Goal: Task Accomplishment & Management: Use online tool/utility

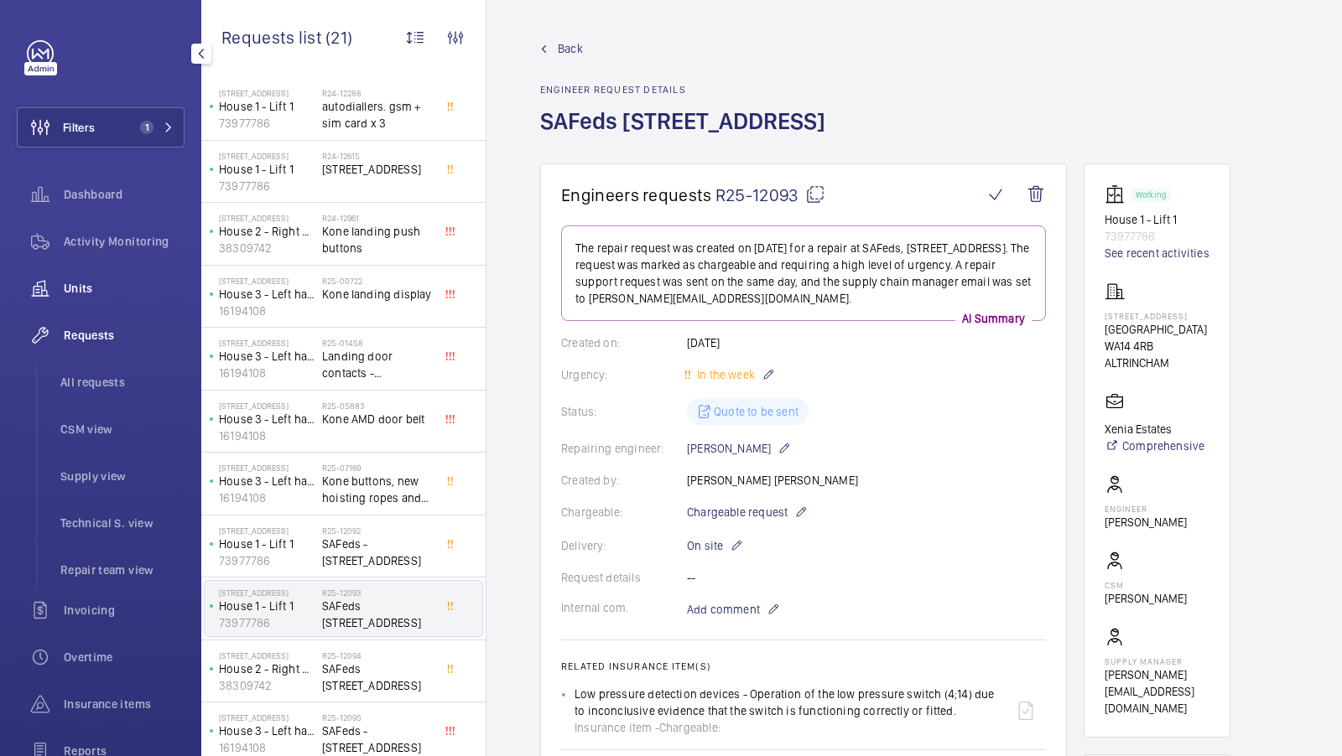
click at [74, 284] on span "Units" at bounding box center [124, 288] width 121 height 17
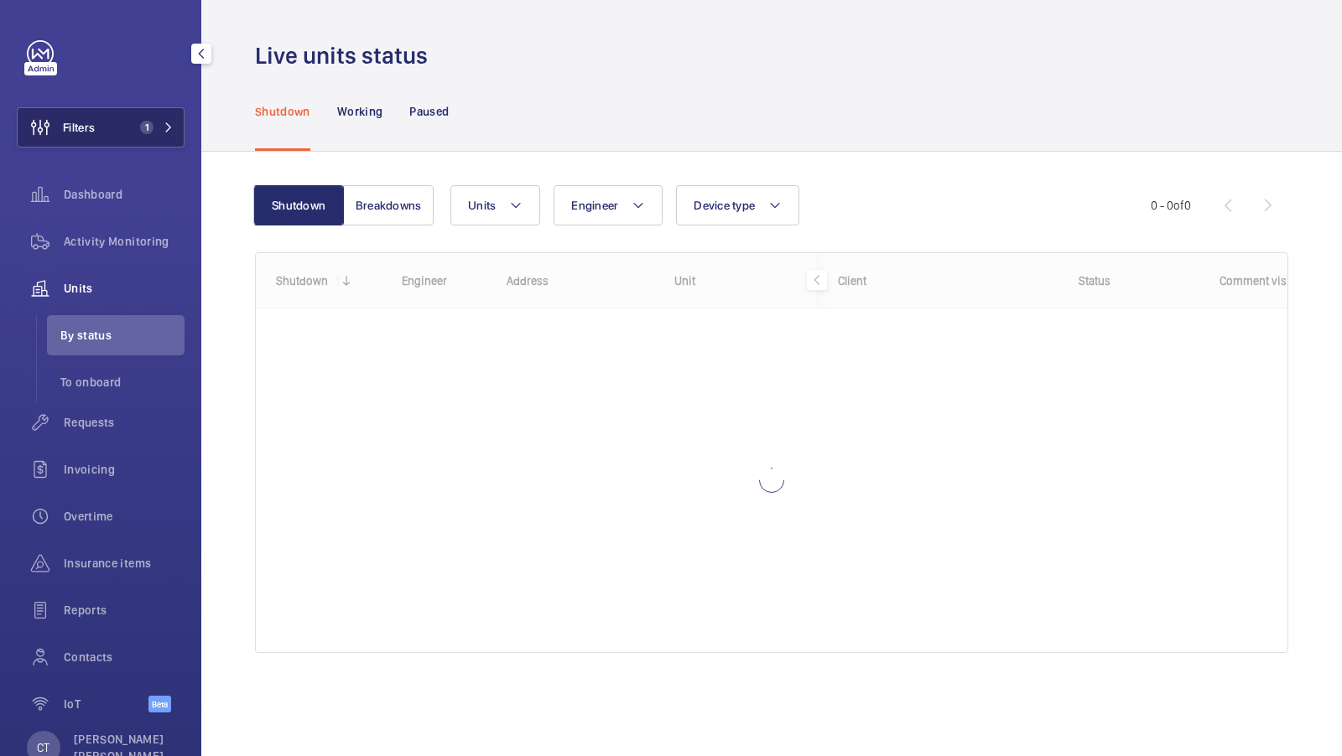
click at [87, 125] on span "Filters" at bounding box center [79, 127] width 32 height 17
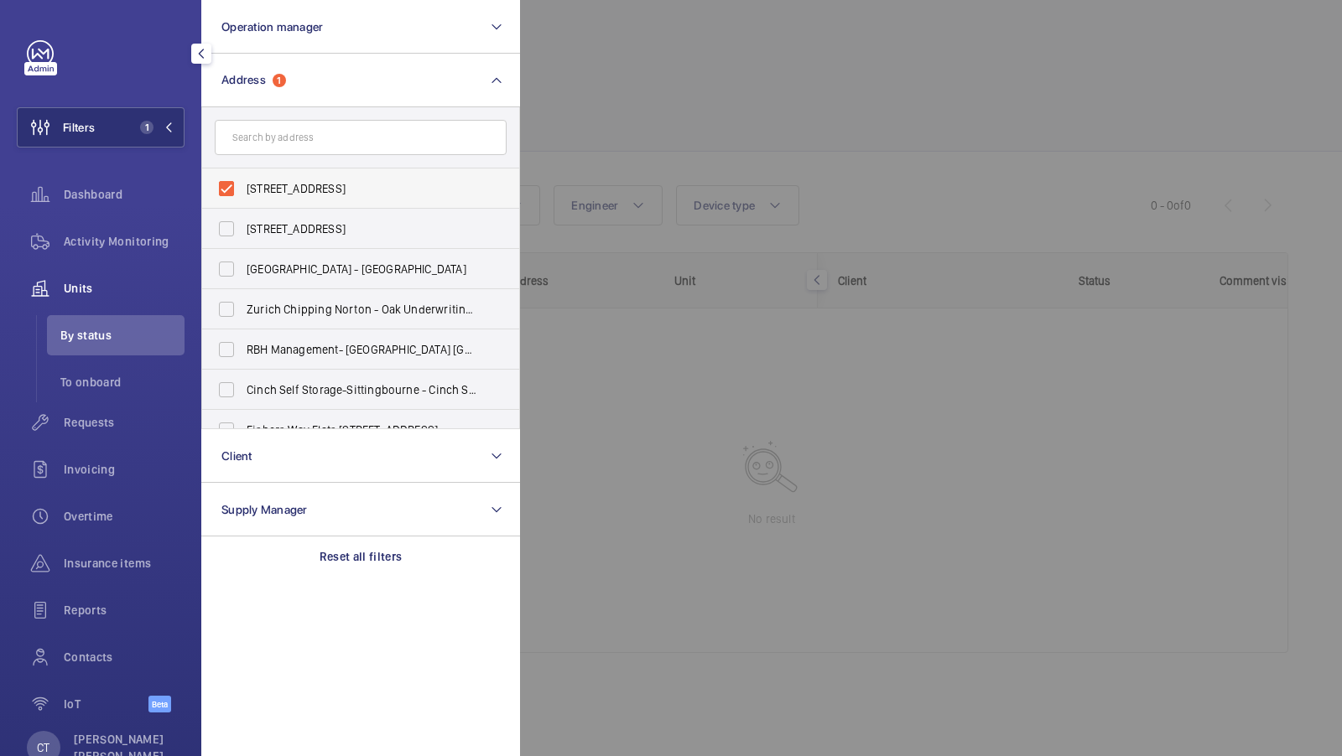
click at [356, 191] on span "32 Woodfield Road - Woodfield Road, ALTRINCHAM WA14 4RB" at bounding box center [362, 188] width 231 height 17
click at [243, 191] on input "32 Woodfield Road - Woodfield Road, ALTRINCHAM WA14 4RB" at bounding box center [227, 189] width 34 height 34
checkbox input "false"
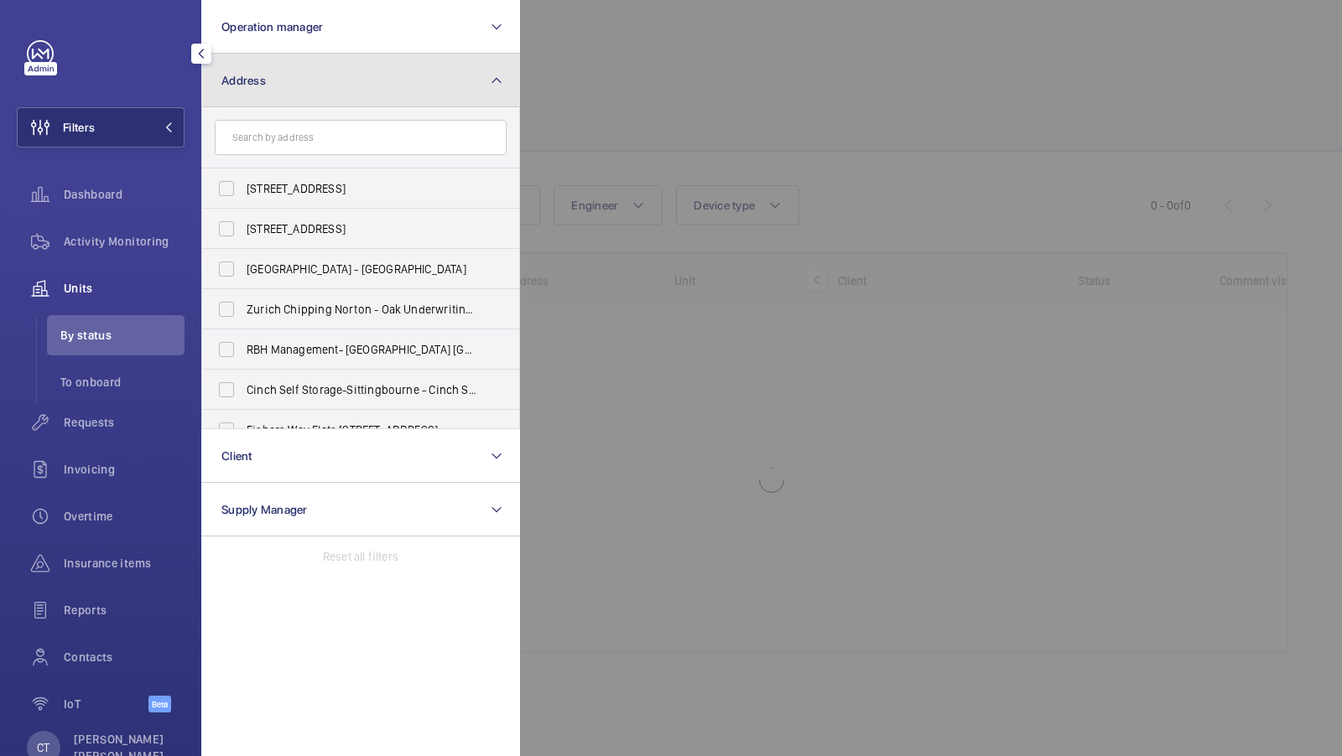
click at [254, 85] on span "Address" at bounding box center [243, 80] width 44 height 13
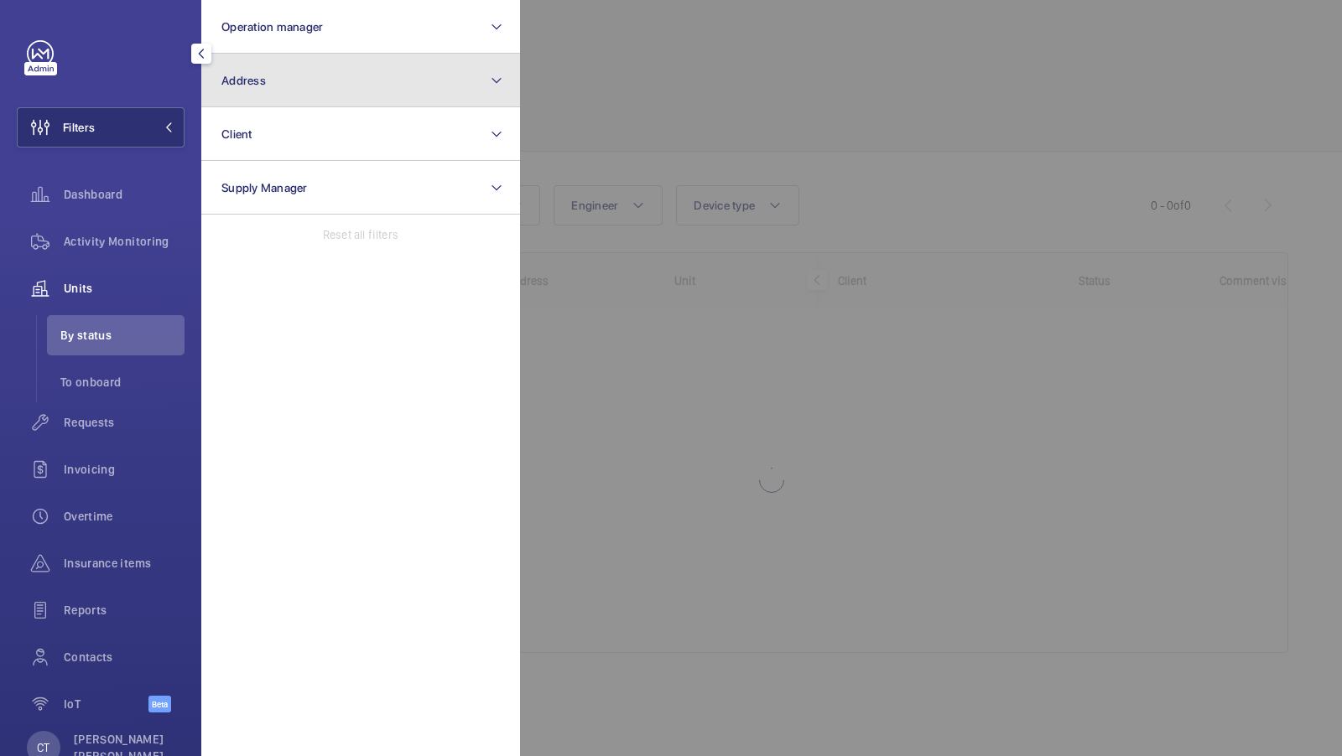
click at [294, 83] on button "Address" at bounding box center [360, 81] width 319 height 54
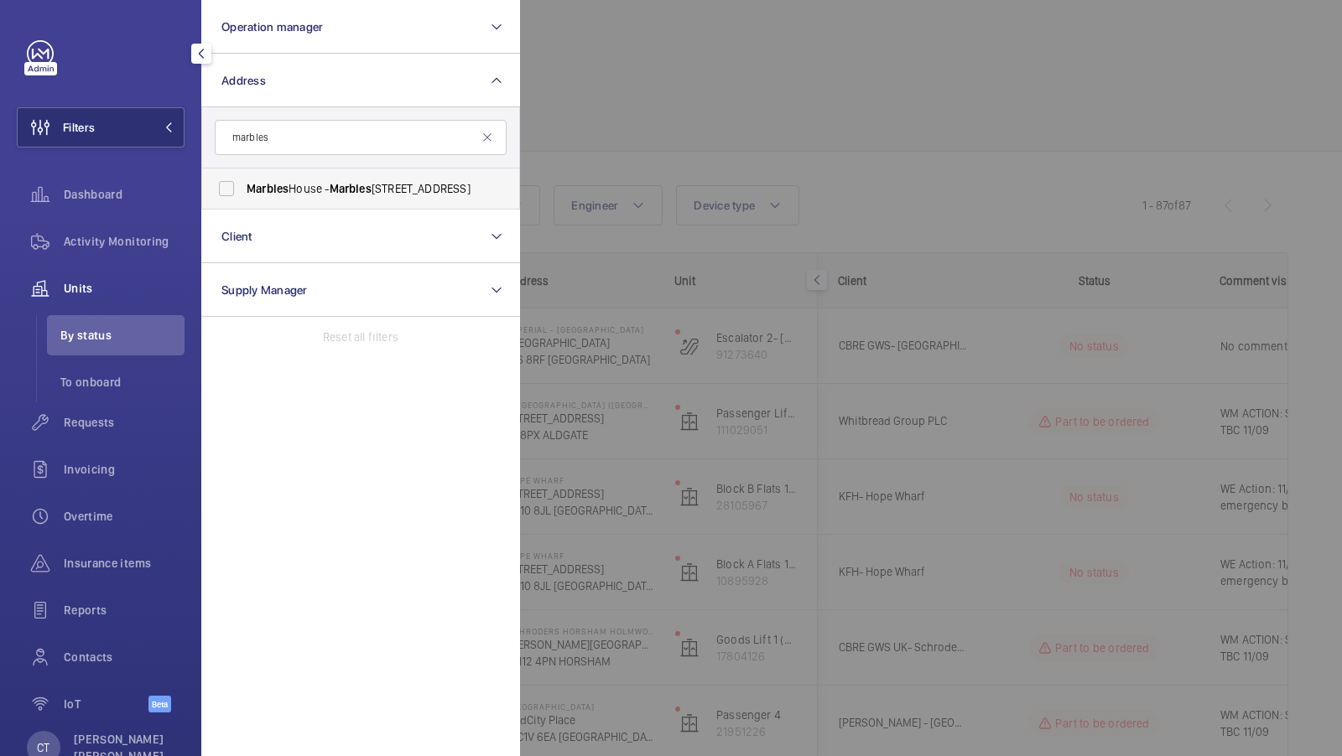
type input "marbles"
click at [268, 200] on label "Marbles House - Marbles House, LONDON SE5 0DD" at bounding box center [348, 189] width 292 height 40
click at [243, 200] on input "Marbles House - Marbles House, LONDON SE5 0DD" at bounding box center [227, 189] width 34 height 34
checkbox input "true"
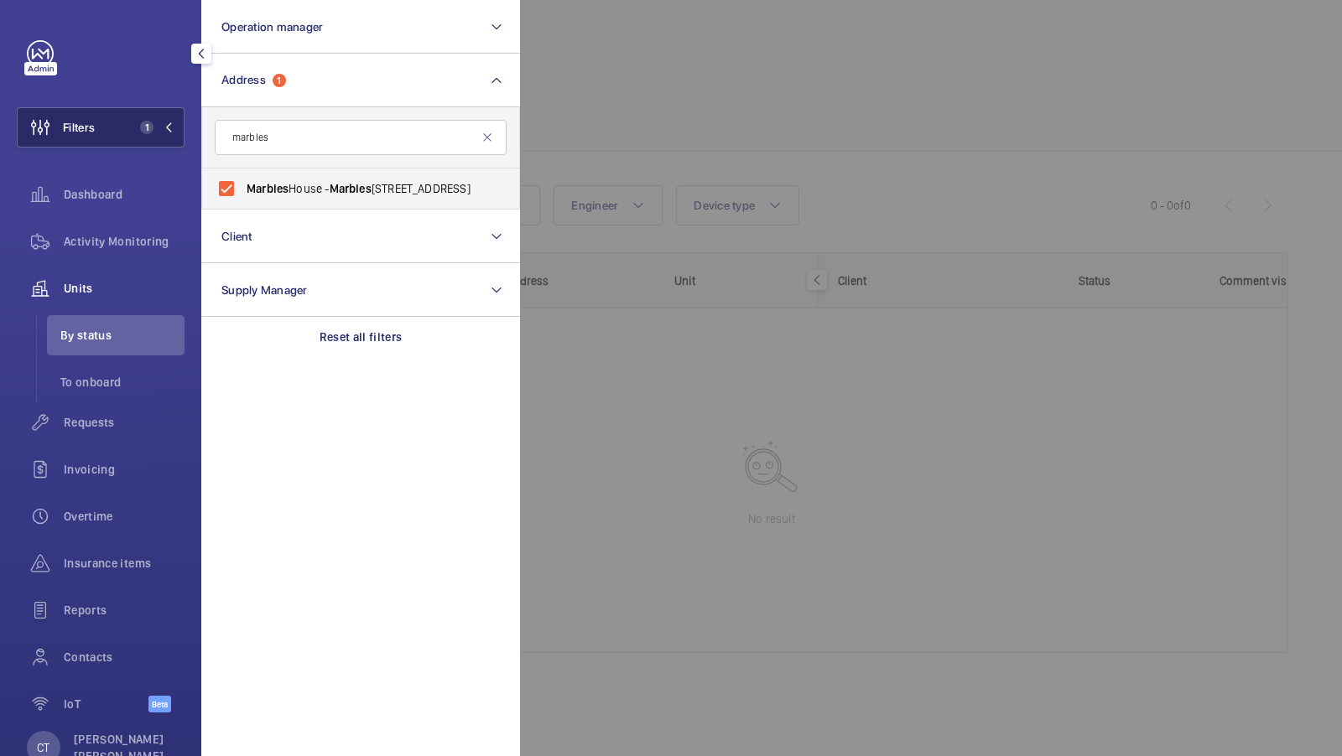
click at [151, 120] on button "Filters 1" at bounding box center [101, 127] width 168 height 40
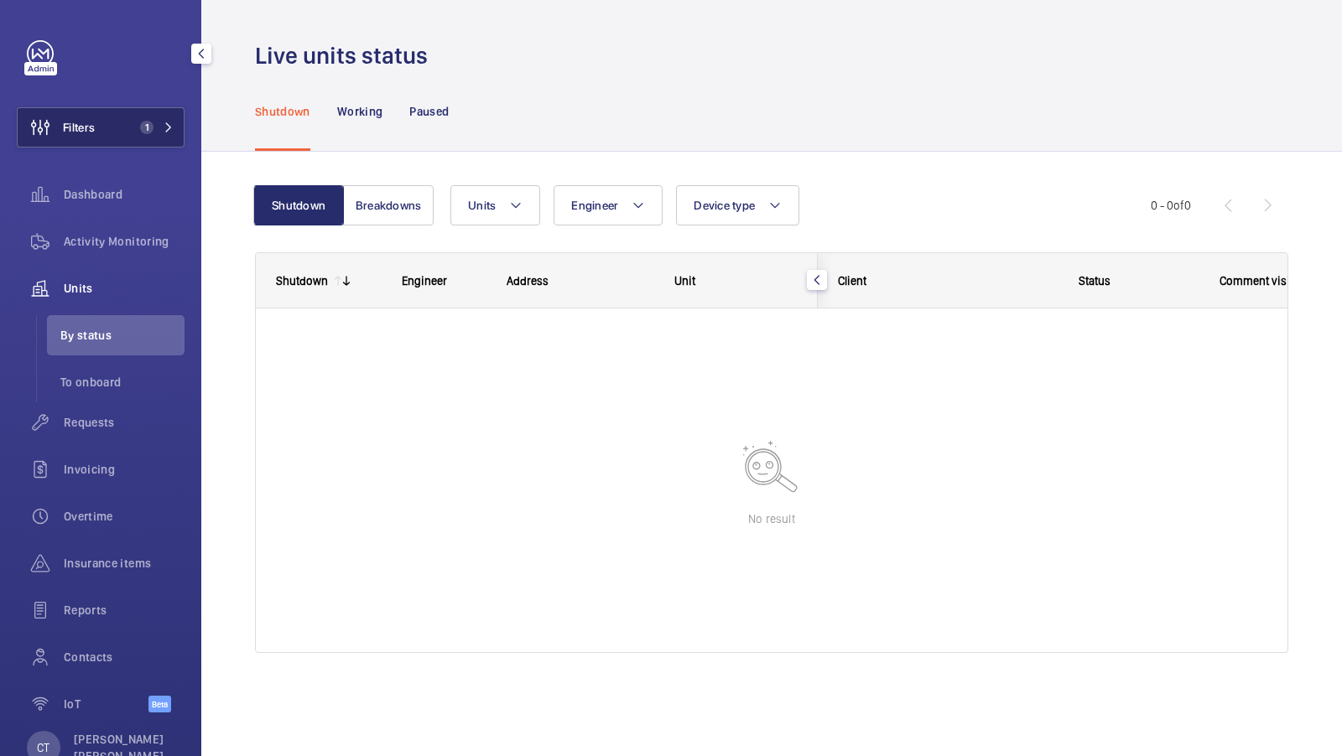
click at [148, 134] on button "Filters 1" at bounding box center [101, 127] width 168 height 40
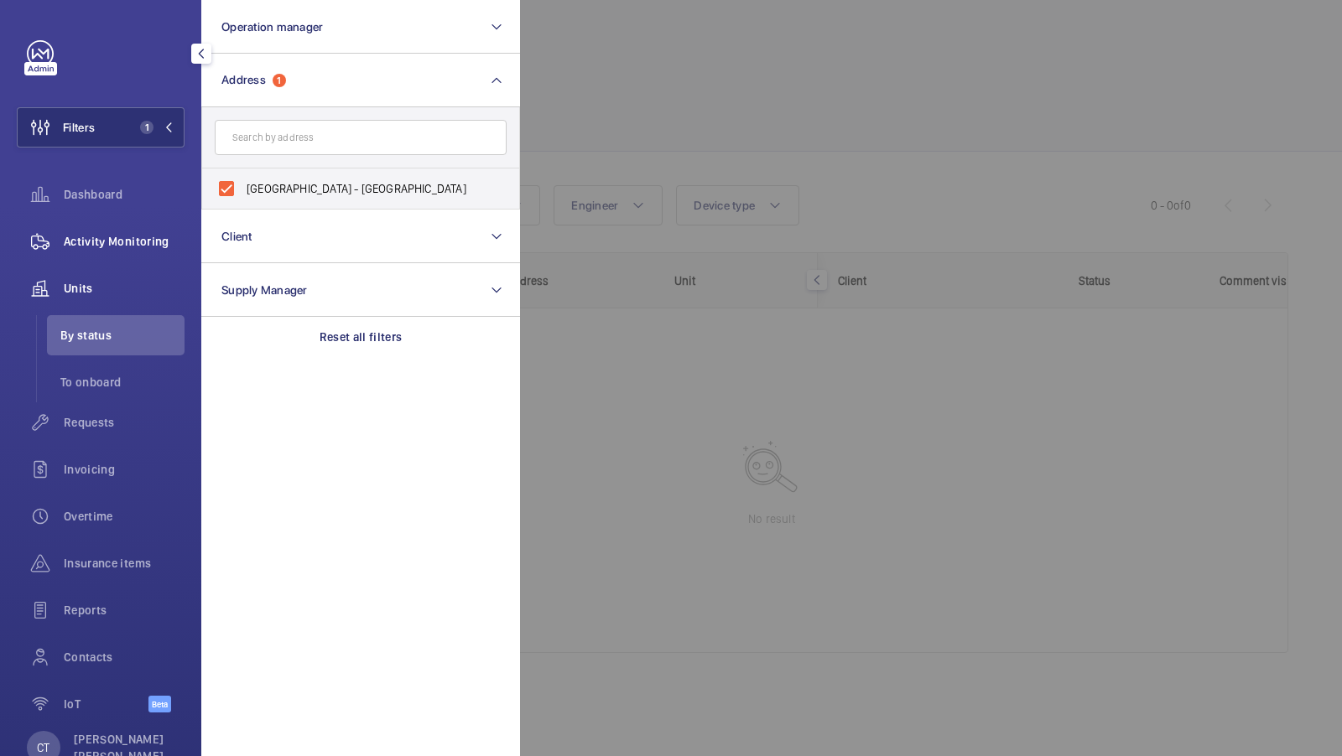
click at [110, 257] on div "Activity Monitoring" at bounding box center [101, 241] width 168 height 40
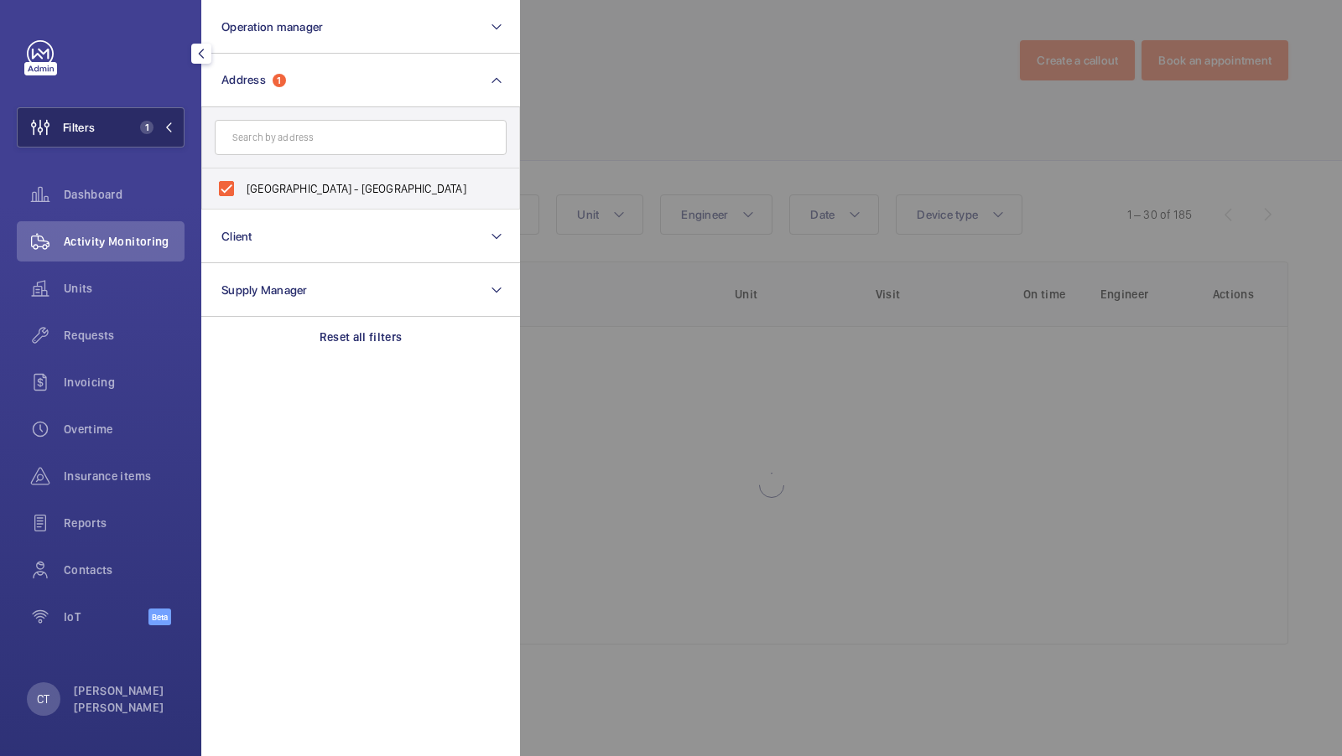
click at [159, 118] on button "Filters 1" at bounding box center [101, 127] width 168 height 40
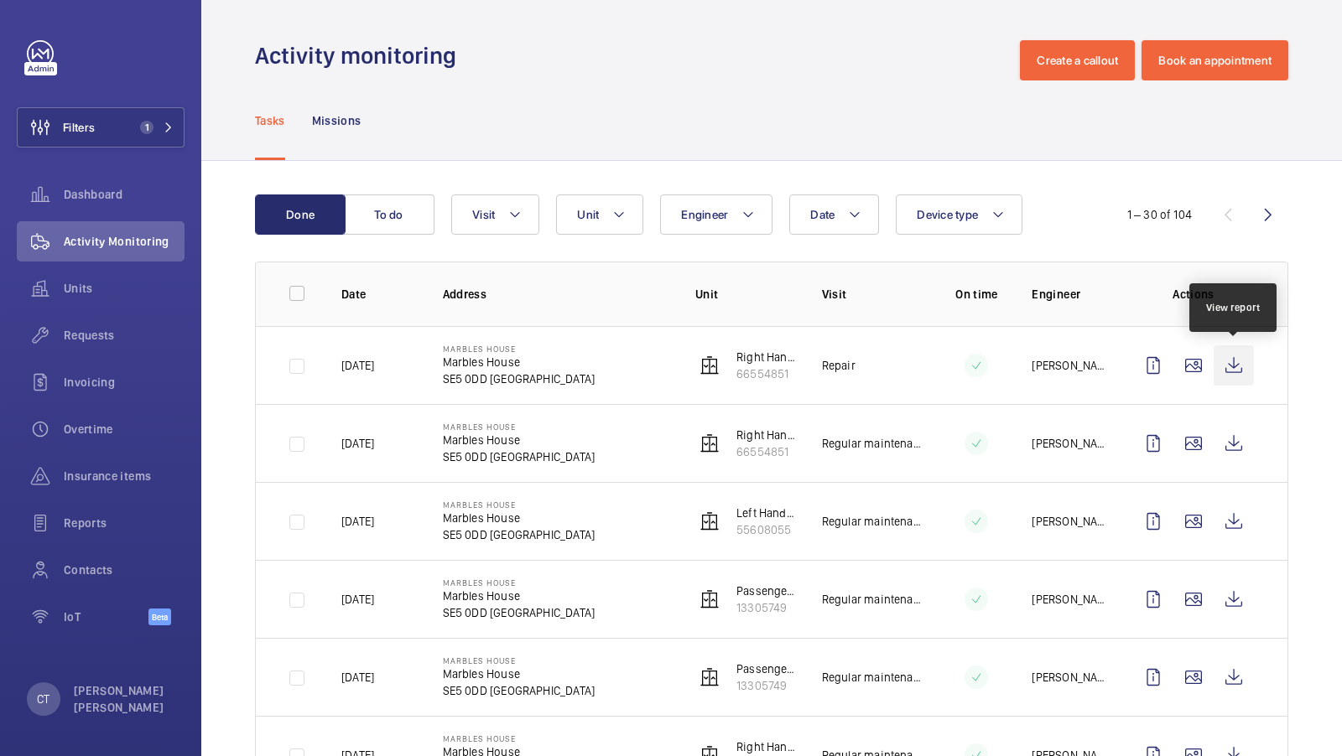
click at [1231, 361] on wm-front-icon-button at bounding box center [1233, 365] width 40 height 40
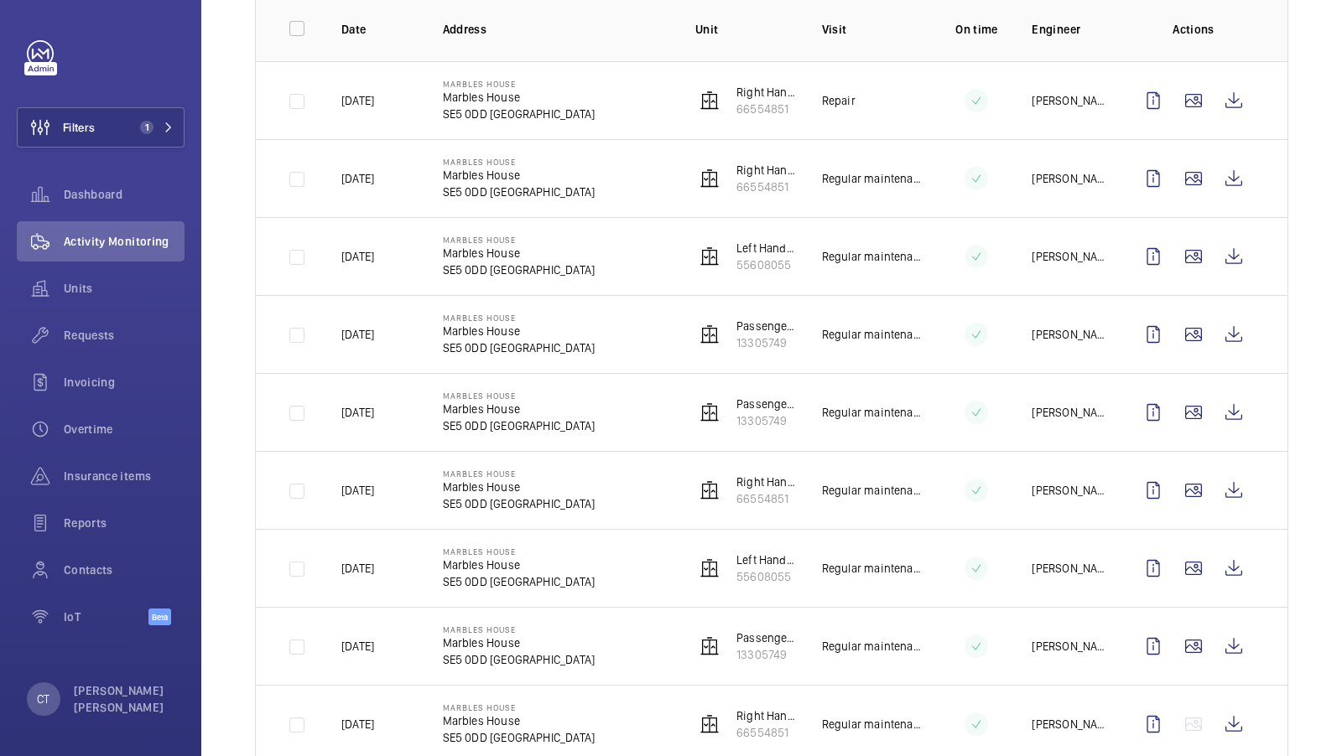
scroll to position [200, 0]
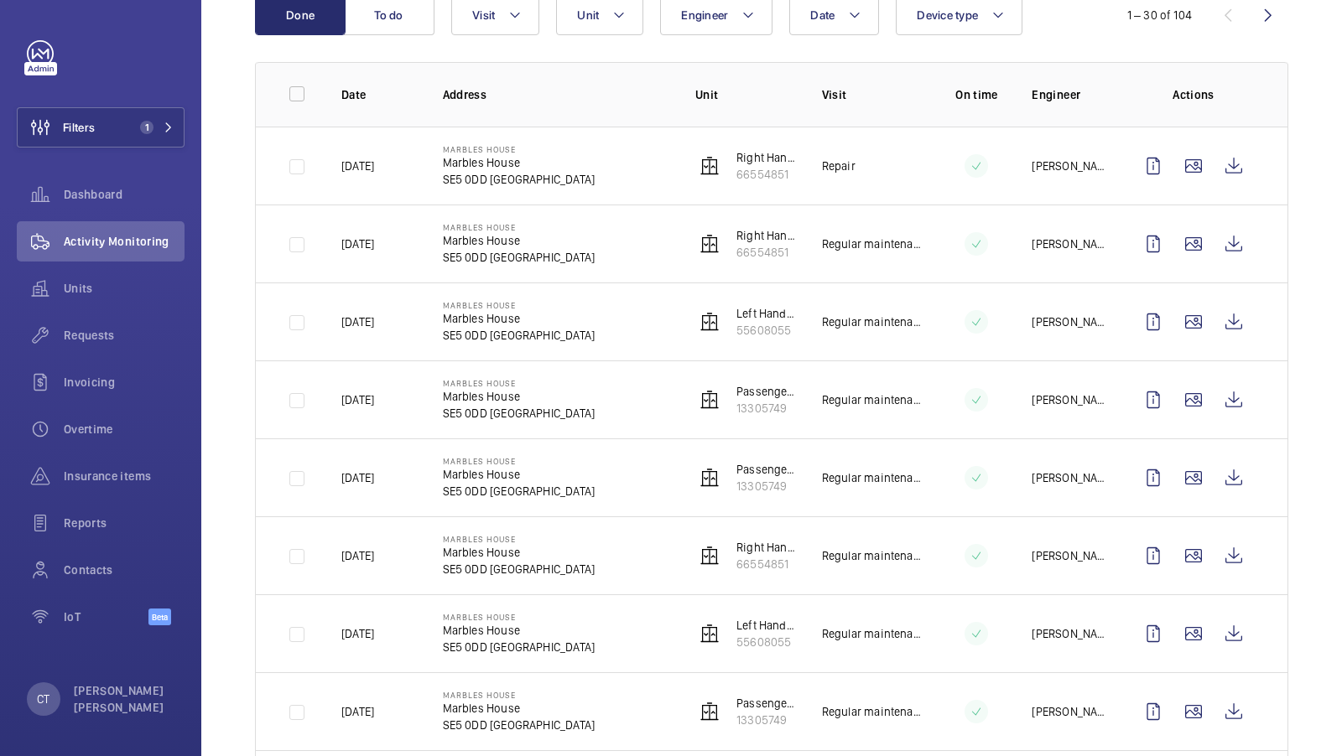
click at [1280, 283] on td at bounding box center [1196, 322] width 181 height 78
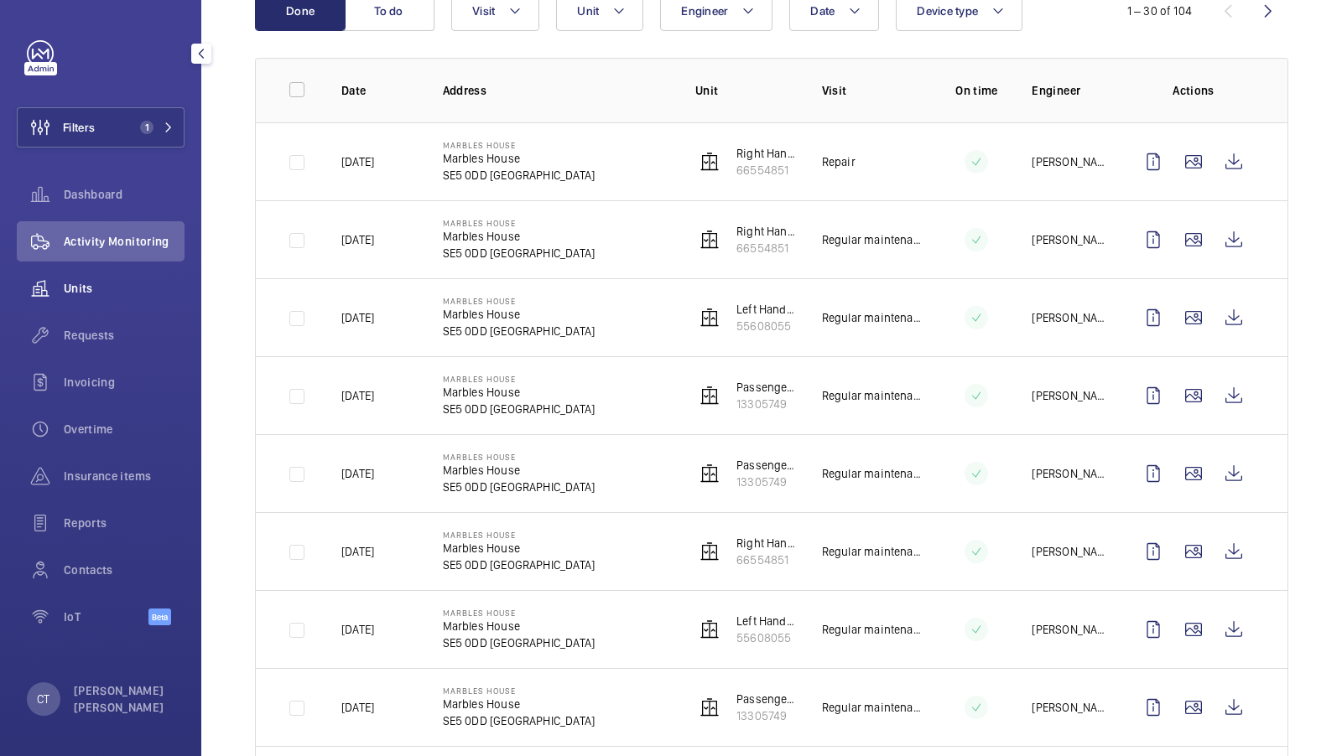
click at [80, 292] on span "Units" at bounding box center [124, 288] width 121 height 17
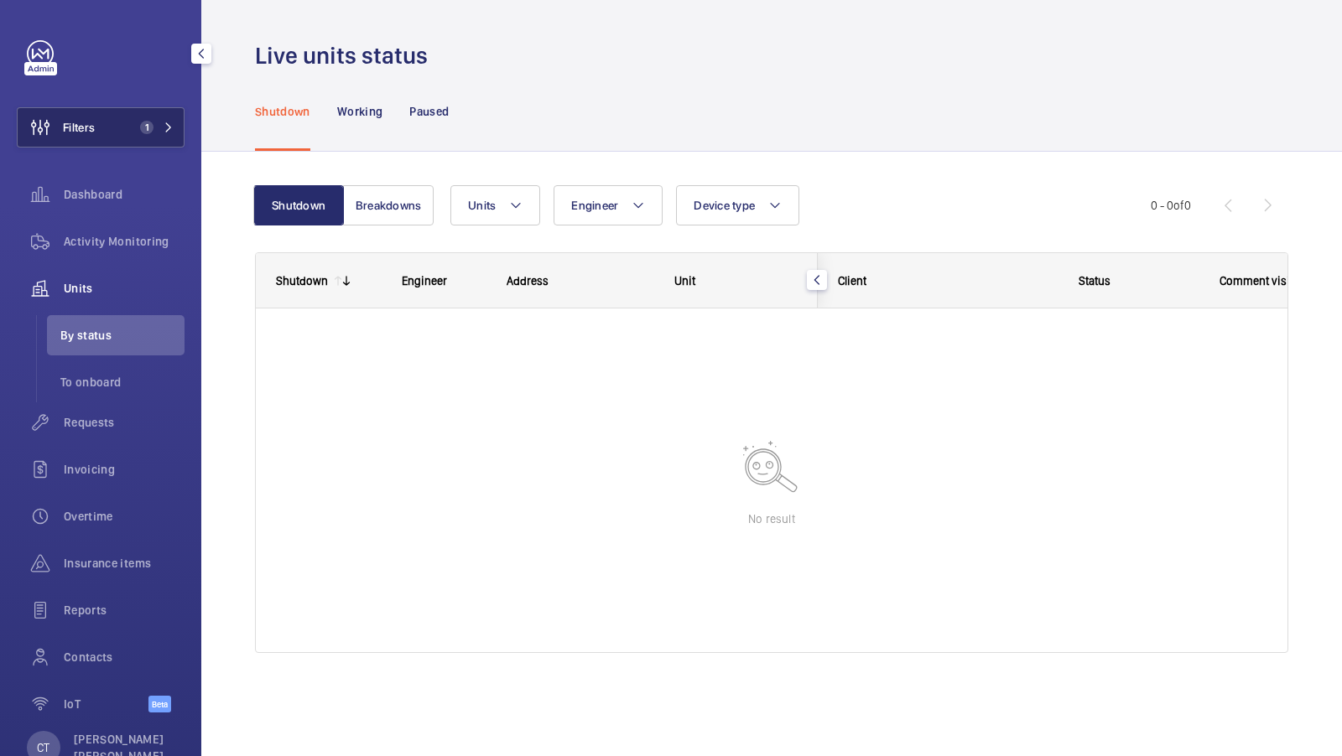
click at [144, 121] on span "1" at bounding box center [146, 127] width 13 height 13
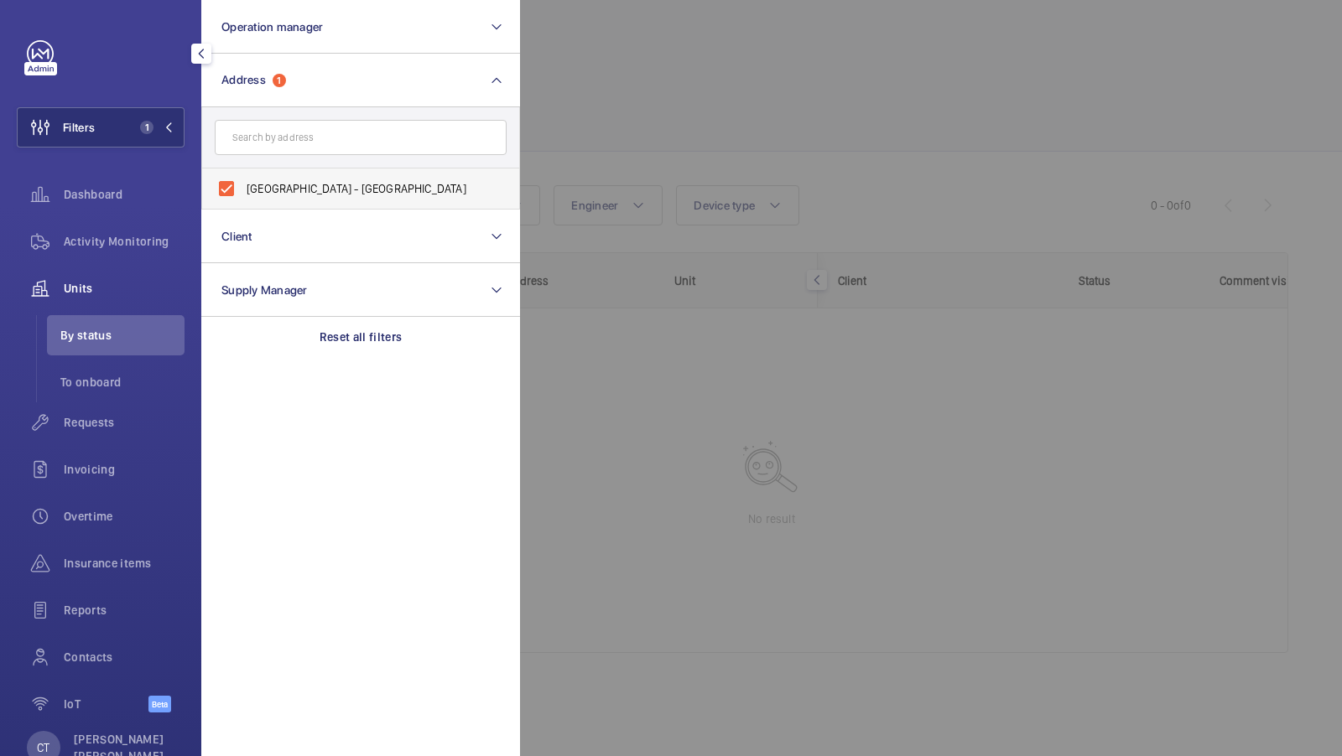
click at [392, 205] on label "Marbles House - Marbles House, LONDON SE5 0DD" at bounding box center [348, 189] width 292 height 40
click at [243, 205] on input "Marbles House - Marbles House, LONDON SE5 0DD" at bounding box center [227, 189] width 34 height 34
checkbox input "false"
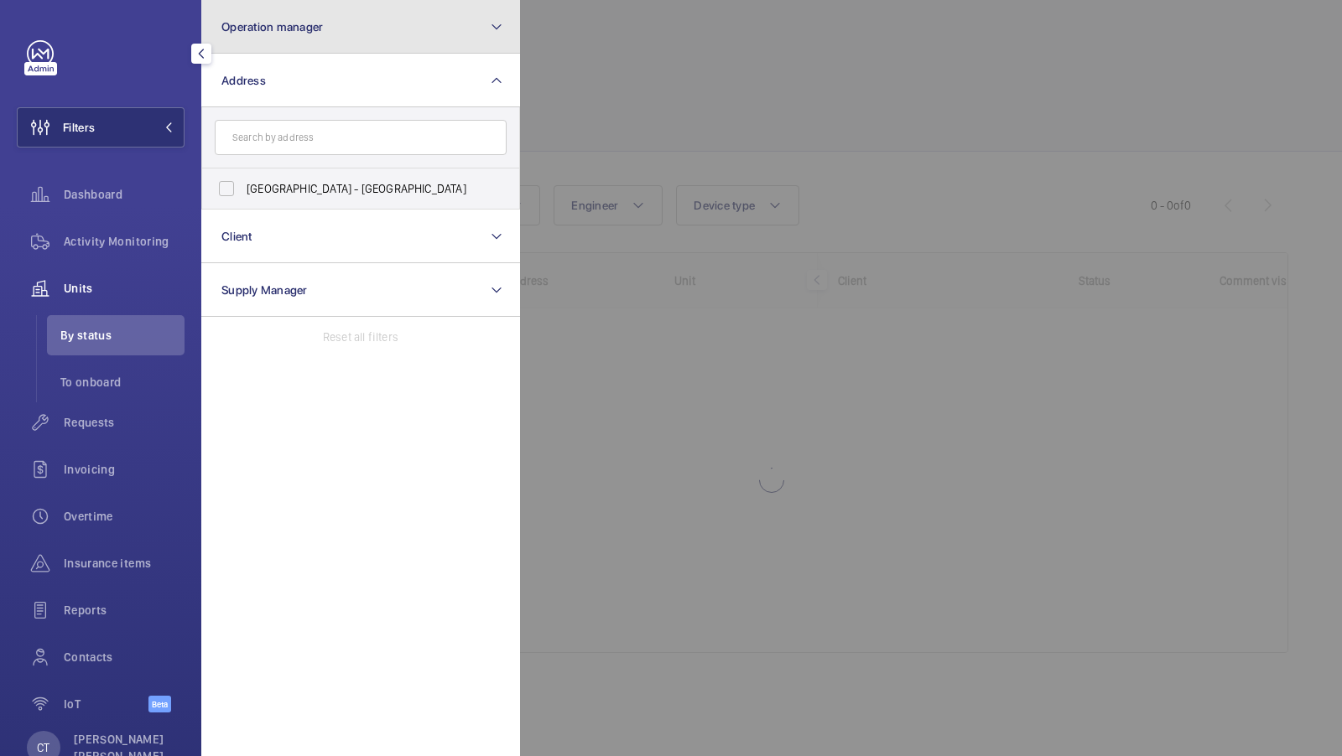
click at [451, 1] on button "Operation manager" at bounding box center [360, 27] width 319 height 54
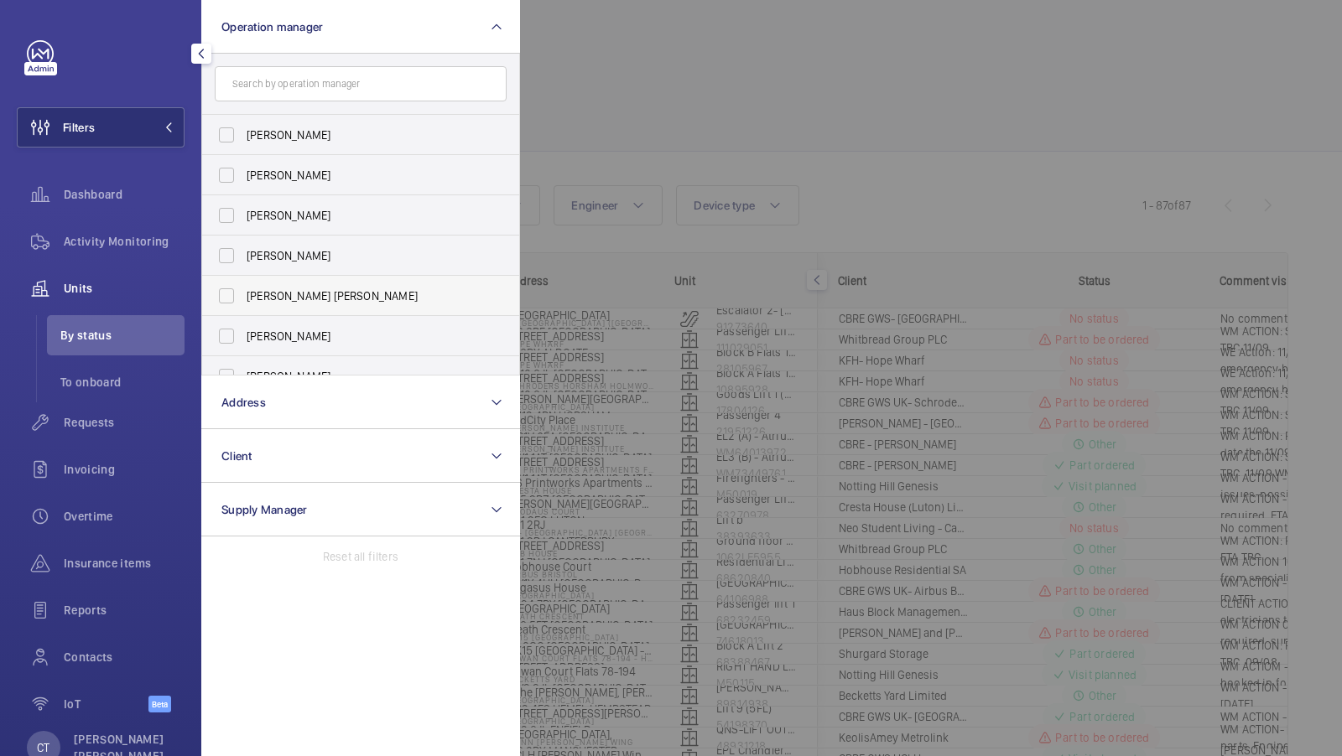
click at [283, 288] on span "[PERSON_NAME] [PERSON_NAME]" at bounding box center [362, 296] width 231 height 17
click at [243, 288] on input "[PERSON_NAME] [PERSON_NAME]" at bounding box center [227, 296] width 34 height 34
checkbox input "true"
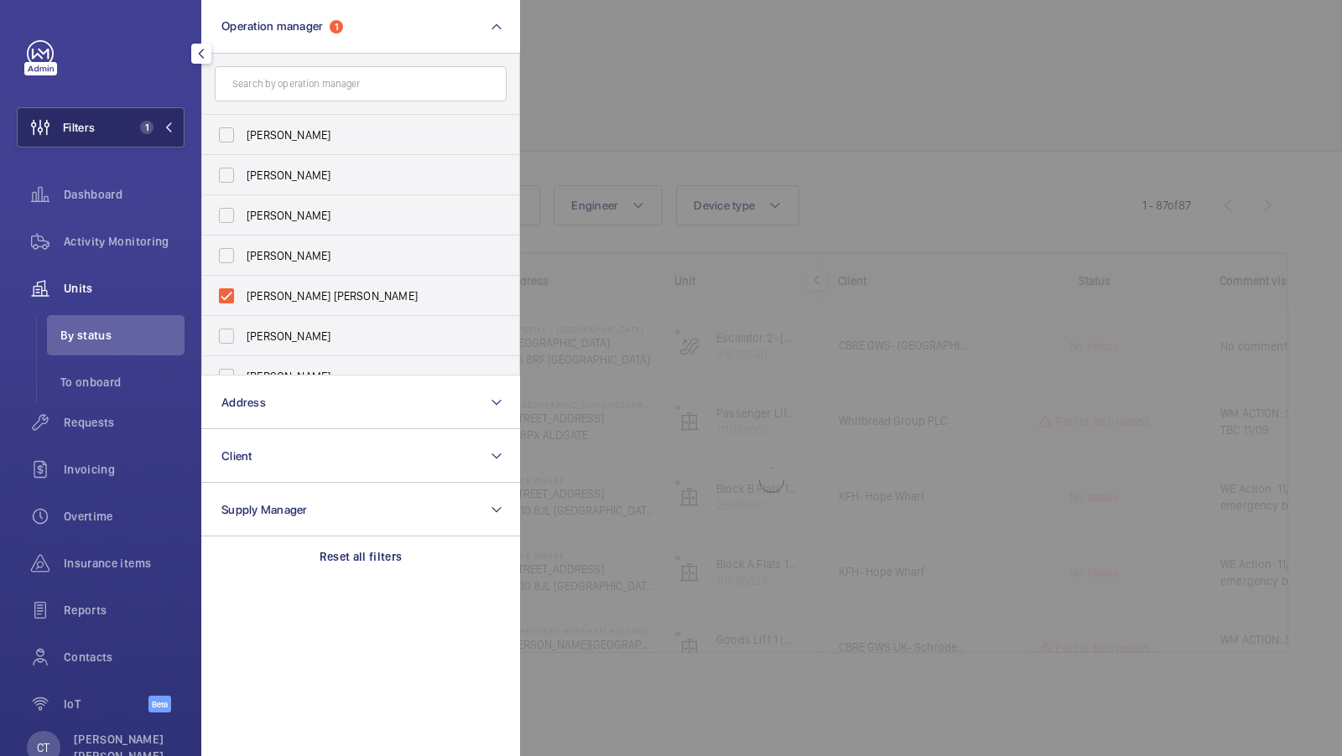
click at [125, 123] on button "Filters 1" at bounding box center [101, 127] width 168 height 40
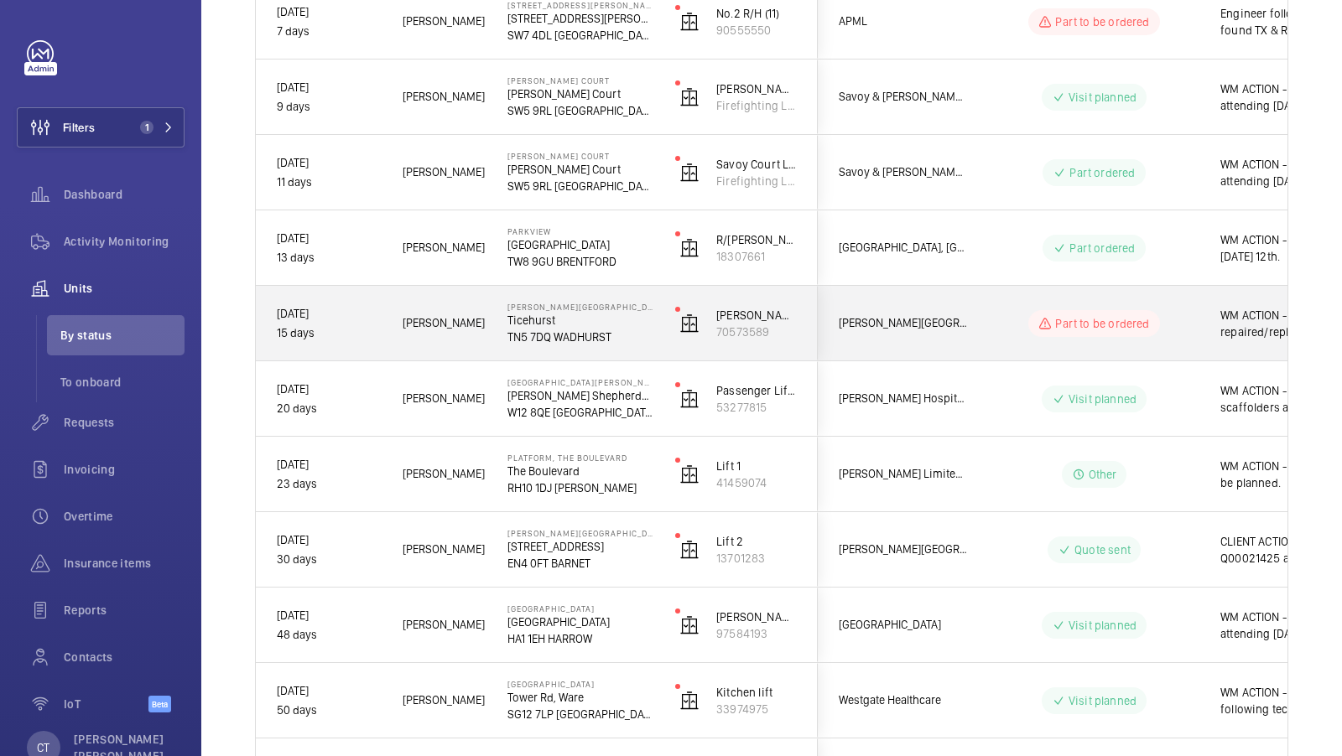
scroll to position [0, 302]
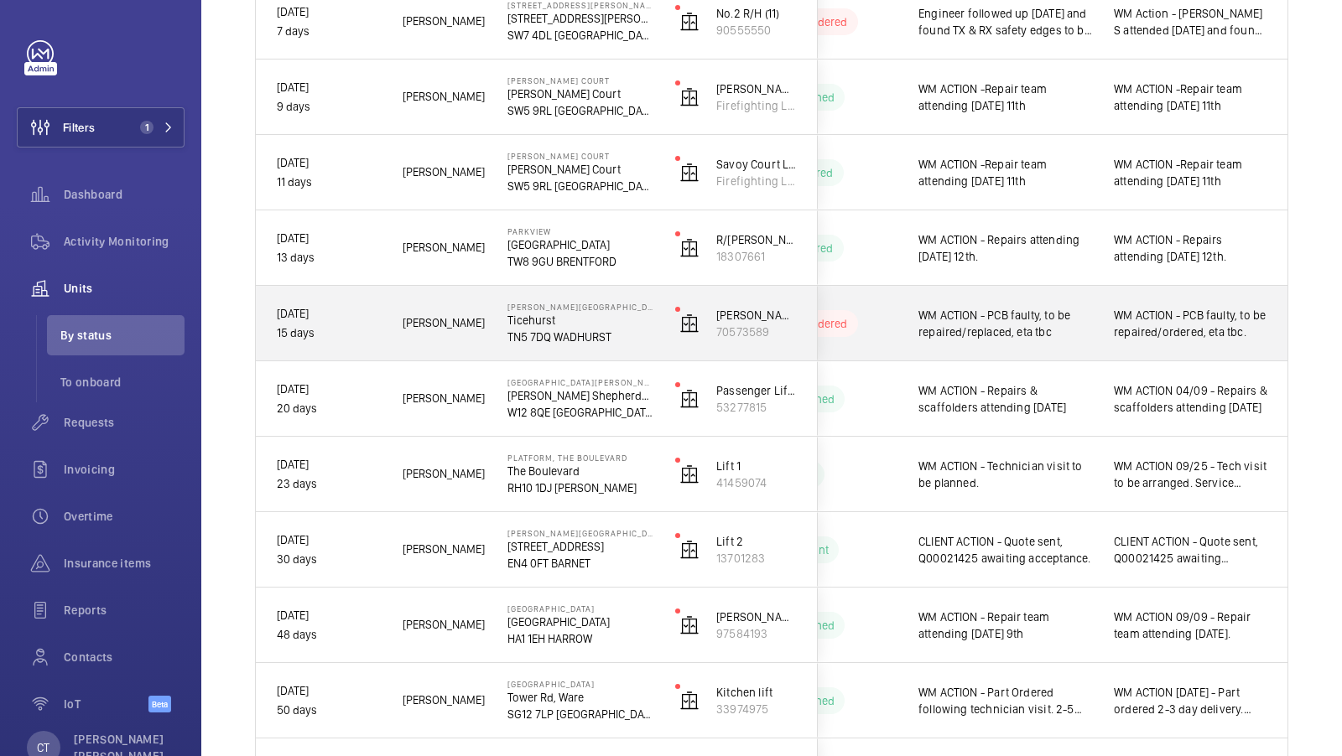
click at [1165, 335] on span "WM ACTION - PCB faulty, to be repaired/ordered, eta tbc." at bounding box center [1189, 324] width 153 height 34
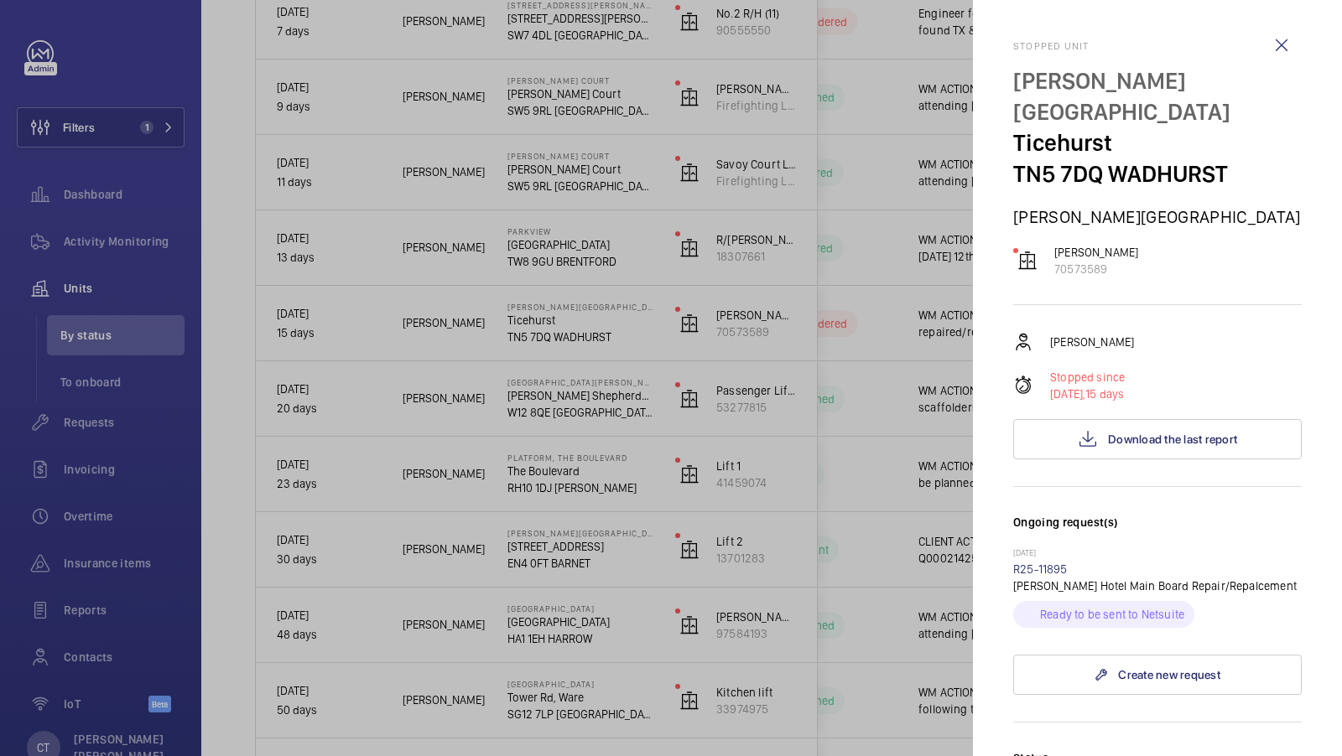
scroll to position [141, 0]
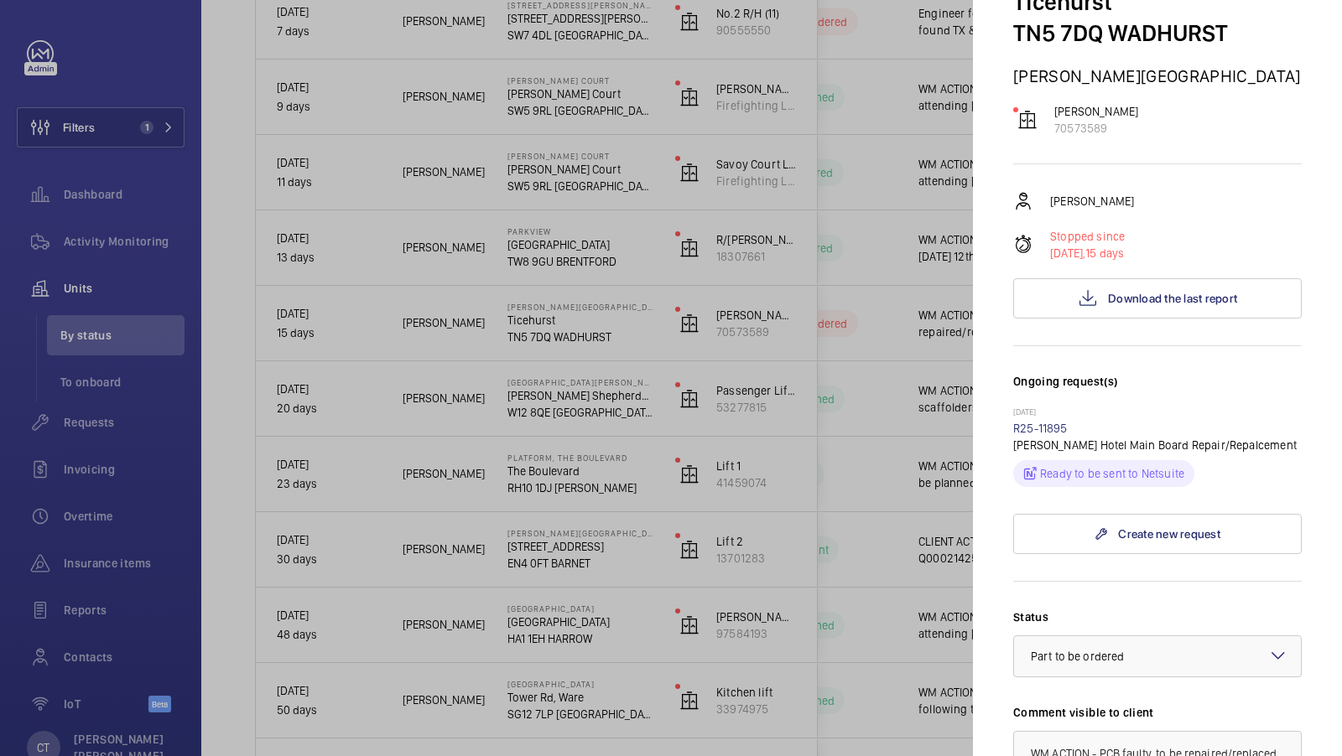
click at [1030, 413] on p "[DATE]" at bounding box center [1157, 413] width 288 height 13
click at [1030, 423] on link "R25-11895" at bounding box center [1040, 428] width 55 height 13
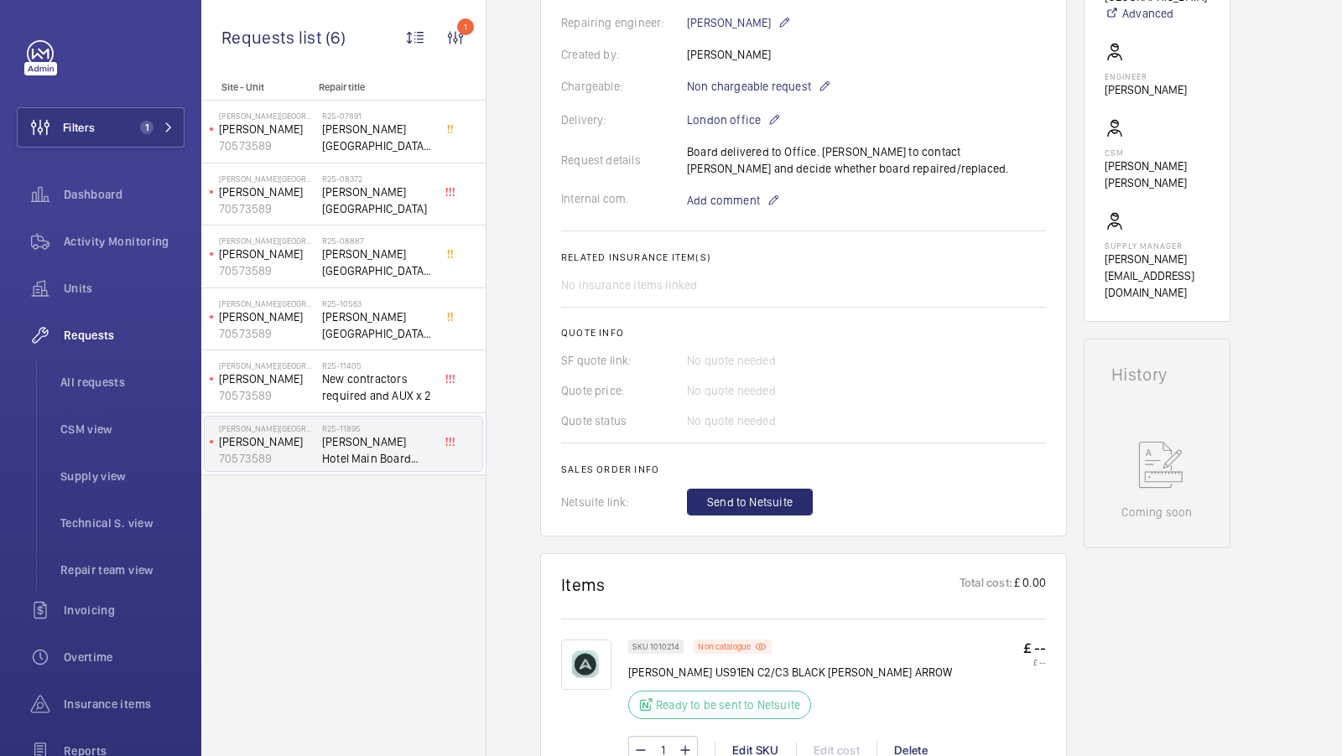
scroll to position [772, 0]
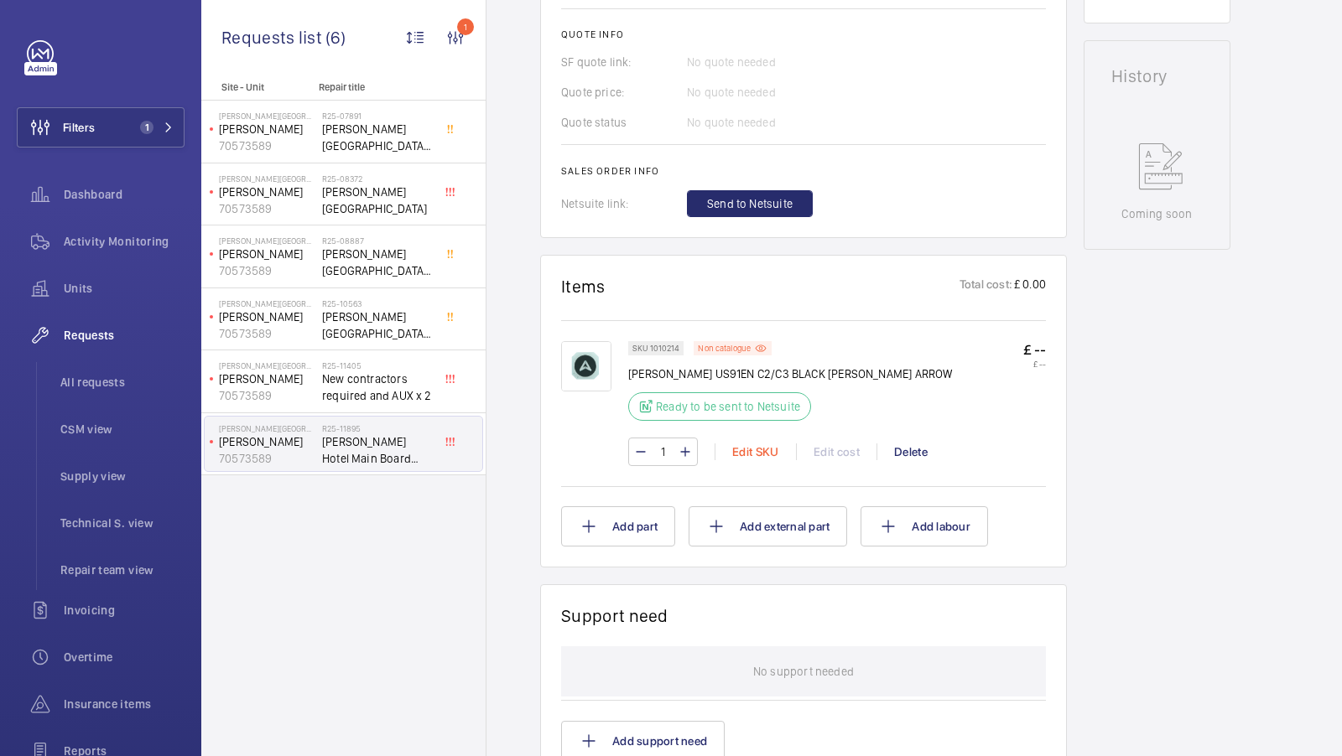
click at [751, 444] on div "Edit SKU" at bounding box center [754, 452] width 81 height 17
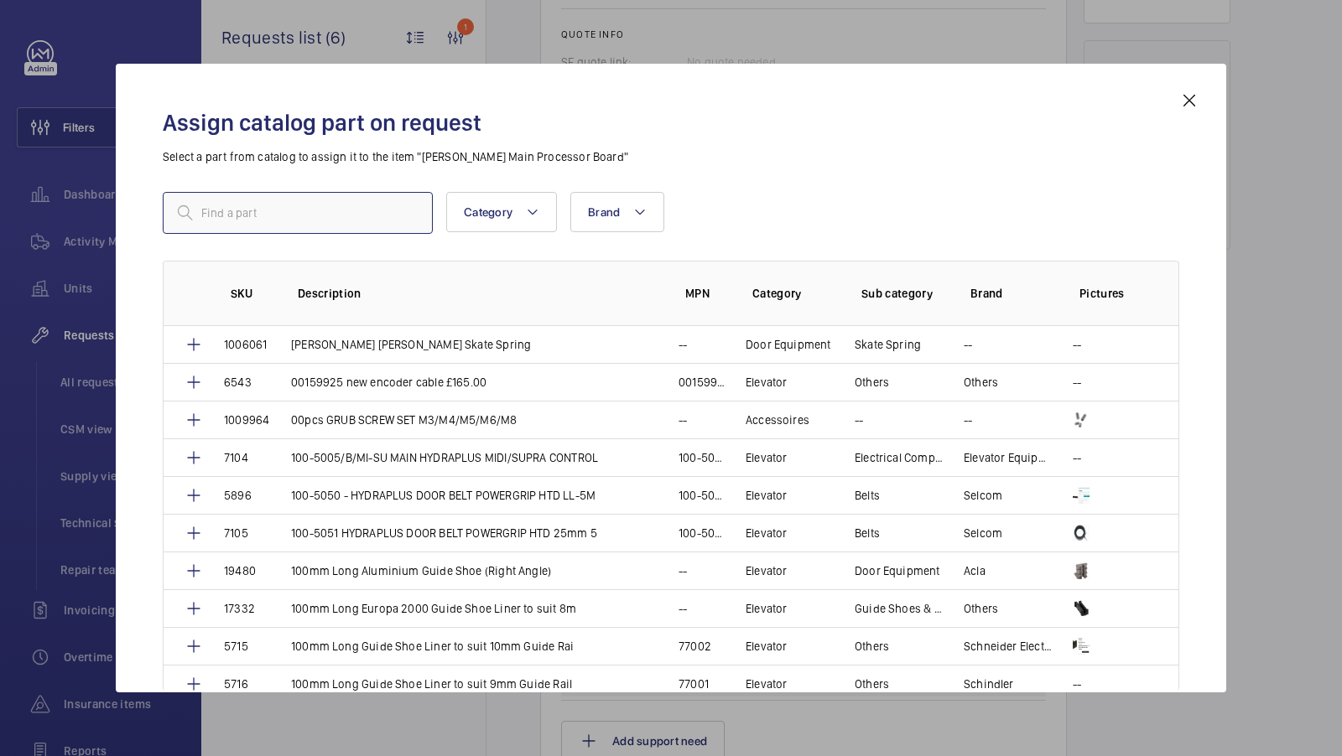
click at [261, 216] on input "text" at bounding box center [298, 213] width 270 height 42
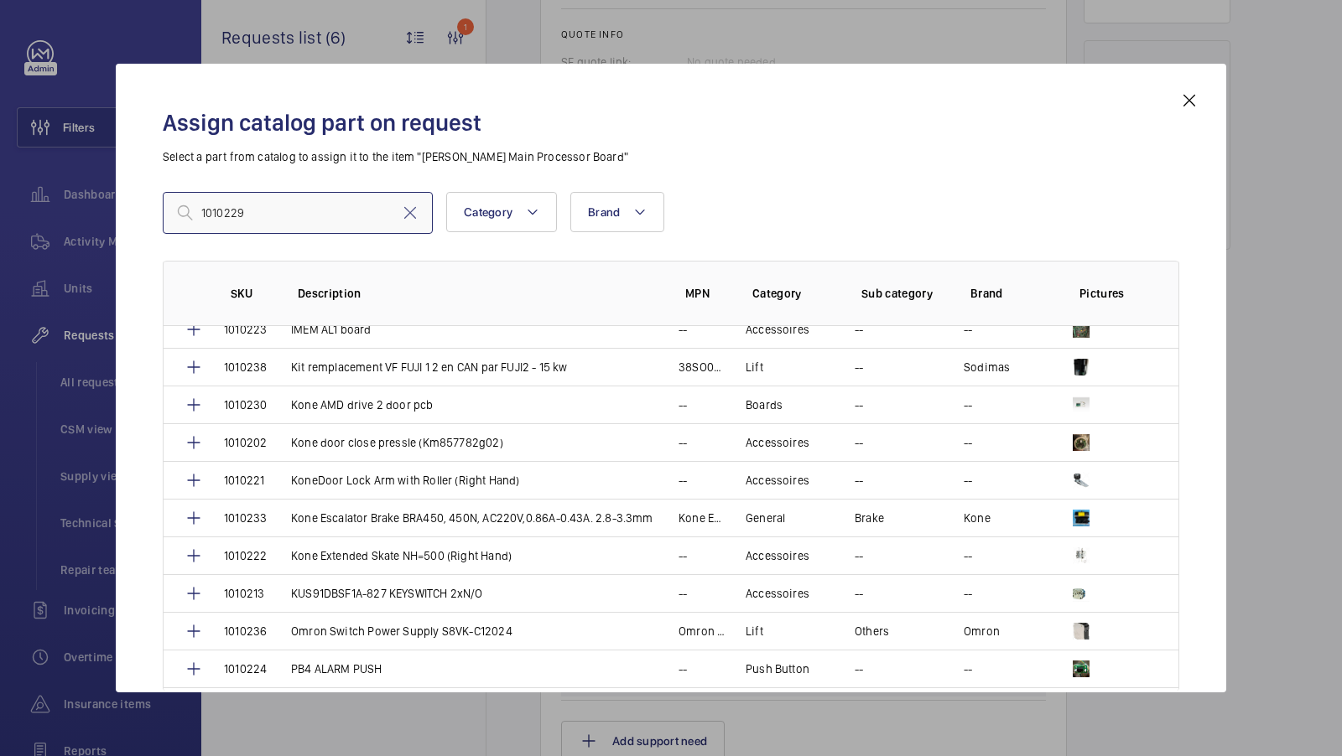
scroll to position [808, 0]
click at [265, 202] on input "1010229" at bounding box center [298, 213] width 270 height 42
click at [265, 203] on input "1010229" at bounding box center [298, 213] width 270 height 42
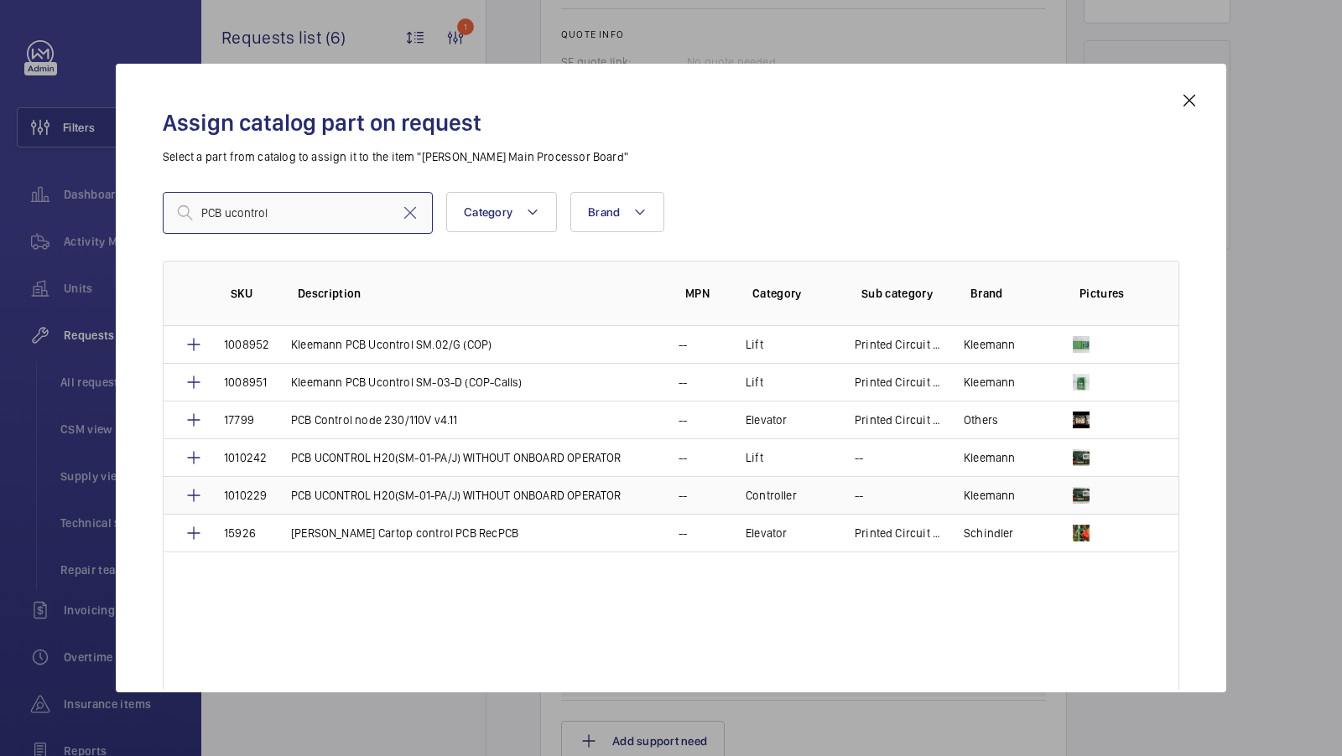
type input "PCB ucontrol"
click at [443, 501] on p "PCB UCONTROL H20(SM-01-PA/J) WITHOUT ONBOARD OPERATOR" at bounding box center [456, 495] width 330 height 17
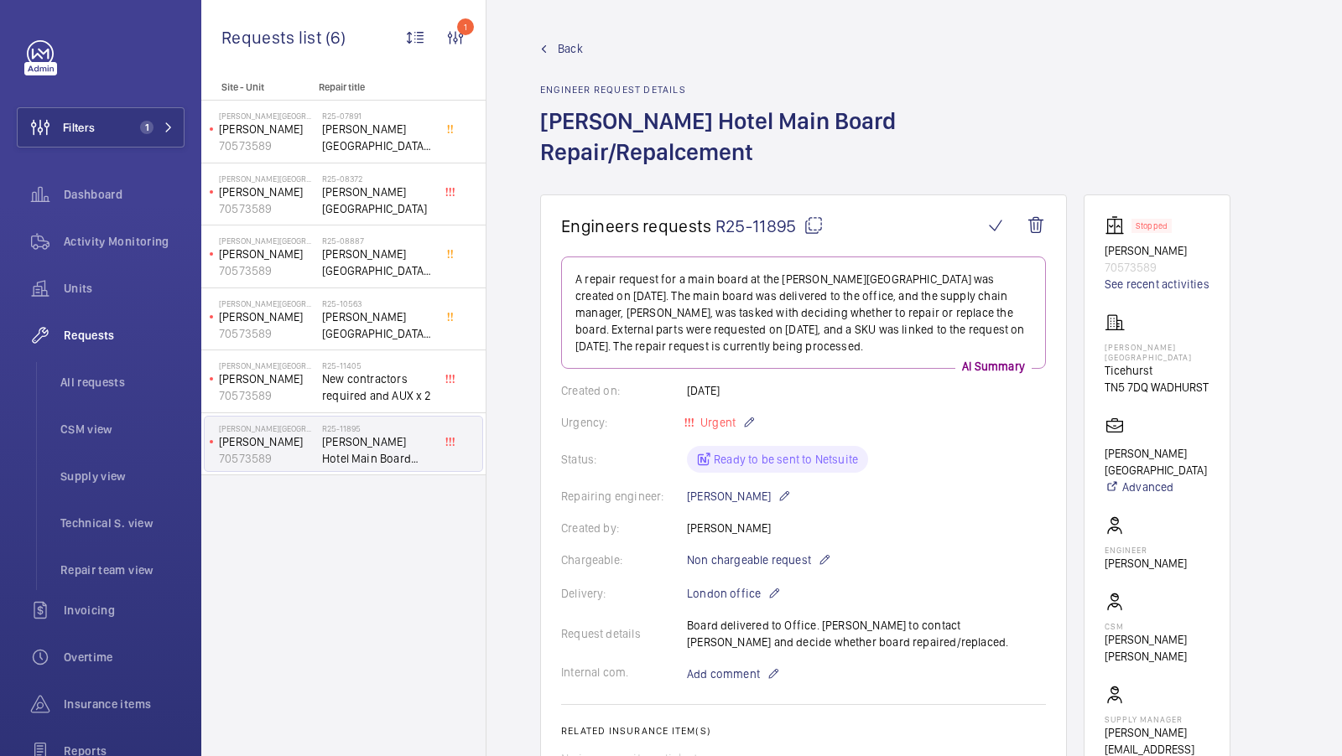
scroll to position [444, 0]
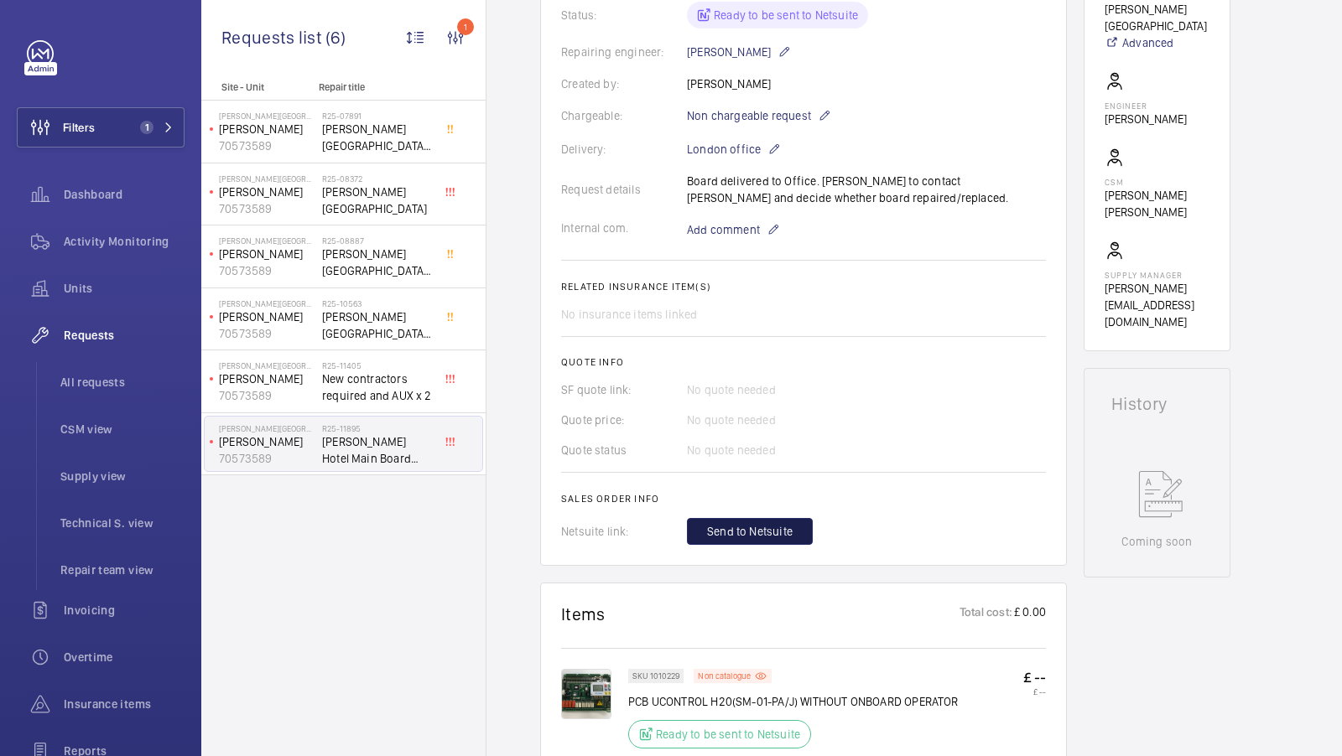
click at [723, 523] on span "Send to Netsuite" at bounding box center [750, 531] width 86 height 17
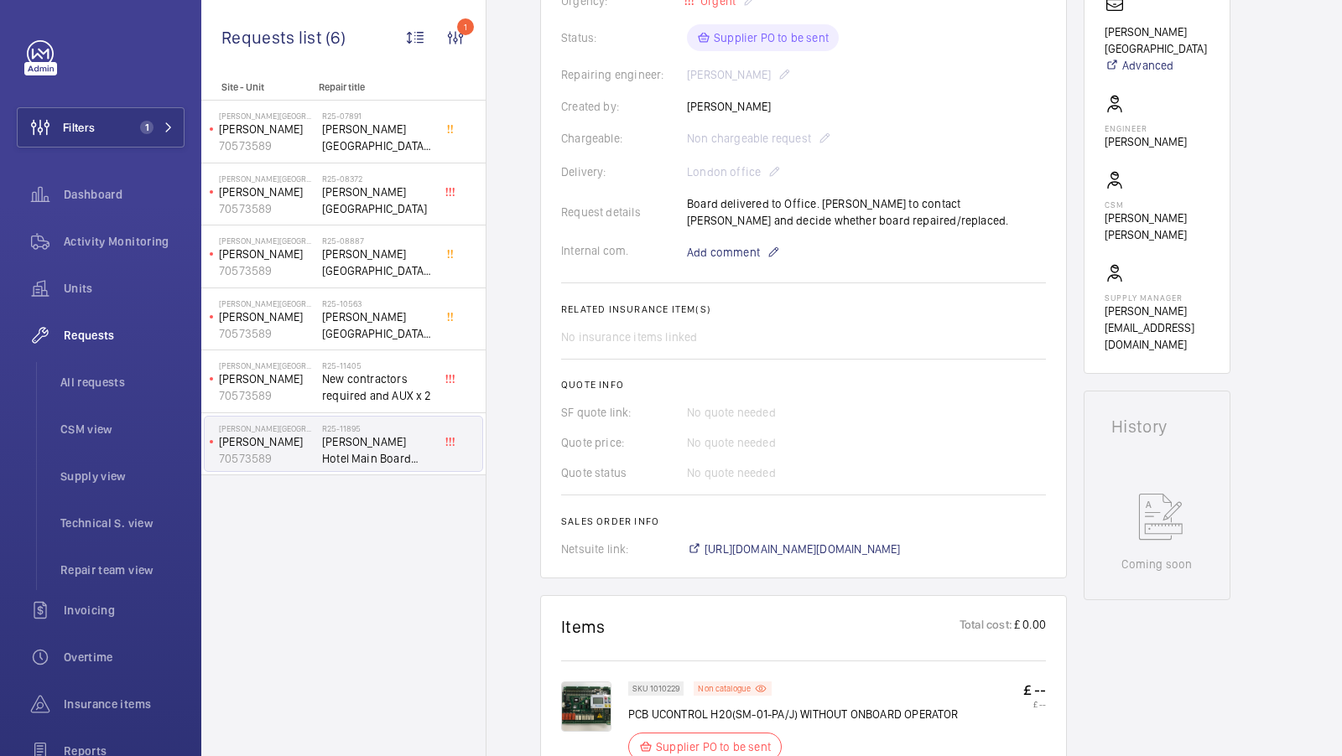
click at [128, 118] on button "Filters 1" at bounding box center [101, 127] width 168 height 40
click at [165, 133] on span "1" at bounding box center [153, 127] width 40 height 13
click at [158, 127] on span "1" at bounding box center [153, 127] width 40 height 13
click at [158, 116] on button "Filters 1" at bounding box center [101, 127] width 168 height 40
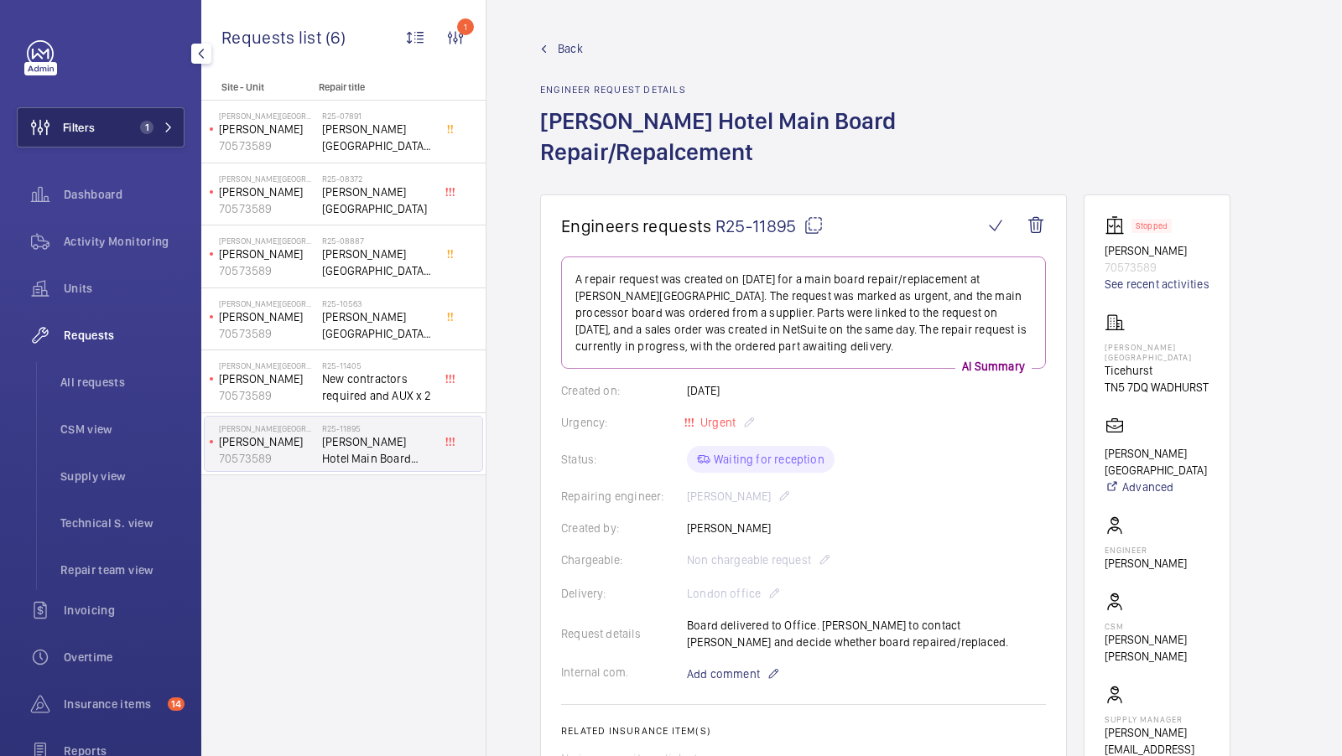
click at [106, 122] on button "Filters 1" at bounding box center [101, 127] width 168 height 40
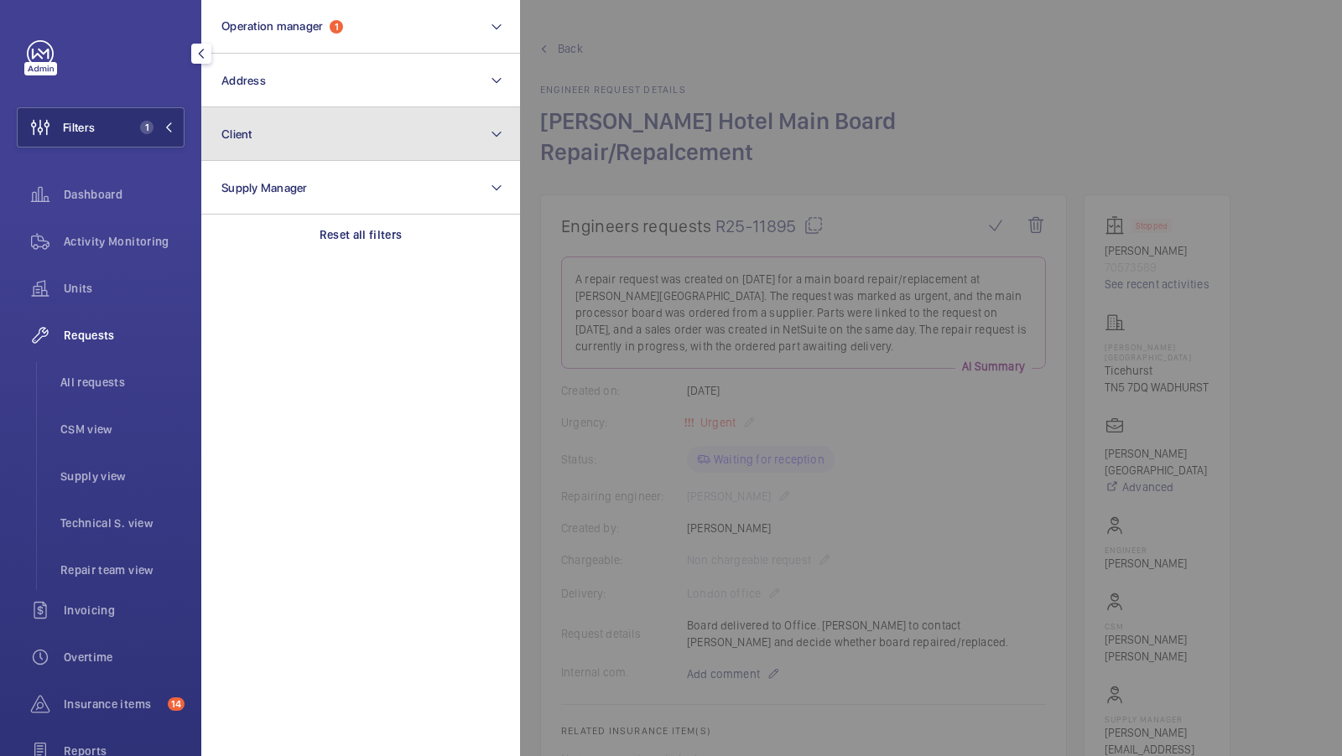
click at [328, 123] on button "Client" at bounding box center [360, 134] width 319 height 54
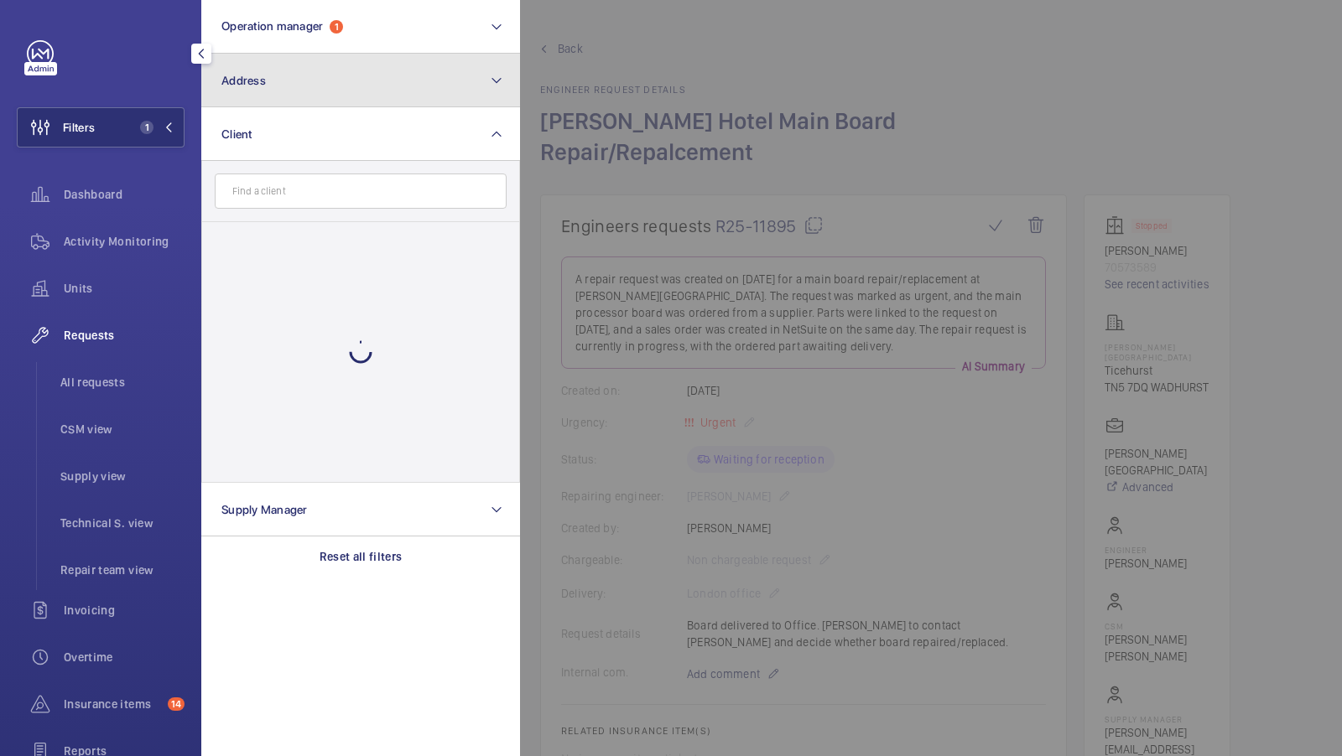
click at [314, 78] on button "Address" at bounding box center [360, 81] width 319 height 54
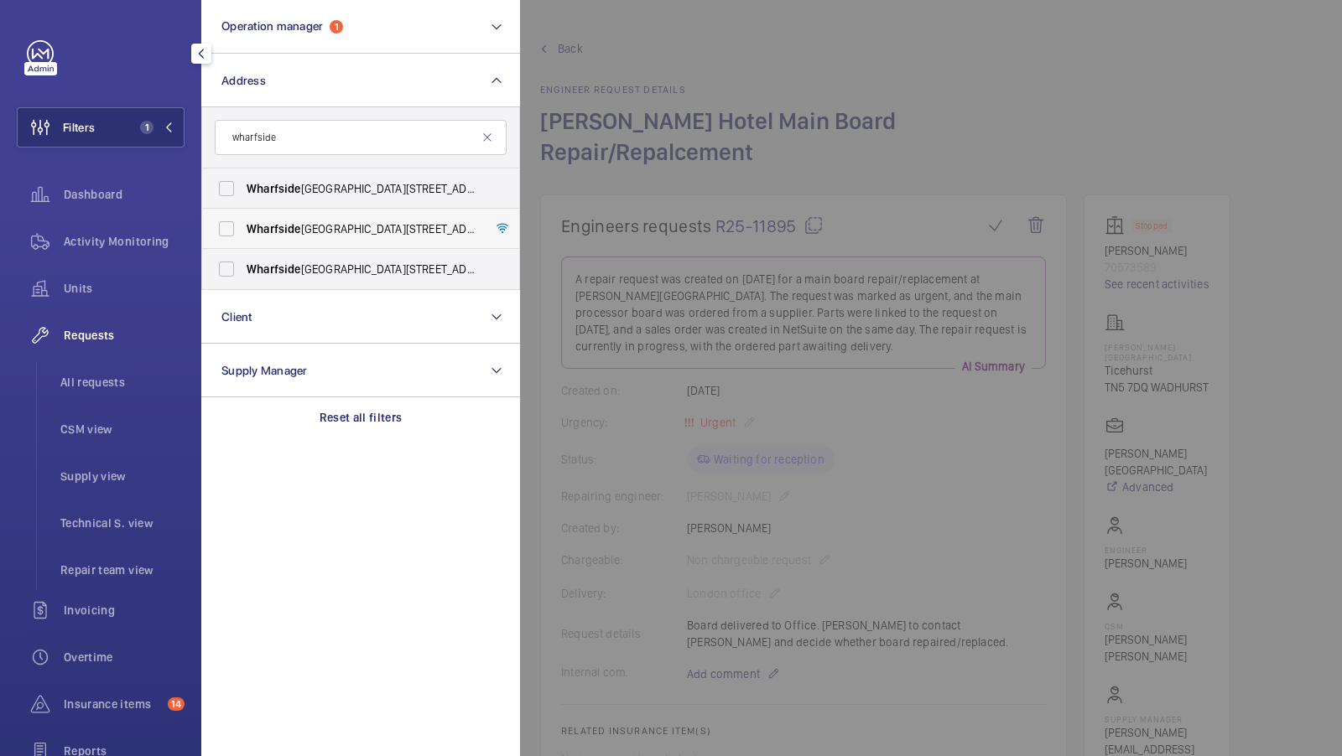
type input "wharfside"
click at [323, 225] on span "[GEOGRAPHIC_DATA][STREET_ADDRESS]" at bounding box center [362, 229] width 231 height 17
click at [243, 225] on input "[GEOGRAPHIC_DATA][STREET_ADDRESS]" at bounding box center [227, 229] width 34 height 34
checkbox input "true"
click at [327, 267] on span "[GEOGRAPHIC_DATA][STREET_ADDRESS]" at bounding box center [362, 269] width 231 height 17
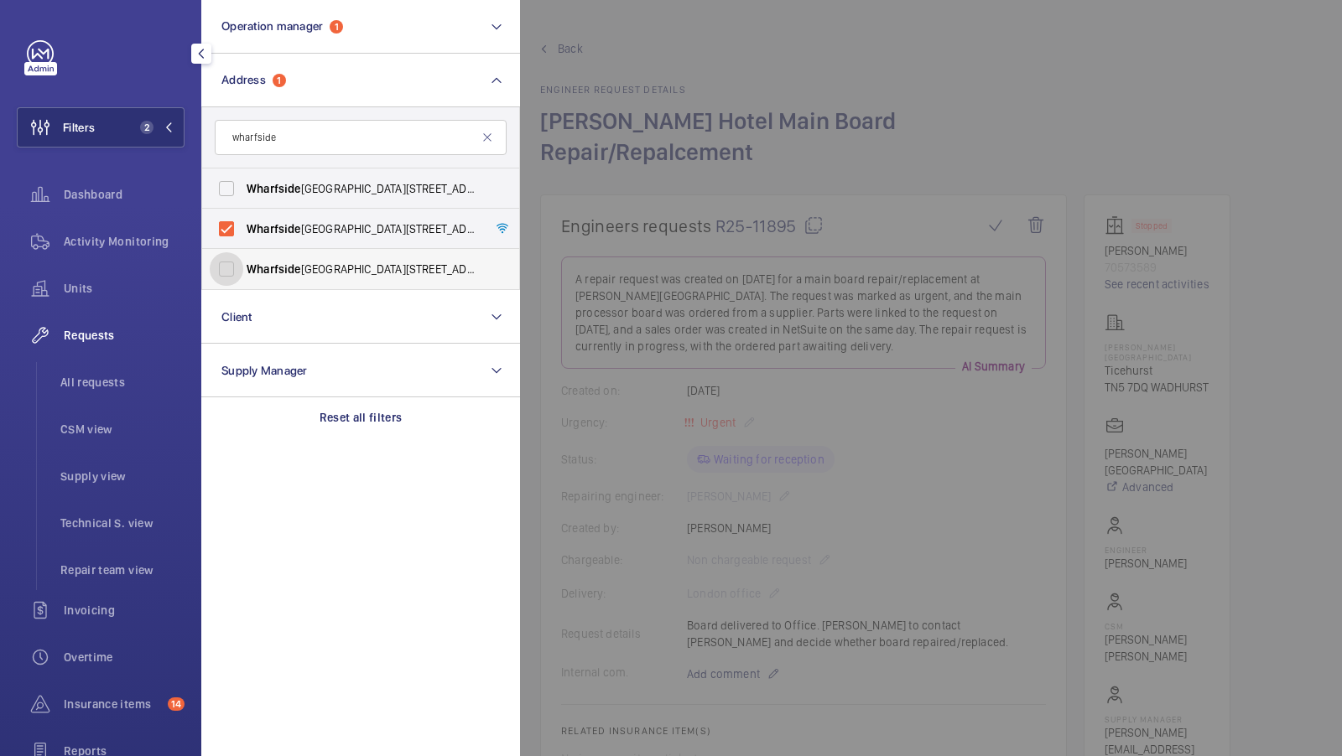
click at [243, 267] on input "[GEOGRAPHIC_DATA][STREET_ADDRESS]" at bounding box center [227, 269] width 34 height 34
checkbox input "true"
click at [149, 123] on span "3" at bounding box center [146, 127] width 13 height 13
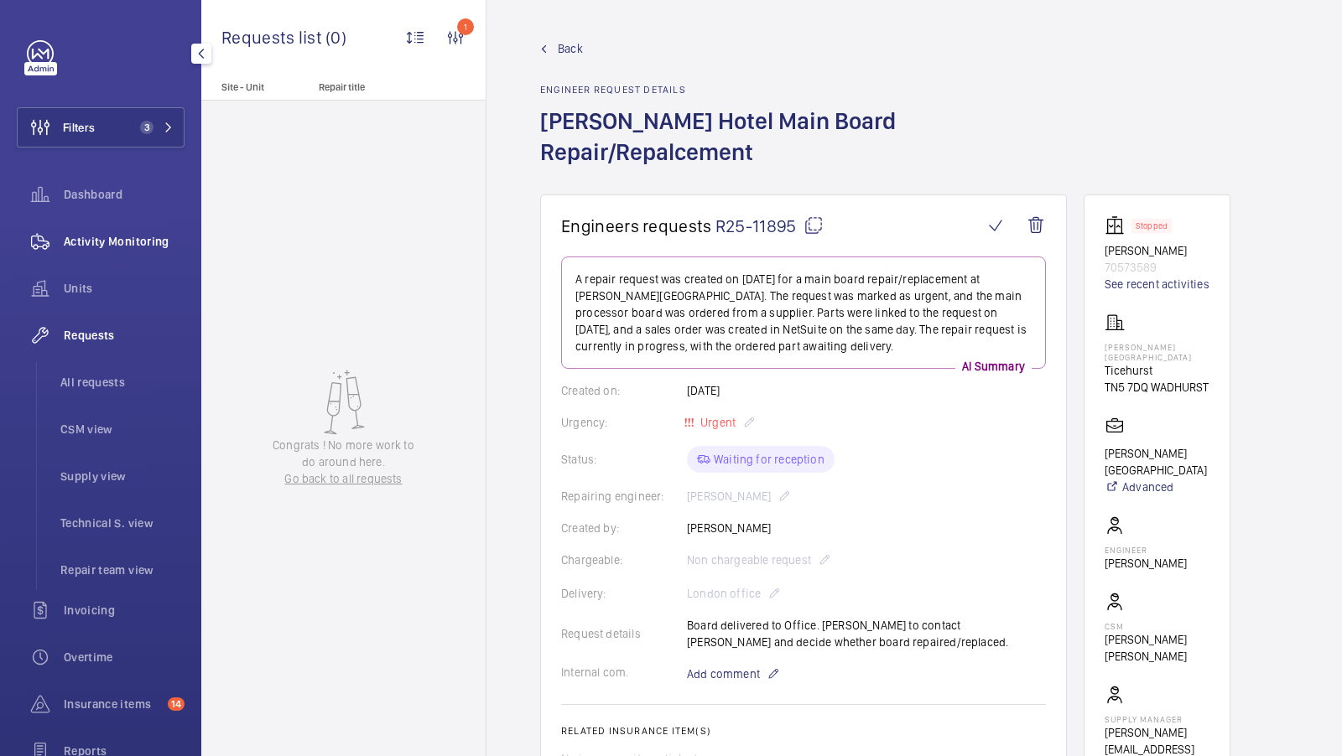
click at [120, 248] on span "Activity Monitoring" at bounding box center [124, 241] width 121 height 17
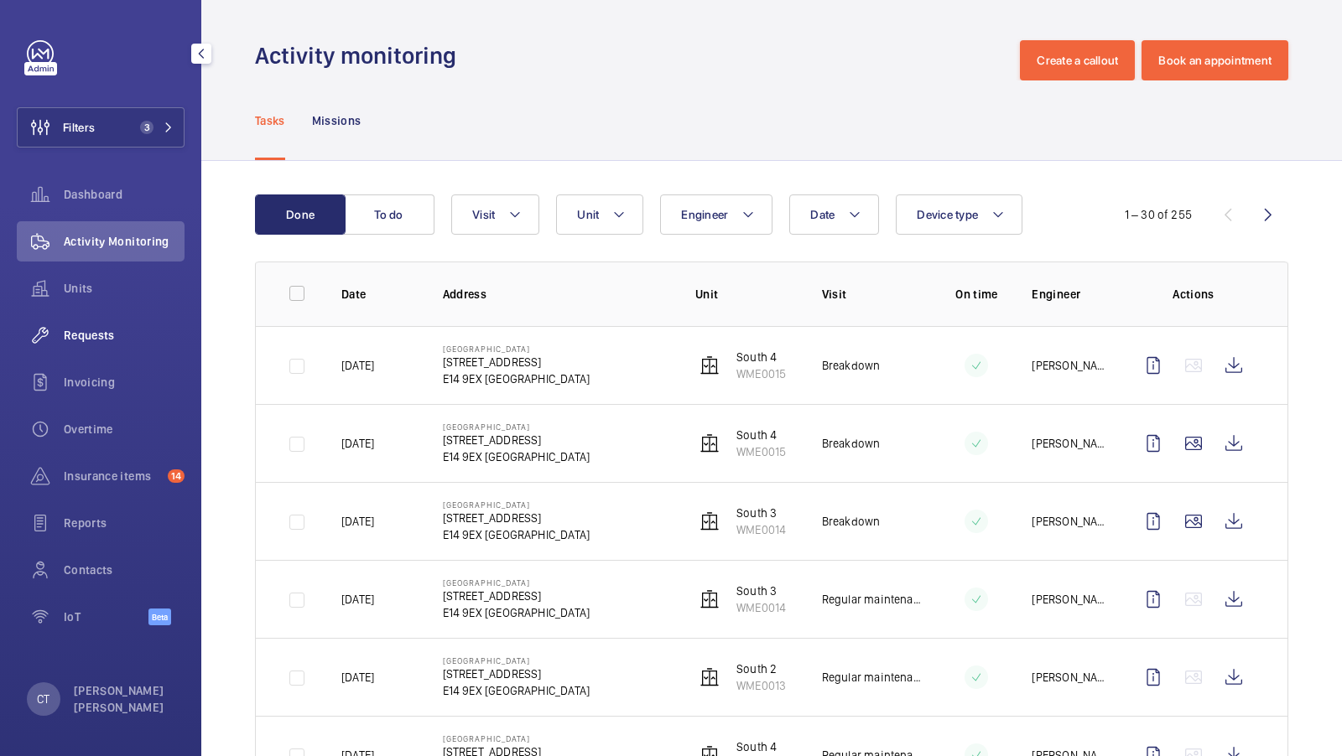
click at [104, 337] on span "Requests" at bounding box center [124, 335] width 121 height 17
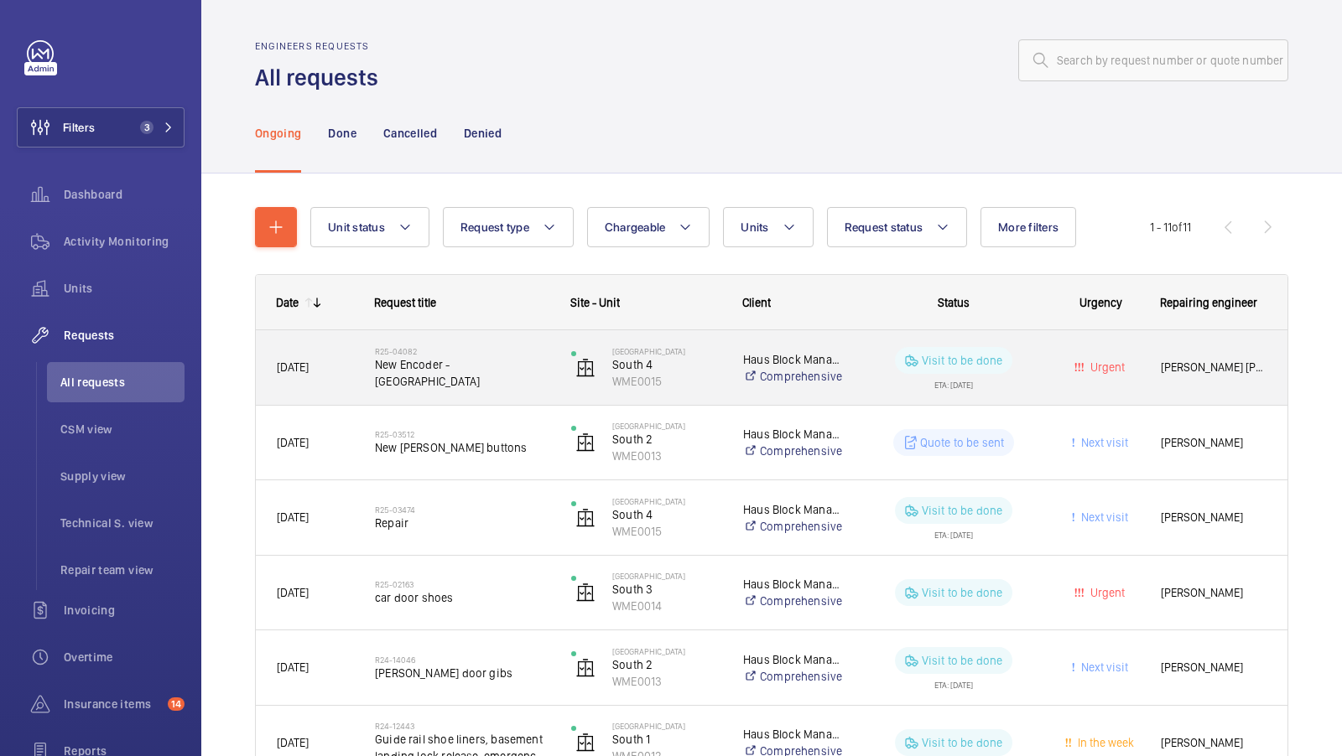
click at [1239, 362] on span "[PERSON_NAME] [PERSON_NAME]" at bounding box center [1213, 367] width 106 height 19
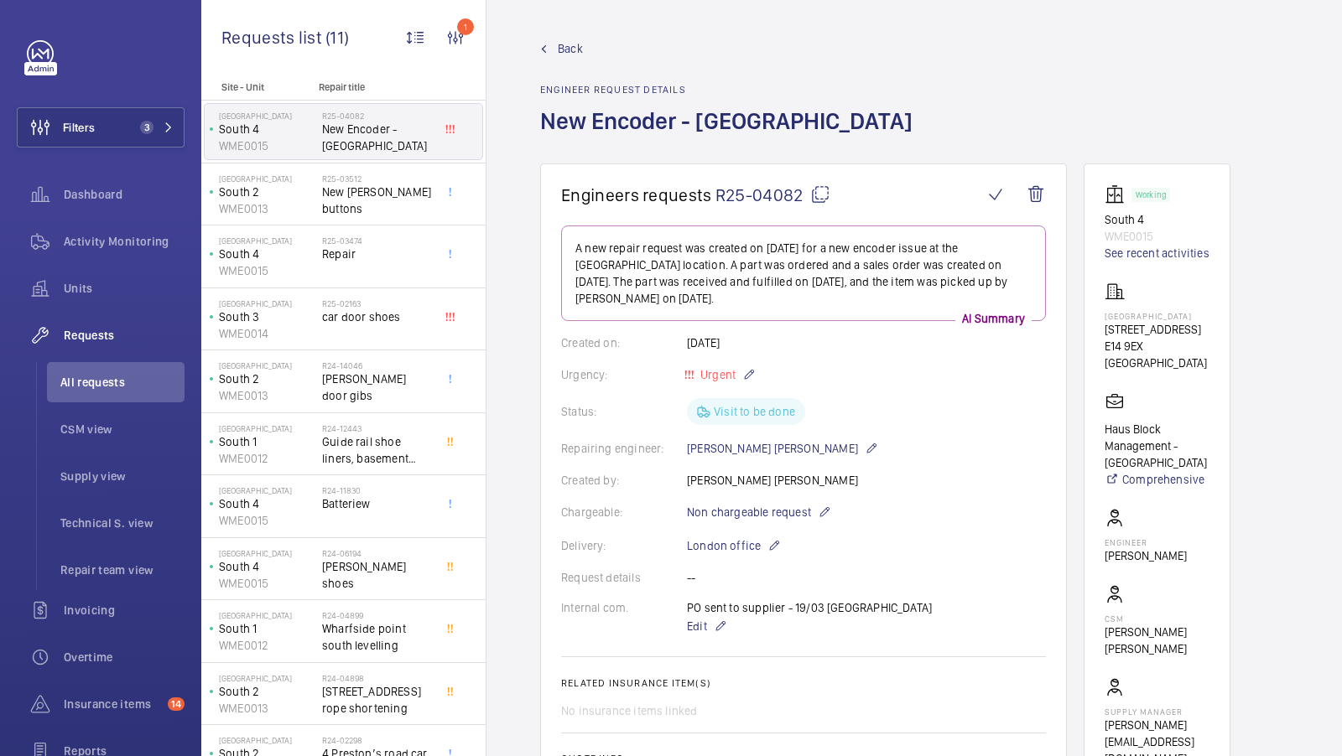
click at [572, 44] on span "Back" at bounding box center [570, 48] width 25 height 17
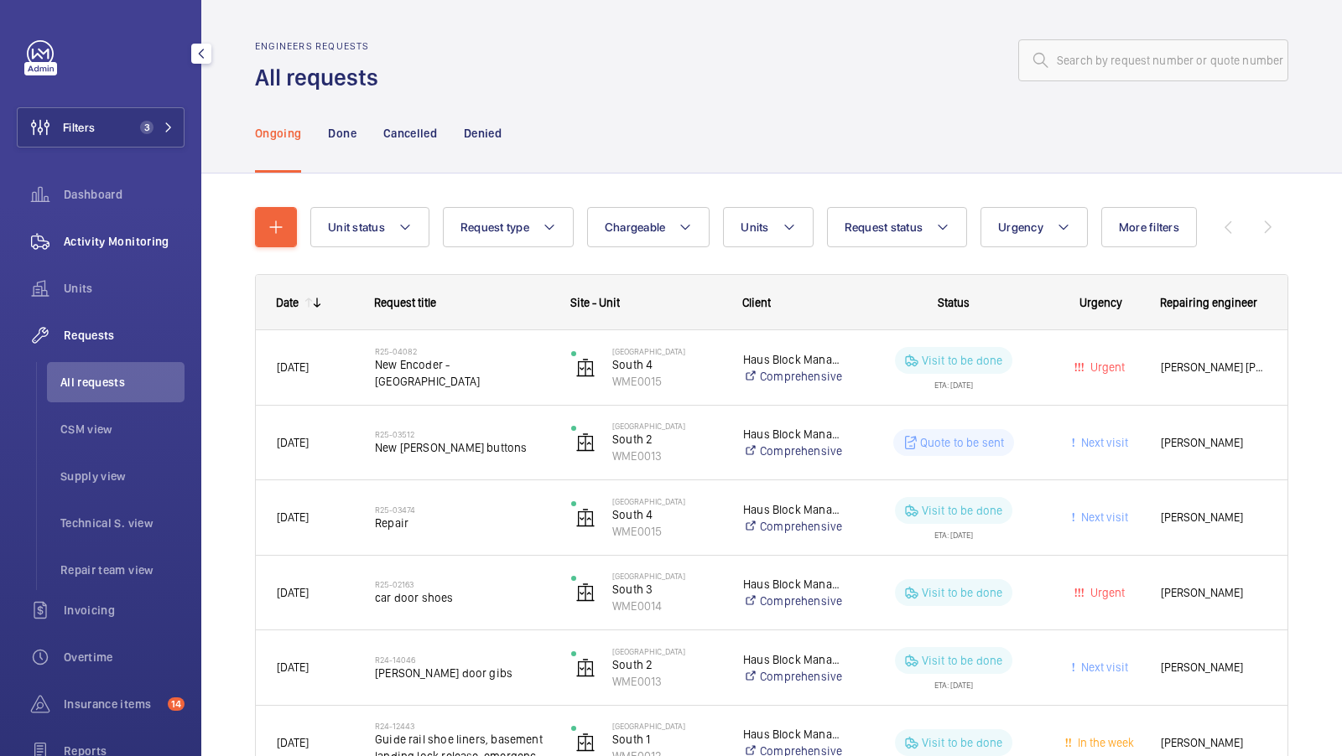
click at [117, 233] on span "Activity Monitoring" at bounding box center [124, 241] width 121 height 17
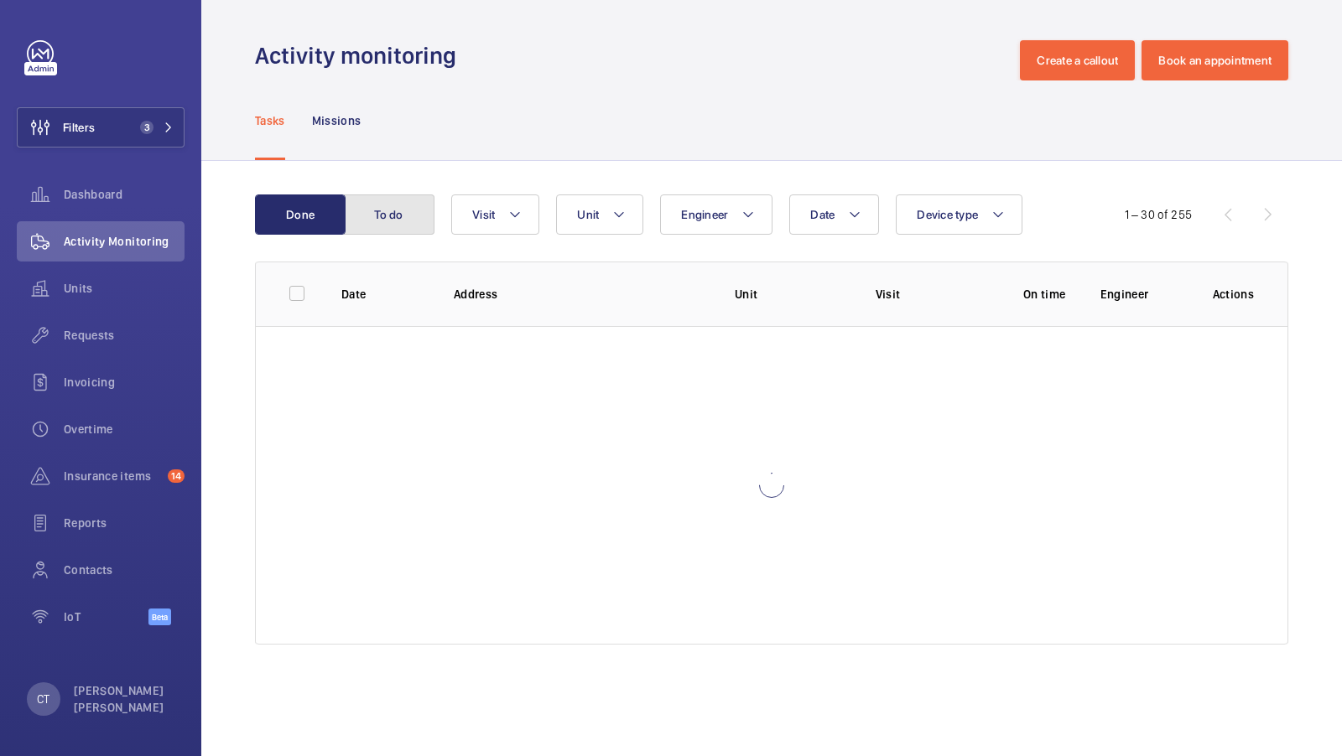
click at [387, 205] on button "To do" at bounding box center [389, 215] width 91 height 40
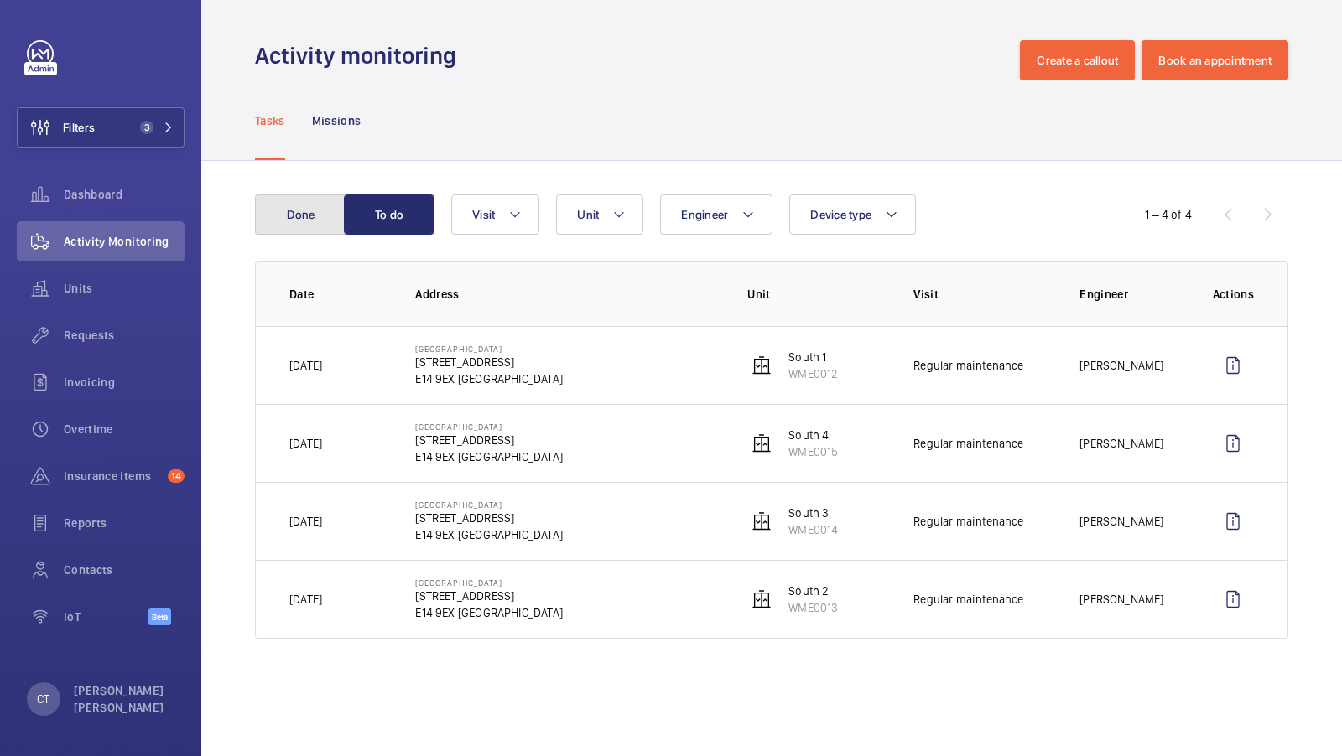
click at [308, 226] on button "Done" at bounding box center [300, 215] width 91 height 40
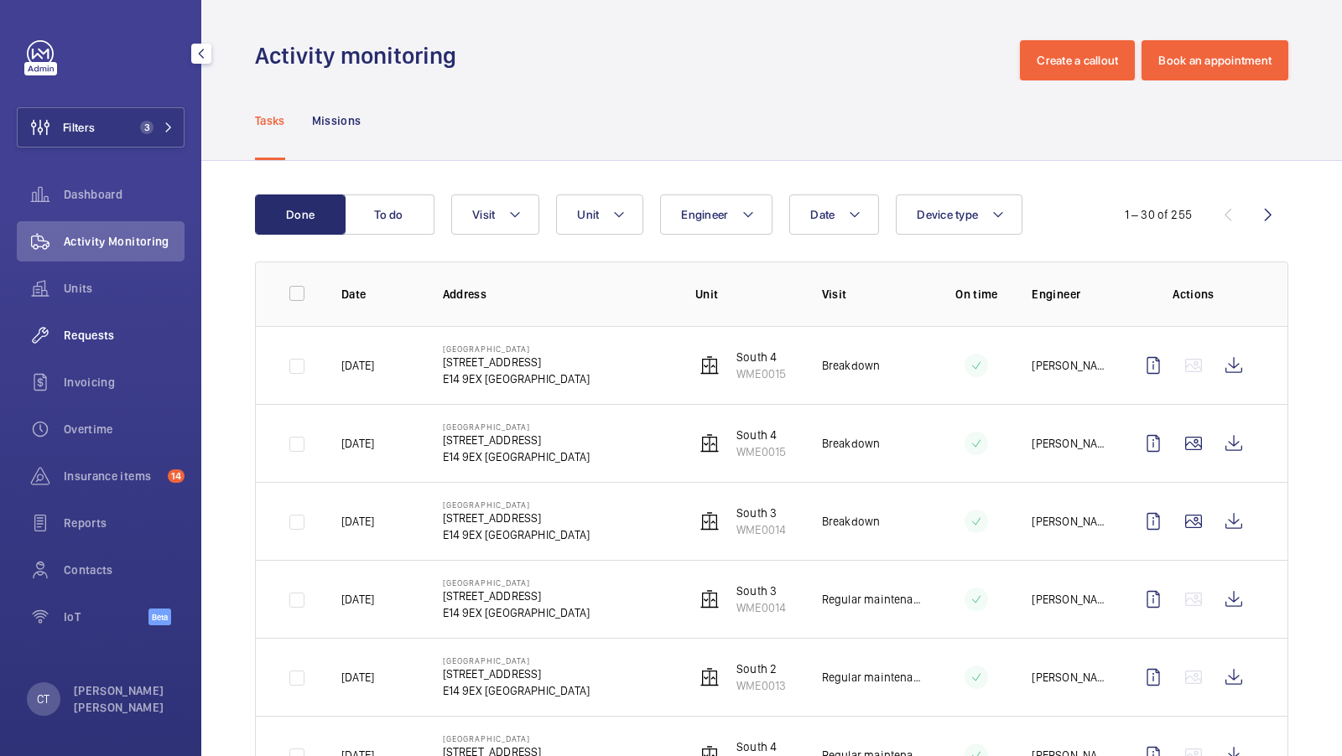
click at [103, 339] on span "Requests" at bounding box center [124, 335] width 121 height 17
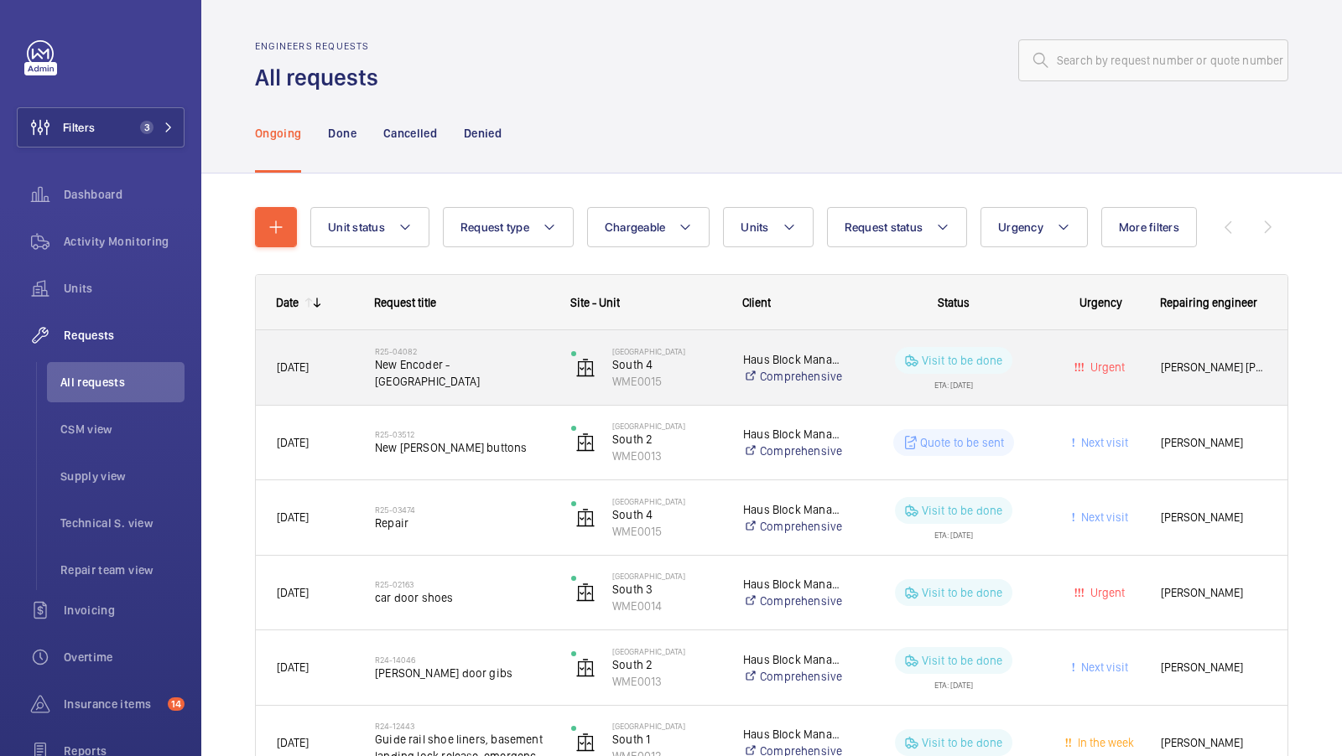
click at [477, 360] on span "New Encoder - [GEOGRAPHIC_DATA]" at bounding box center [462, 373] width 174 height 34
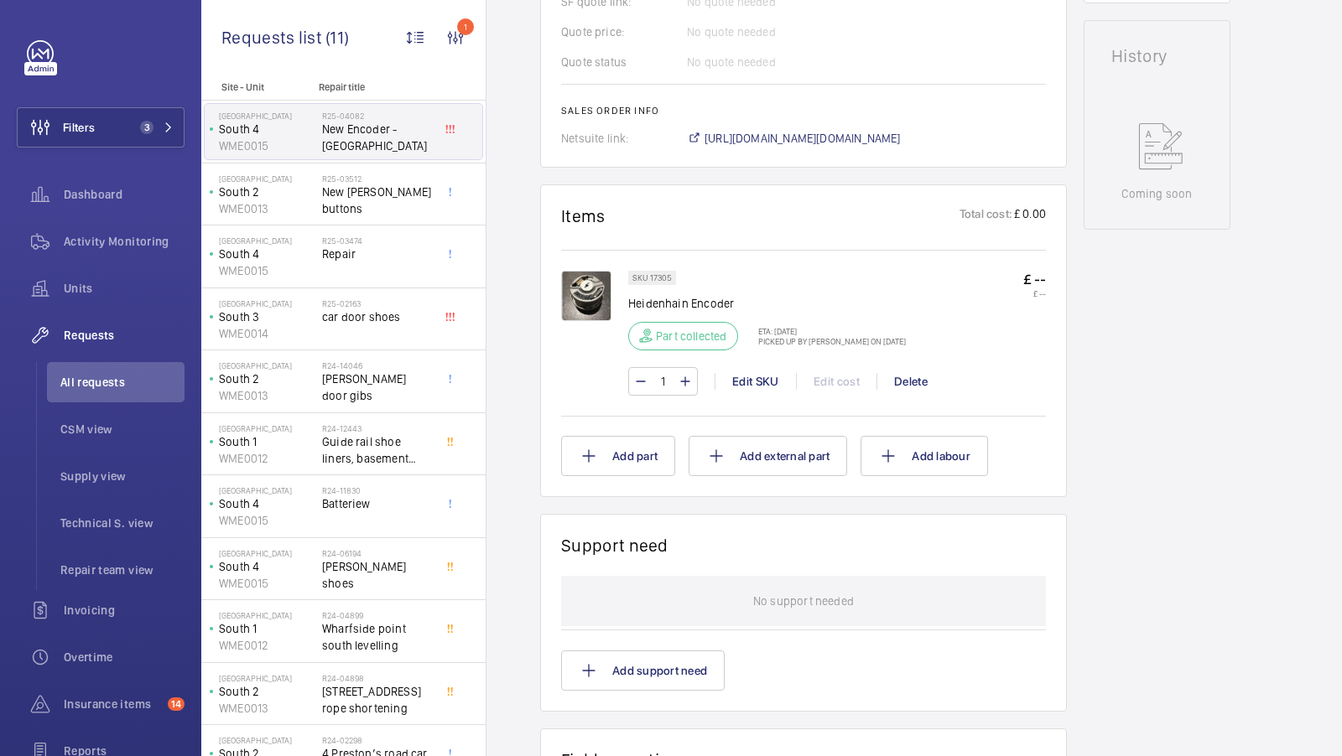
scroll to position [621, 0]
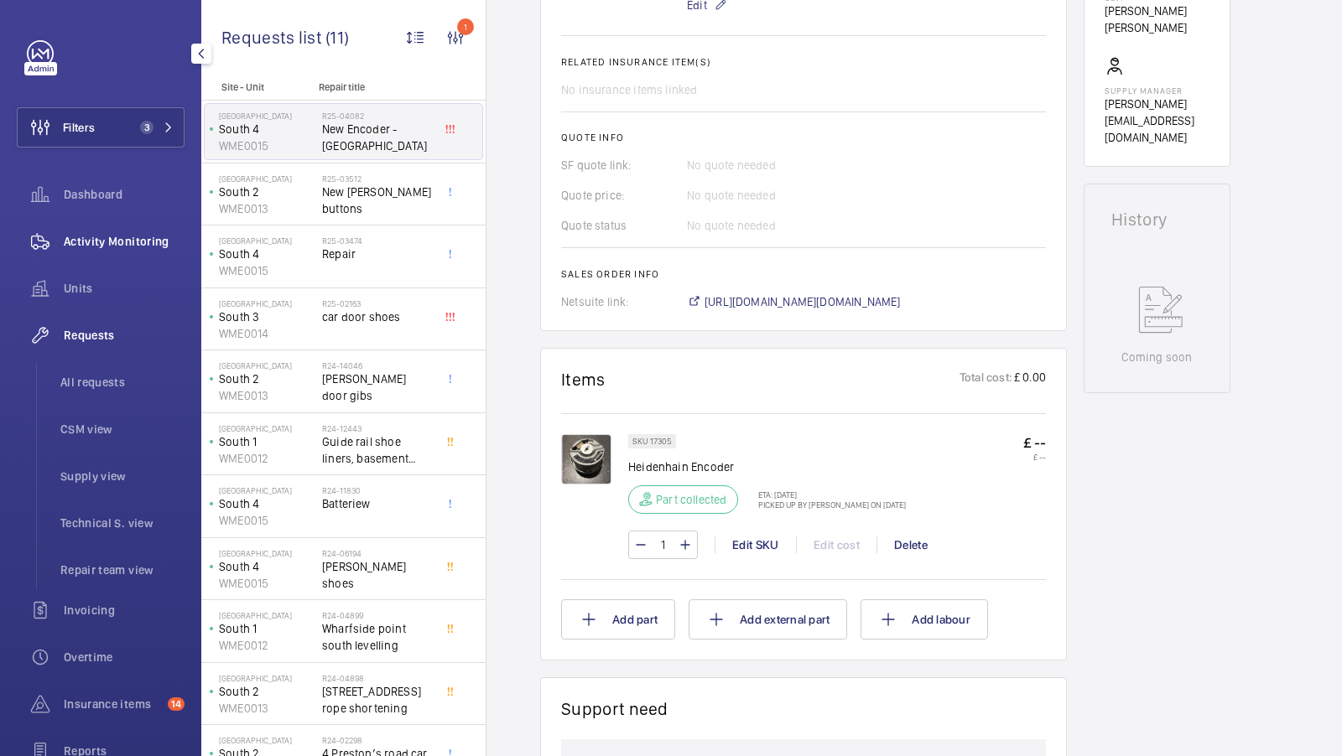
click at [112, 249] on span "Activity Monitoring" at bounding box center [124, 241] width 121 height 17
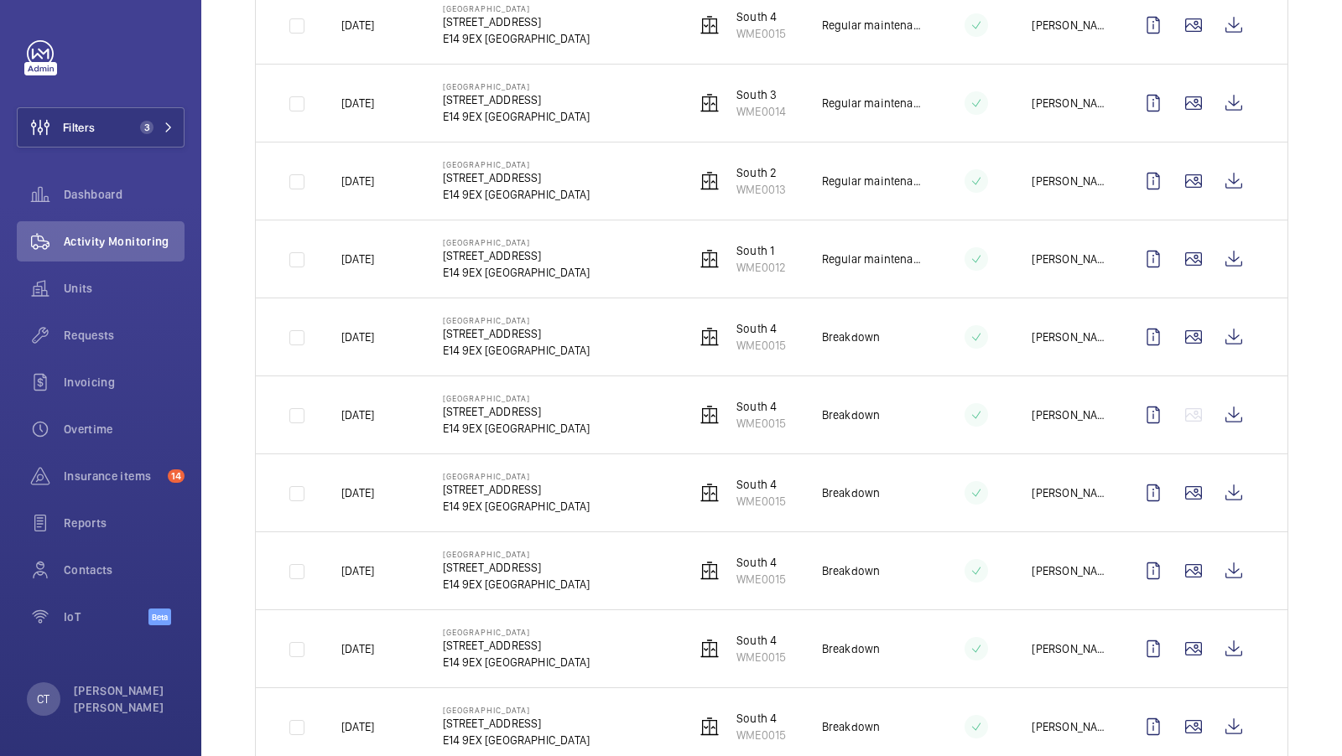
scroll to position [1854, 0]
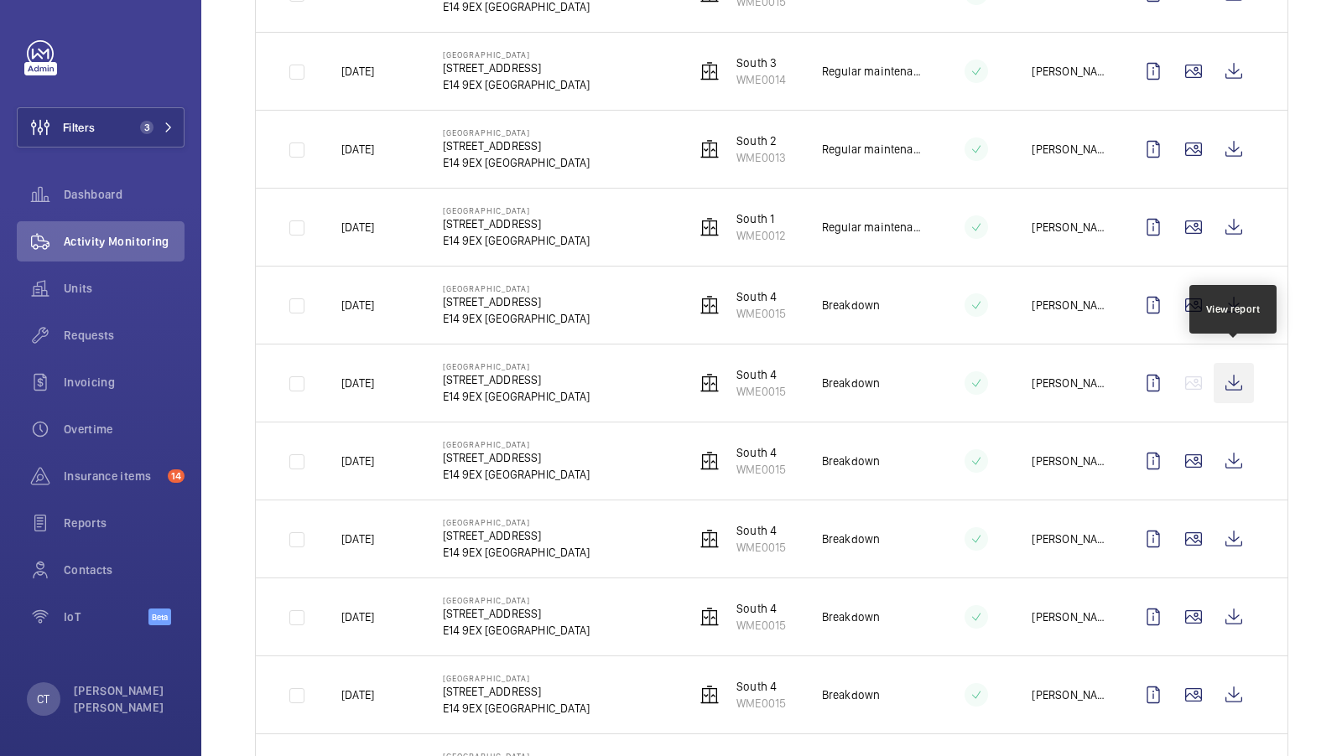
click at [1233, 376] on wm-front-icon-button at bounding box center [1233, 383] width 40 height 40
click at [112, 329] on span "Requests" at bounding box center [124, 335] width 121 height 17
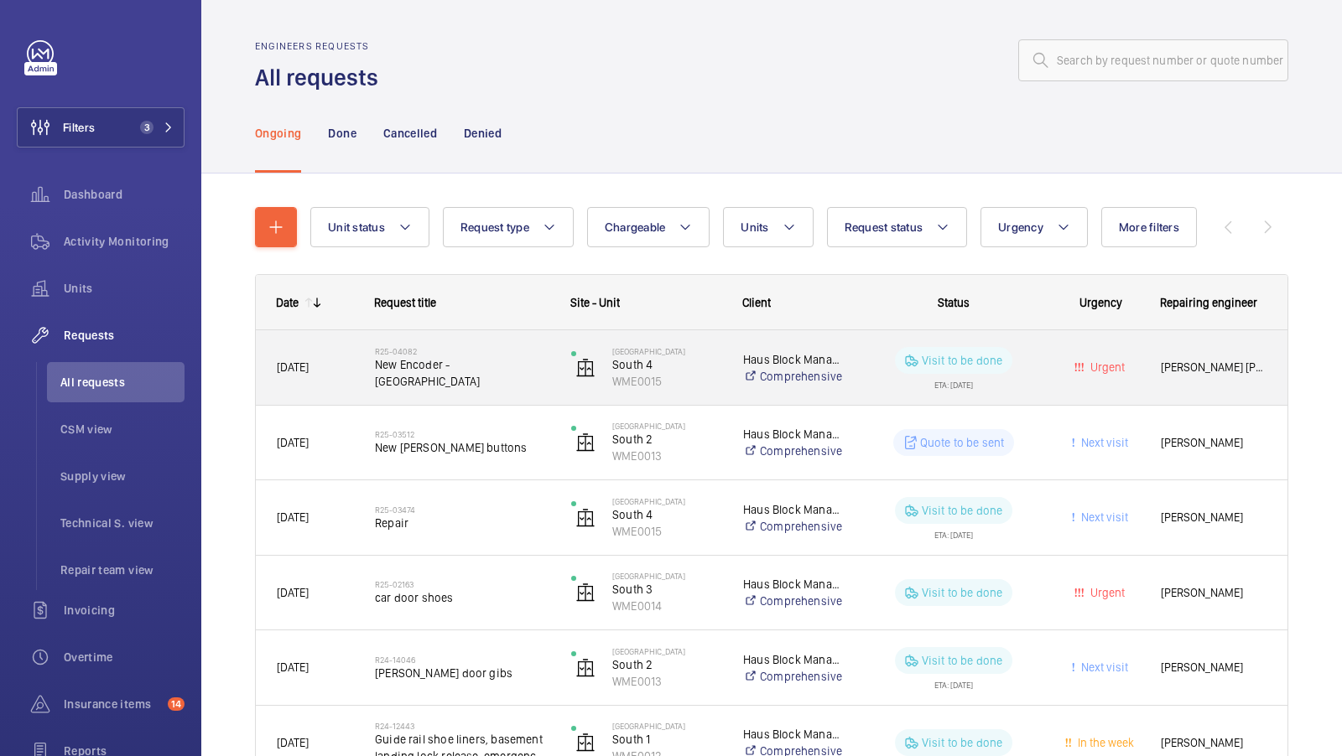
click at [448, 376] on span "New Encoder - [GEOGRAPHIC_DATA]" at bounding box center [462, 373] width 174 height 34
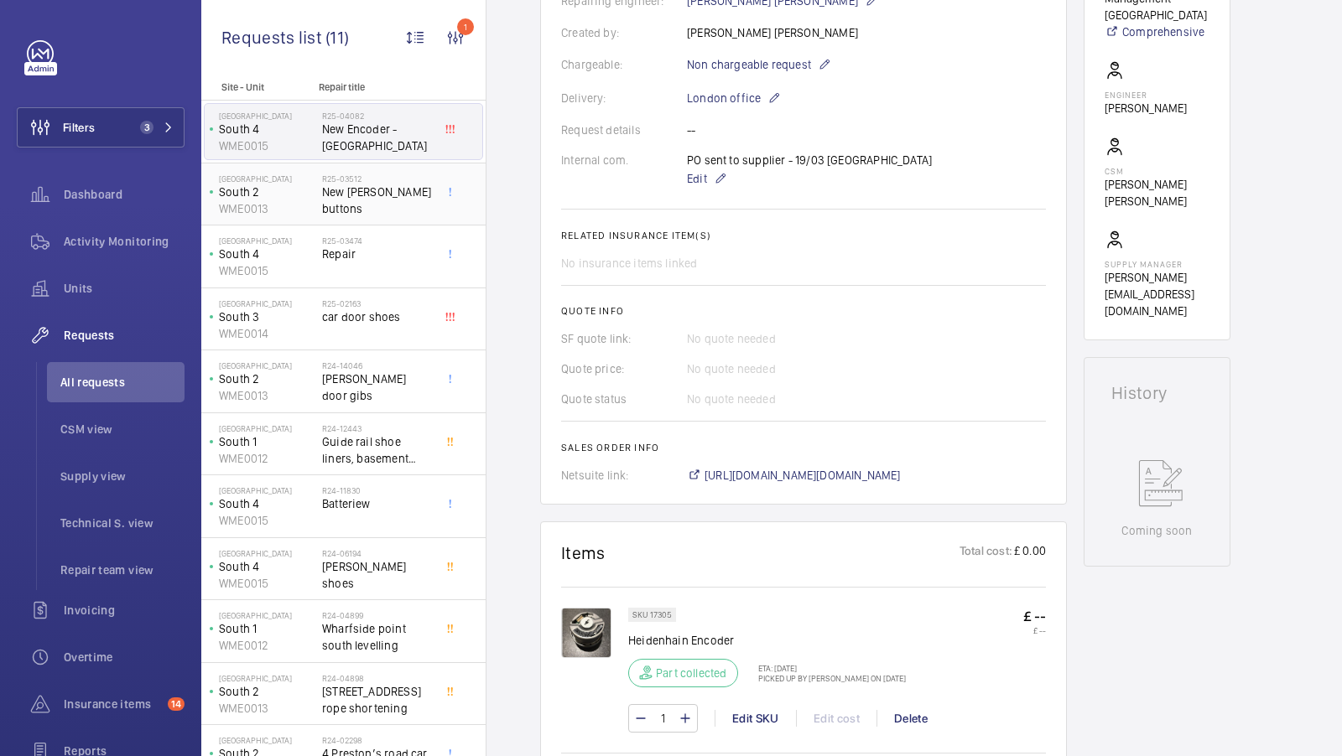
scroll to position [295, 0]
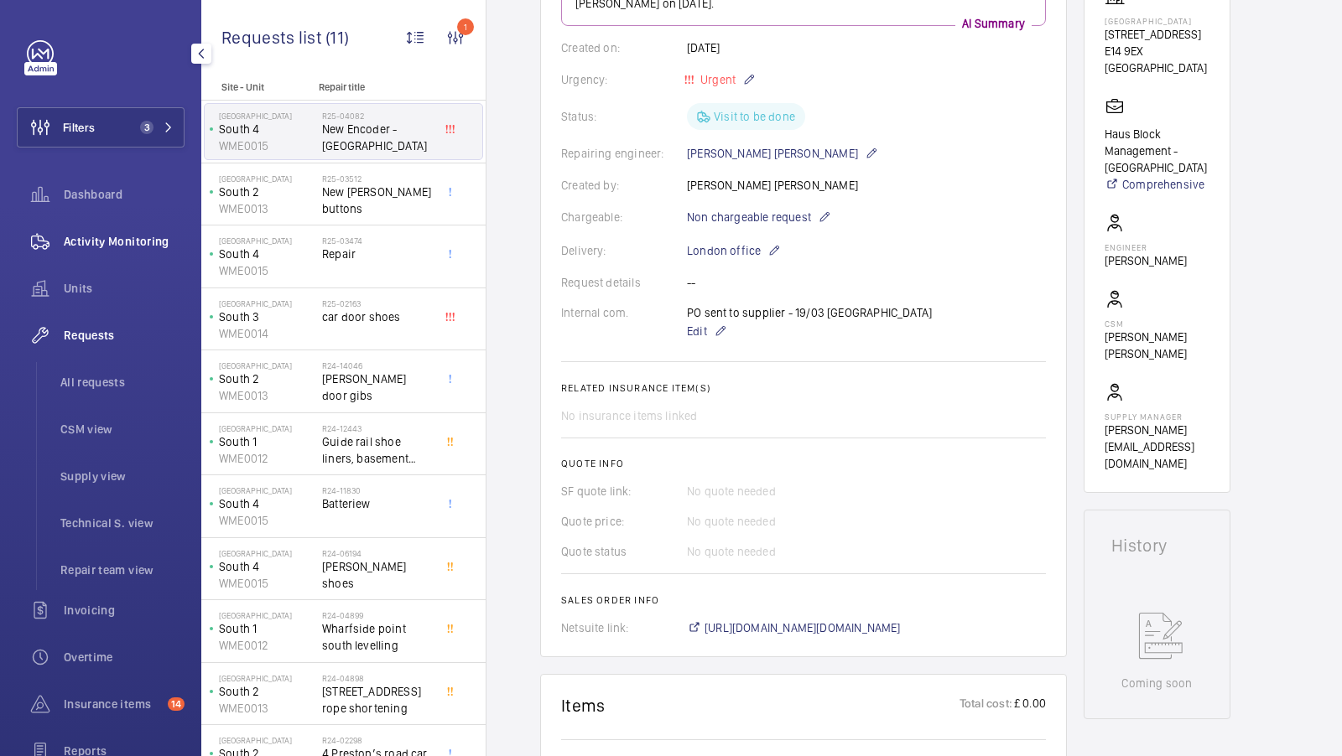
click at [174, 234] on span "Activity Monitoring" at bounding box center [124, 241] width 121 height 17
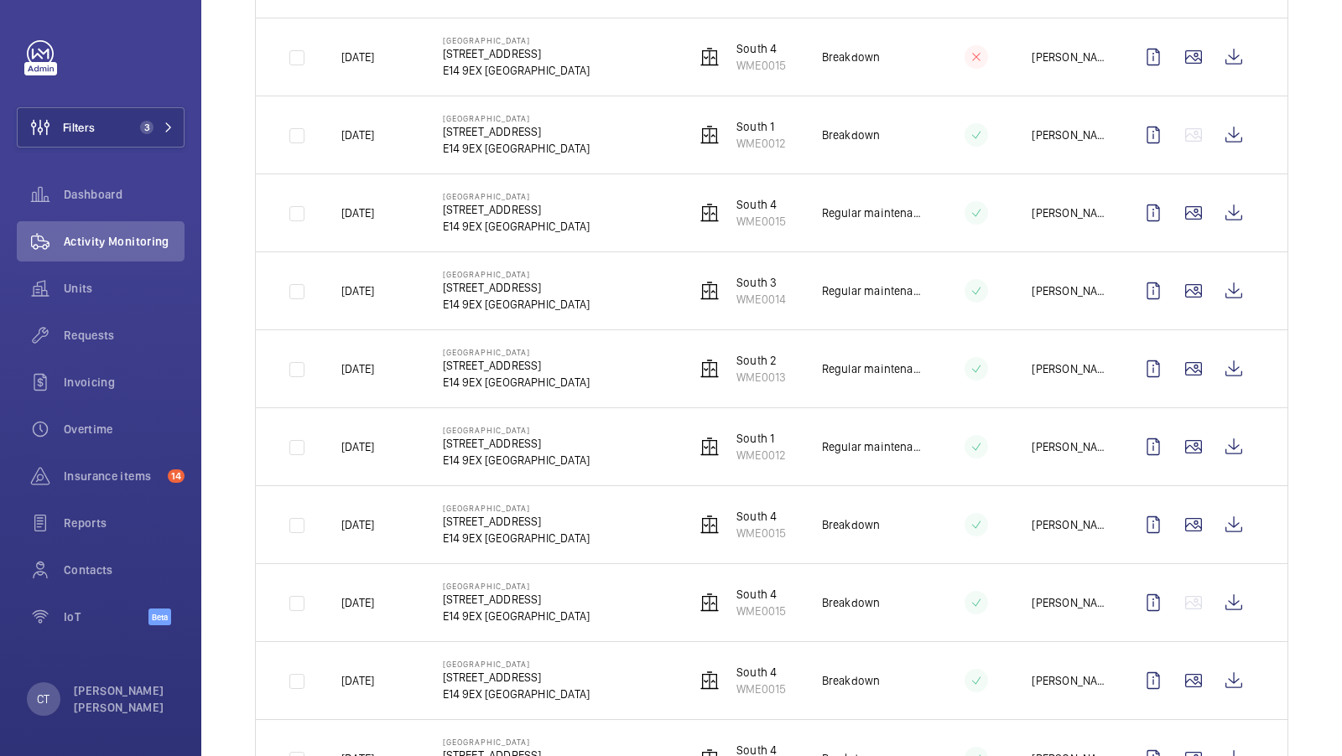
scroll to position [1640, 0]
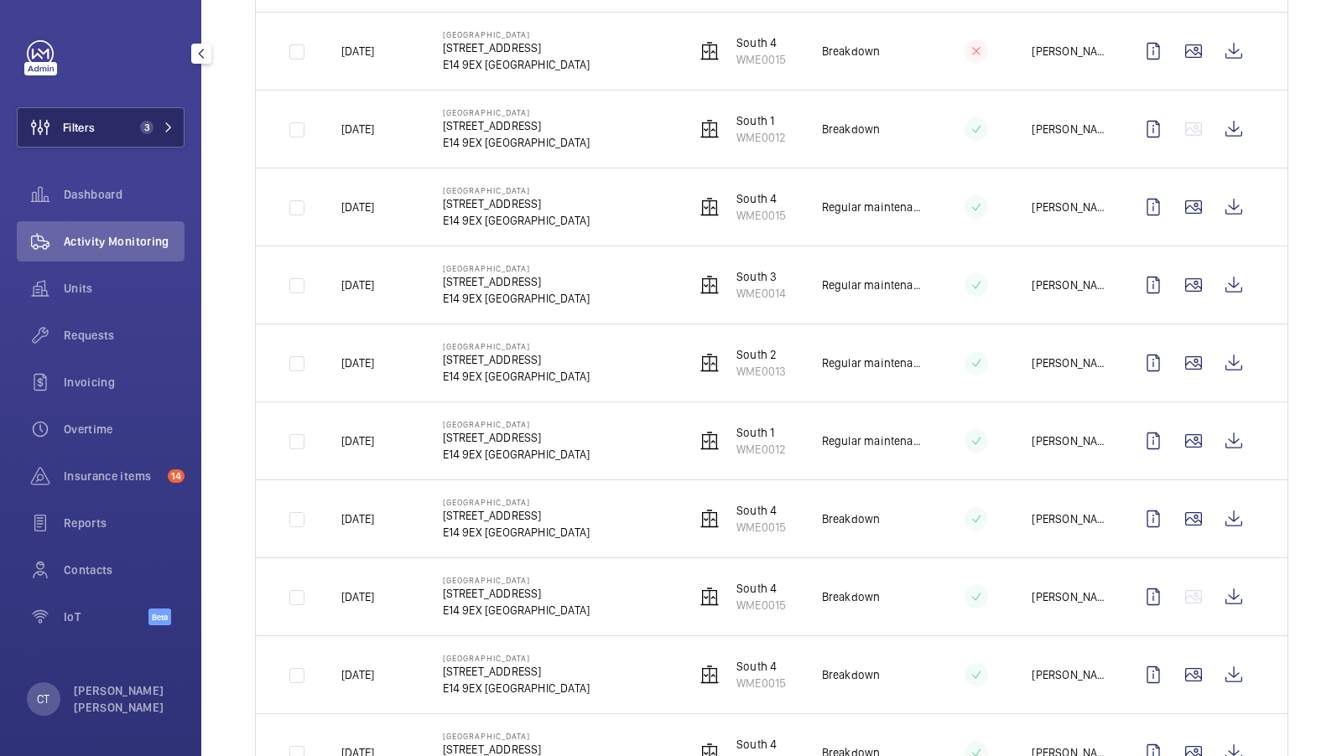
click at [146, 122] on span "3" at bounding box center [146, 127] width 13 height 13
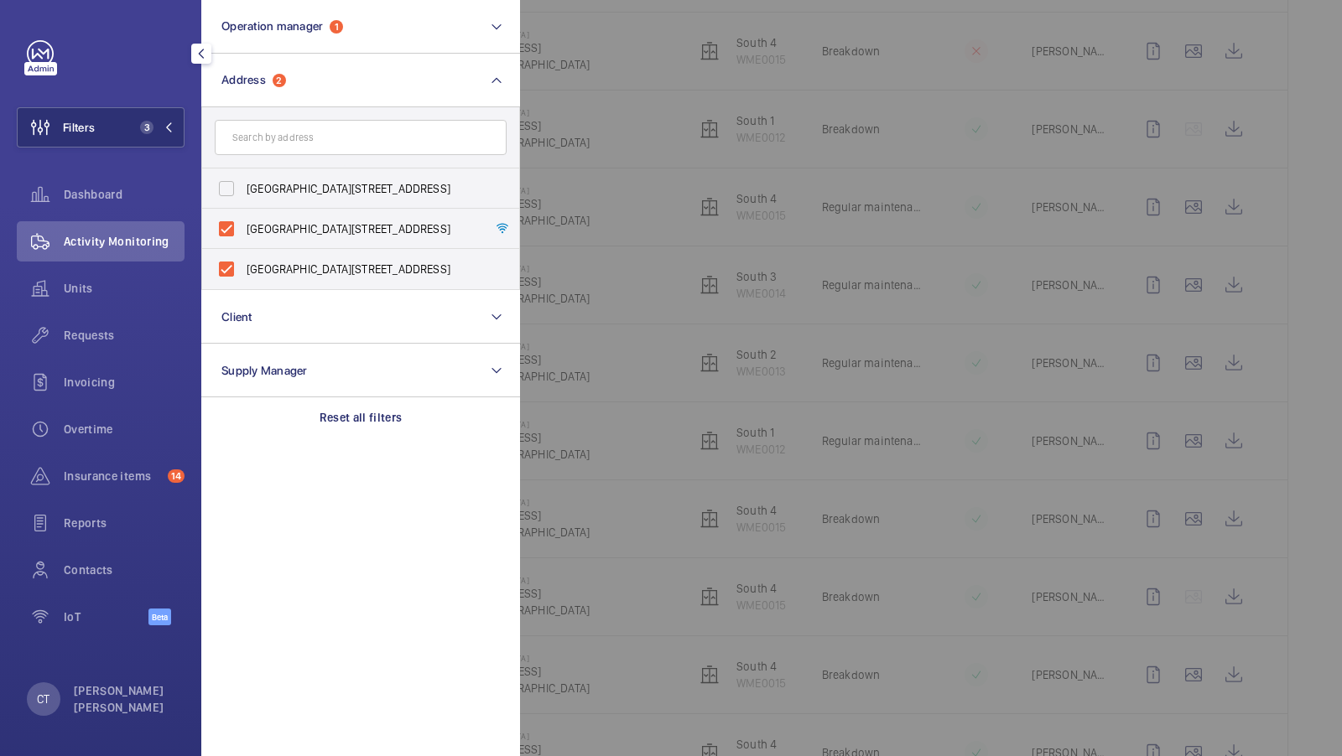
click at [640, 288] on div at bounding box center [1191, 378] width 1342 height 756
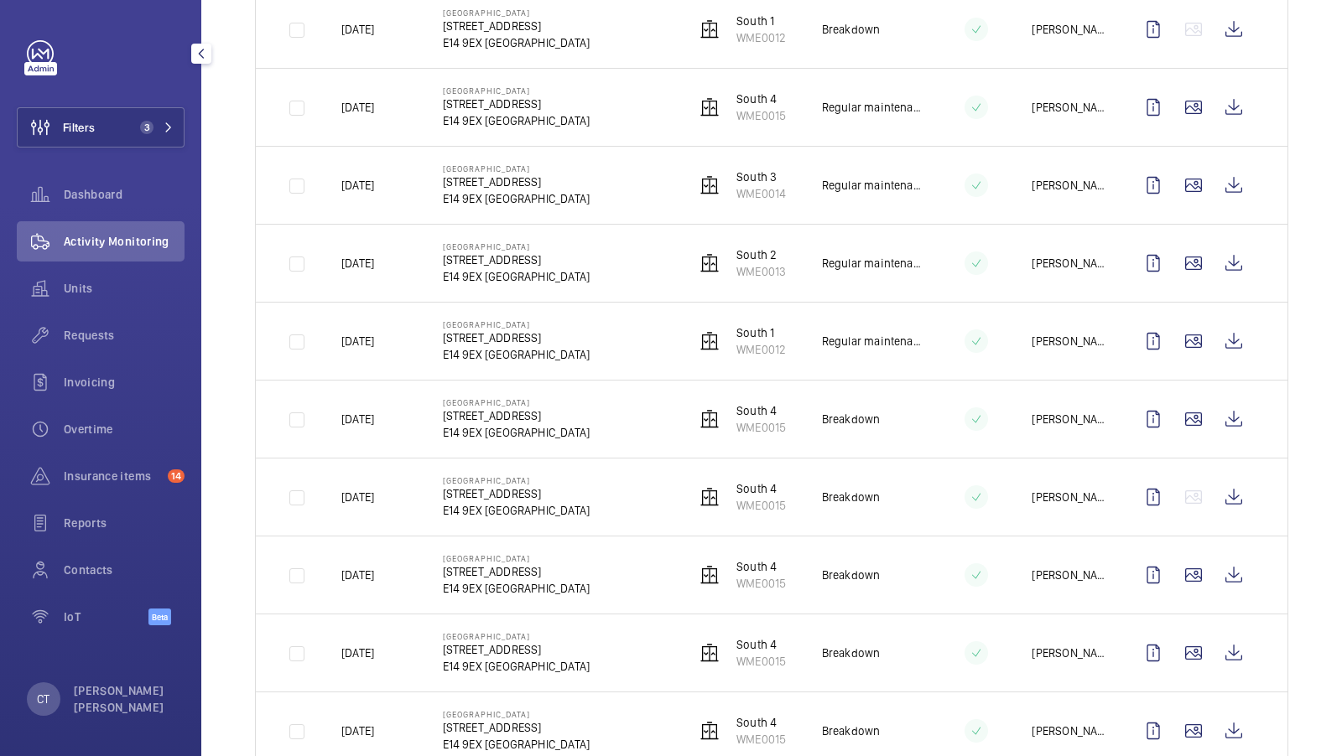
scroll to position [1742, 0]
click at [1223, 480] on wm-front-icon-button at bounding box center [1233, 495] width 40 height 40
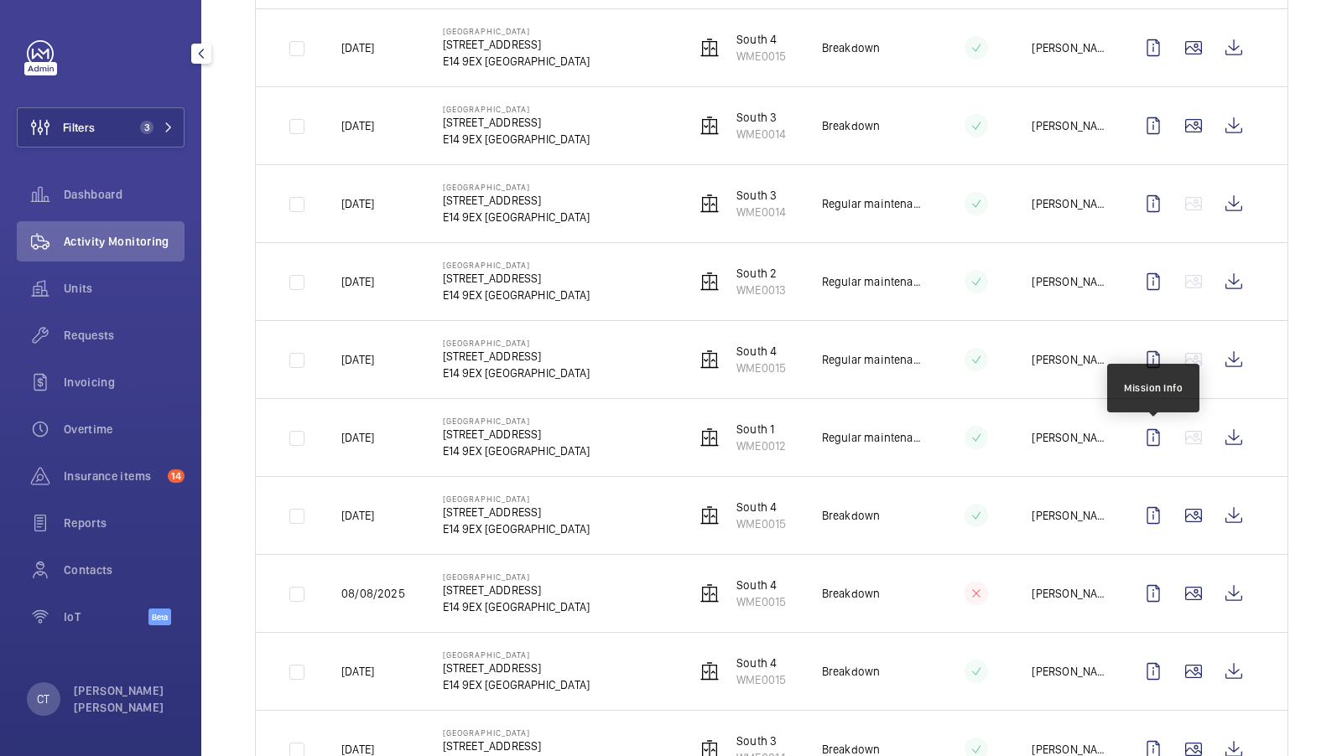
scroll to position [0, 0]
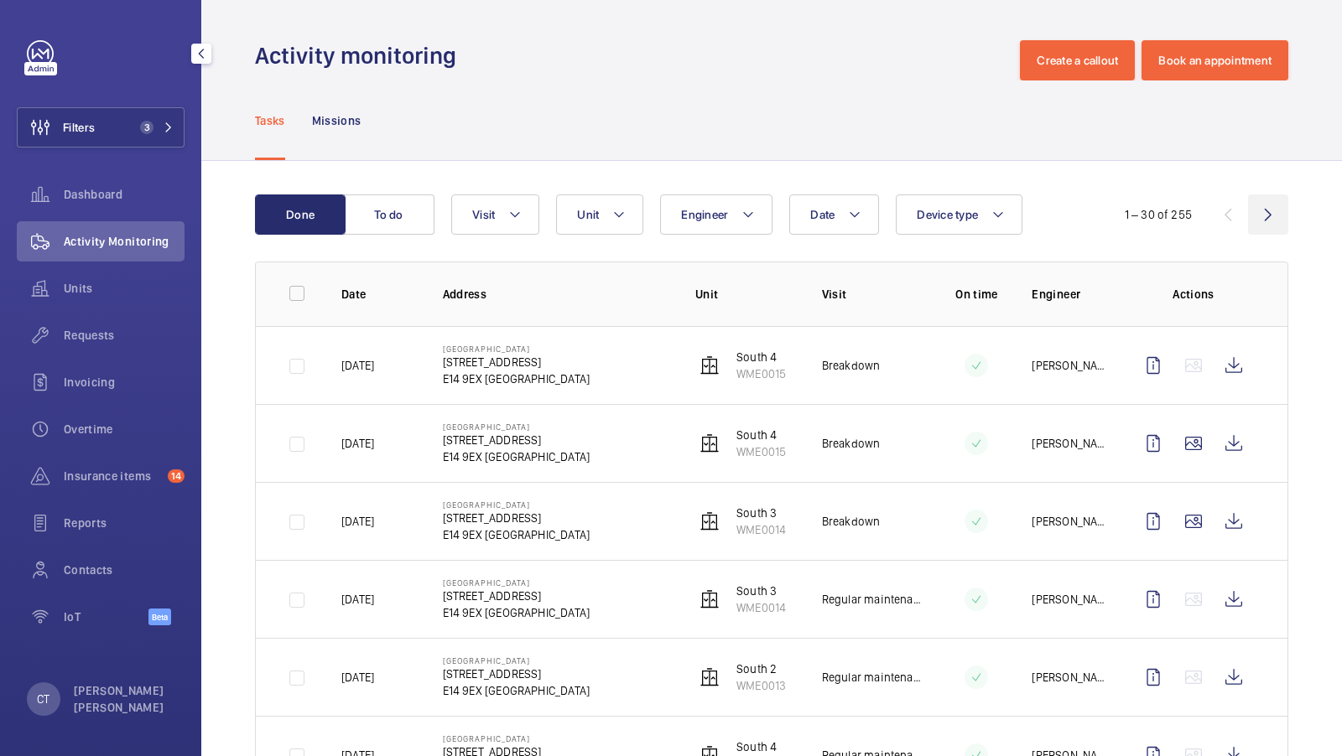
click at [1264, 209] on wm-front-icon-button at bounding box center [1268, 215] width 40 height 40
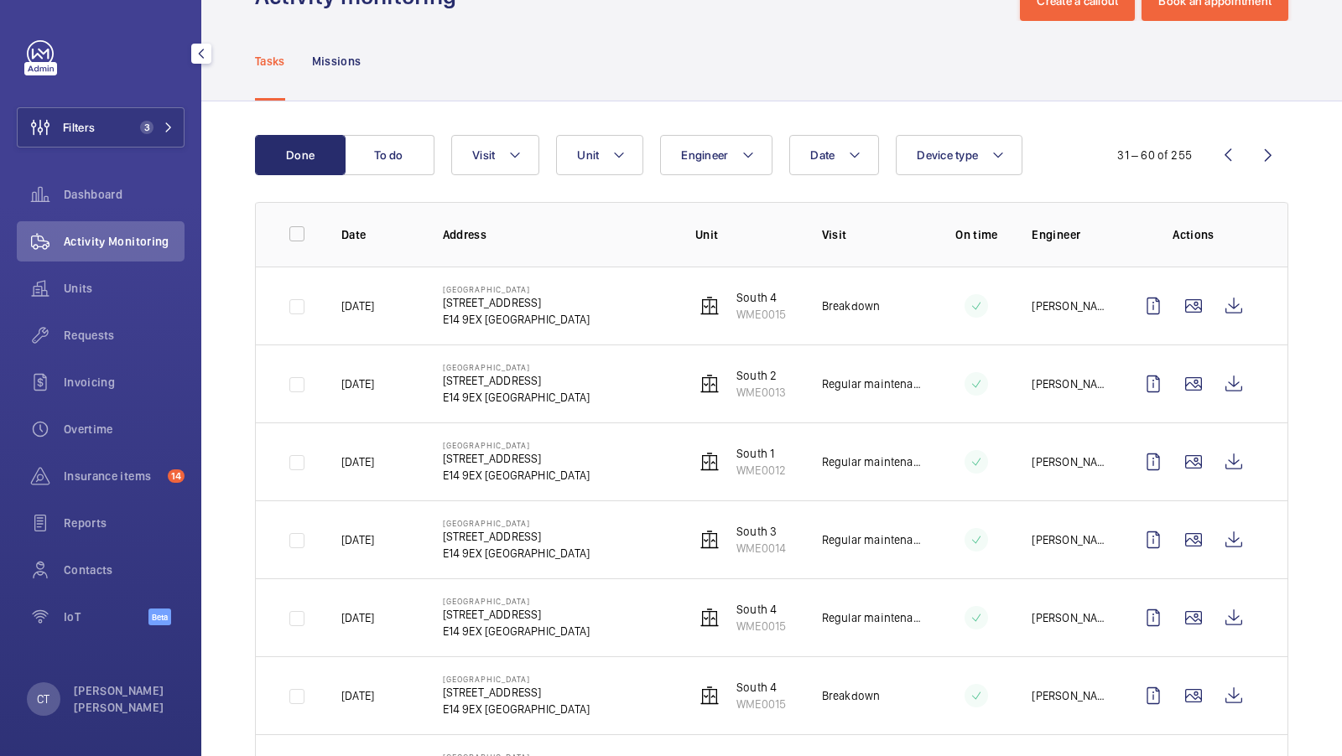
scroll to position [15, 0]
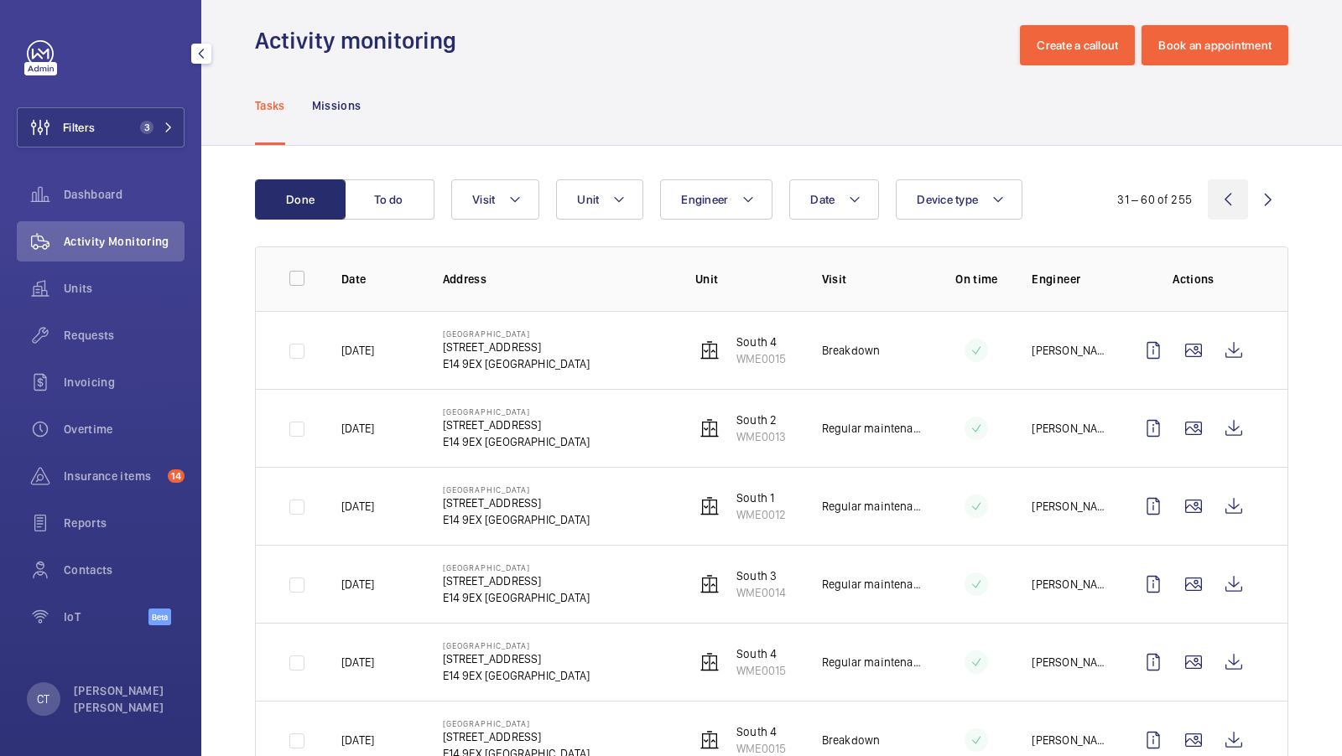
click at [1222, 196] on wm-front-icon-button at bounding box center [1227, 199] width 40 height 40
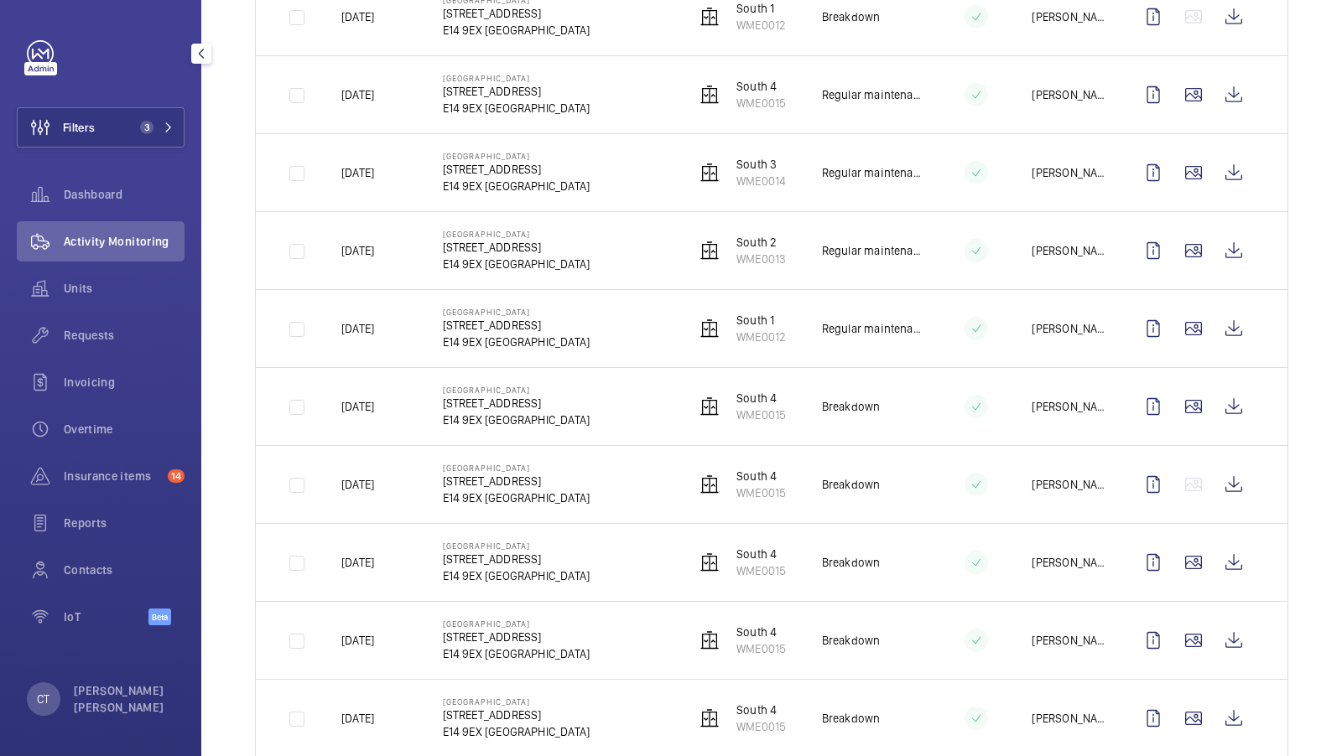
scroll to position [1929, 0]
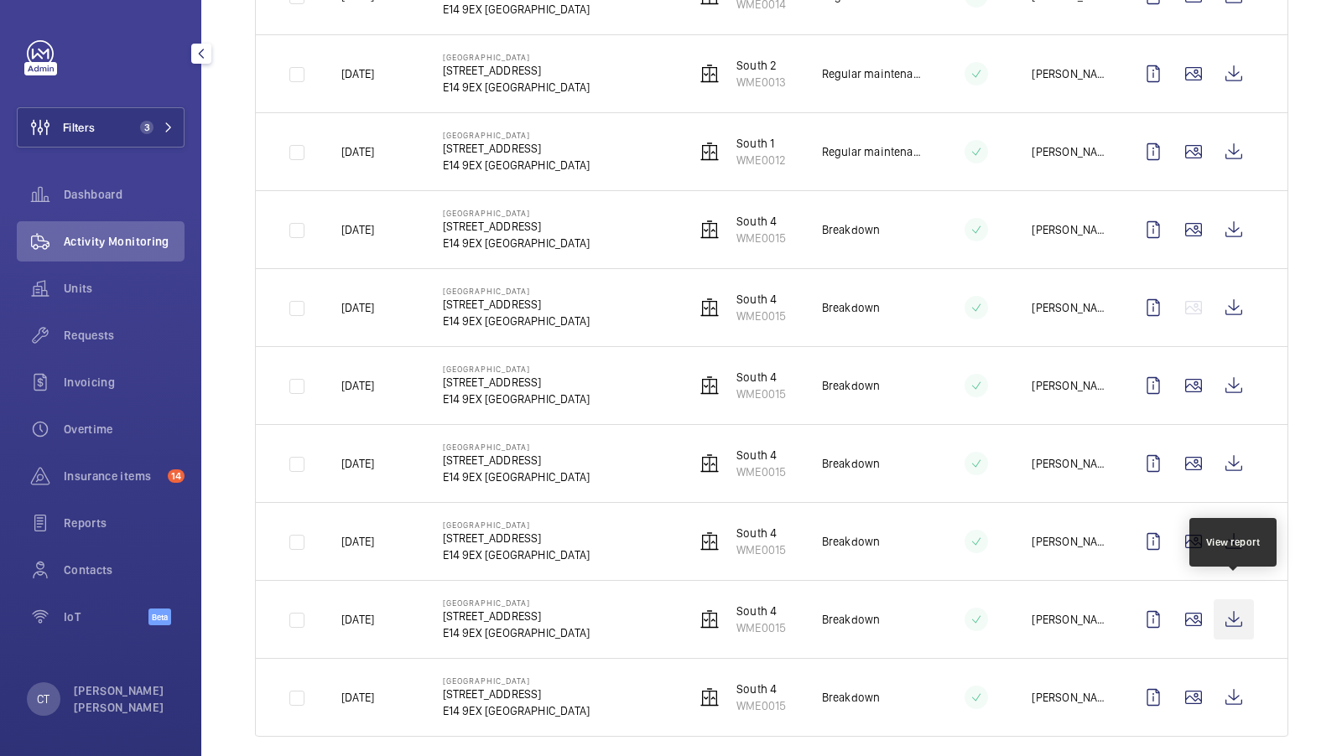
click at [1235, 603] on wm-front-icon-button at bounding box center [1233, 620] width 40 height 40
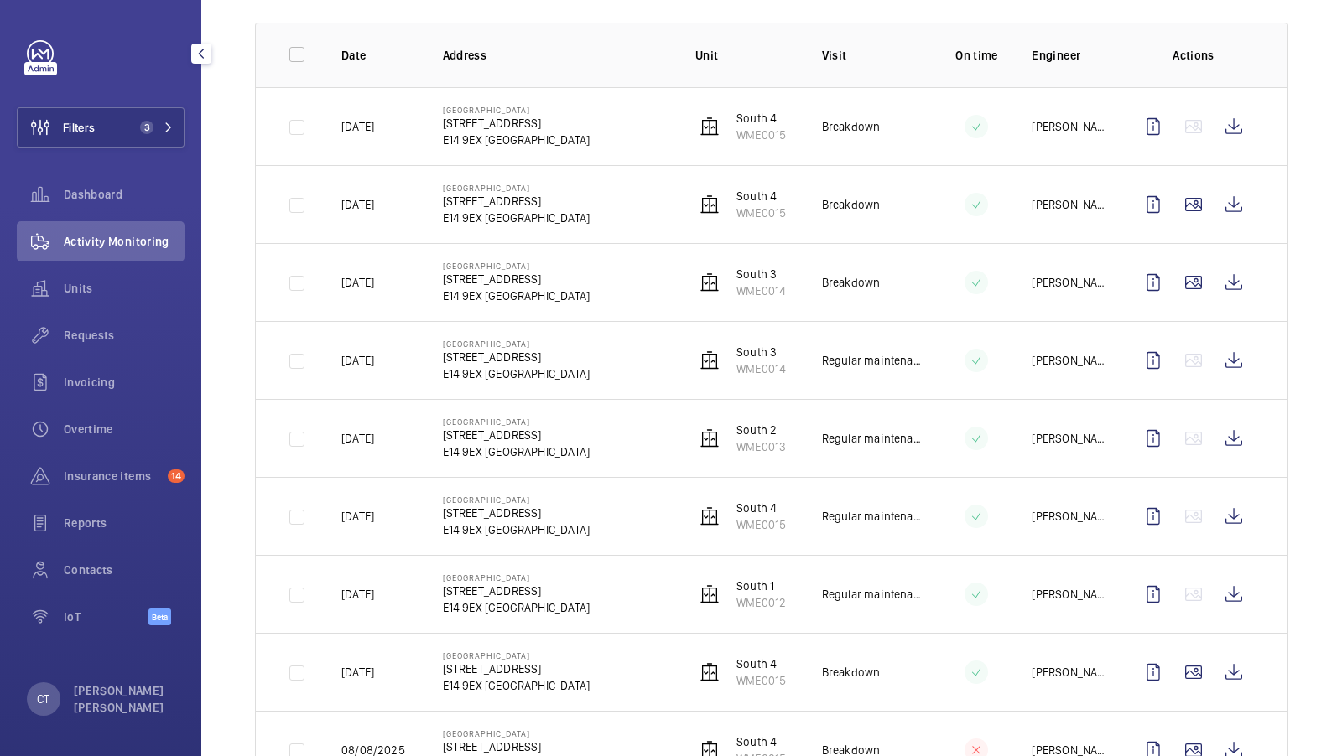
scroll to position [0, 0]
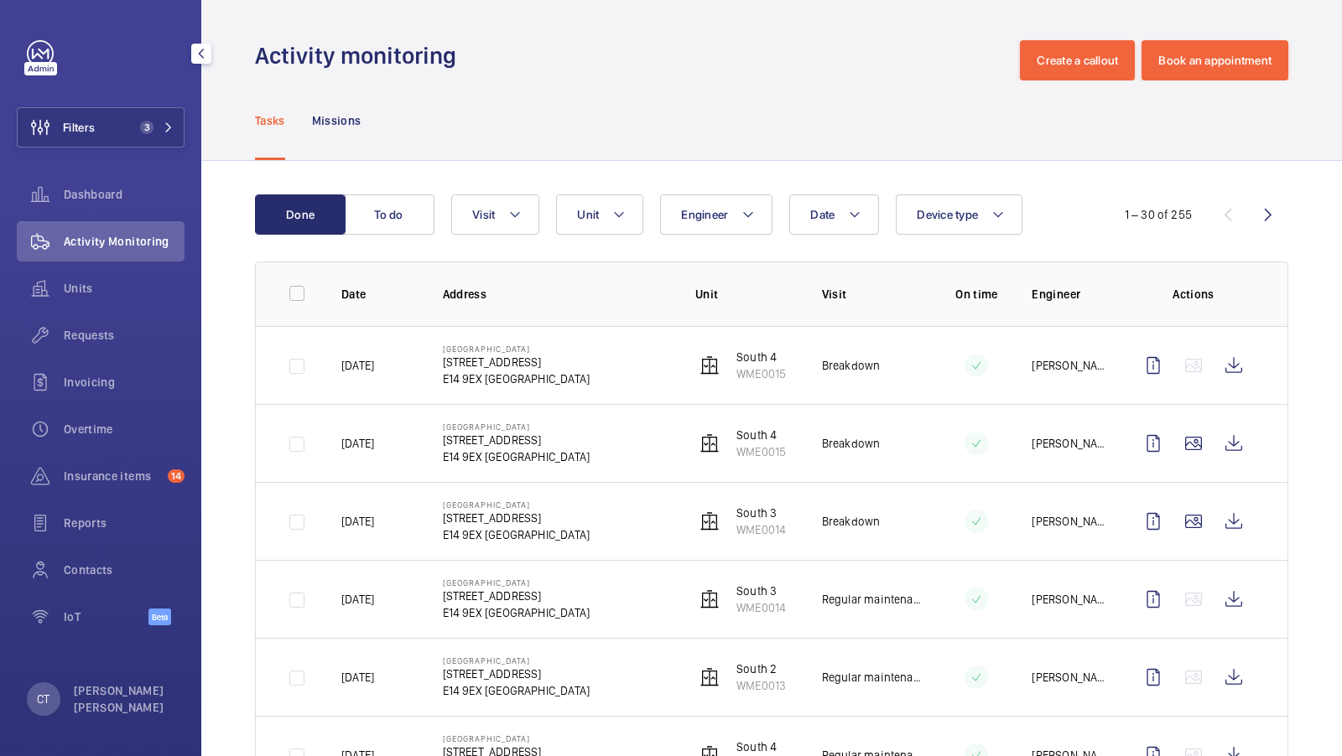
click at [945, 501] on td at bounding box center [963, 521] width 84 height 78
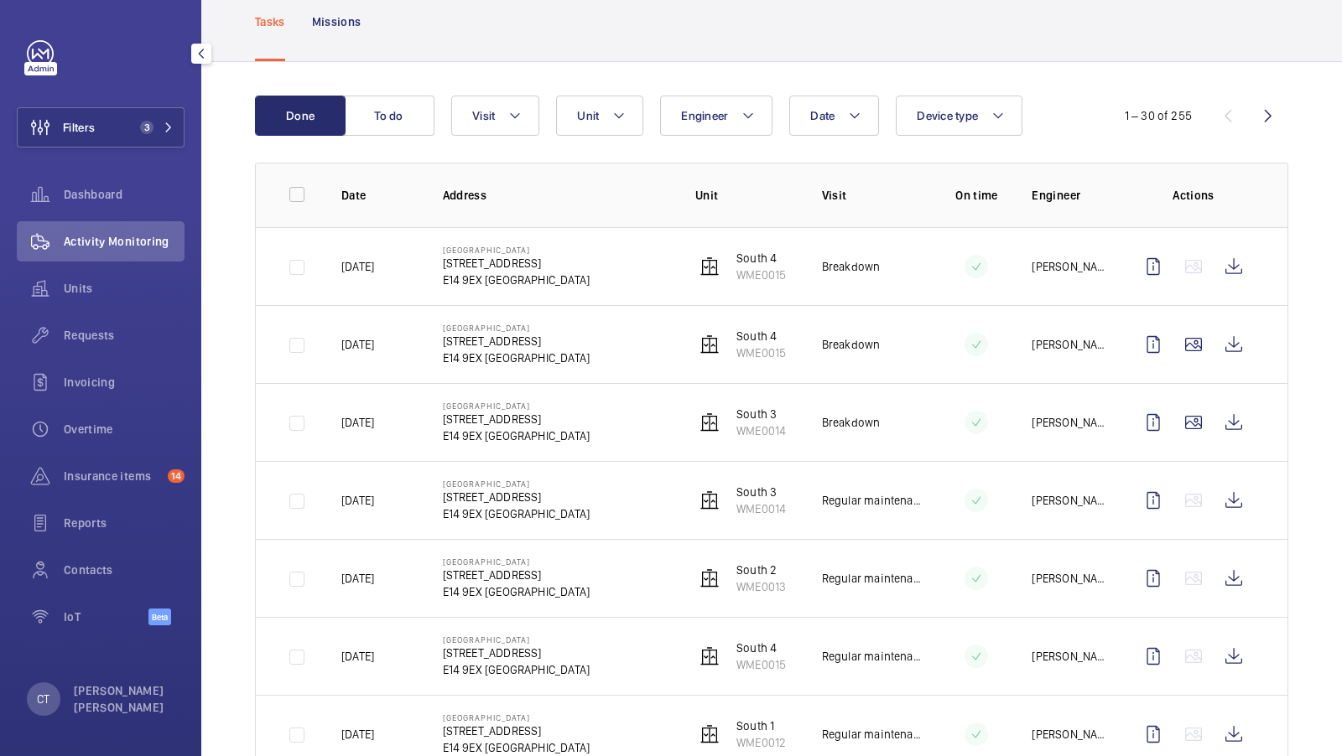
scroll to position [95, 0]
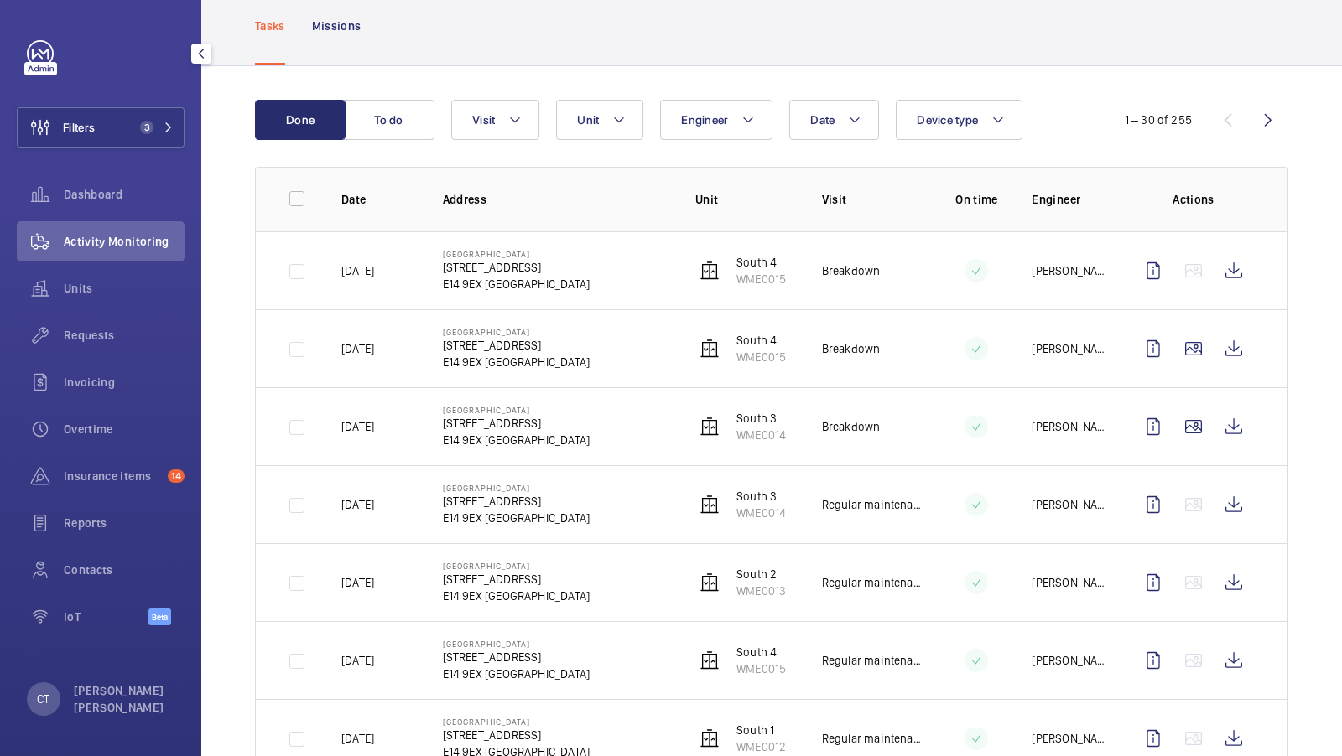
drag, startPoint x: 955, startPoint y: 339, endPoint x: 1032, endPoint y: 304, distance: 84.5
click at [0, 0] on tbody "[DATE] Wharfside Point South [STREET_ADDRESS] WME0015 Breakdown [PERSON_NAME][G…" at bounding box center [0, 0] width 0 height 0
click at [646, 387] on td "[GEOGRAPHIC_DATA][STREET_ADDRESS]" at bounding box center [542, 426] width 252 height 78
click at [647, 411] on td "[GEOGRAPHIC_DATA][STREET_ADDRESS]" at bounding box center [542, 426] width 252 height 78
click at [100, 339] on span "Requests" at bounding box center [124, 335] width 121 height 17
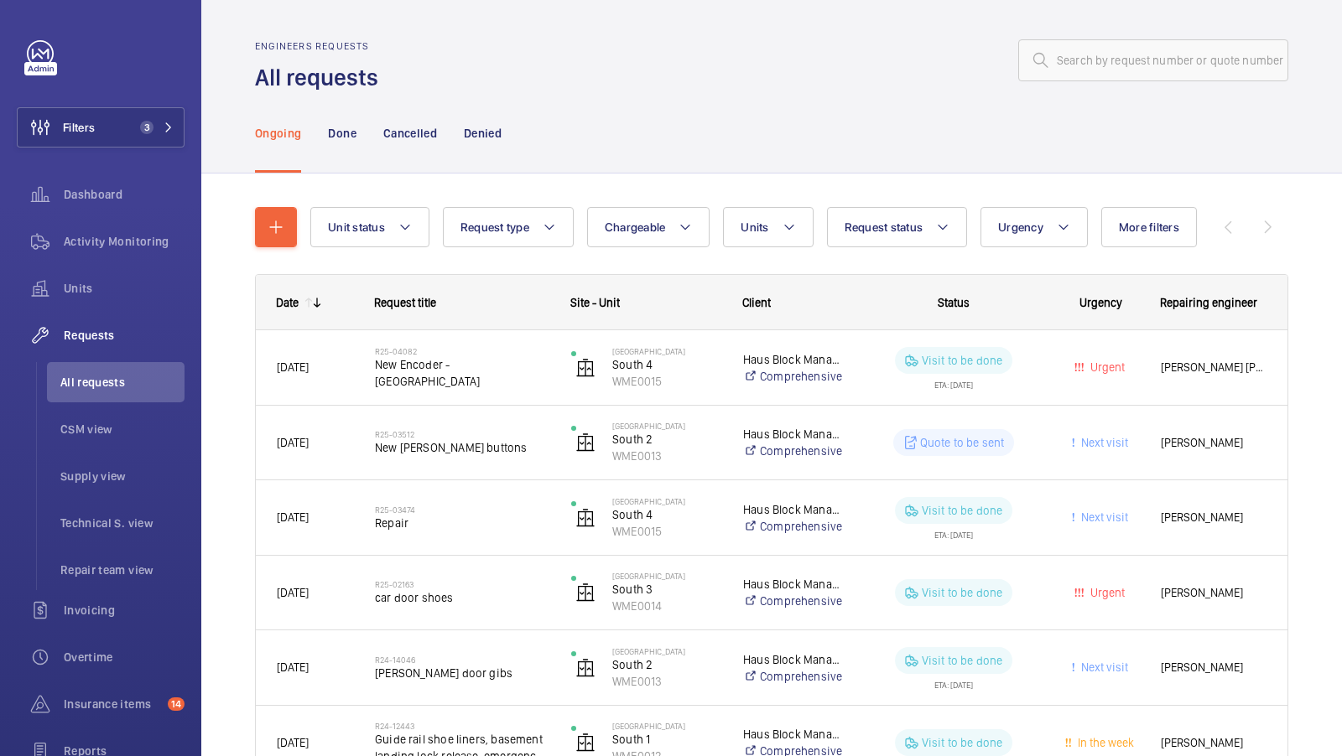
click at [764, 182] on div "Unit status Request type Chargeable Units Request status Urgency More filters R…" at bounding box center [771, 687] width 1033 height 1015
click at [153, 120] on button "Filters 3" at bounding box center [101, 127] width 168 height 40
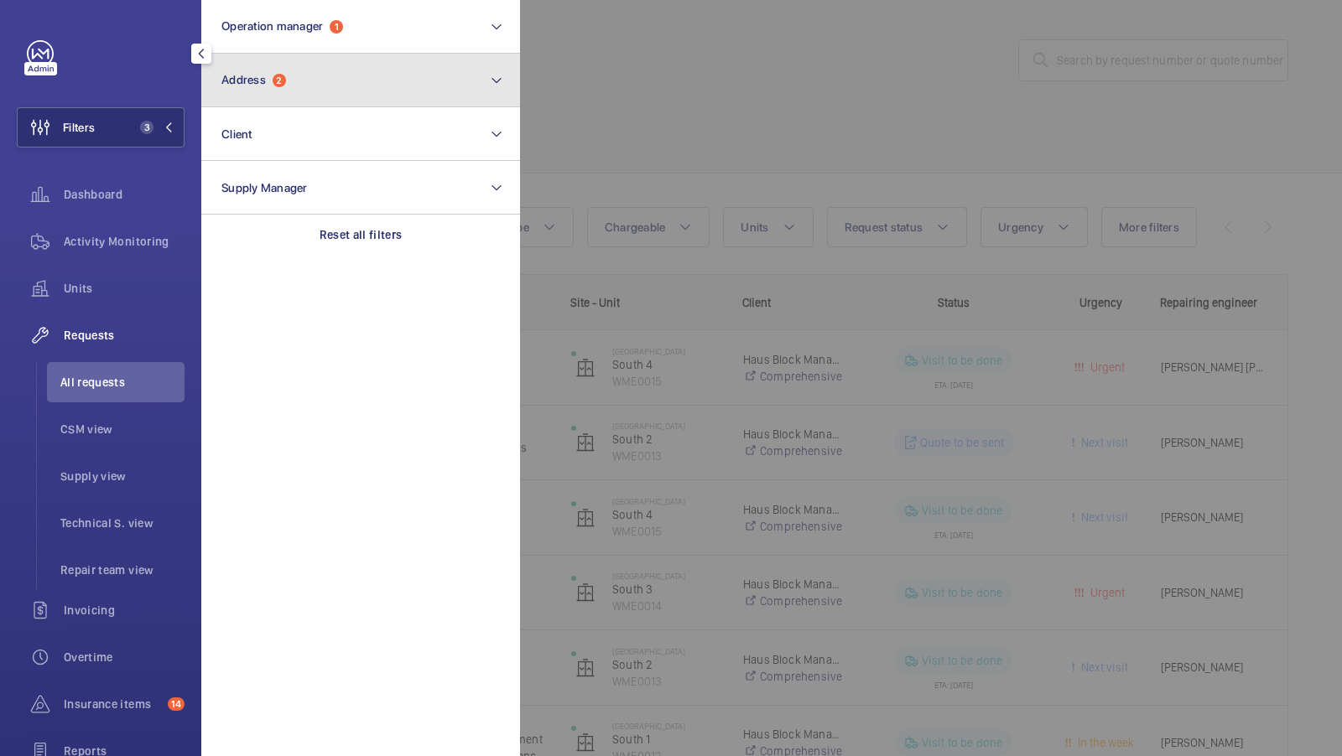
click at [384, 79] on button "Address 2" at bounding box center [360, 81] width 319 height 54
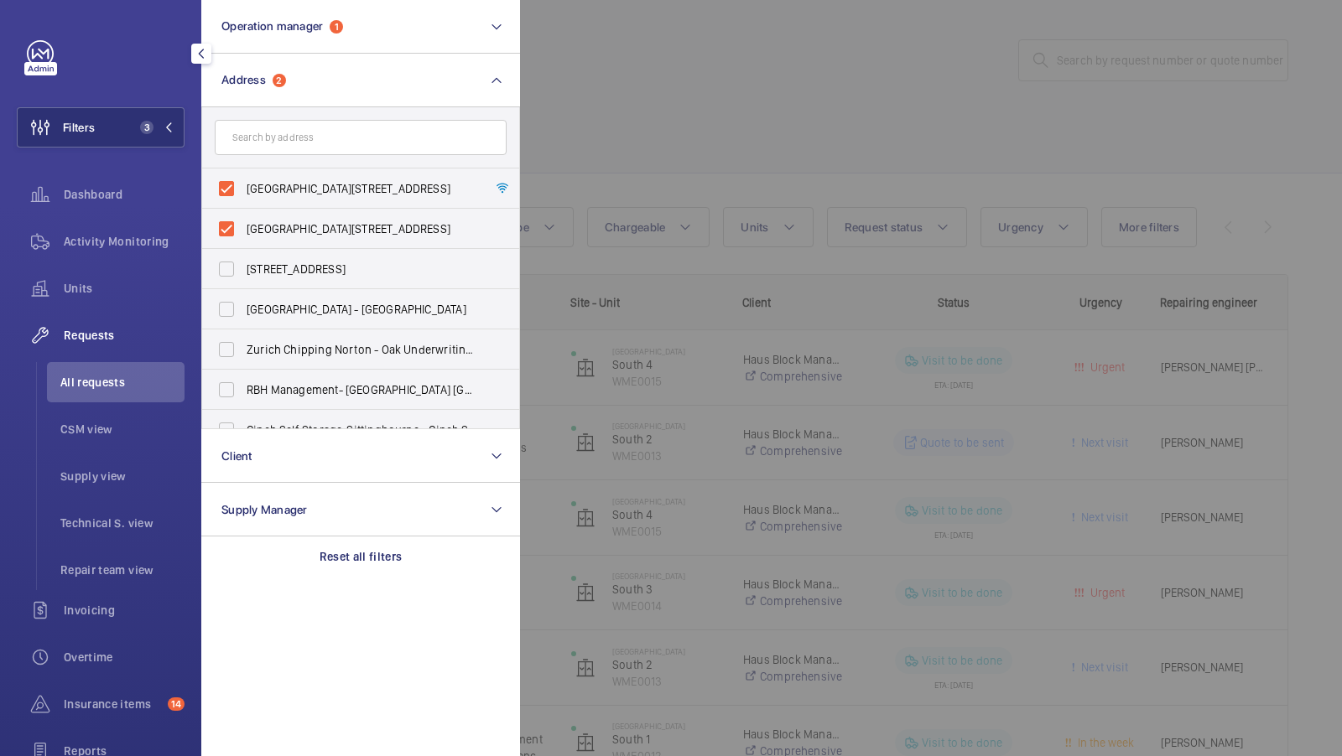
click at [740, 191] on div at bounding box center [1191, 378] width 1342 height 756
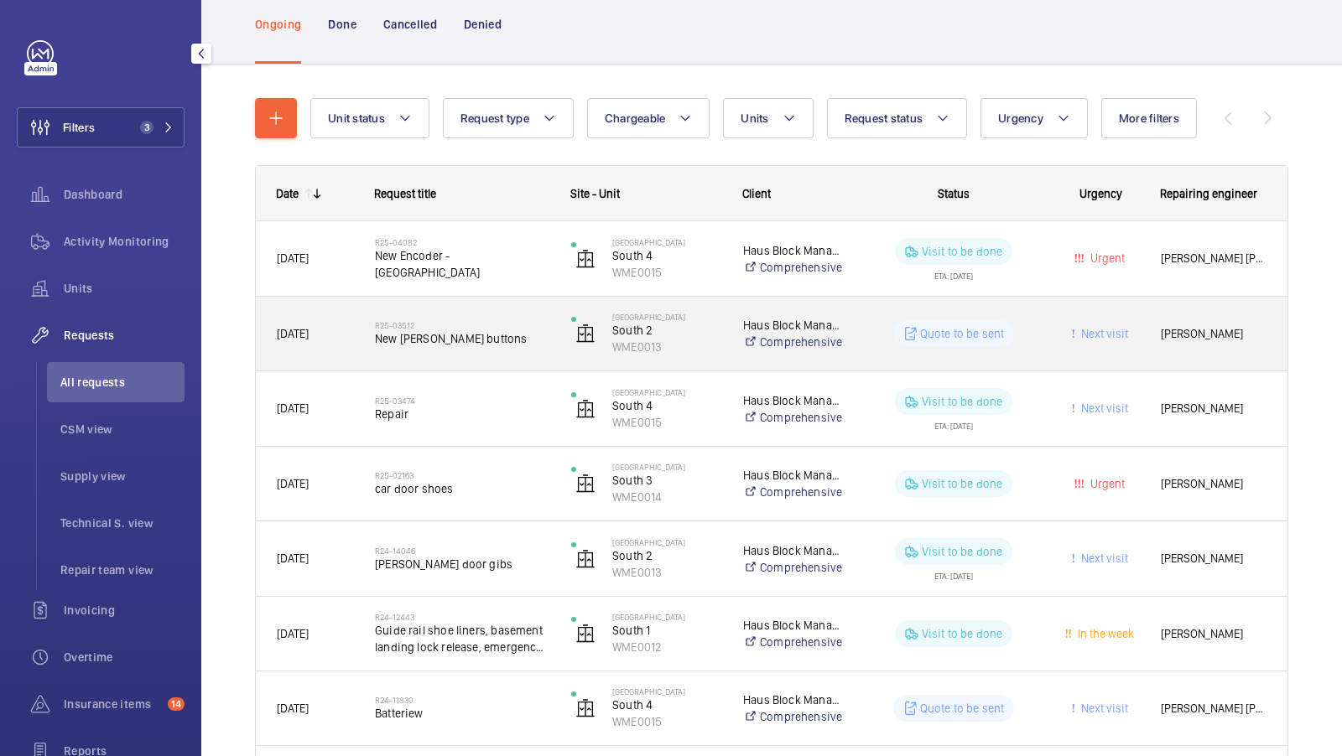
scroll to position [111, 0]
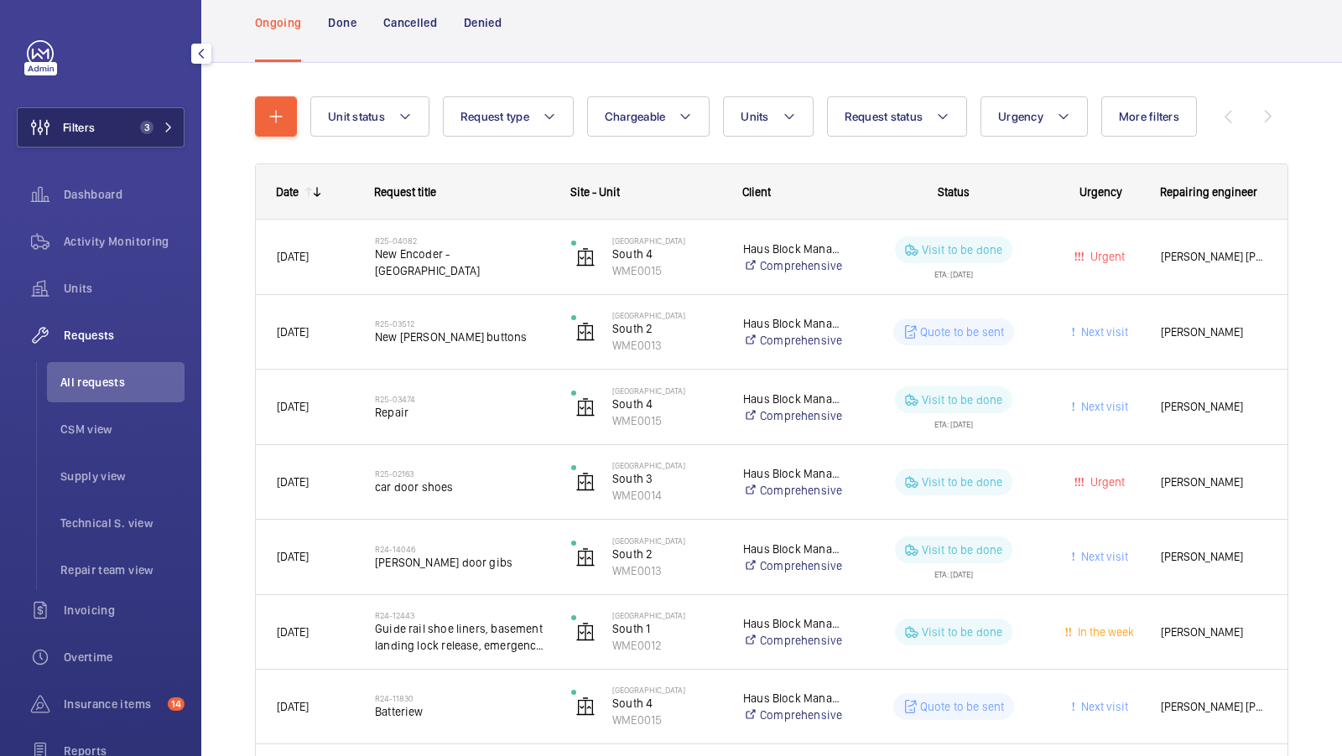
click at [146, 122] on span "3" at bounding box center [146, 127] width 13 height 13
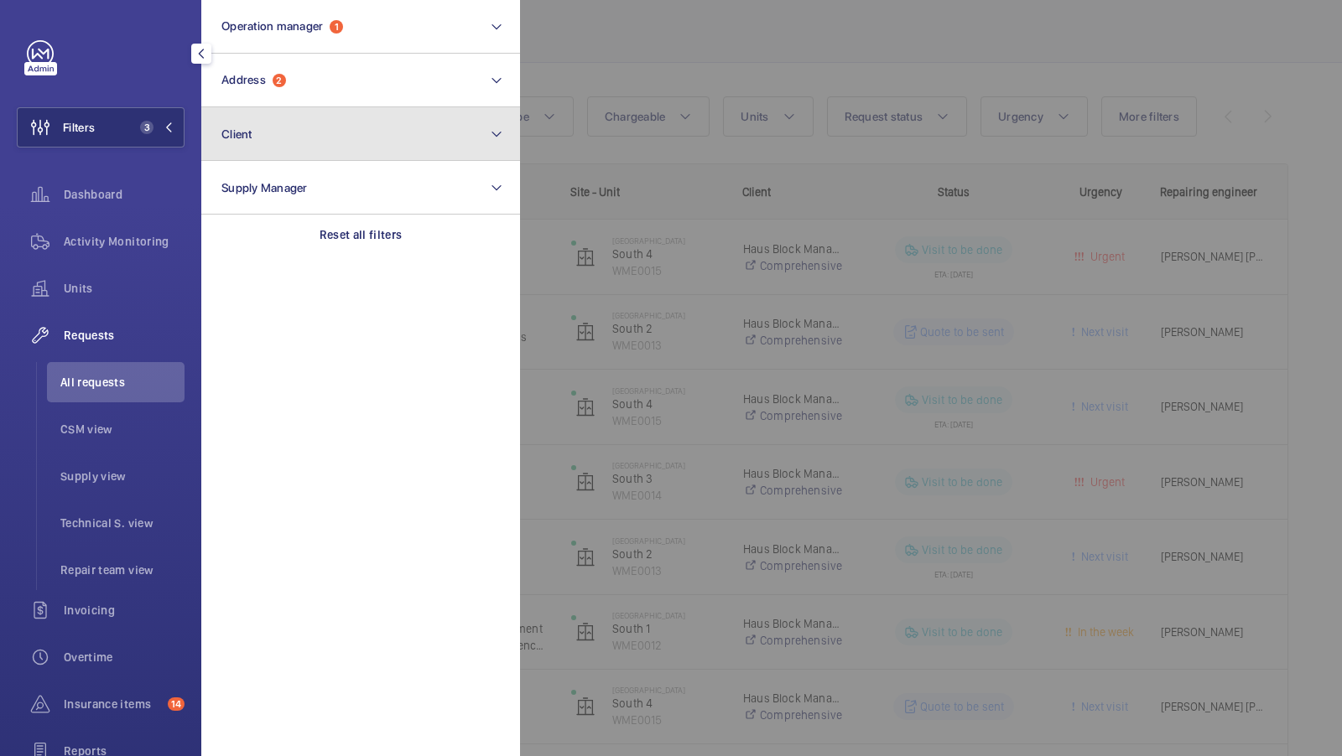
click at [304, 116] on button "Client" at bounding box center [360, 134] width 319 height 54
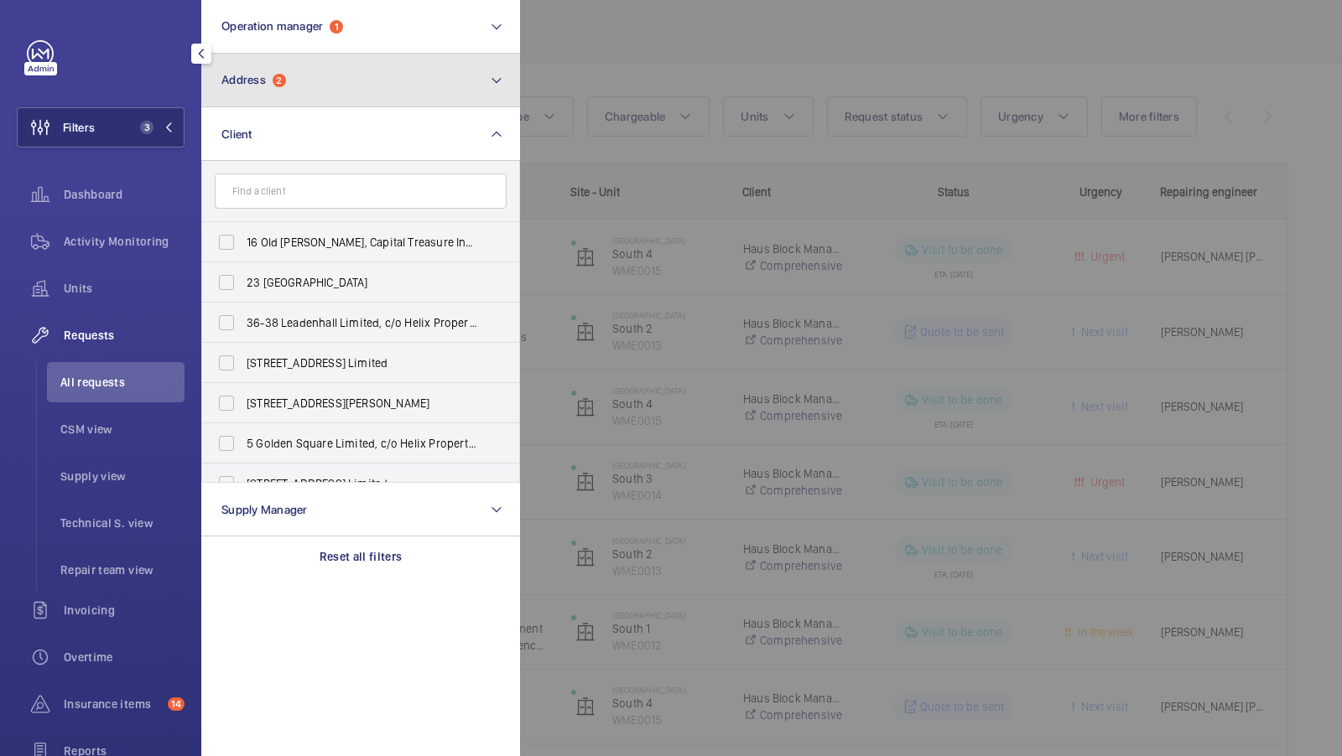
click at [385, 91] on button "Address 2" at bounding box center [360, 81] width 319 height 54
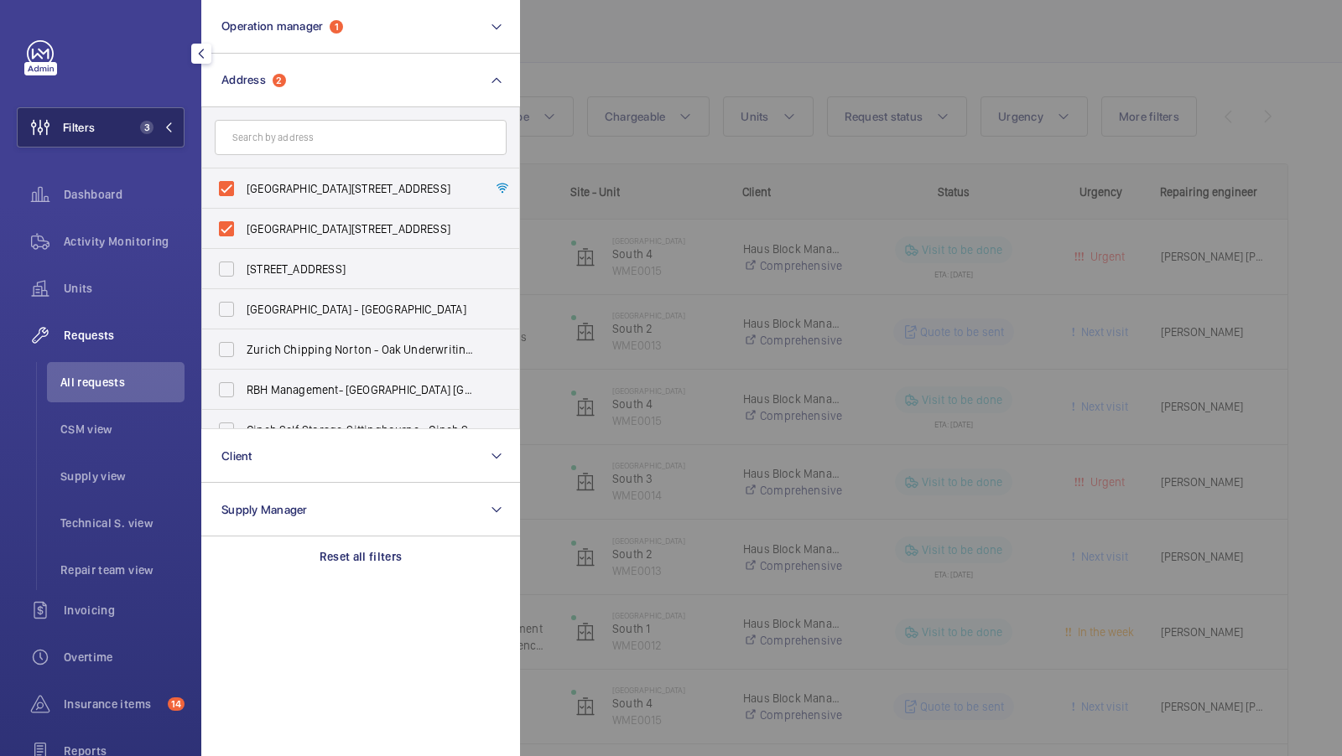
click at [137, 128] on span "3" at bounding box center [143, 127] width 20 height 13
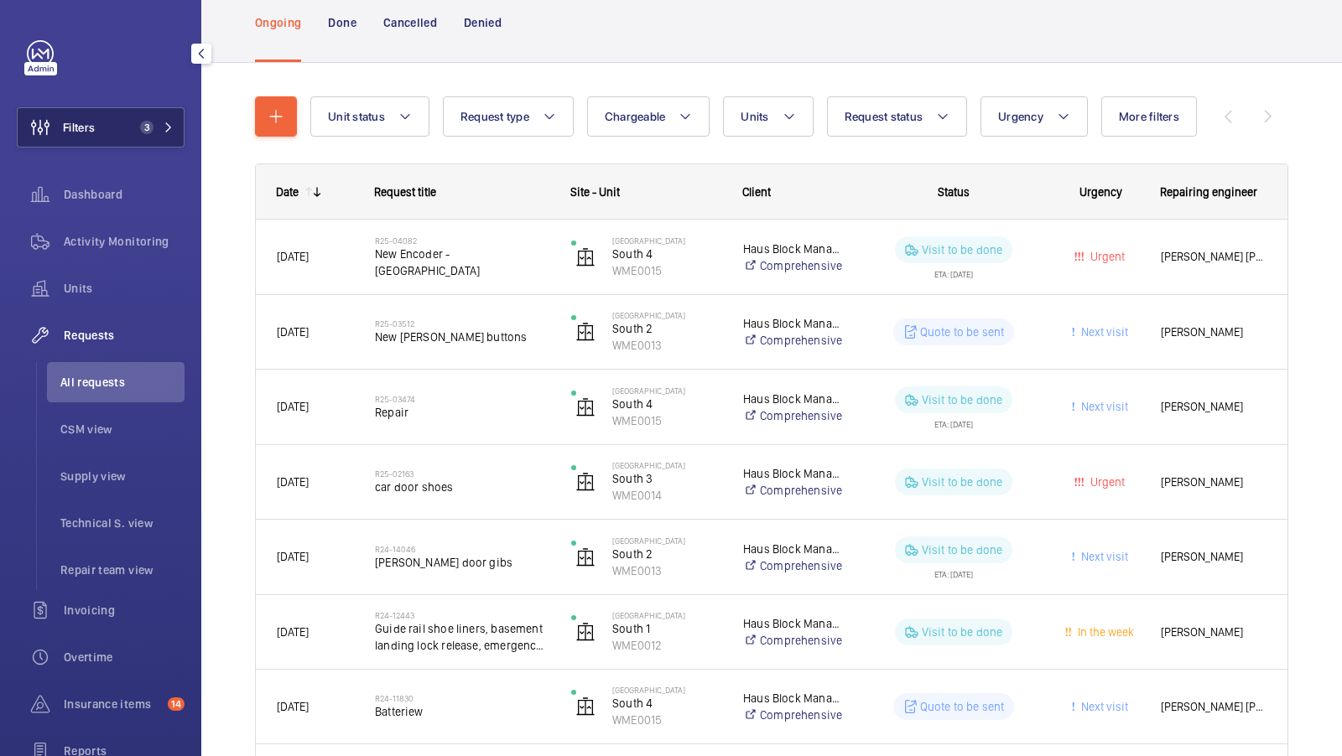
click at [136, 127] on span "3" at bounding box center [143, 127] width 20 height 13
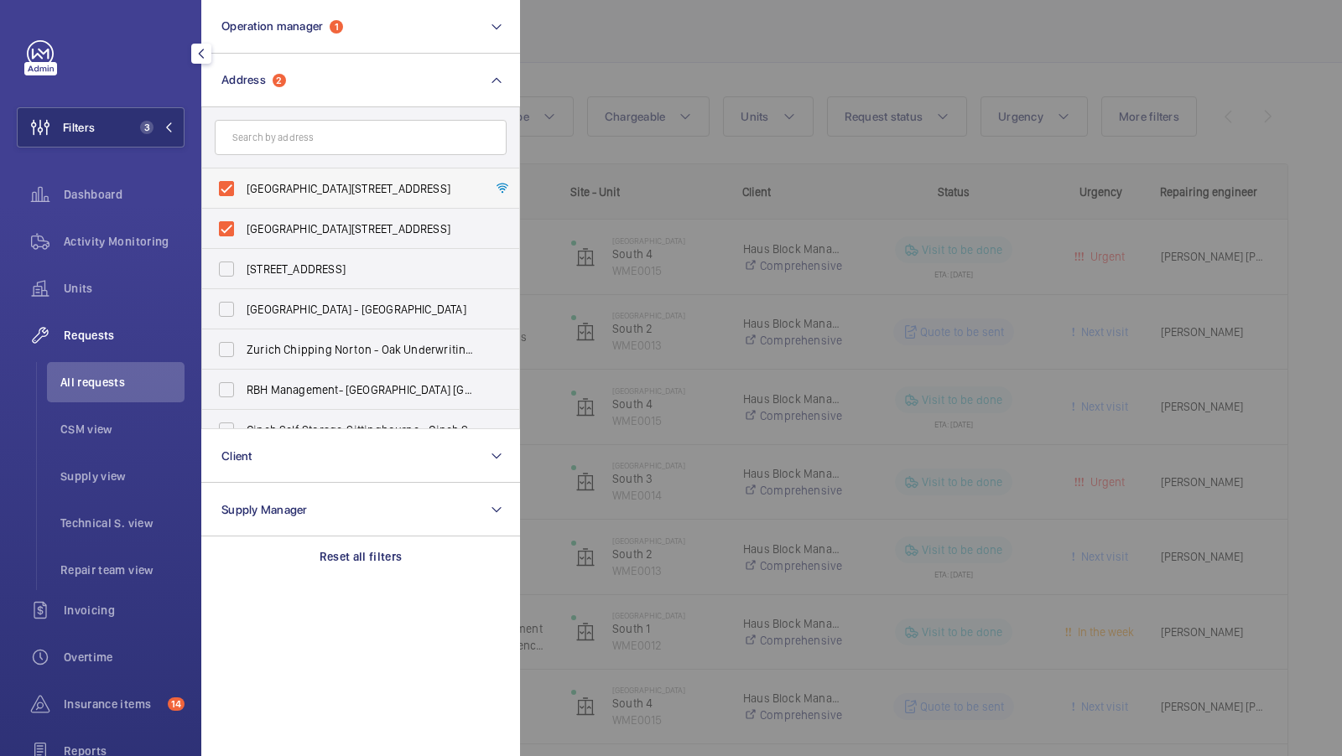
click at [299, 192] on span "[GEOGRAPHIC_DATA][STREET_ADDRESS]" at bounding box center [362, 188] width 231 height 17
click at [243, 192] on input "[GEOGRAPHIC_DATA][STREET_ADDRESS]" at bounding box center [227, 189] width 34 height 34
checkbox input "false"
click at [276, 240] on label "[GEOGRAPHIC_DATA][STREET_ADDRESS]" at bounding box center [348, 229] width 292 height 40
click at [243, 240] on input "[GEOGRAPHIC_DATA][STREET_ADDRESS]" at bounding box center [227, 229] width 34 height 34
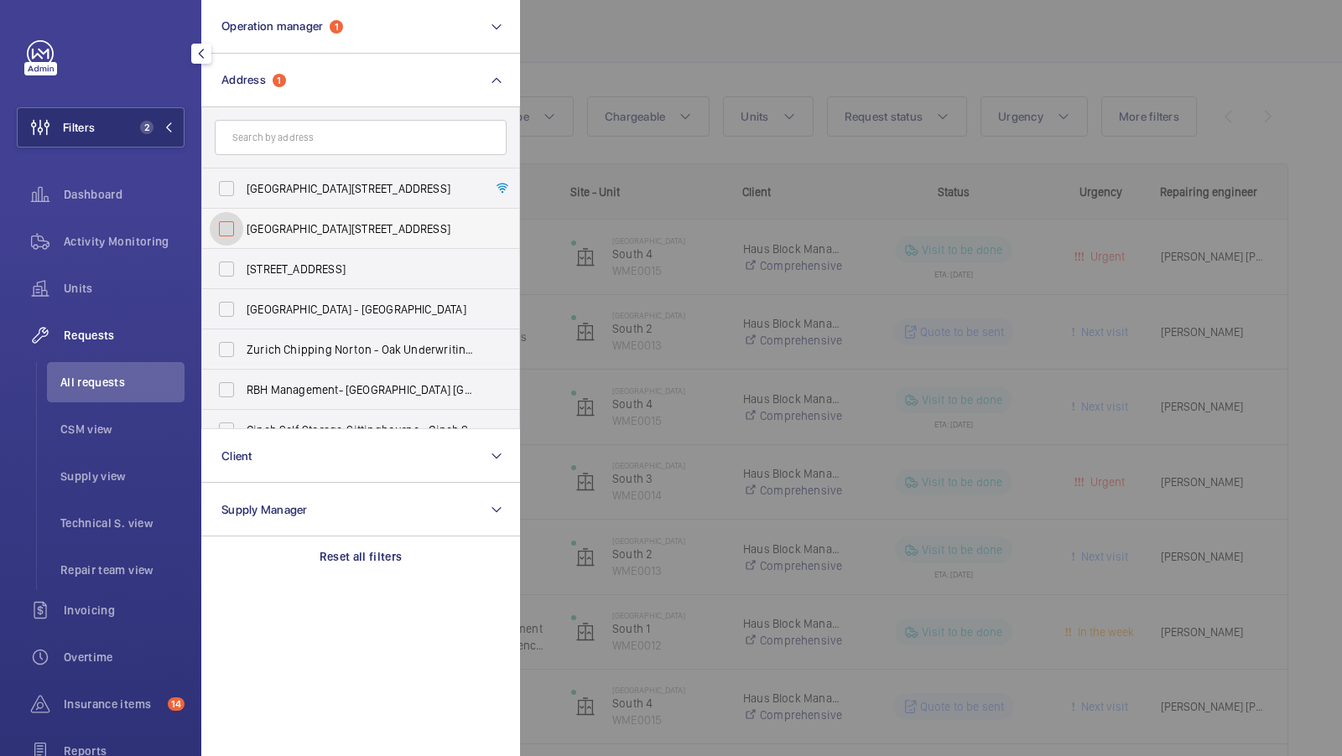
checkbox input "false"
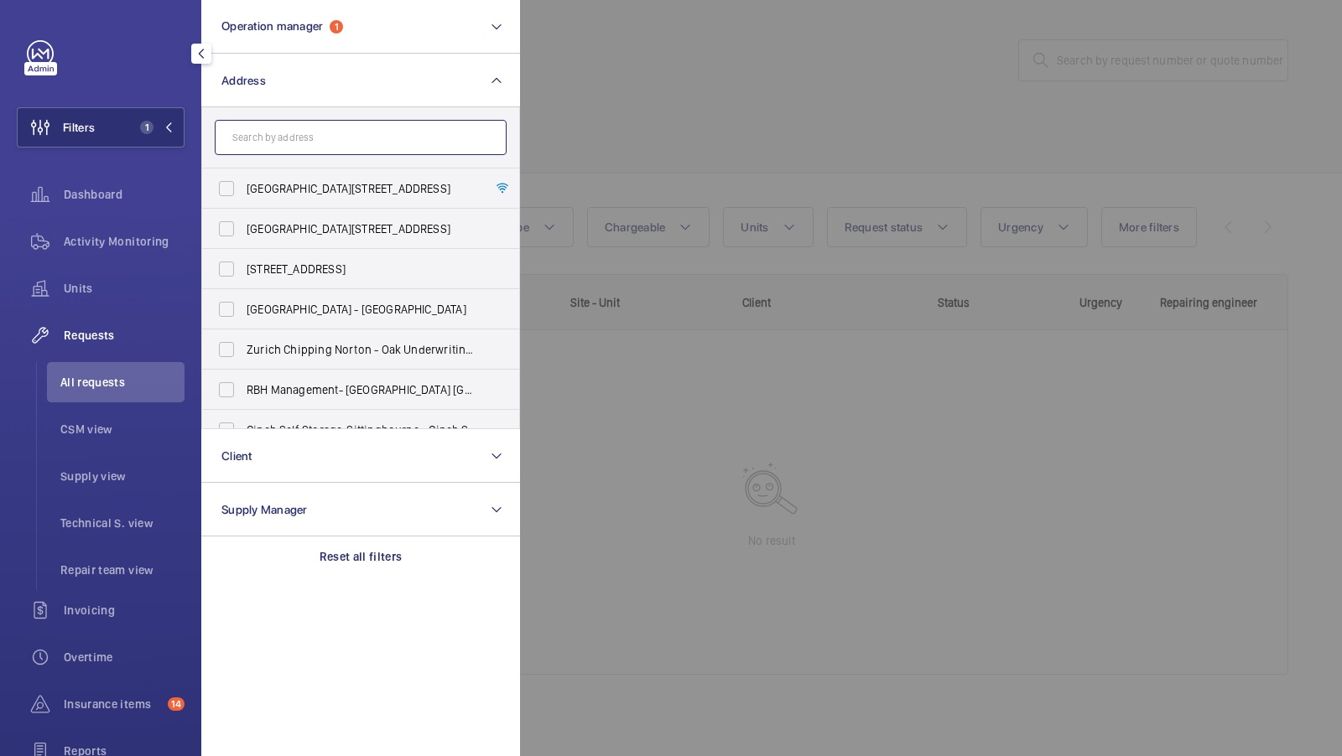
click at [298, 140] on input "text" at bounding box center [361, 137] width 292 height 35
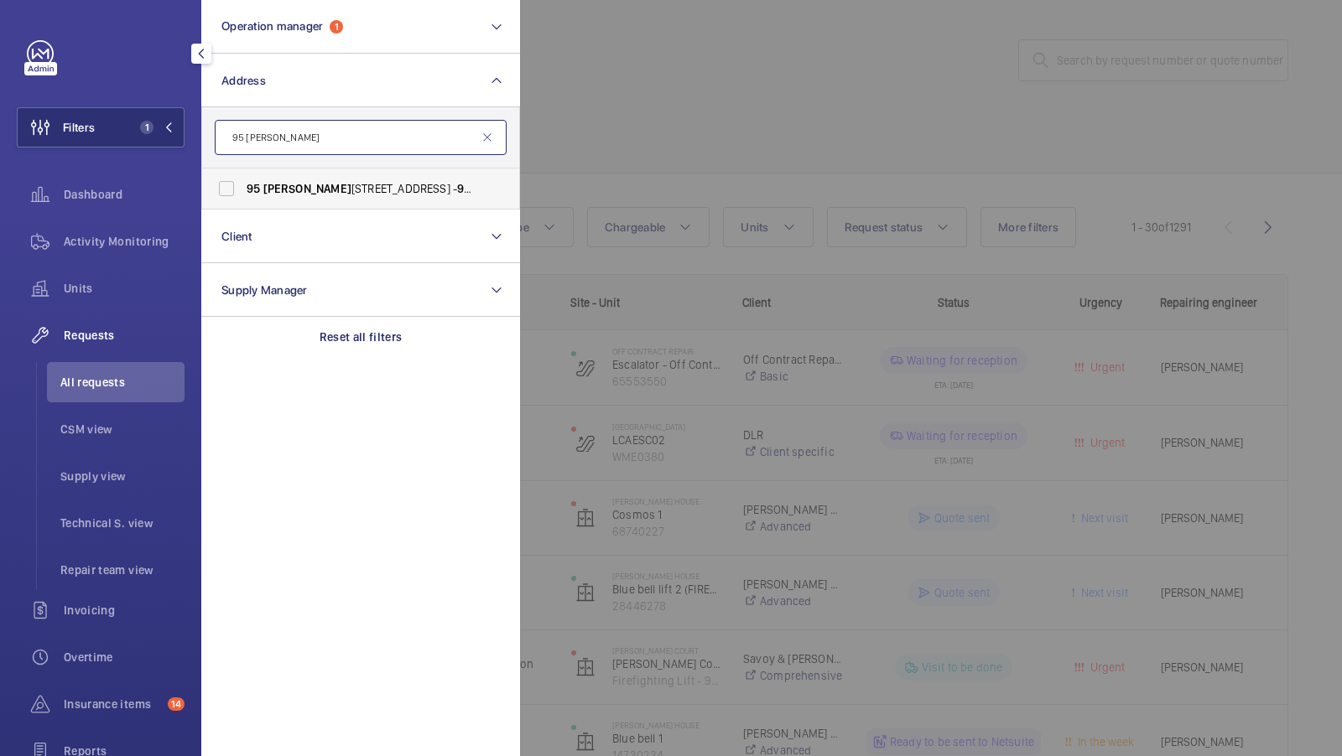
type input "95 [PERSON_NAME]"
click at [376, 190] on span "[STREET_ADDRESS][PERSON_NAME] - [STREET_ADDRESS][PERSON_NAME]" at bounding box center [362, 188] width 231 height 17
click at [243, 190] on input "[STREET_ADDRESS][PERSON_NAME] - [STREET_ADDRESS][PERSON_NAME]" at bounding box center [227, 189] width 34 height 34
click at [412, 179] on label "[STREET_ADDRESS][PERSON_NAME] - [STREET_ADDRESS][PERSON_NAME]" at bounding box center [348, 189] width 292 height 40
click at [243, 179] on input "[STREET_ADDRESS][PERSON_NAME] - [STREET_ADDRESS][PERSON_NAME]" at bounding box center [227, 189] width 34 height 34
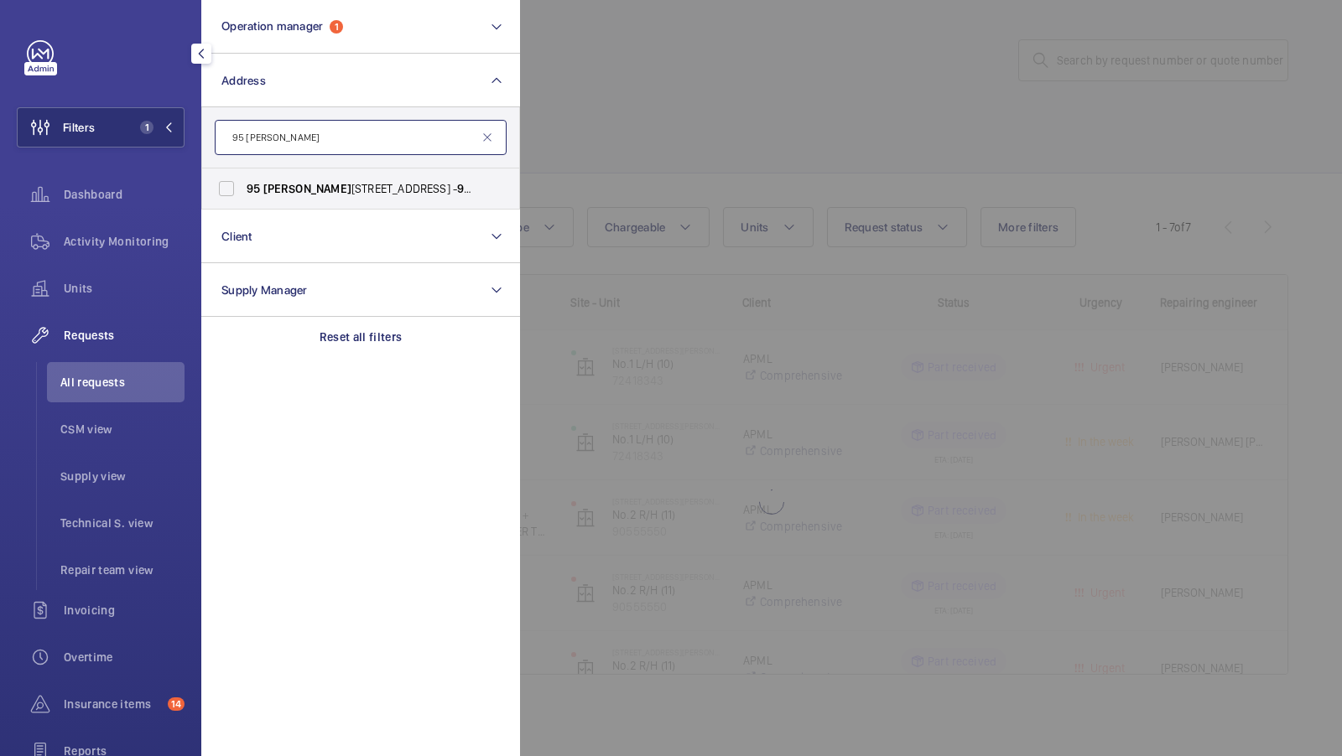
click at [309, 135] on input "95 [PERSON_NAME]" at bounding box center [361, 137] width 292 height 35
click at [330, 179] on label "[STREET_ADDRESS][PERSON_NAME] - [STREET_ADDRESS][PERSON_NAME]" at bounding box center [348, 189] width 292 height 40
click at [243, 179] on input "[STREET_ADDRESS][PERSON_NAME] - [STREET_ADDRESS][PERSON_NAME]" at bounding box center [227, 189] width 34 height 34
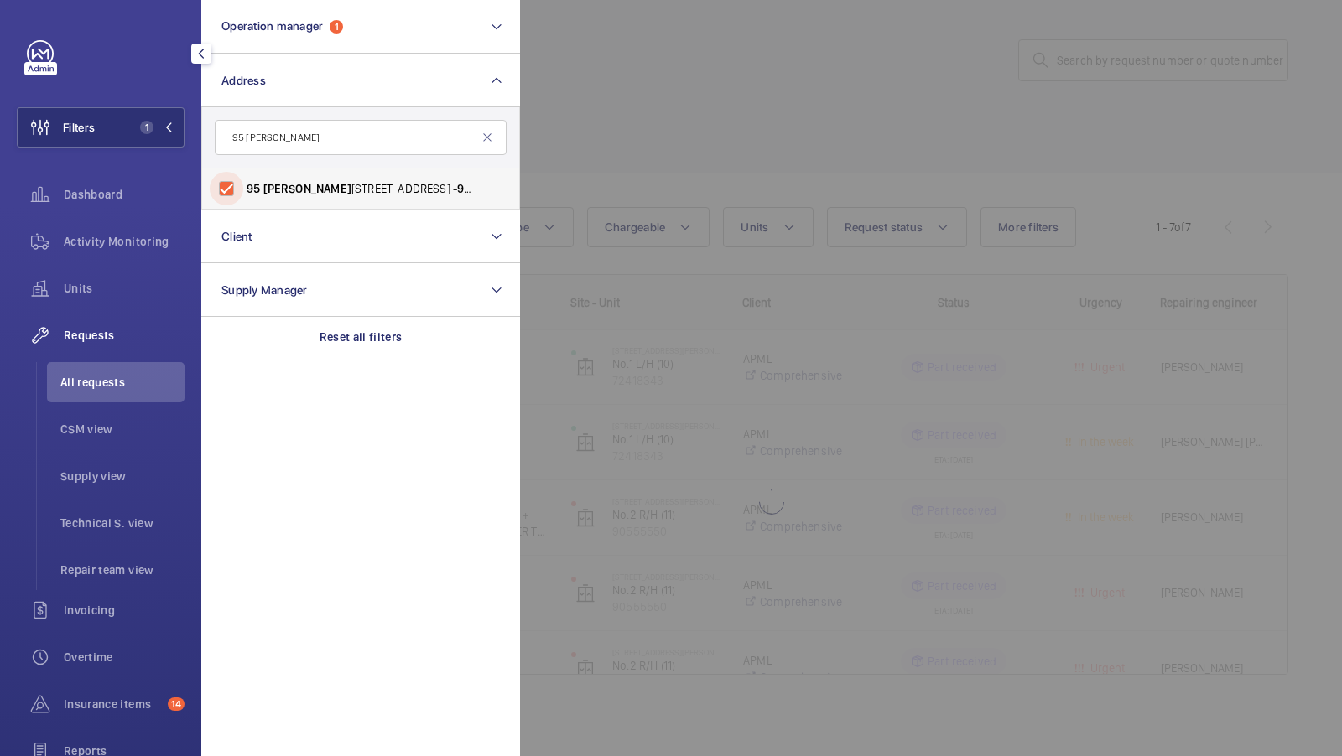
checkbox input "true"
click at [152, 115] on button "Filters 2" at bounding box center [101, 127] width 168 height 40
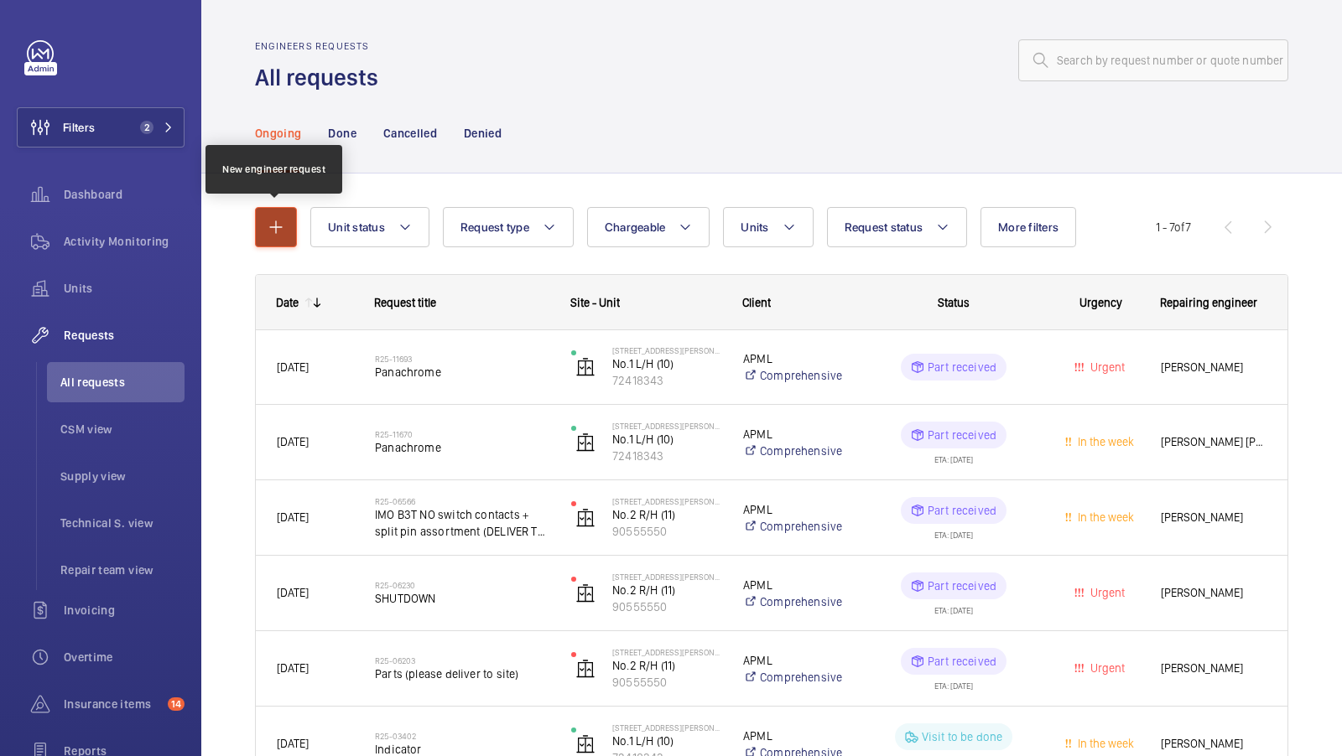
click at [278, 235] on mat-icon "button" at bounding box center [276, 227] width 20 height 20
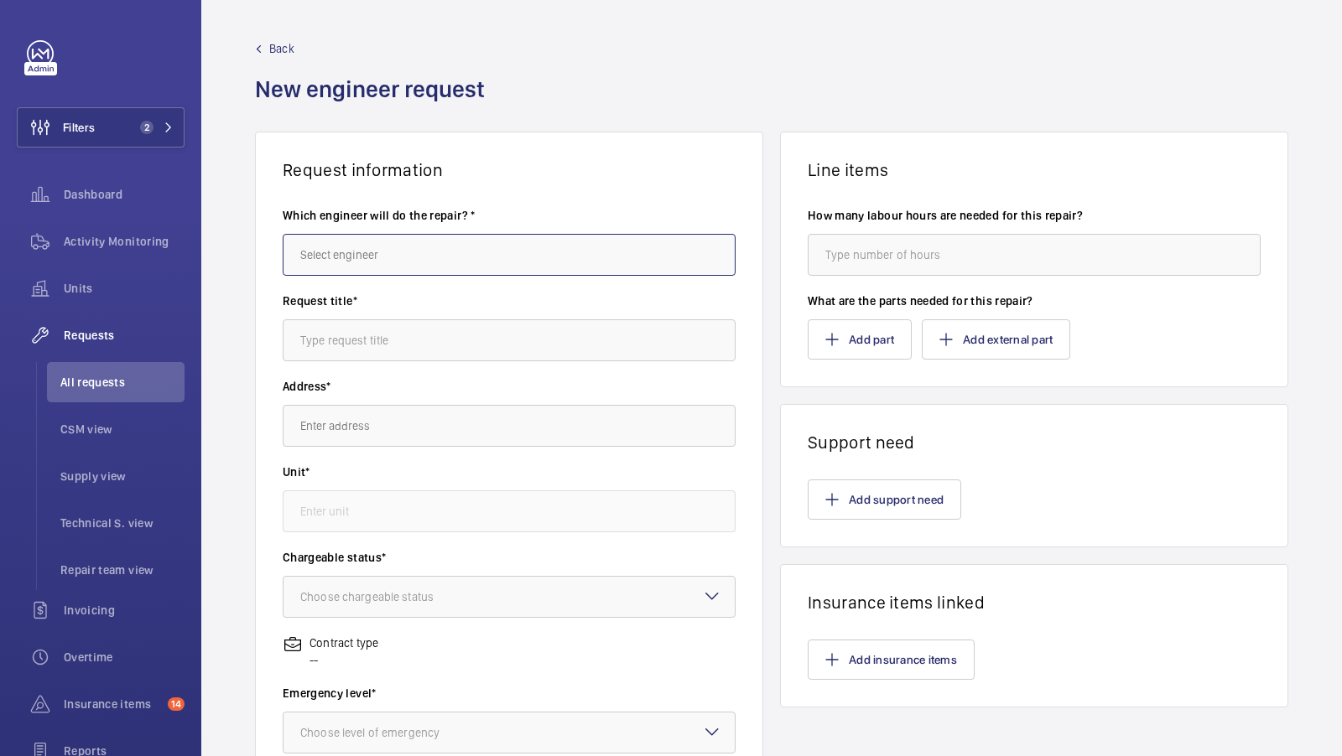
click at [399, 270] on input "text" at bounding box center [509, 255] width 453 height 42
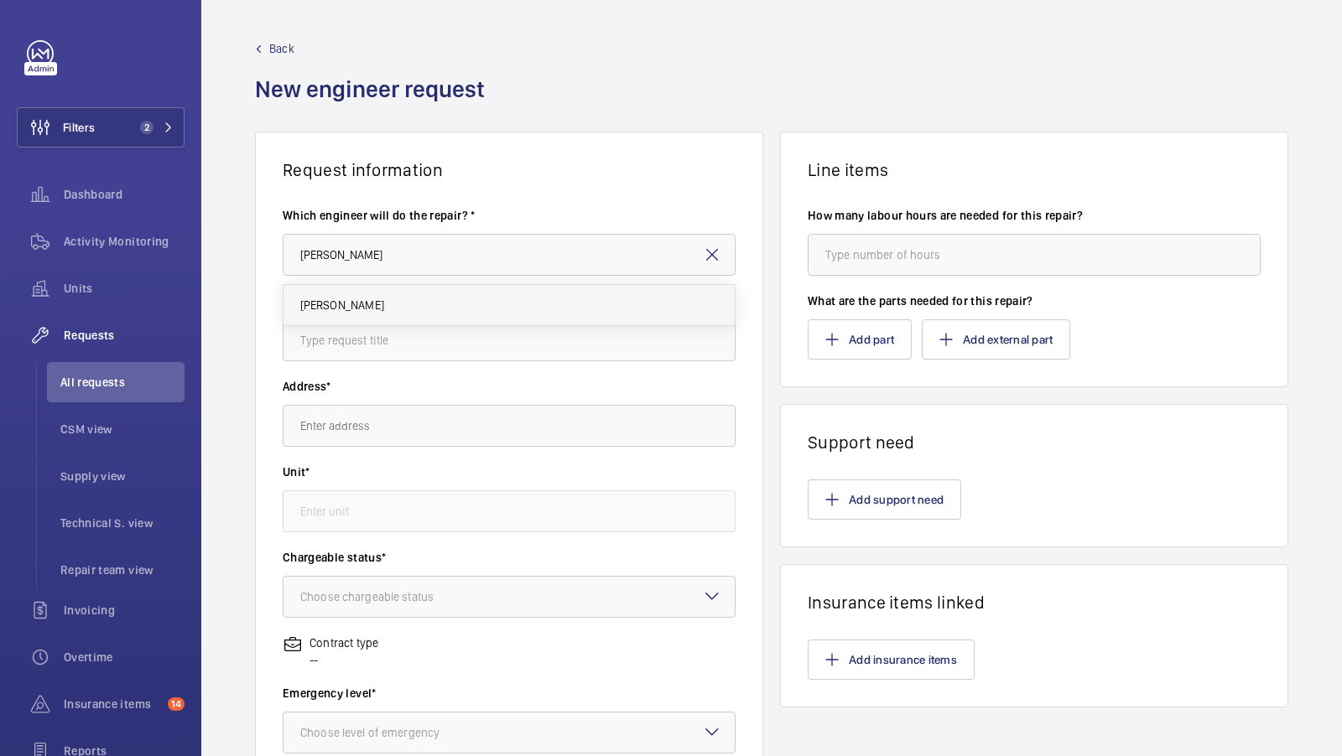
click at [353, 316] on mat-option "[PERSON_NAME]" at bounding box center [509, 305] width 452 height 40
type input "[PERSON_NAME]"
click at [344, 349] on input "text" at bounding box center [509, 340] width 453 height 42
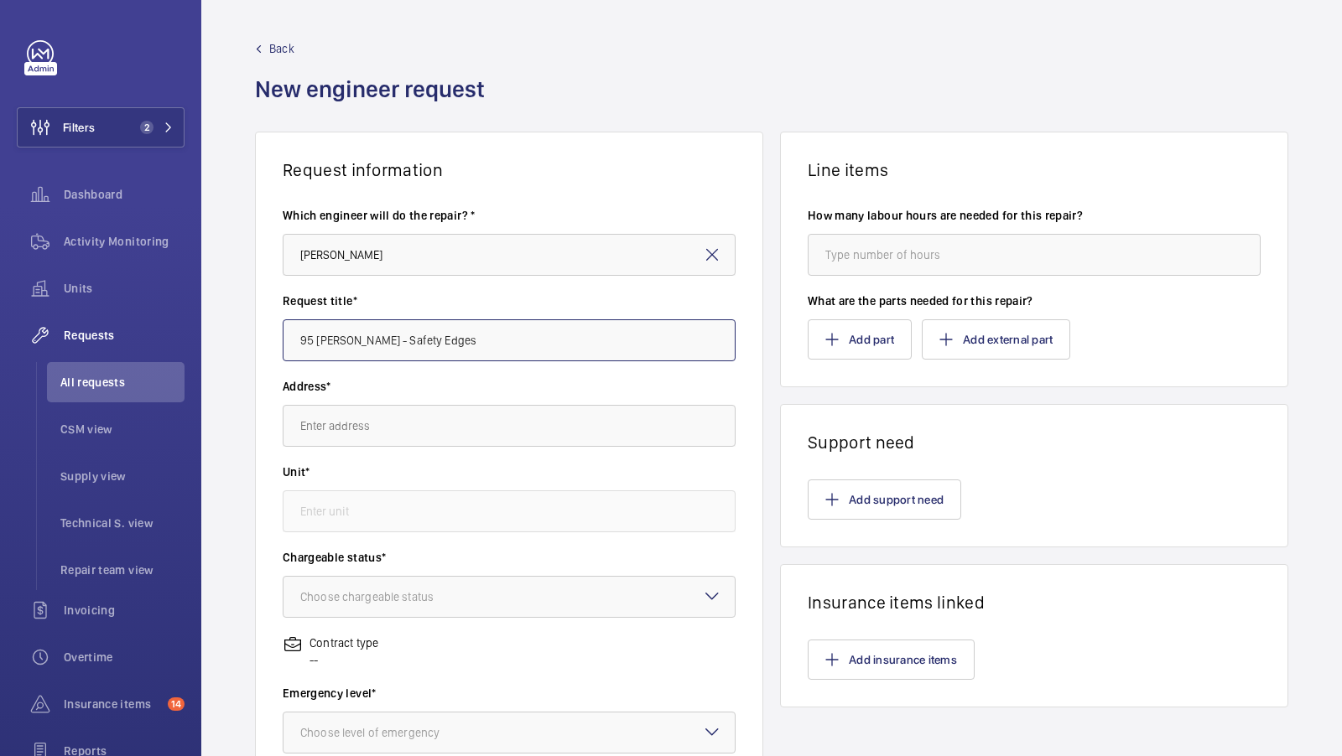
type input "95 [PERSON_NAME] - Safety Edges"
click at [358, 419] on input "text" at bounding box center [509, 426] width 453 height 42
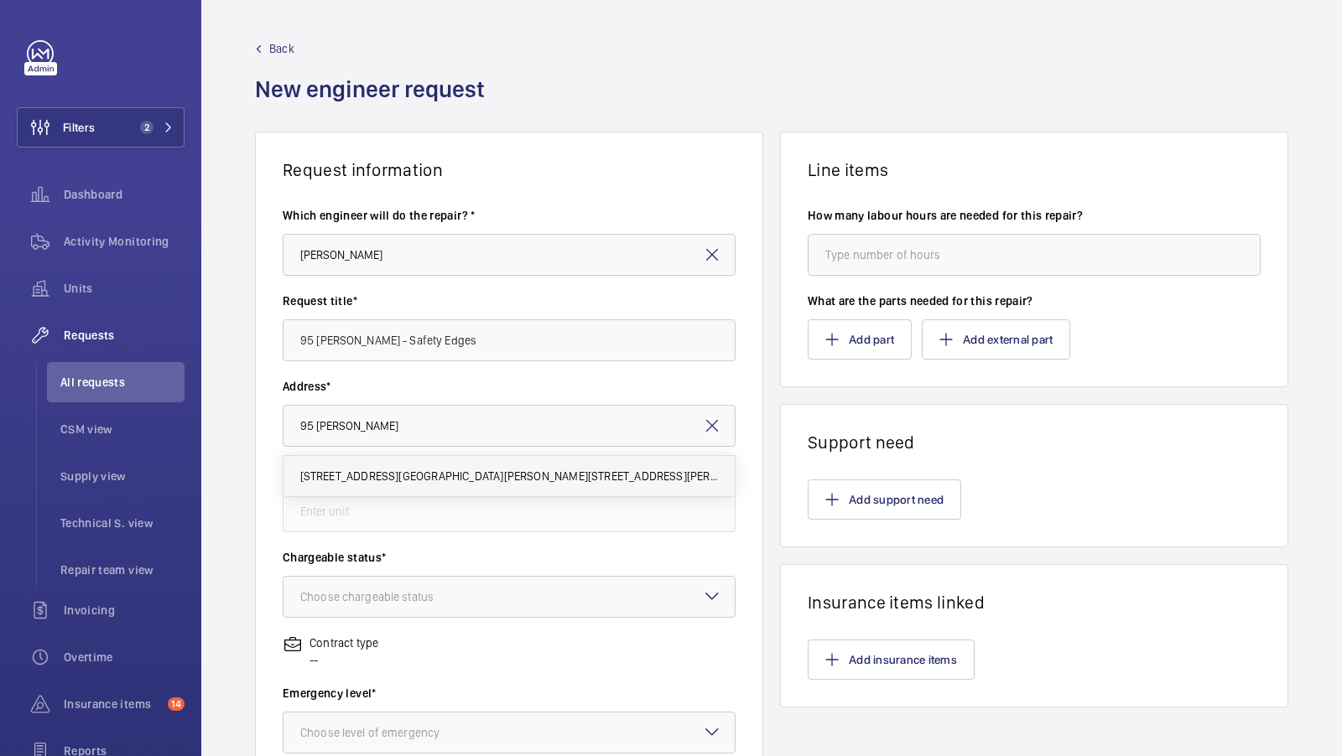
click at [420, 477] on span "[STREET_ADDRESS][GEOGRAPHIC_DATA][PERSON_NAME][STREET_ADDRESS][PERSON_NAME]" at bounding box center [509, 476] width 418 height 17
type input "[STREET_ADDRESS][GEOGRAPHIC_DATA][PERSON_NAME][STREET_ADDRESS][PERSON_NAME]"
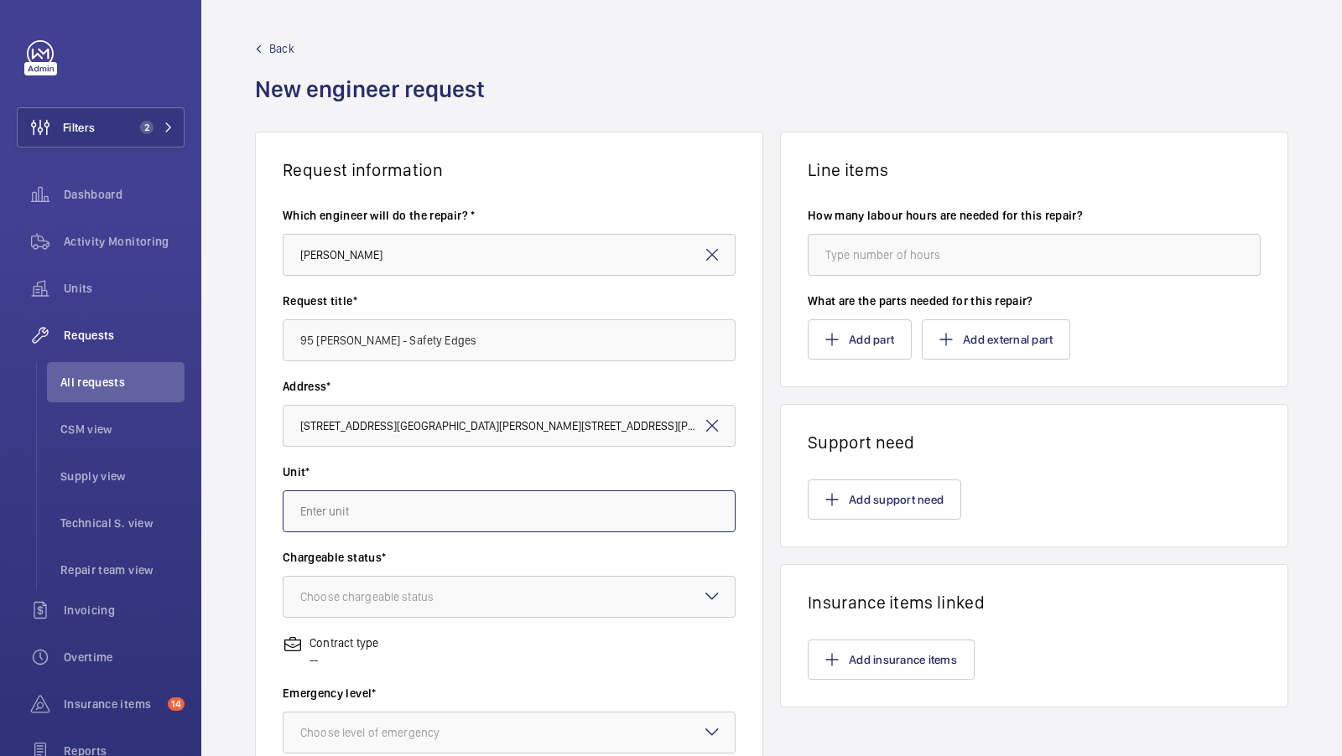
click at [379, 512] on input "text" at bounding box center [509, 512] width 453 height 42
click at [424, 605] on span "90555550 - No.2 R/H (11)" at bounding box center [363, 602] width 127 height 17
type input "90555550 - No.2 R/H (11)"
click at [386, 603] on div "Choose chargeable status" at bounding box center [387, 597] width 175 height 17
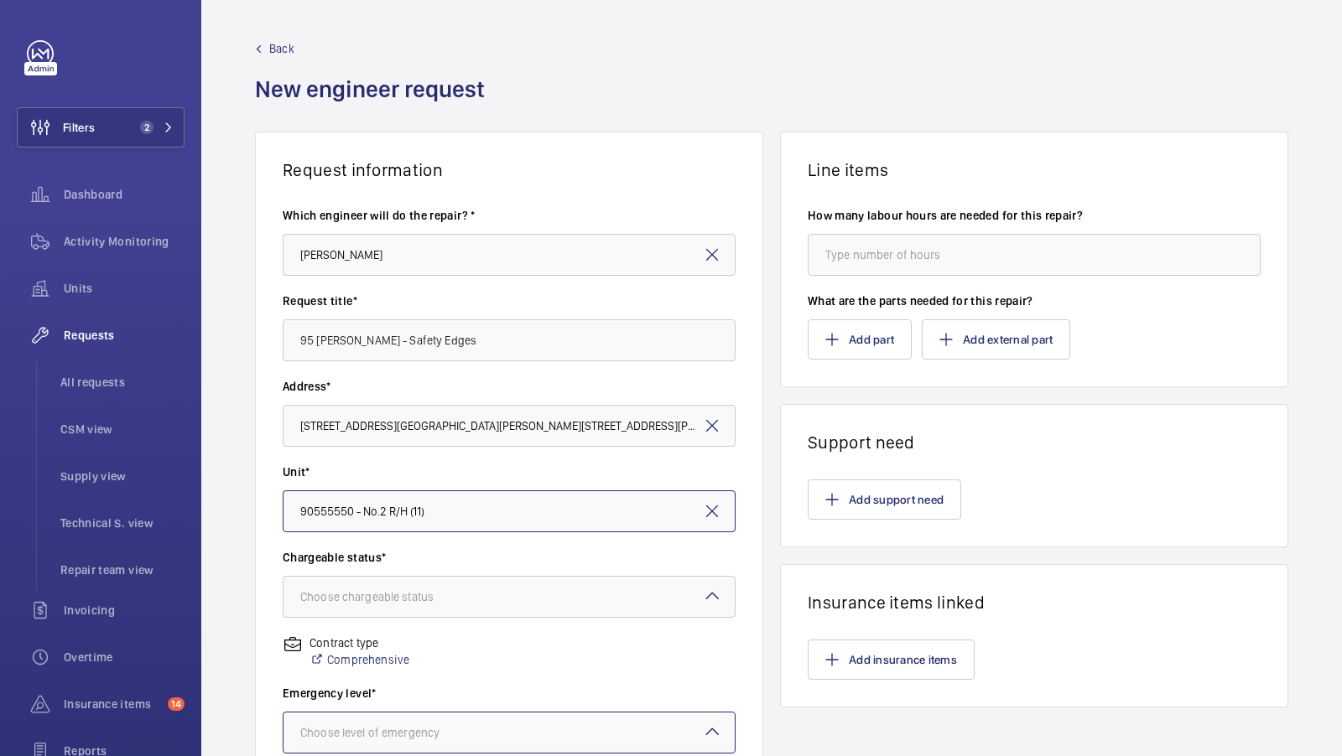
click at [387, 712] on div "Choose level of emergency" at bounding box center [509, 733] width 453 height 42
click at [457, 596] on div "Choose chargeable status" at bounding box center [387, 597] width 175 height 17
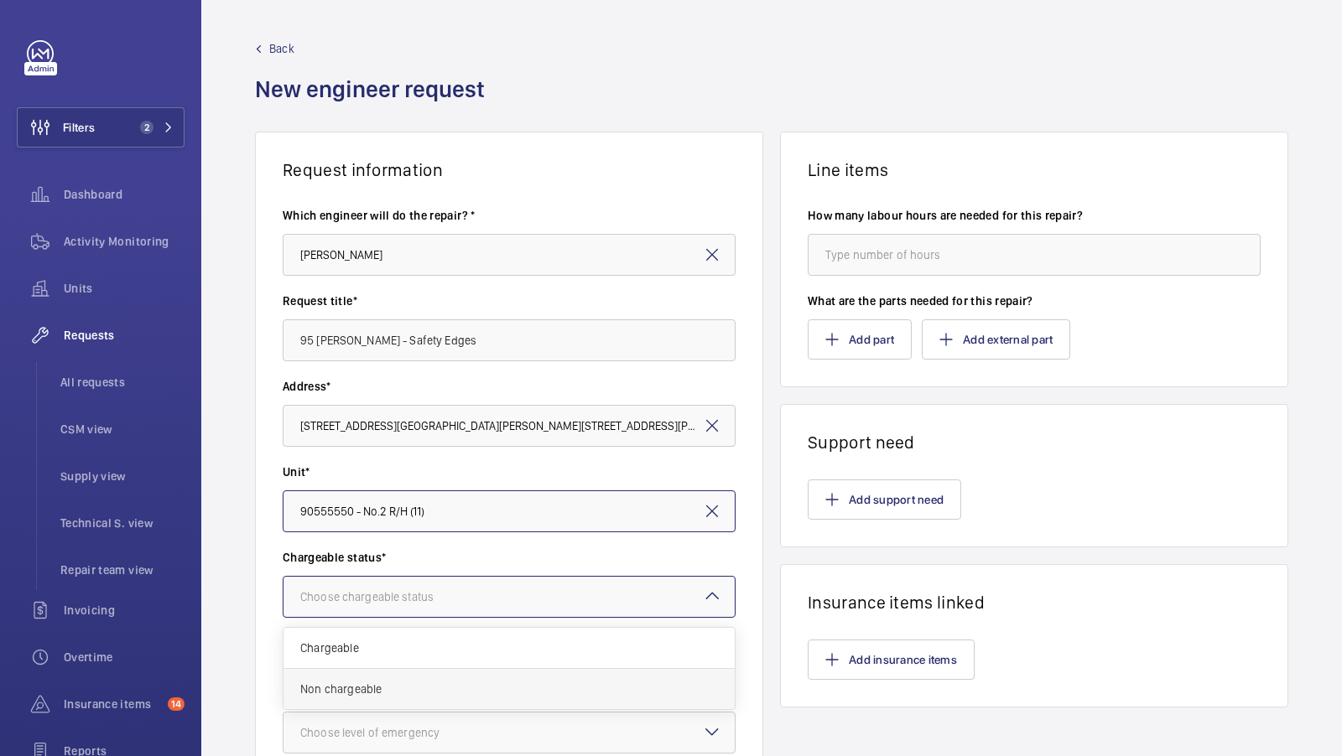
click at [362, 687] on span "Non chargeable" at bounding box center [509, 689] width 418 height 17
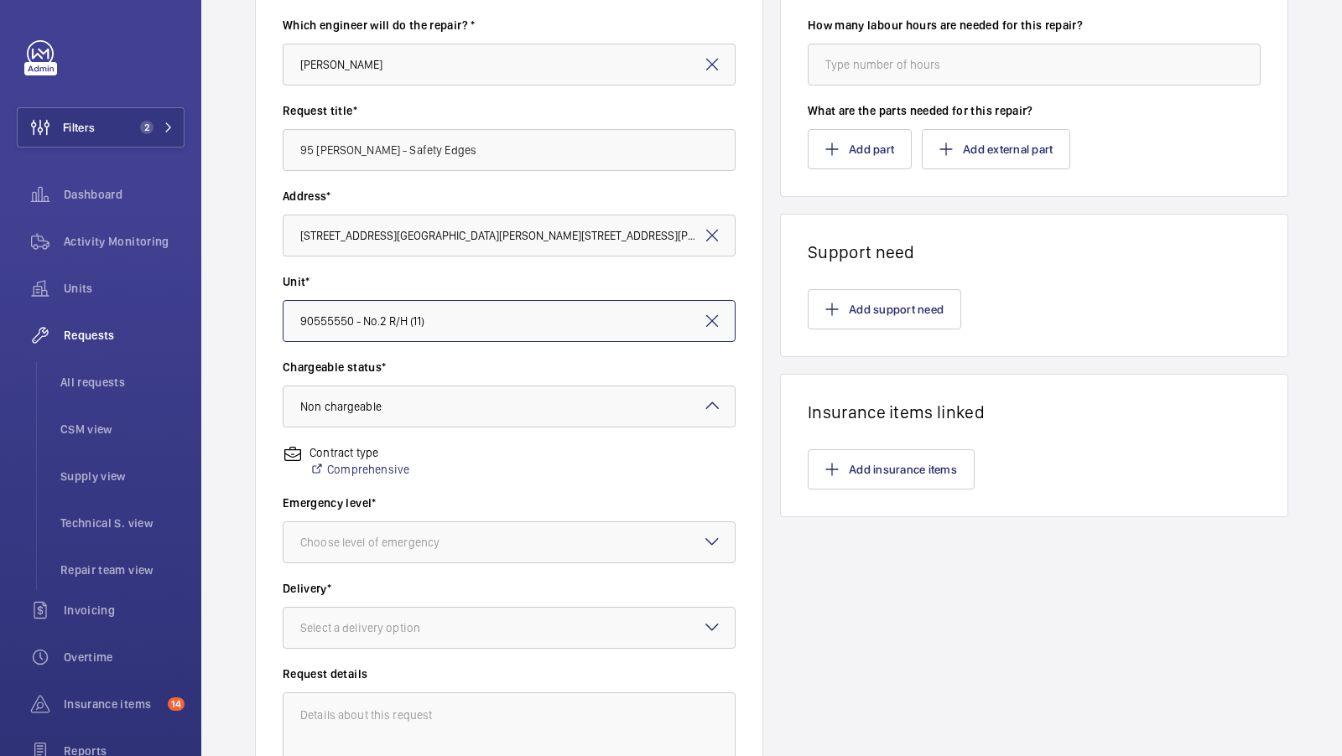
scroll to position [189, 0]
click at [534, 558] on div at bounding box center [508, 544] width 451 height 40
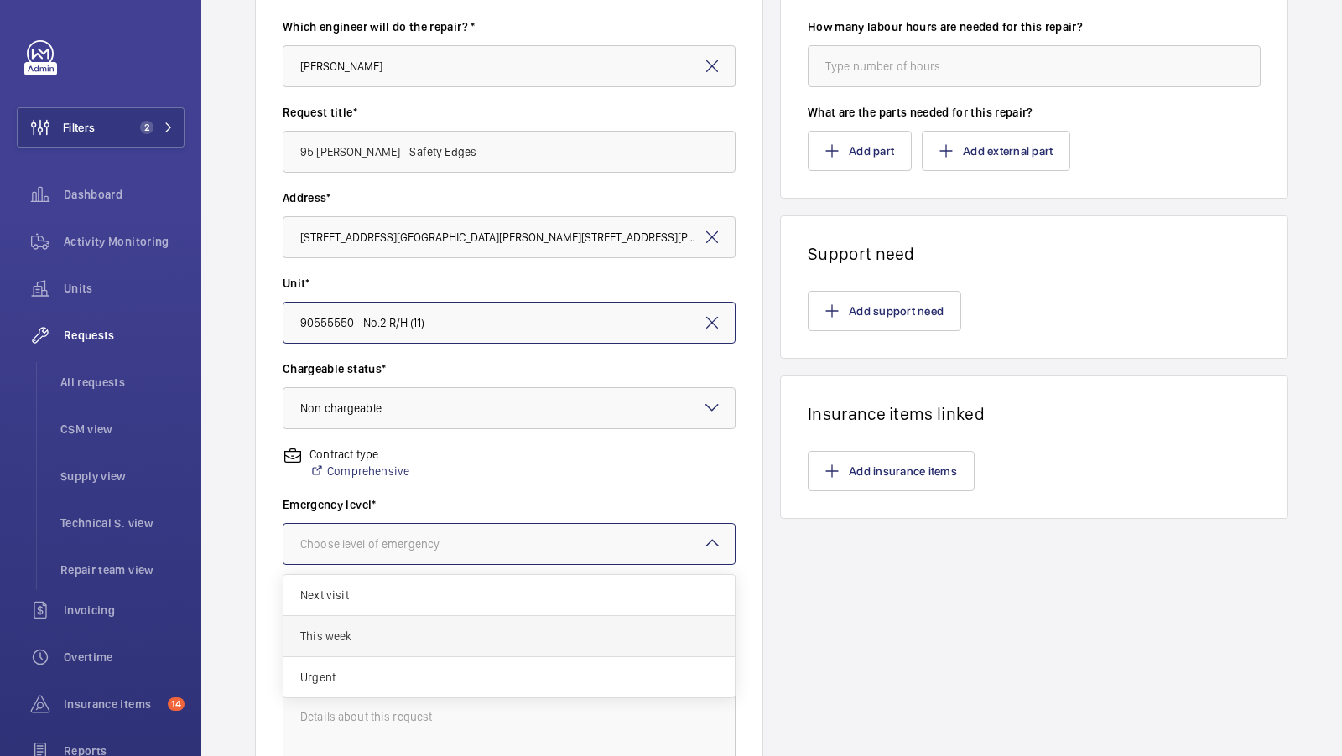
click at [386, 634] on span "This week" at bounding box center [509, 636] width 418 height 17
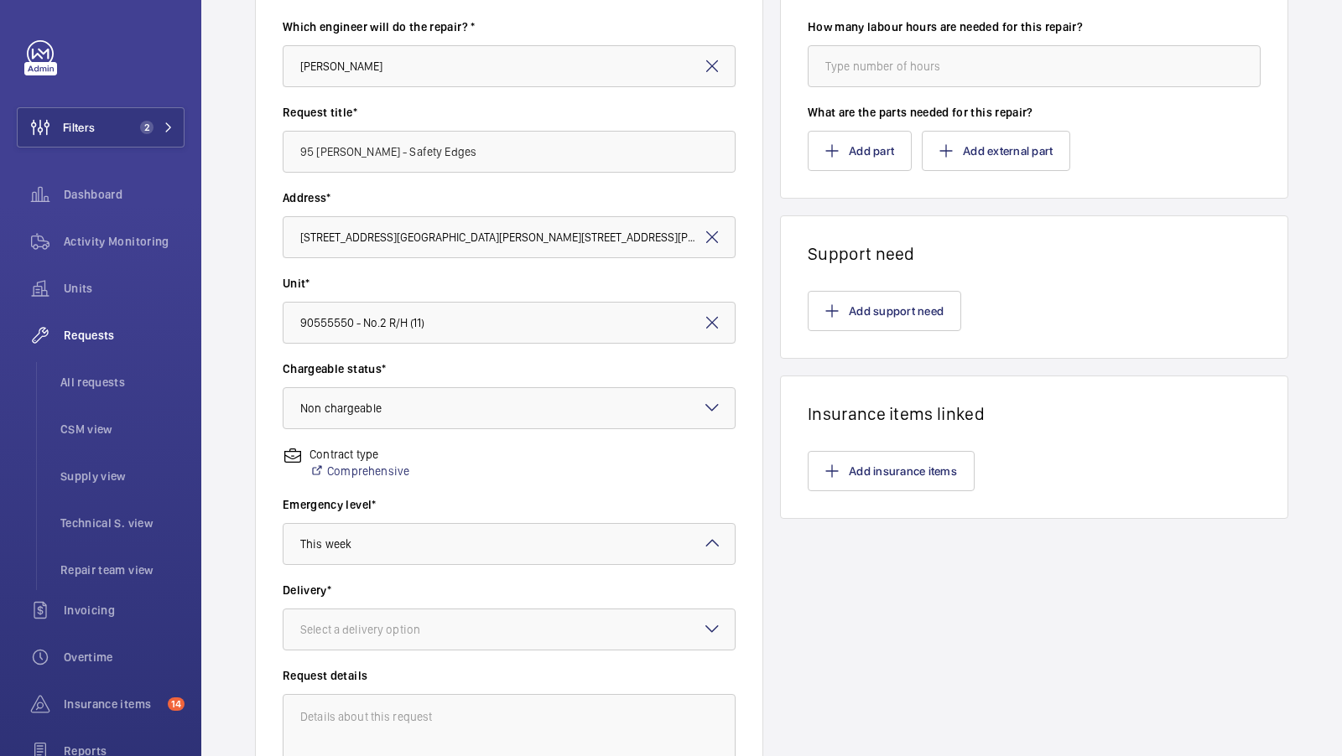
click at [517, 664] on div "Delivery* Select a delivery option" at bounding box center [509, 625] width 453 height 86
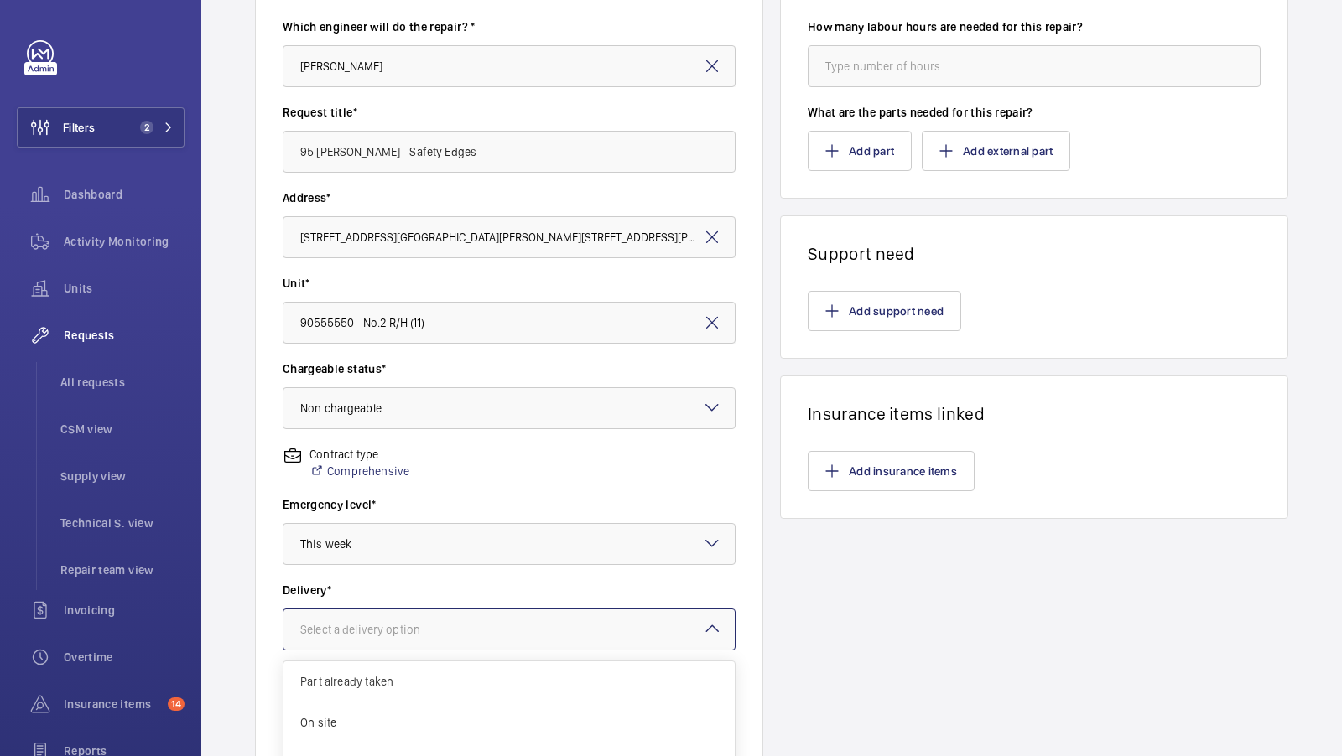
click at [533, 631] on div at bounding box center [508, 630] width 451 height 40
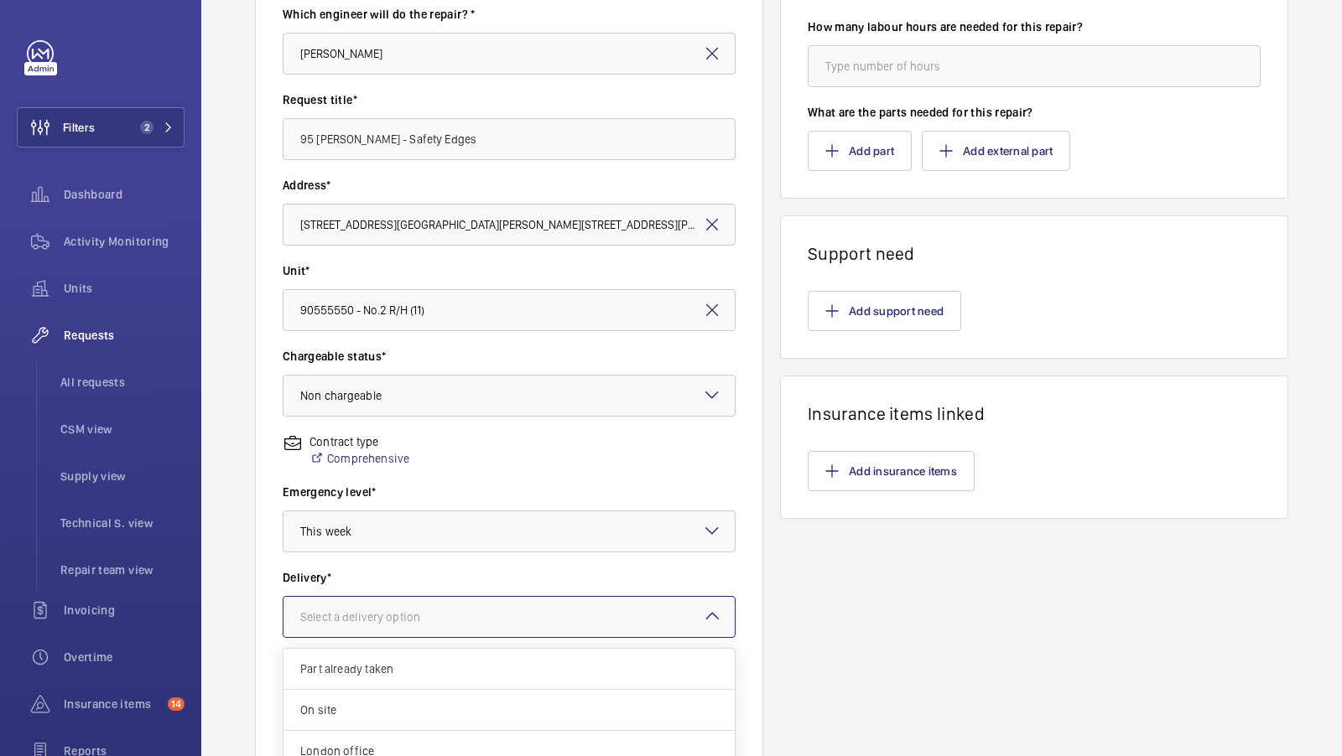
scroll to position [386, 0]
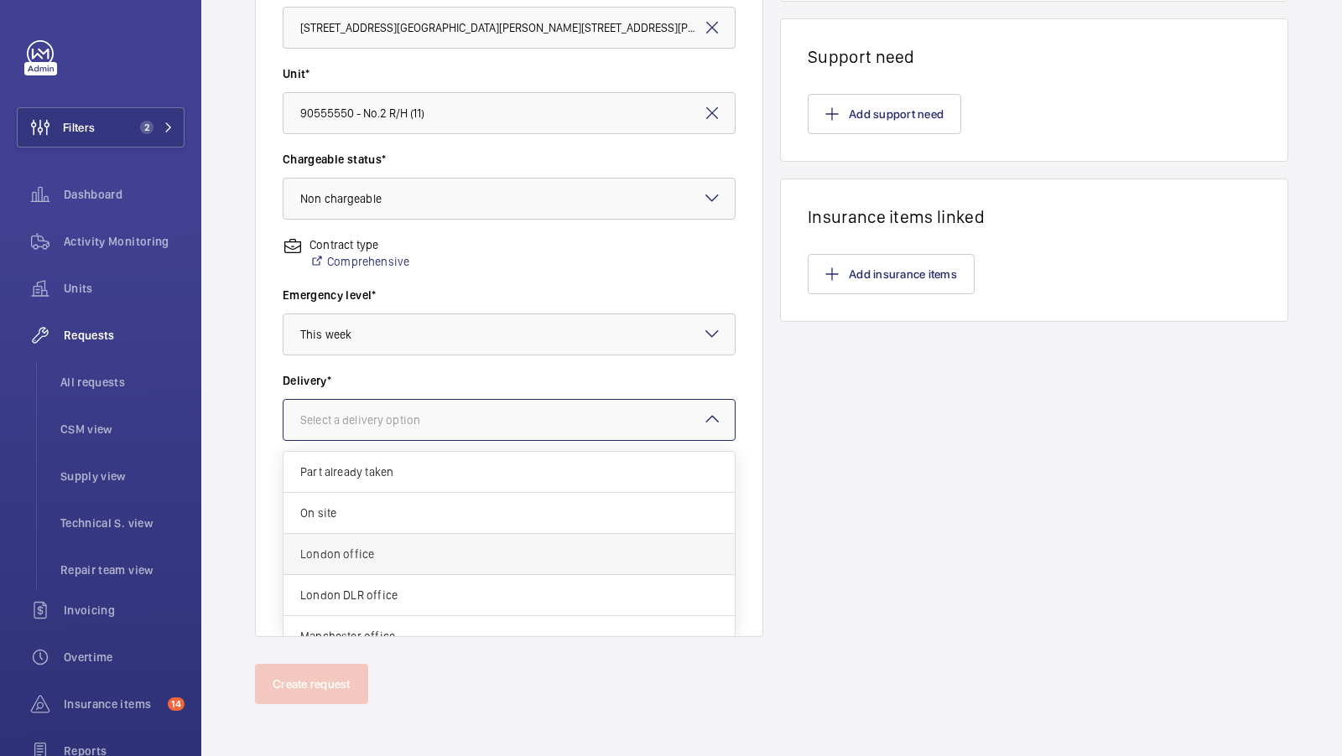
click at [402, 553] on span "London office" at bounding box center [509, 554] width 418 height 17
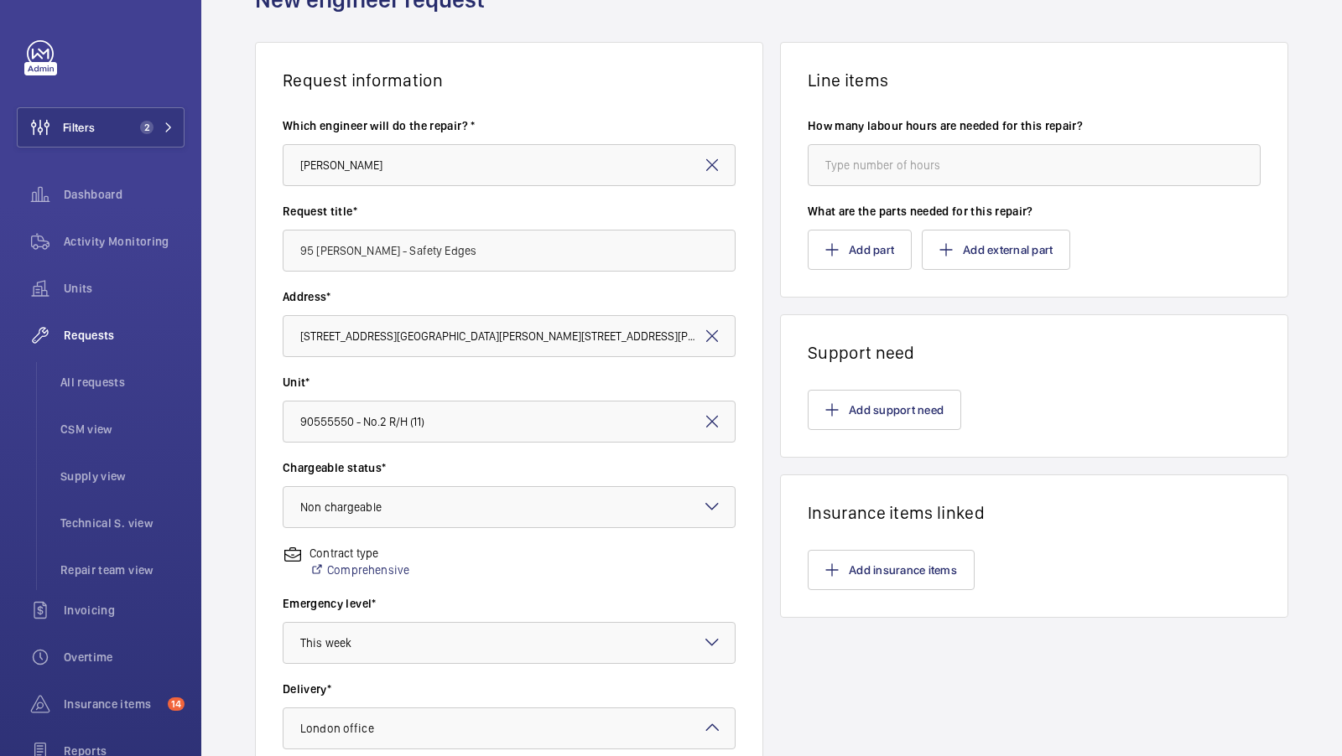
scroll to position [0, 0]
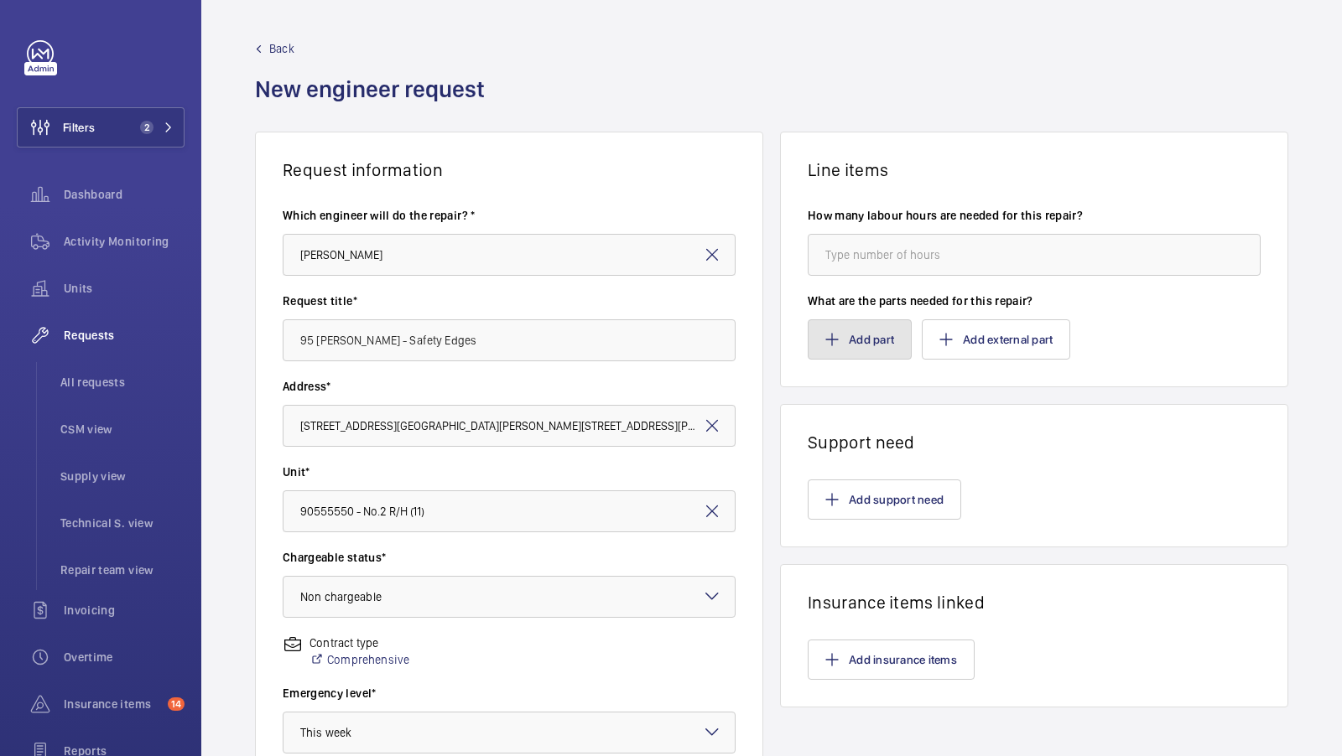
click at [868, 351] on button "Add part" at bounding box center [859, 339] width 104 height 40
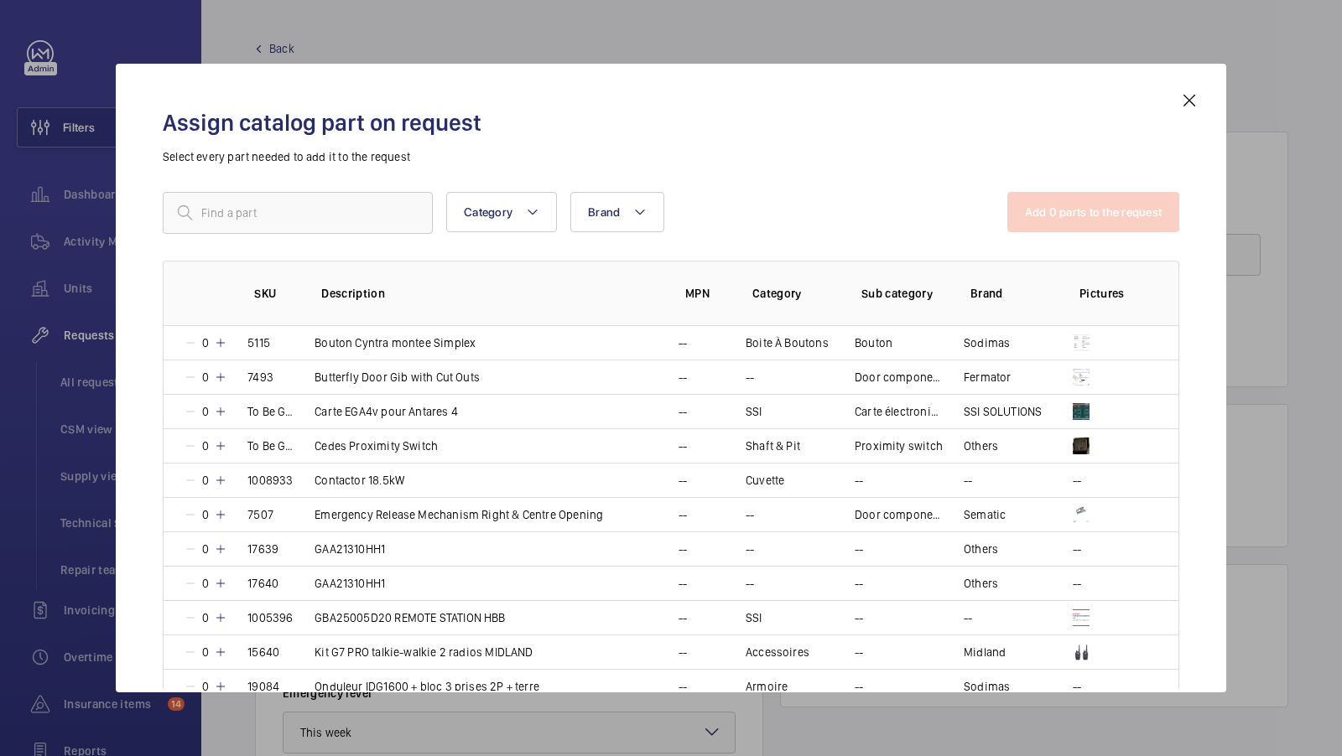
click at [286, 184] on div "Assign catalog part on request Select every part needed to add it to the reques…" at bounding box center [671, 392] width 1056 height 602
click at [248, 210] on input "text" at bounding box center [298, 213] width 270 height 42
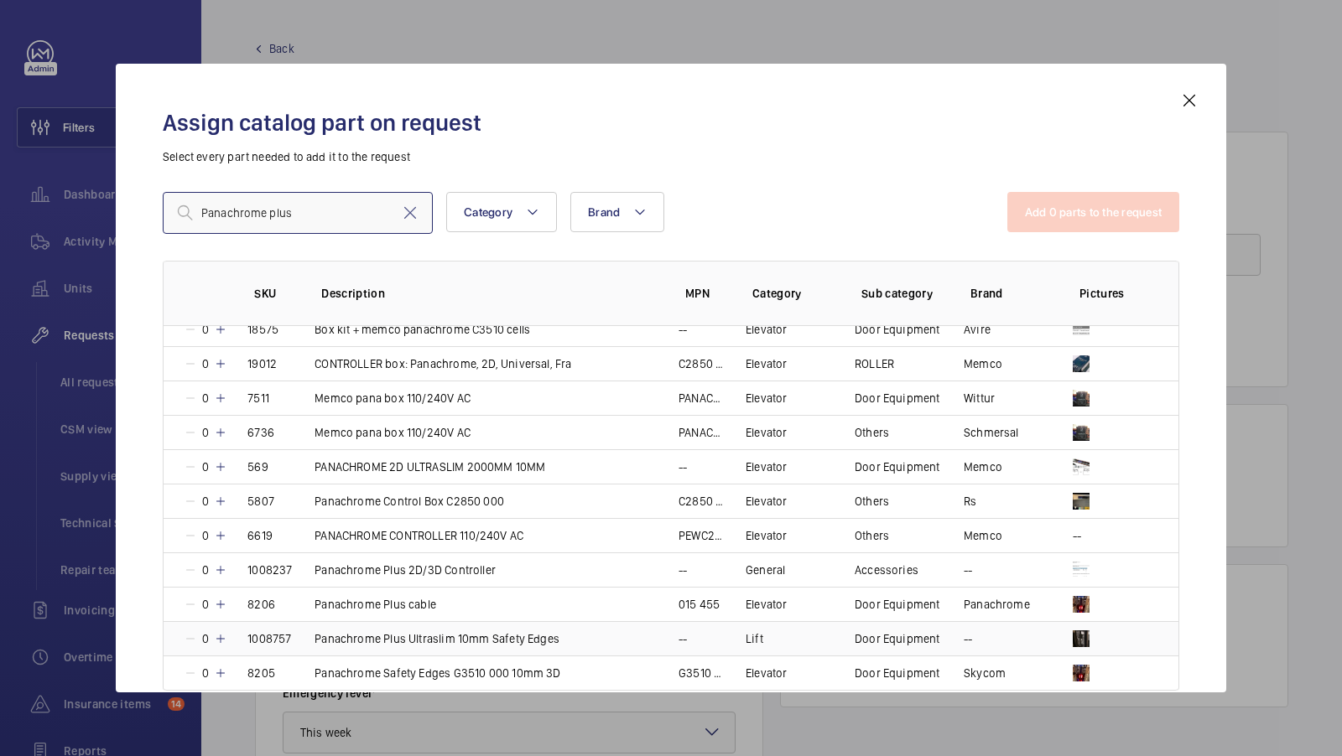
scroll to position [281, 0]
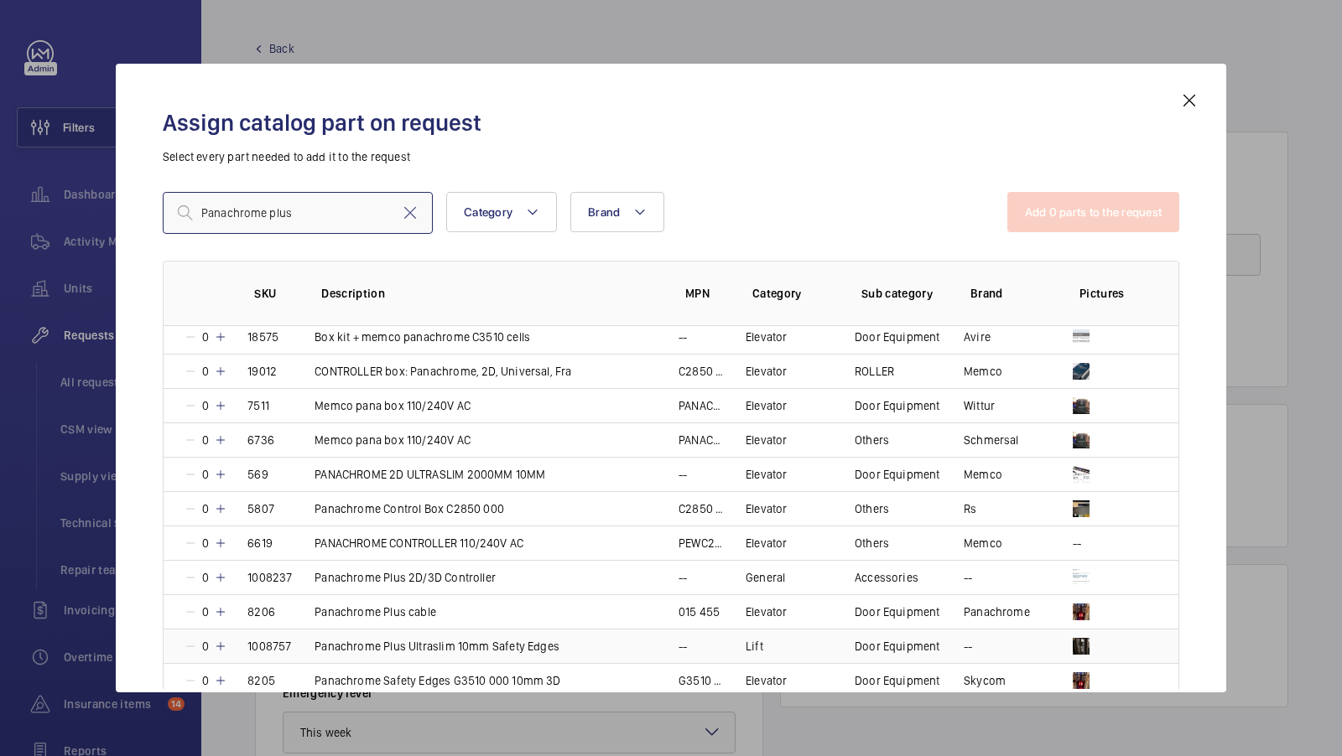
type input "Panachrome plus"
drag, startPoint x: 579, startPoint y: 615, endPoint x: 585, endPoint y: 531, distance: 84.1
click at [0, 0] on tbody "0 6073 10MM PANACHROME EDGES (PAIR) C2510 C2510 000 Elevator Others Bew 0 6075 …" at bounding box center [0, 0] width 0 height 0
click at [145, 563] on div "Assign catalog part on request Select every part needed to add it to the reques…" at bounding box center [671, 392] width 1056 height 602
click at [501, 641] on p "Panachrome Plus Ultraslim 10mm Safety Edges" at bounding box center [436, 646] width 245 height 17
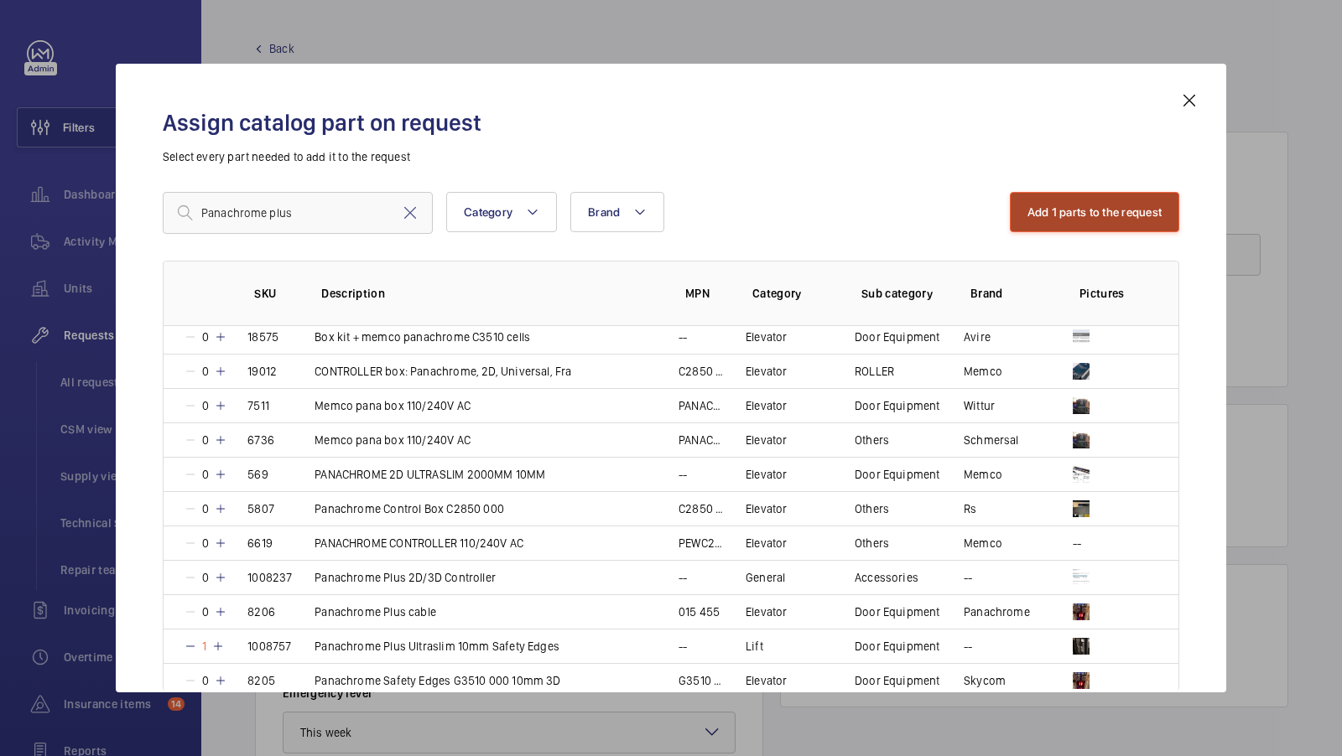
click at [1091, 227] on button "Add 1 parts to the request" at bounding box center [1095, 212] width 170 height 40
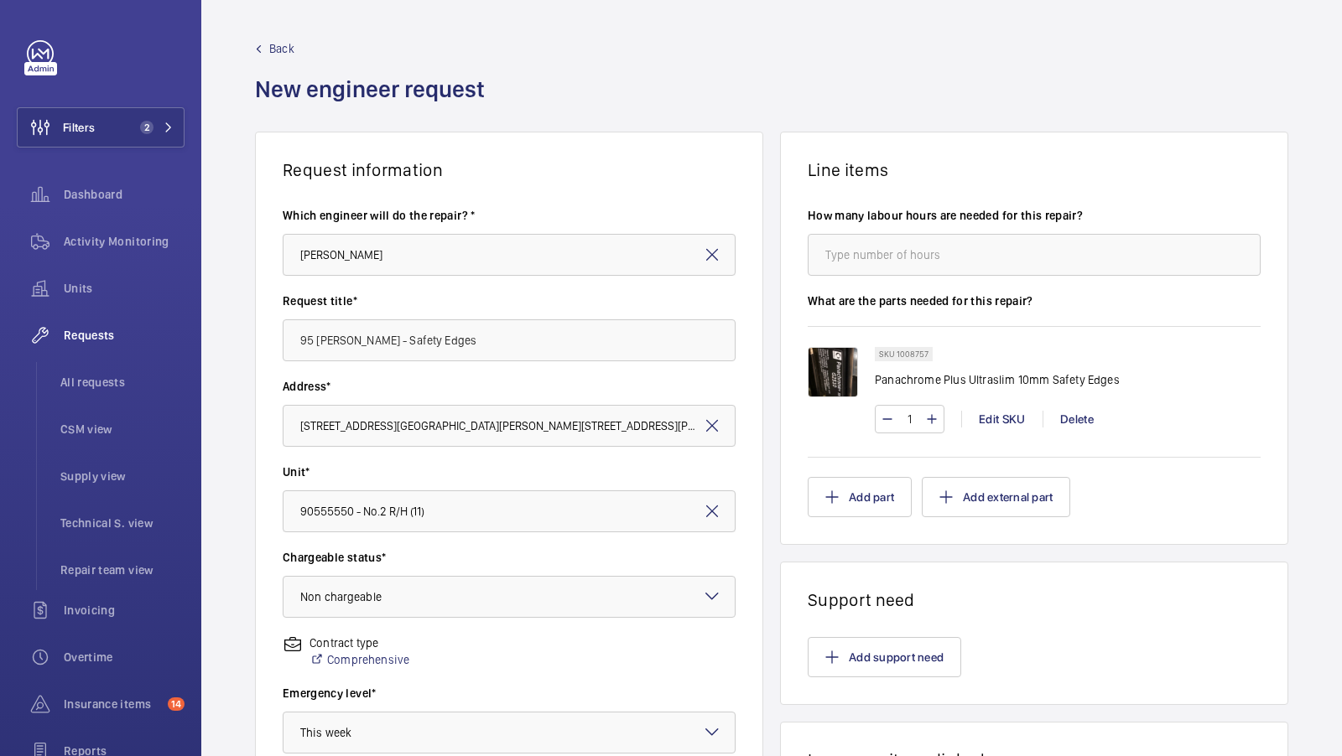
scroll to position [386, 0]
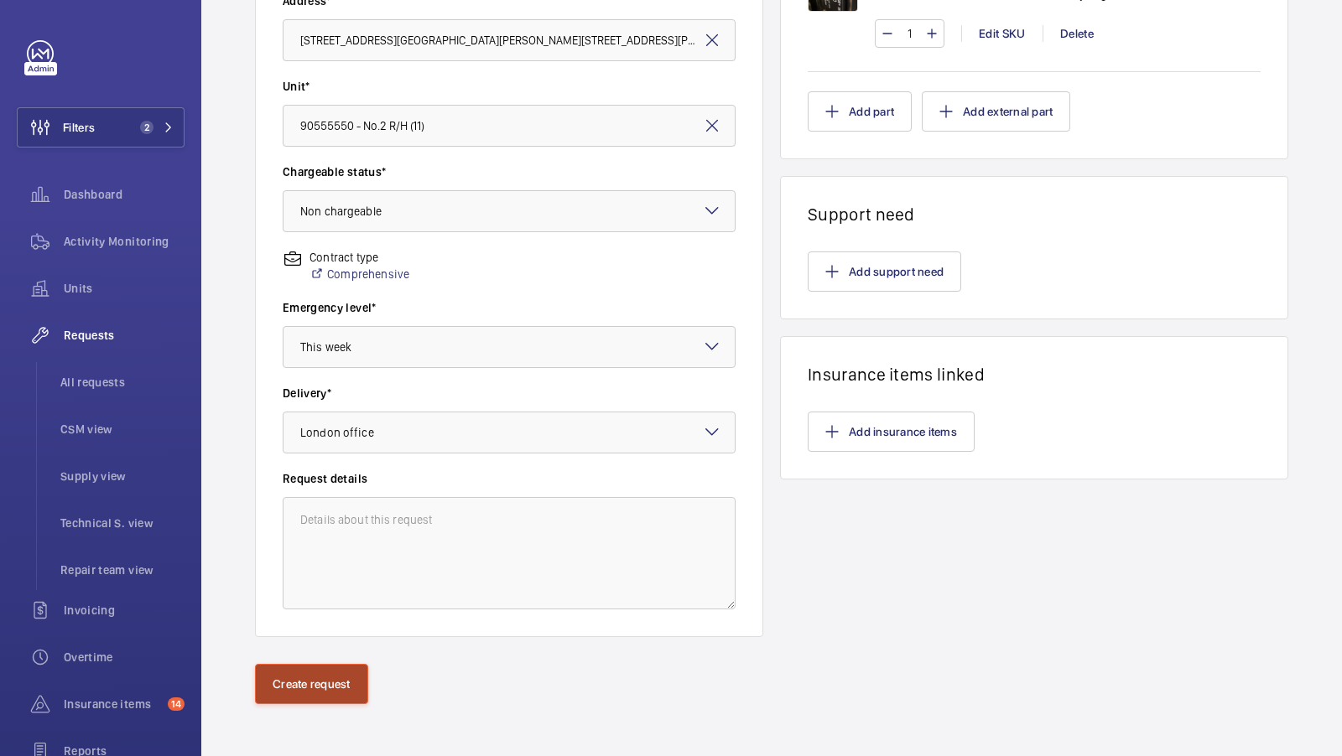
click at [310, 685] on button "Create request" at bounding box center [311, 684] width 113 height 40
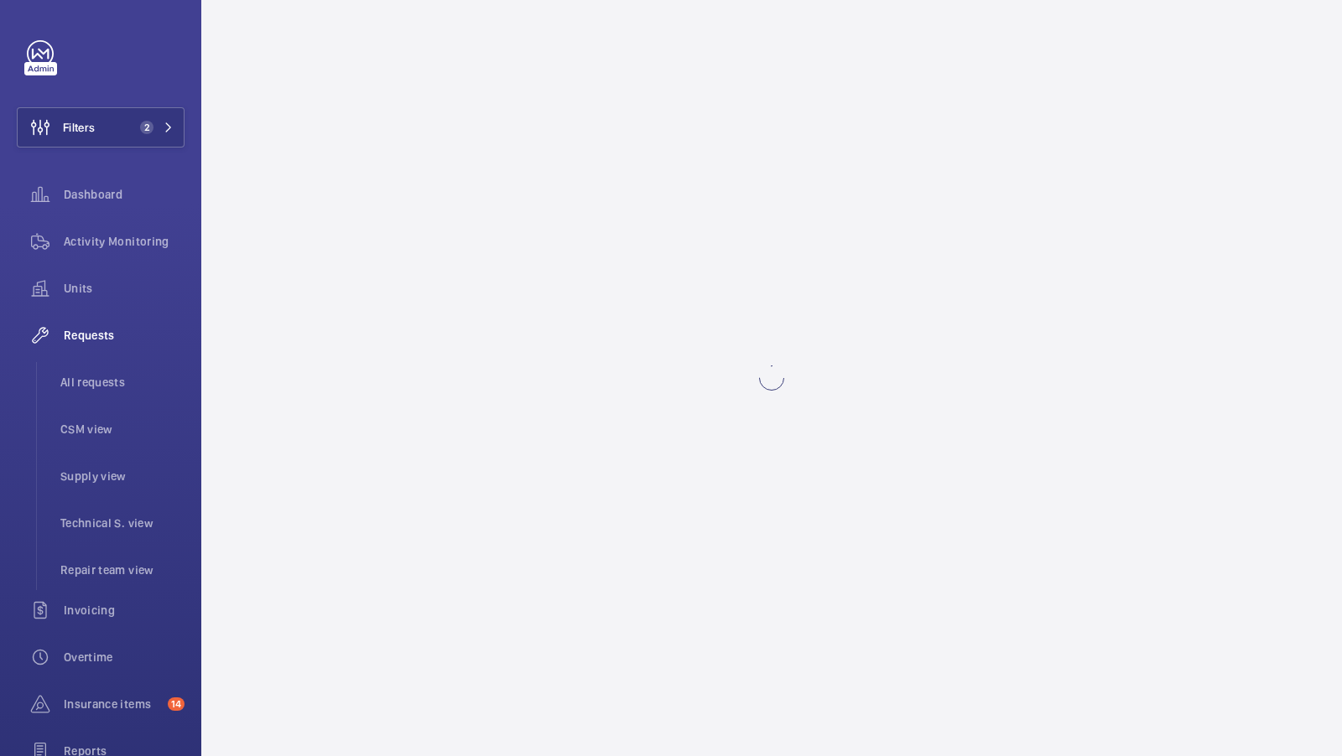
scroll to position [0, 0]
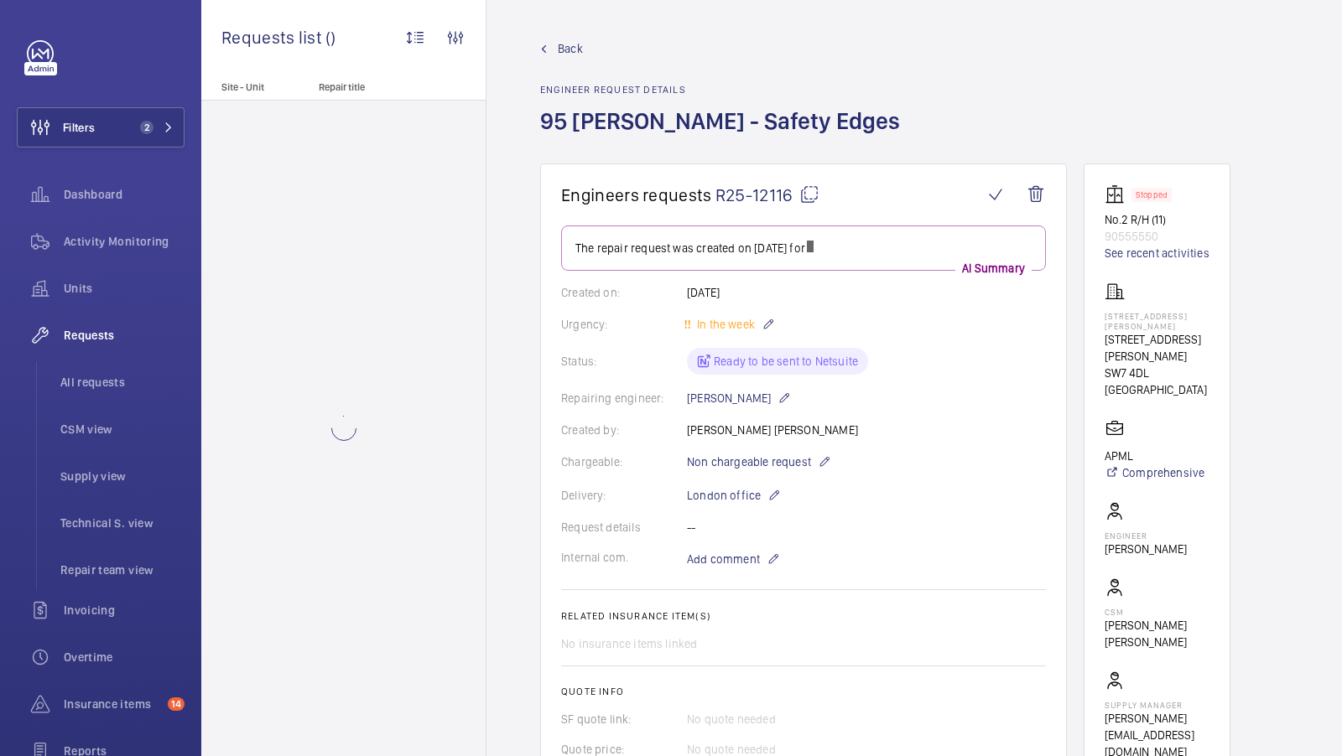
scroll to position [236, 0]
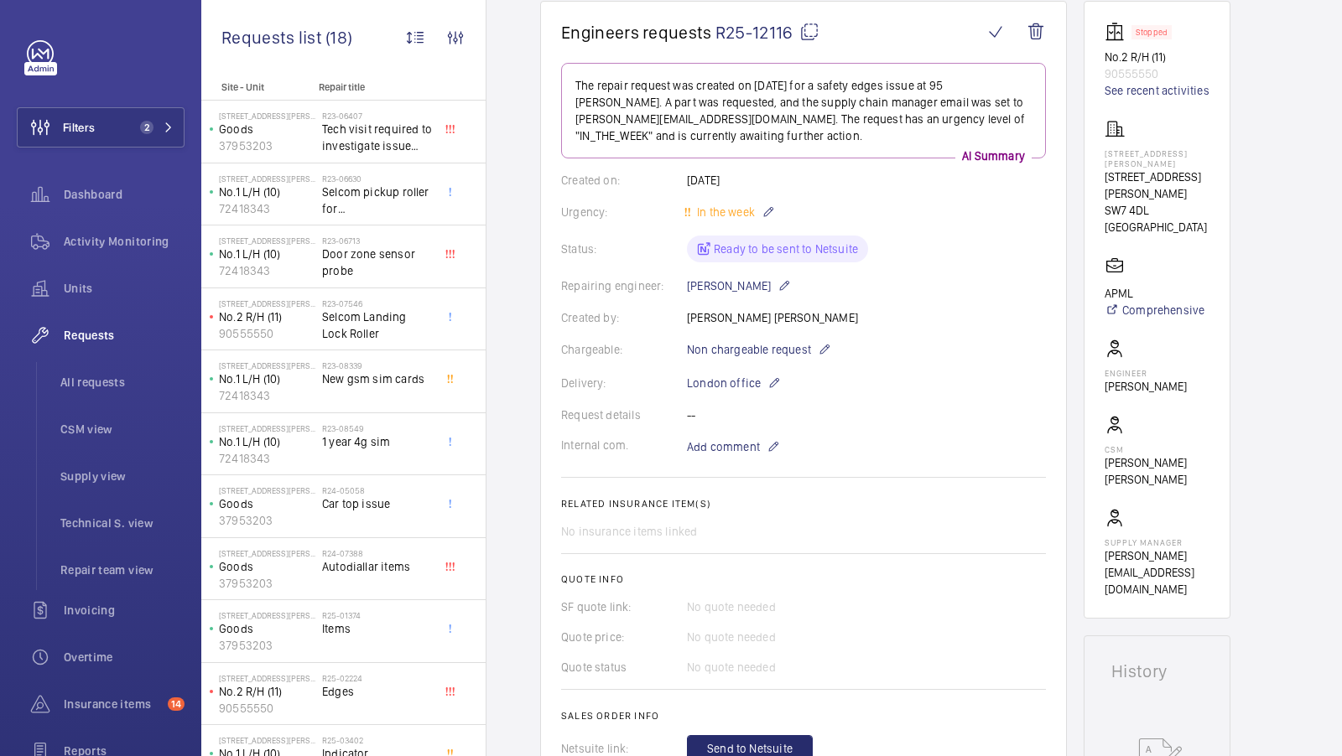
scroll to position [466, 0]
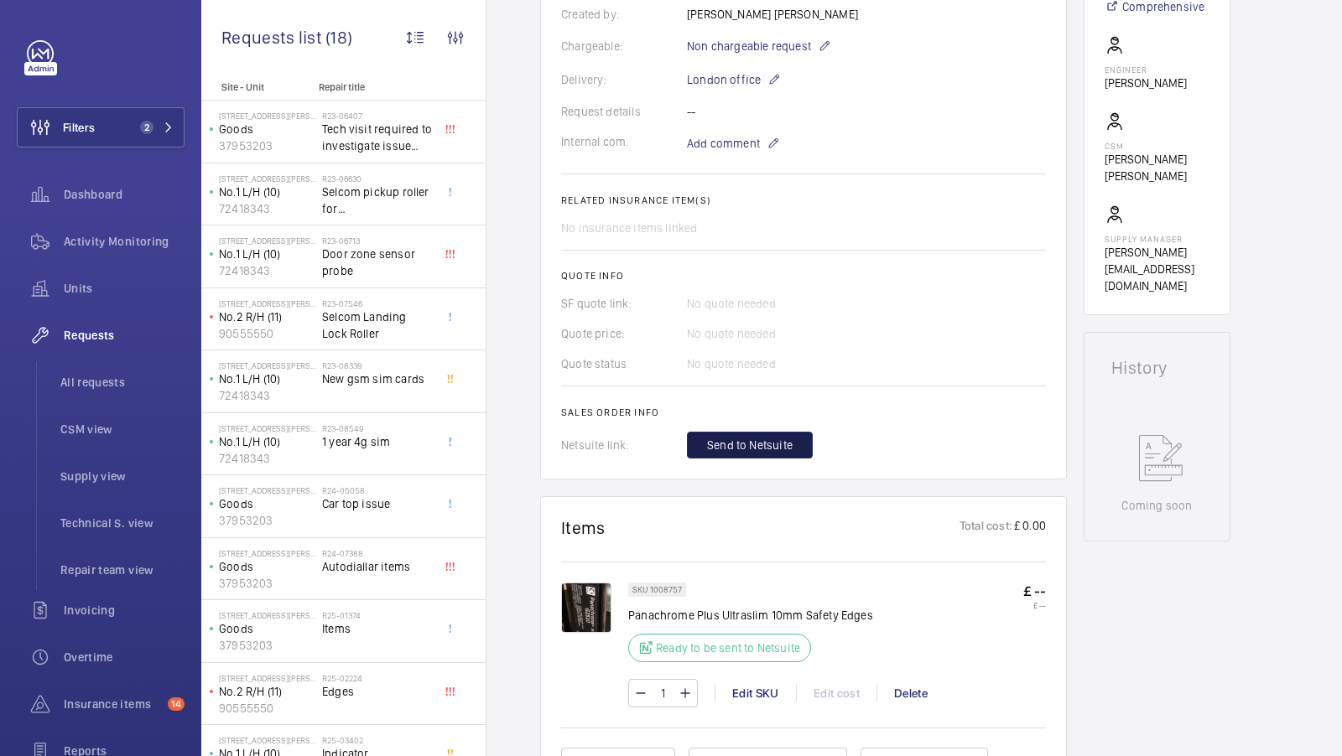
click at [741, 453] on span "Send to Netsuite" at bounding box center [750, 445] width 86 height 17
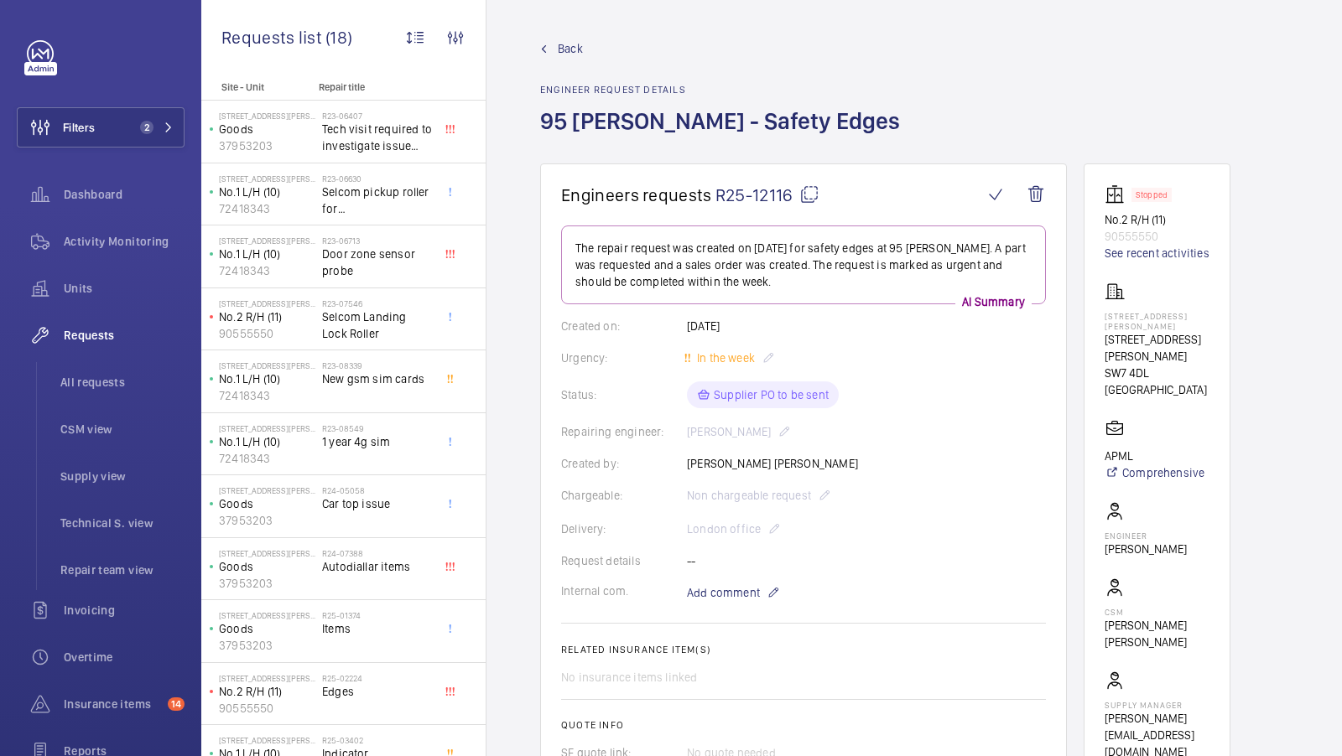
scroll to position [507, 0]
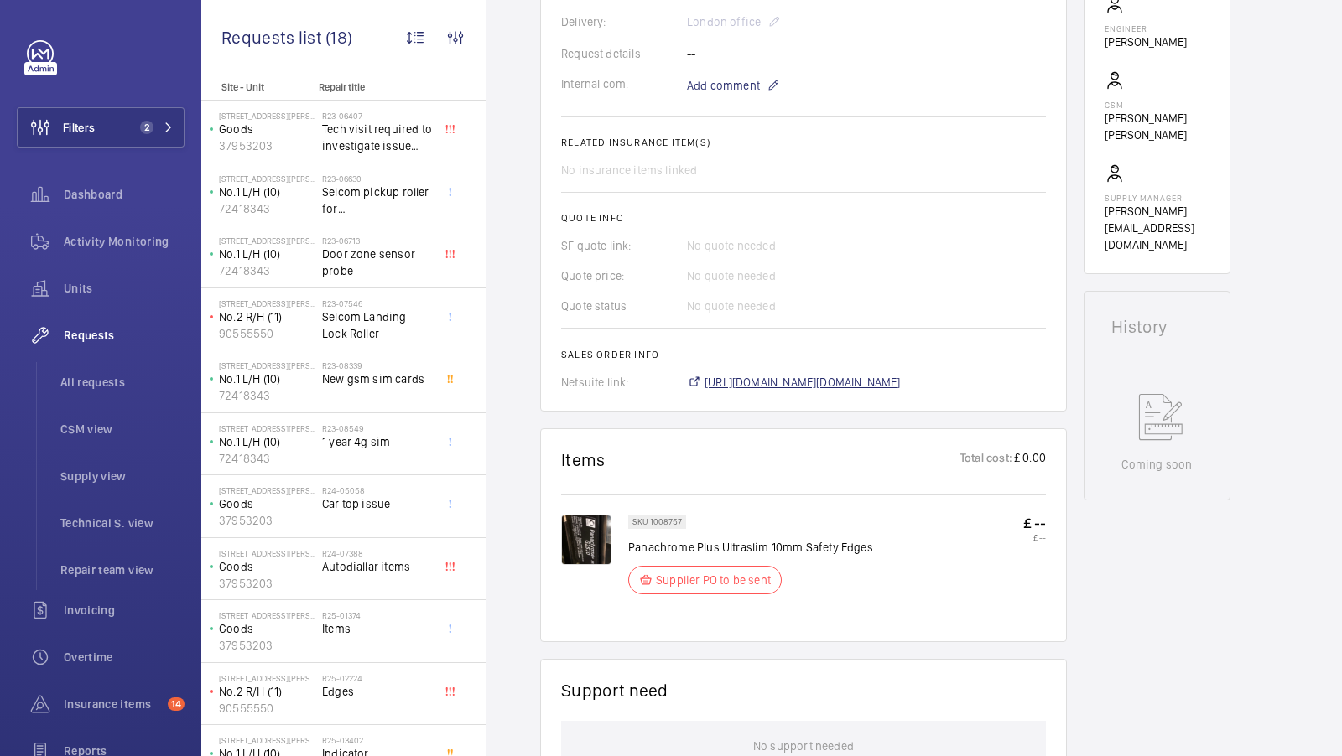
click at [851, 379] on span "[URL][DOMAIN_NAME][DOMAIN_NAME]" at bounding box center [802, 382] width 196 height 17
click at [149, 117] on button "Filters 2" at bounding box center [101, 127] width 168 height 40
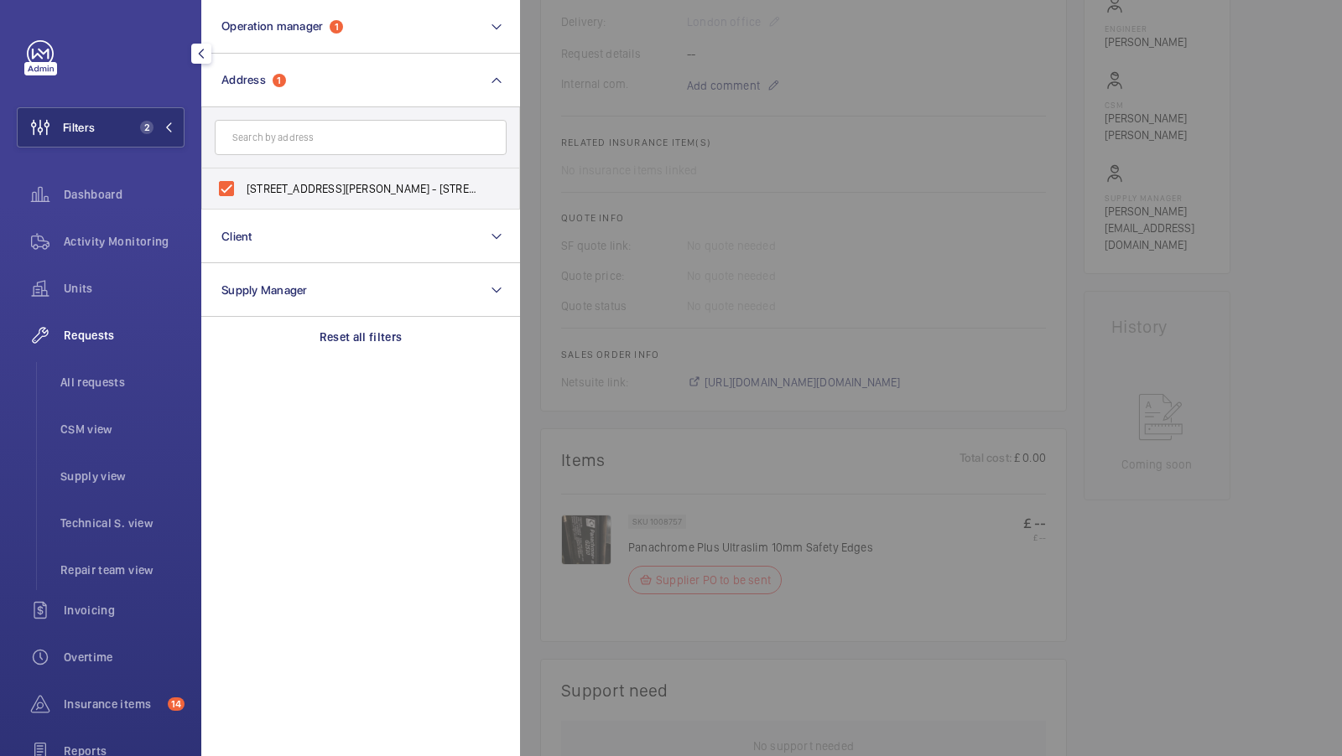
click at [952, 241] on div at bounding box center [1191, 378] width 1342 height 756
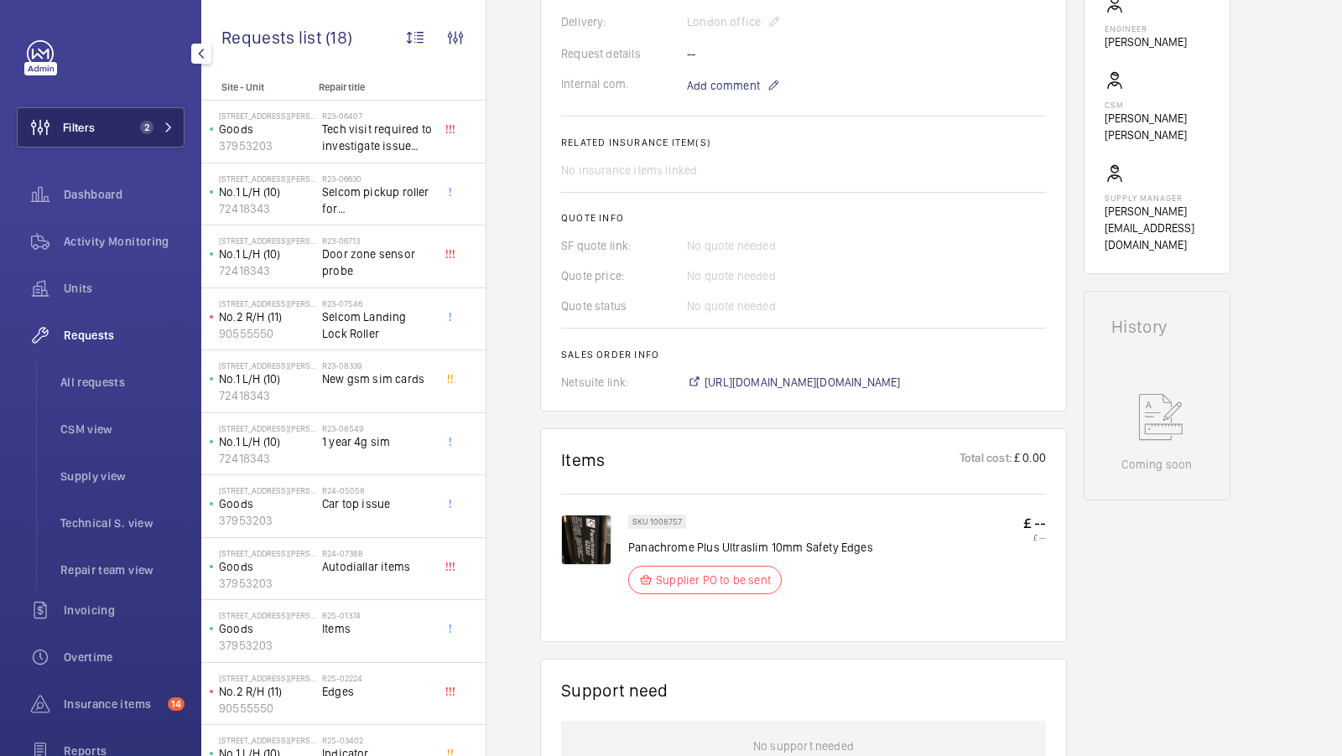
click at [122, 145] on button "Filters 2" at bounding box center [101, 127] width 168 height 40
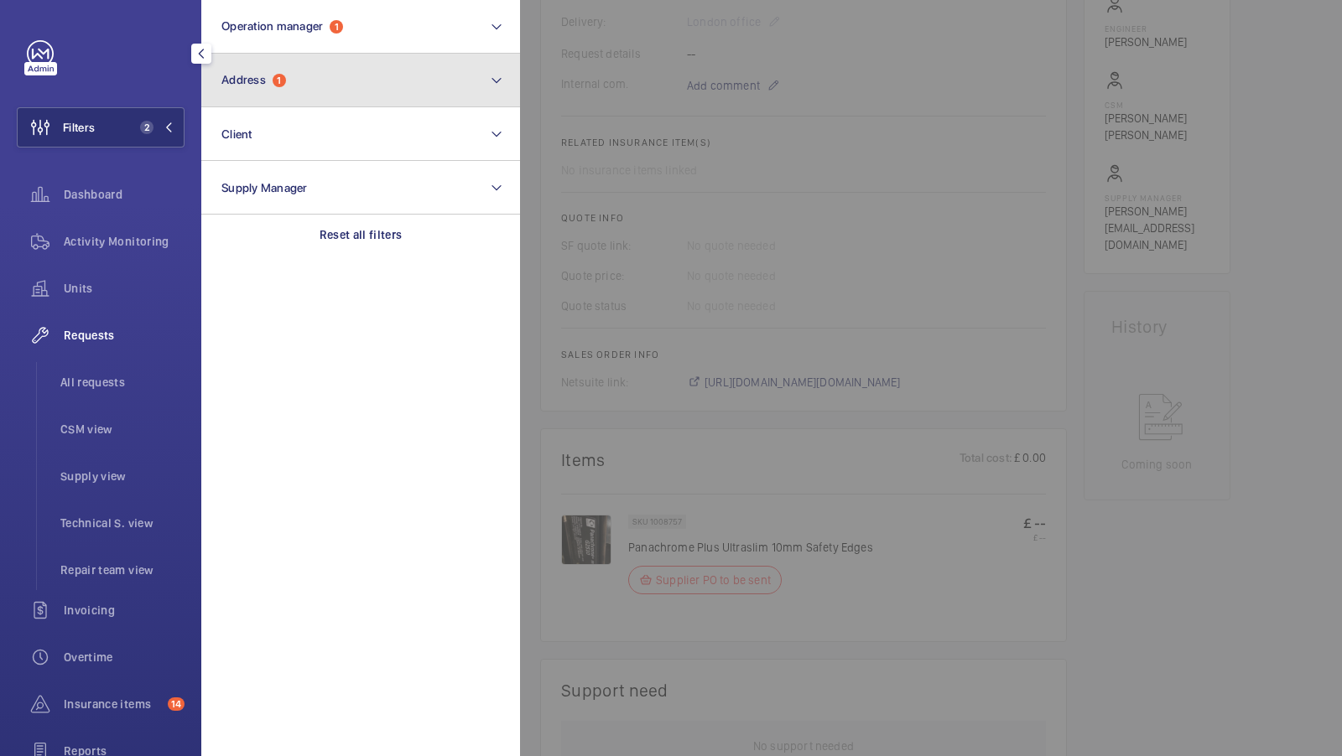
click at [284, 96] on button "Address 1" at bounding box center [360, 81] width 319 height 54
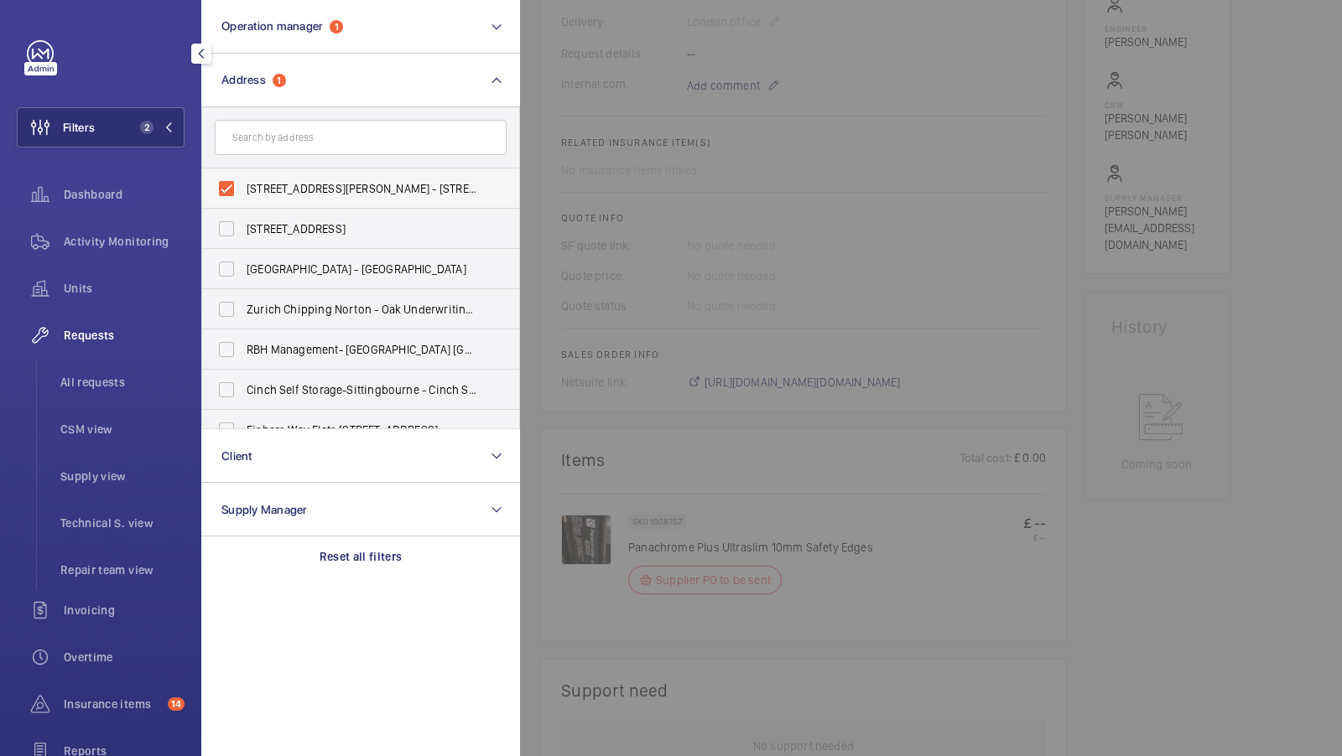
click at [322, 202] on label "[STREET_ADDRESS][PERSON_NAME] - [STREET_ADDRESS][PERSON_NAME]" at bounding box center [348, 189] width 292 height 40
click at [243, 202] on input "[STREET_ADDRESS][PERSON_NAME] - [STREET_ADDRESS][PERSON_NAME]" at bounding box center [227, 189] width 34 height 34
checkbox input "false"
click at [297, 138] on input "text" at bounding box center [361, 137] width 292 height 35
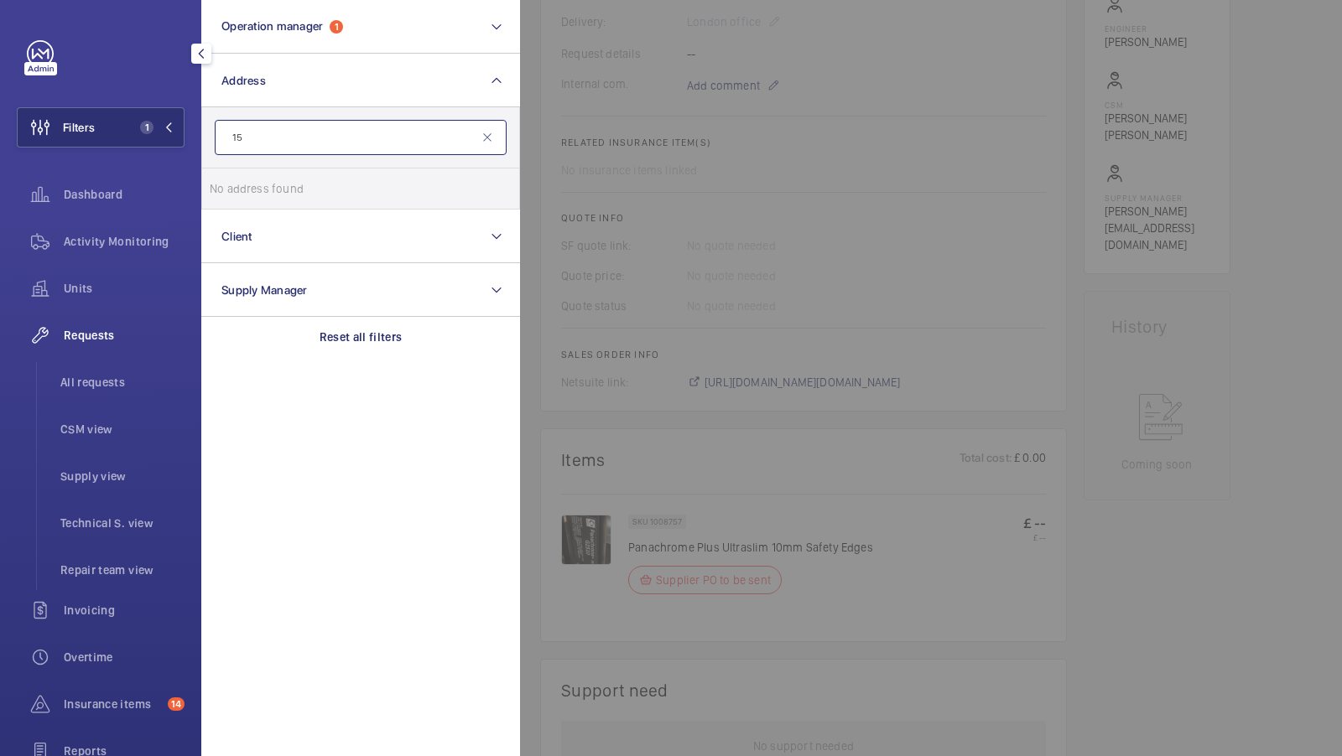
type input "1"
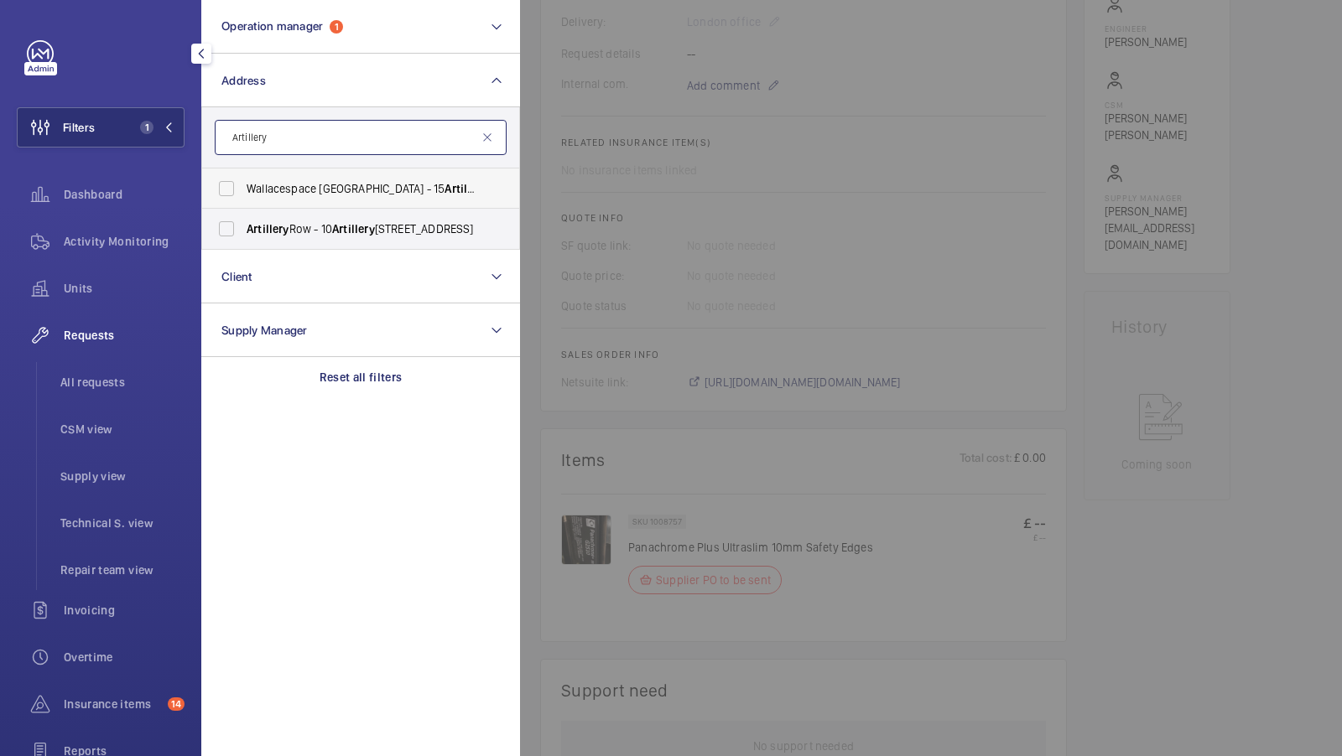
type input "Artillery"
click at [363, 193] on span "Wallacespace Spitalfields - [STREET_ADDRESS]" at bounding box center [362, 188] width 231 height 17
click at [243, 193] on input "Wallacespace Spitalfields - [STREET_ADDRESS]" at bounding box center [227, 189] width 34 height 34
checkbox input "true"
click at [170, 126] on mat-icon at bounding box center [169, 127] width 10 height 10
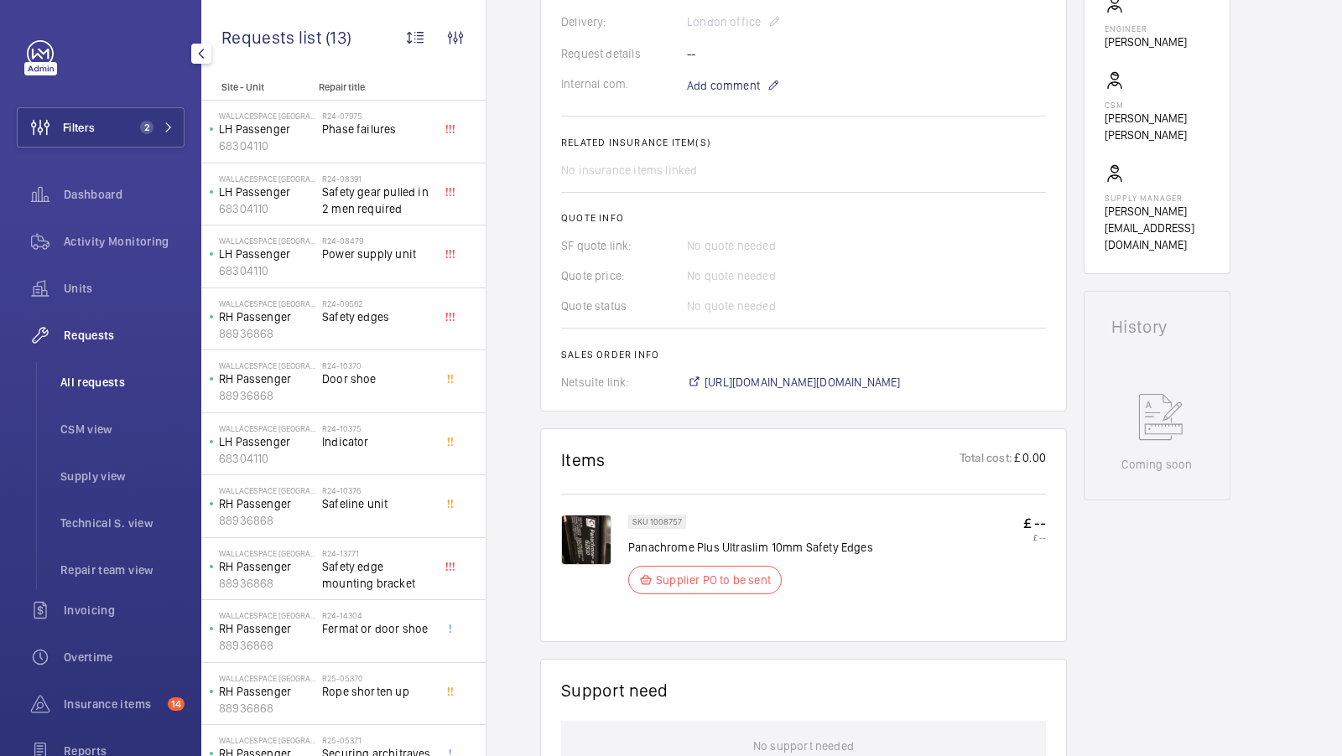
click at [117, 398] on li "All requests" at bounding box center [116, 382] width 138 height 40
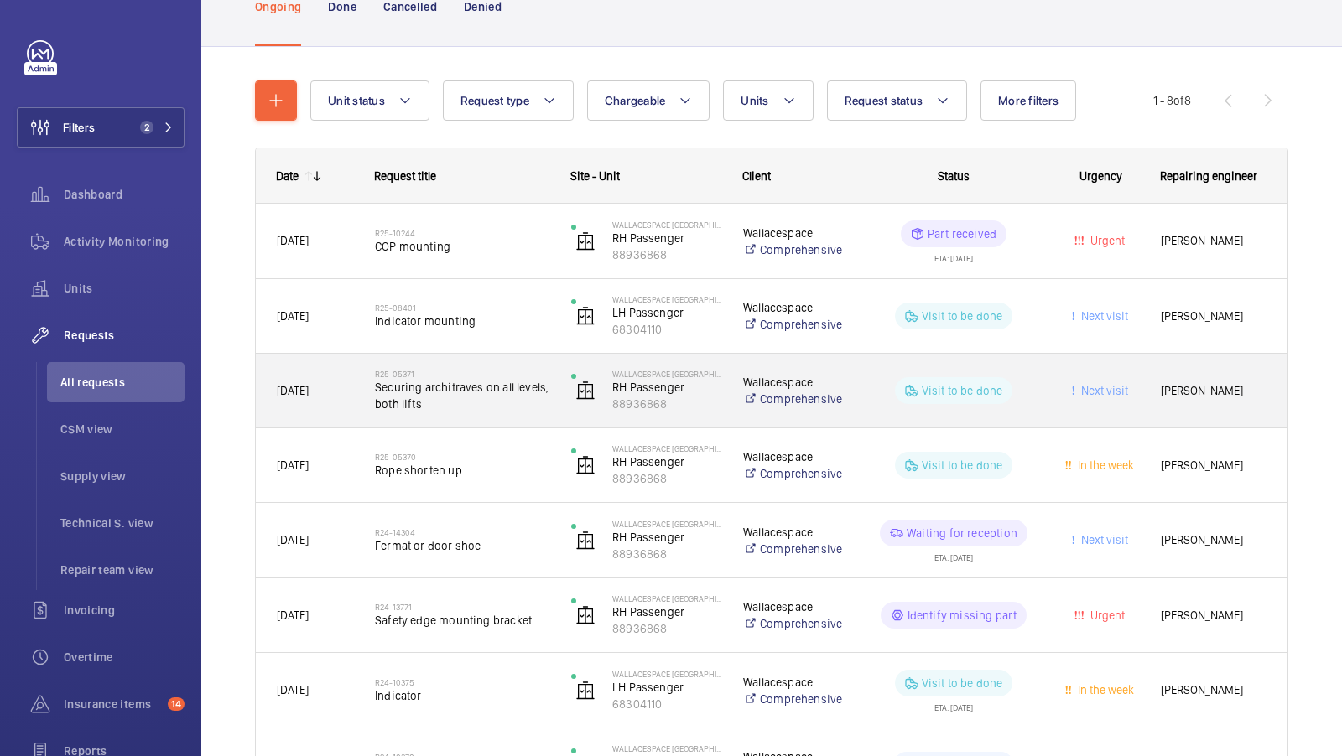
scroll to position [127, 0]
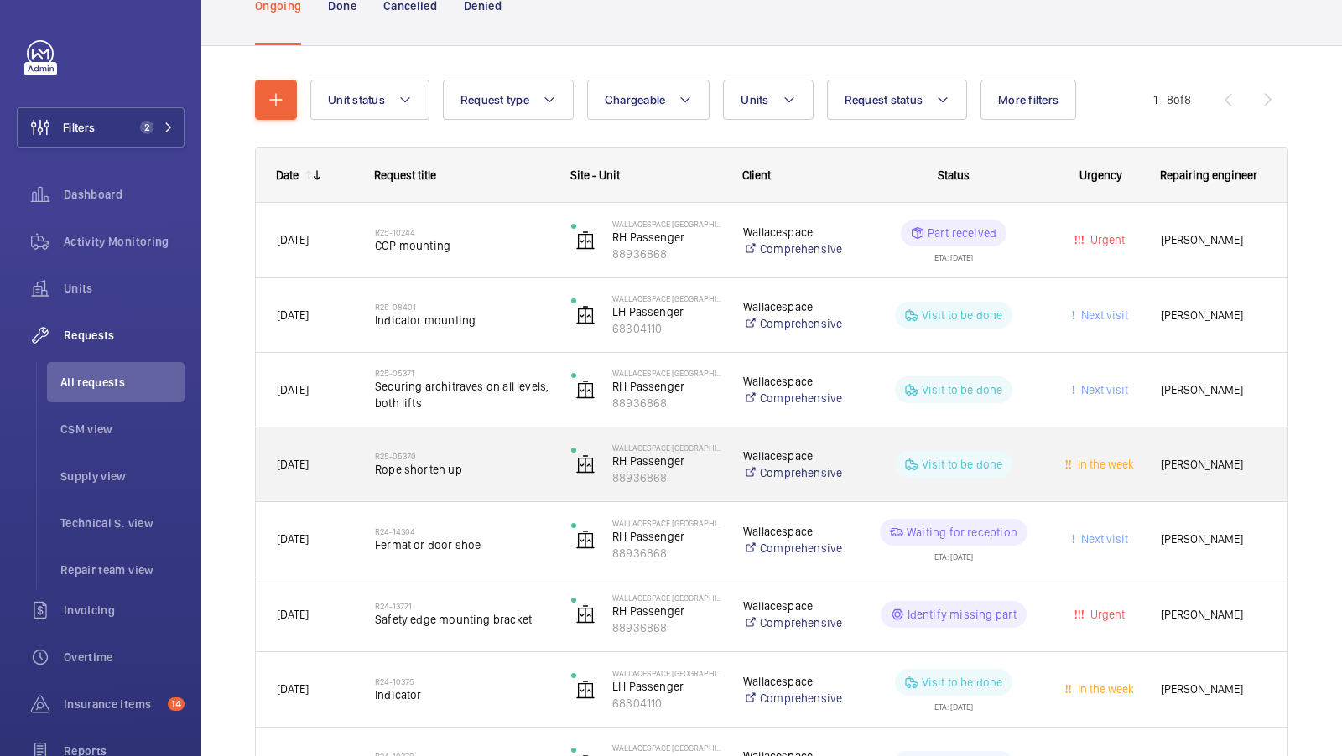
click at [481, 473] on span "Rope shorten up" at bounding box center [462, 469] width 174 height 17
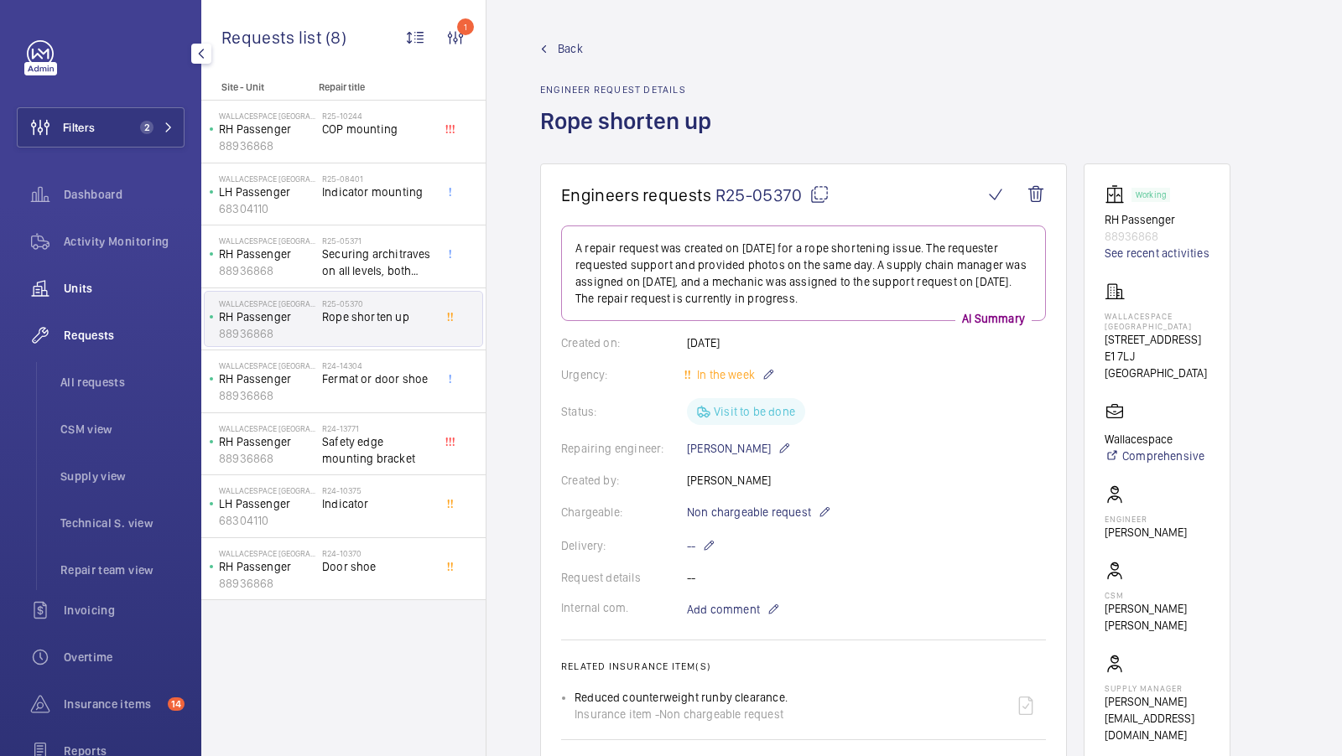
click at [83, 291] on span "Units" at bounding box center [124, 288] width 121 height 17
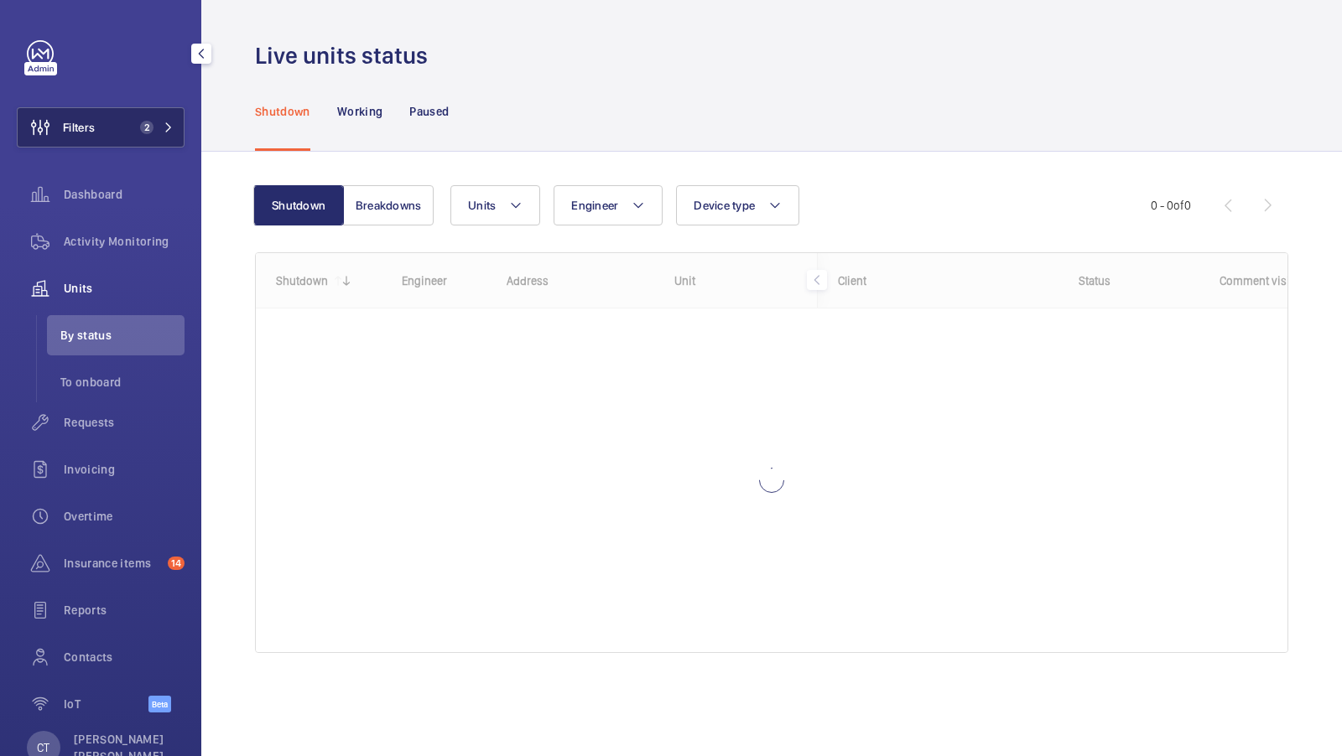
click at [148, 132] on span "2" at bounding box center [146, 127] width 13 height 13
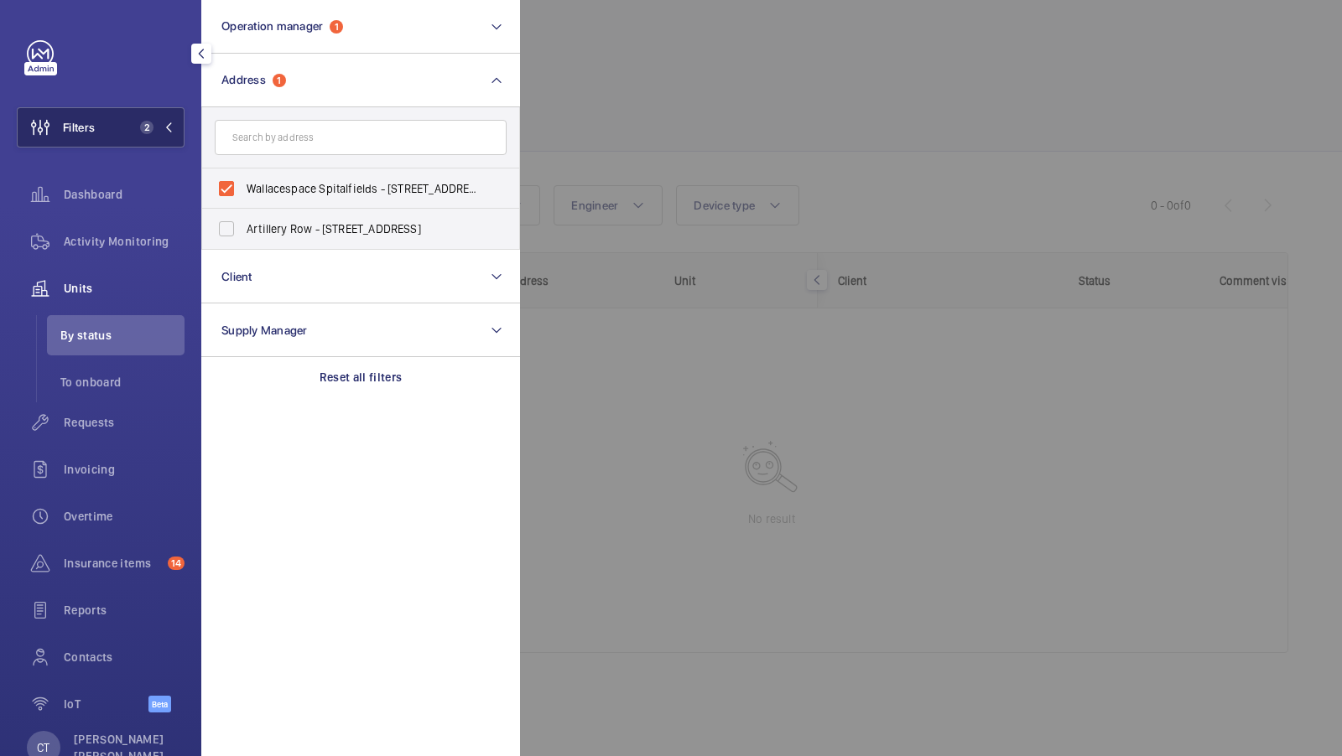
click at [139, 122] on span "2" at bounding box center [143, 127] width 20 height 13
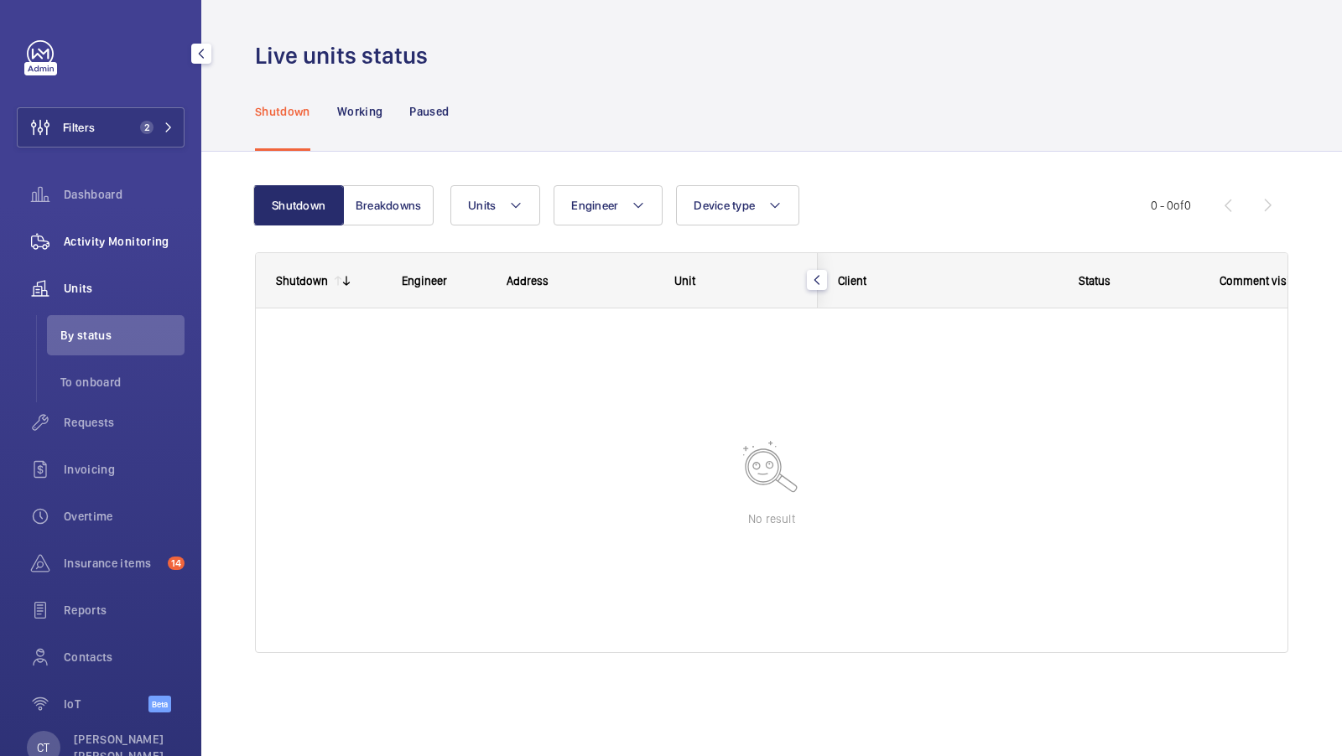
click at [144, 241] on span "Activity Monitoring" at bounding box center [124, 241] width 121 height 17
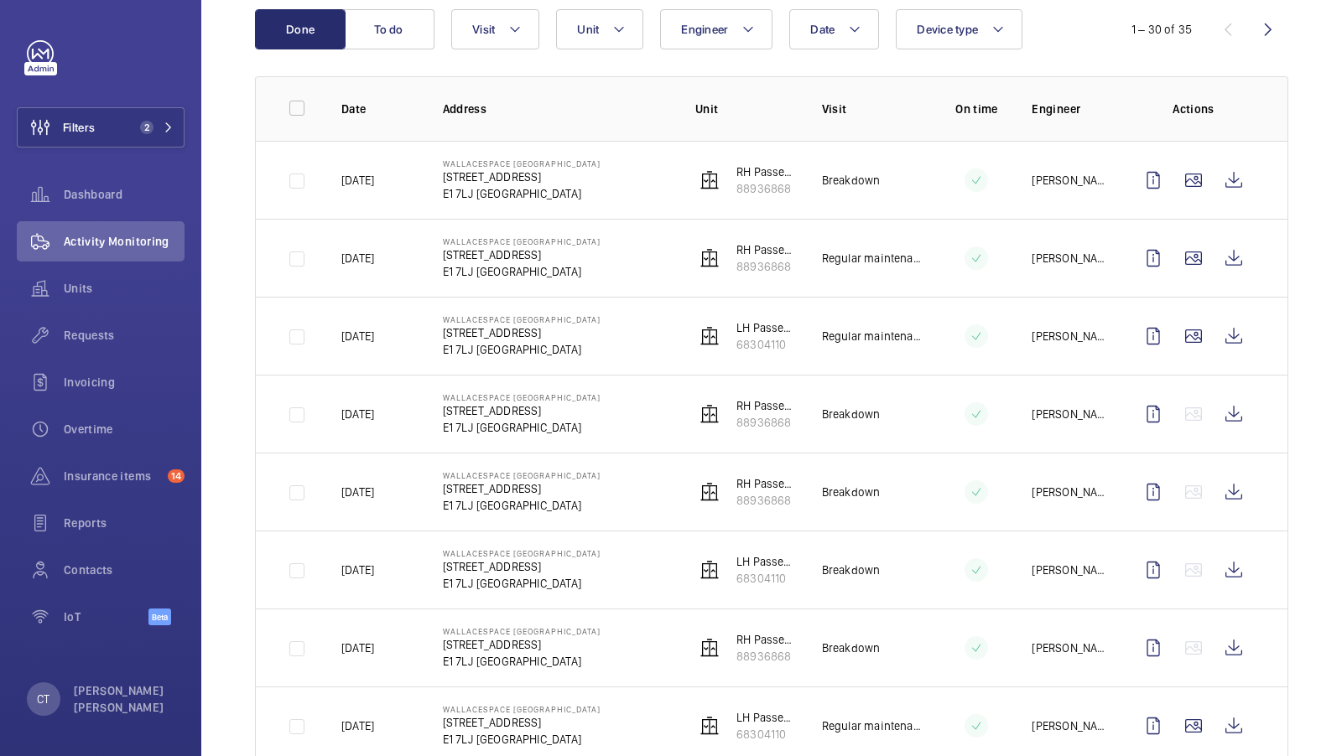
scroll to position [187, 0]
click at [136, 130] on span "2" at bounding box center [143, 127] width 20 height 13
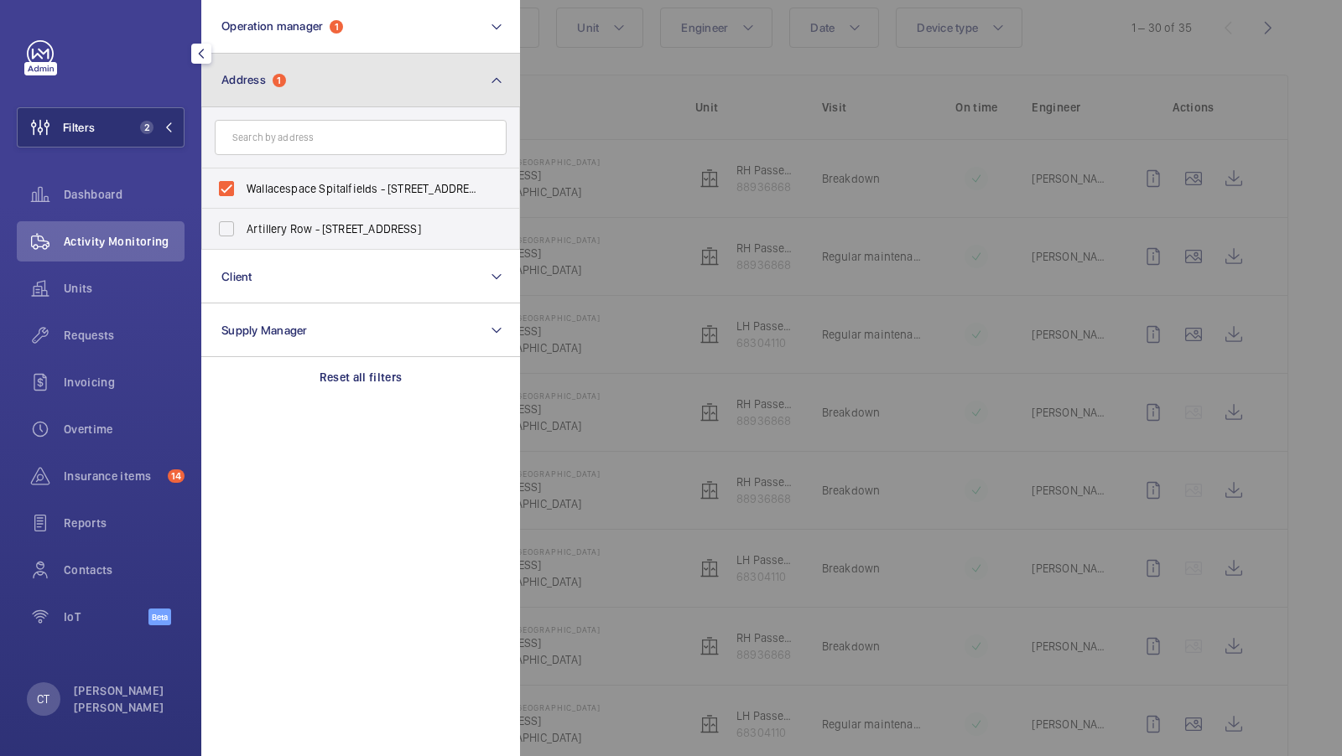
click at [374, 85] on button "Address 1" at bounding box center [360, 81] width 319 height 54
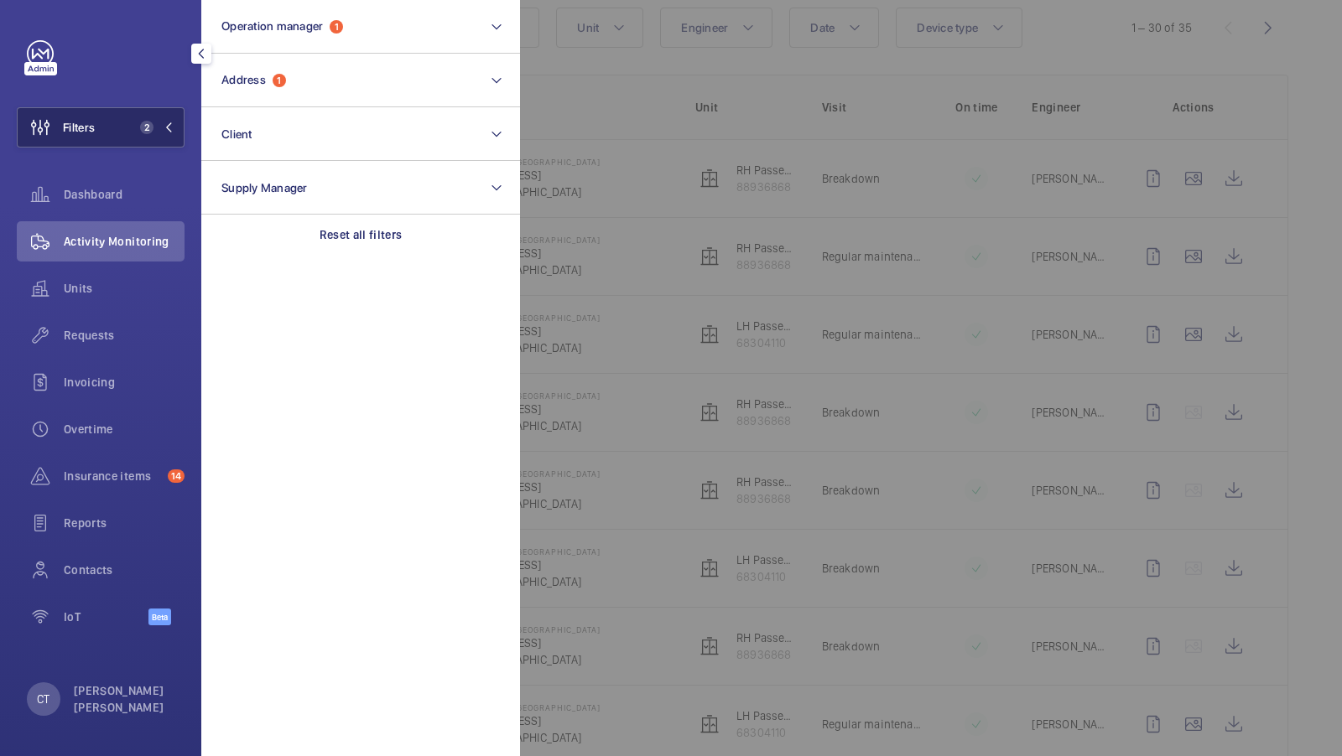
click at [109, 120] on button "Filters 2" at bounding box center [101, 127] width 168 height 40
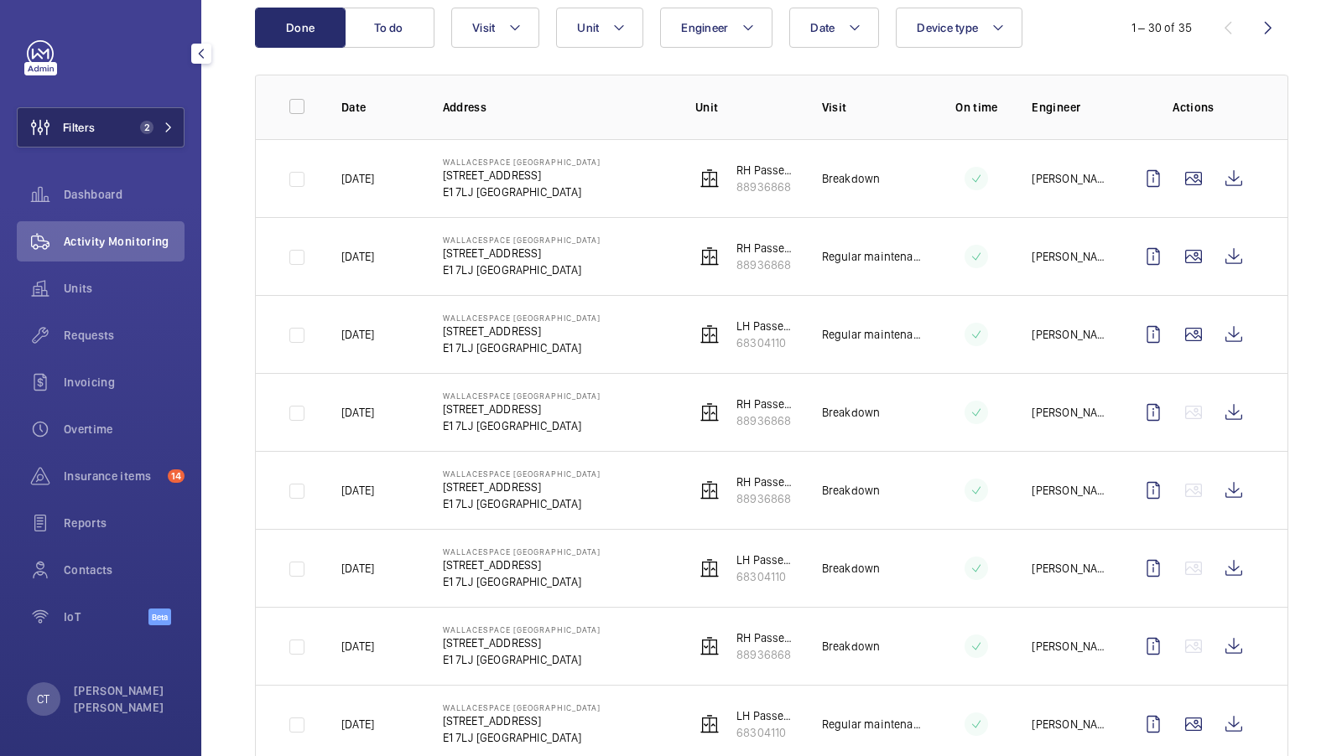
click at [164, 123] on mat-icon at bounding box center [169, 127] width 10 height 10
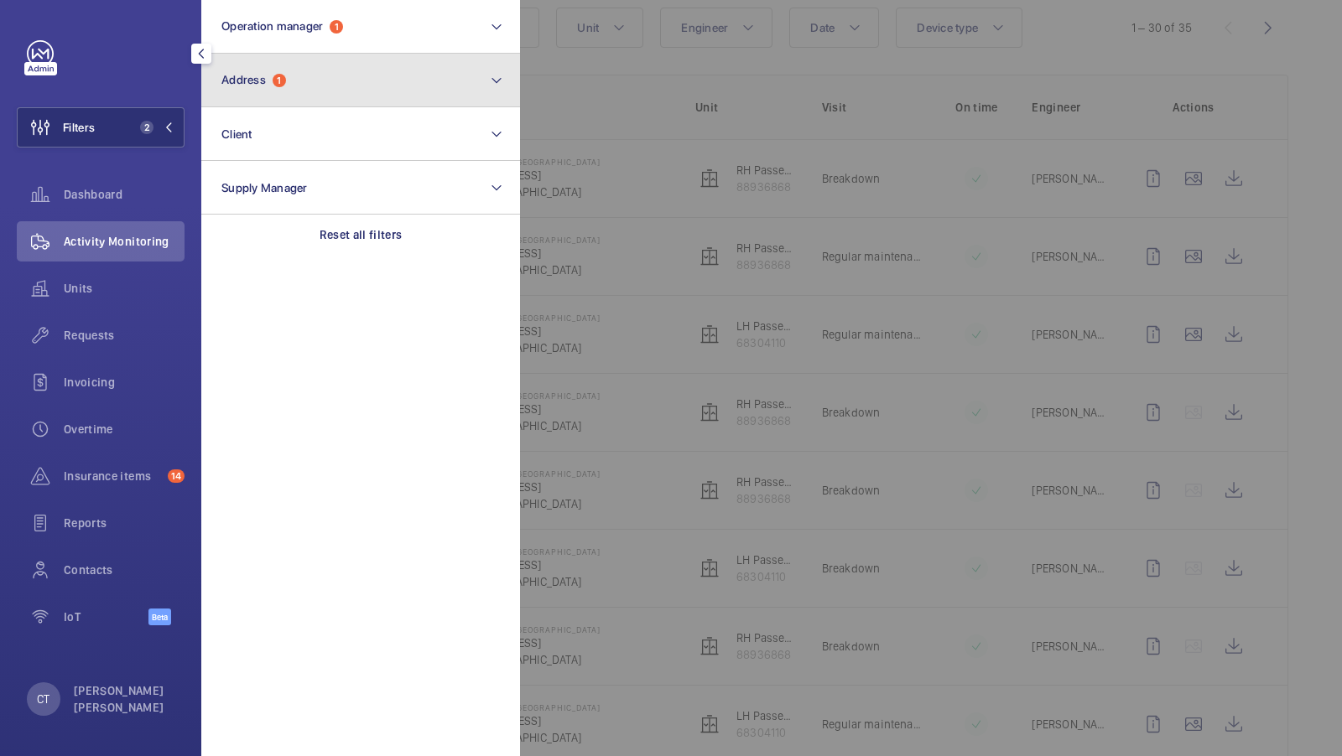
click at [319, 87] on button "Address 1" at bounding box center [360, 81] width 319 height 54
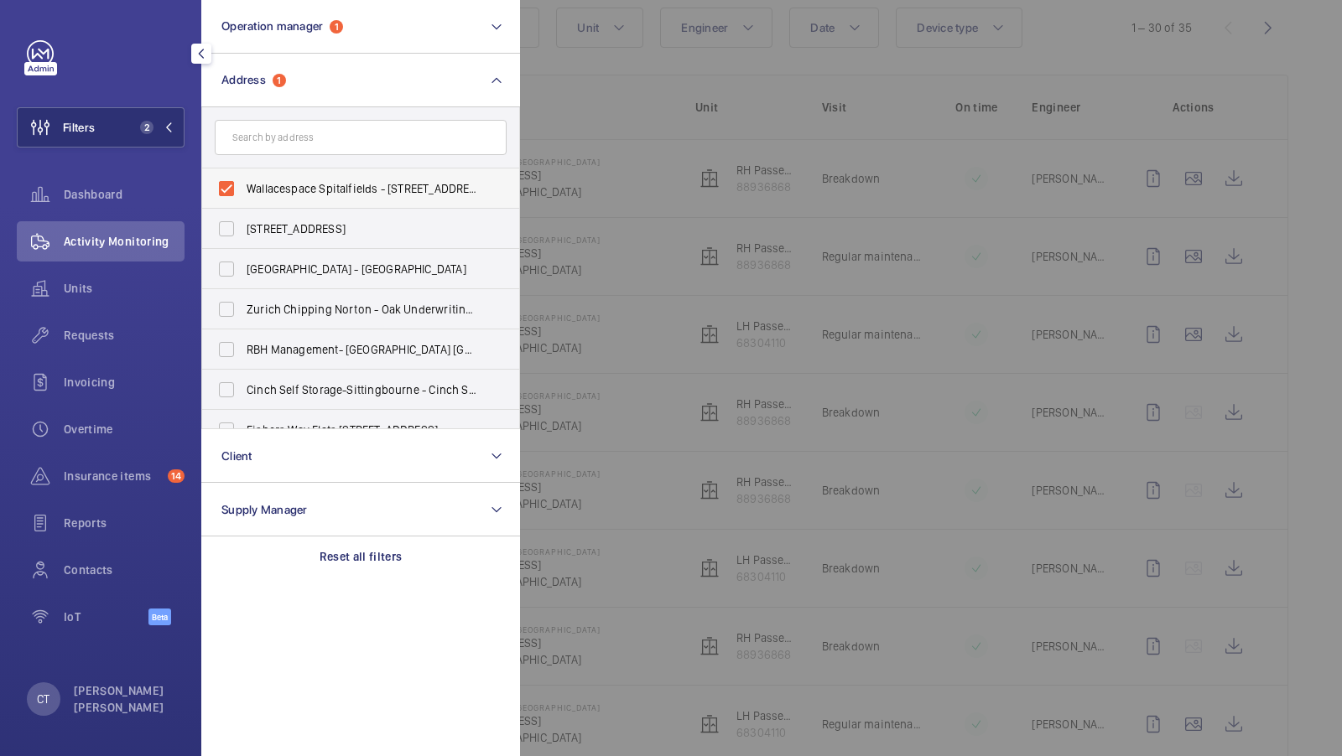
click at [282, 188] on span "Wallacespace Spitalfields - [STREET_ADDRESS]" at bounding box center [362, 188] width 231 height 17
click at [243, 188] on input "Wallacespace Spitalfields - [STREET_ADDRESS]" at bounding box center [227, 189] width 34 height 34
checkbox input "false"
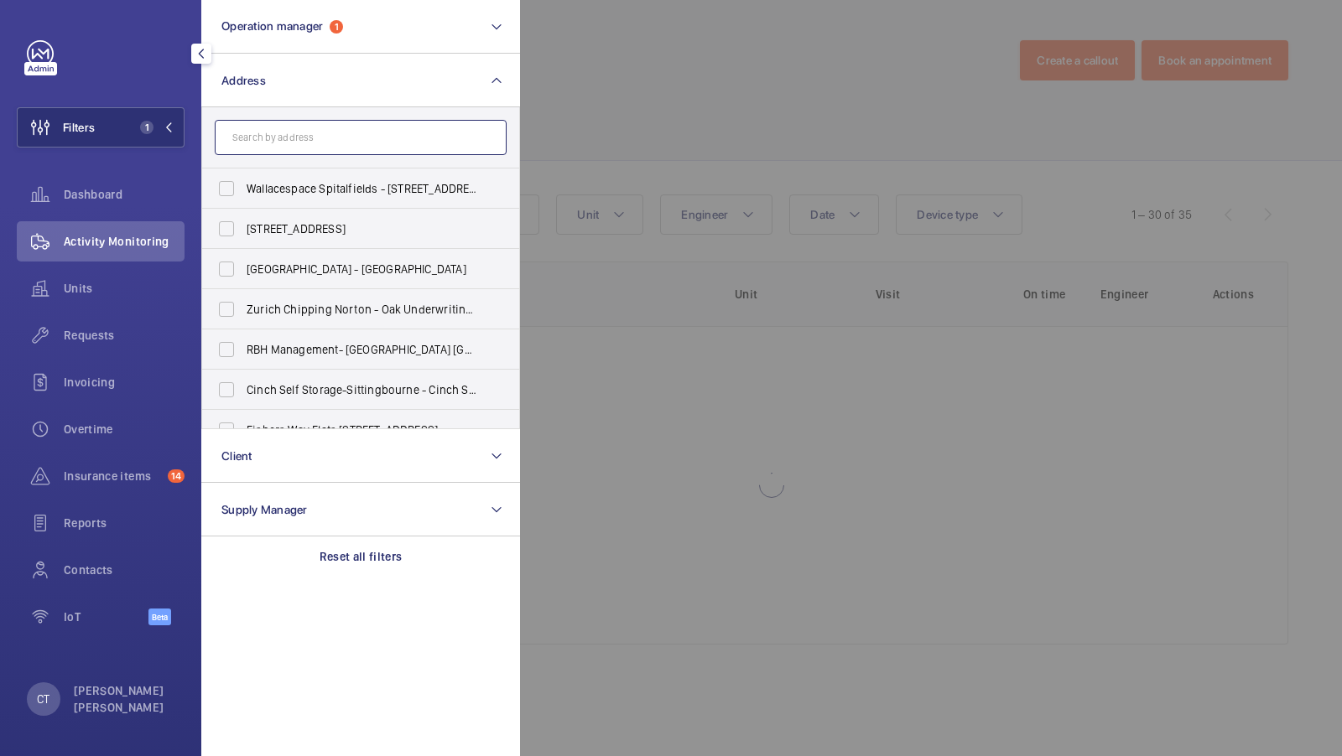
click at [299, 149] on input "text" at bounding box center [361, 137] width 292 height 35
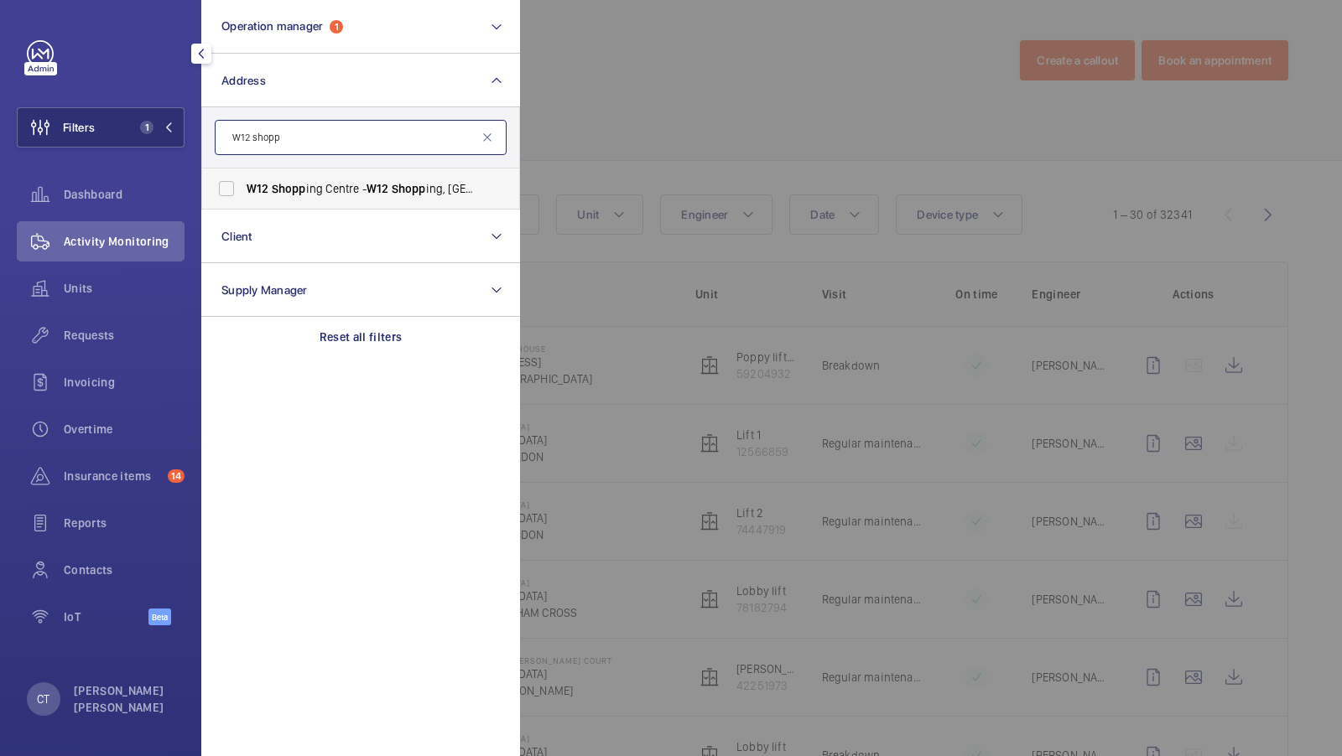
type input "W12 shopp"
click at [358, 194] on span "W12 Shopp ing Centre - [GEOGRAPHIC_DATA]" at bounding box center [362, 188] width 231 height 17
click at [243, 194] on input "W12 Shopp ing Centre - [GEOGRAPHIC_DATA]" at bounding box center [227, 189] width 34 height 34
checkbox input "true"
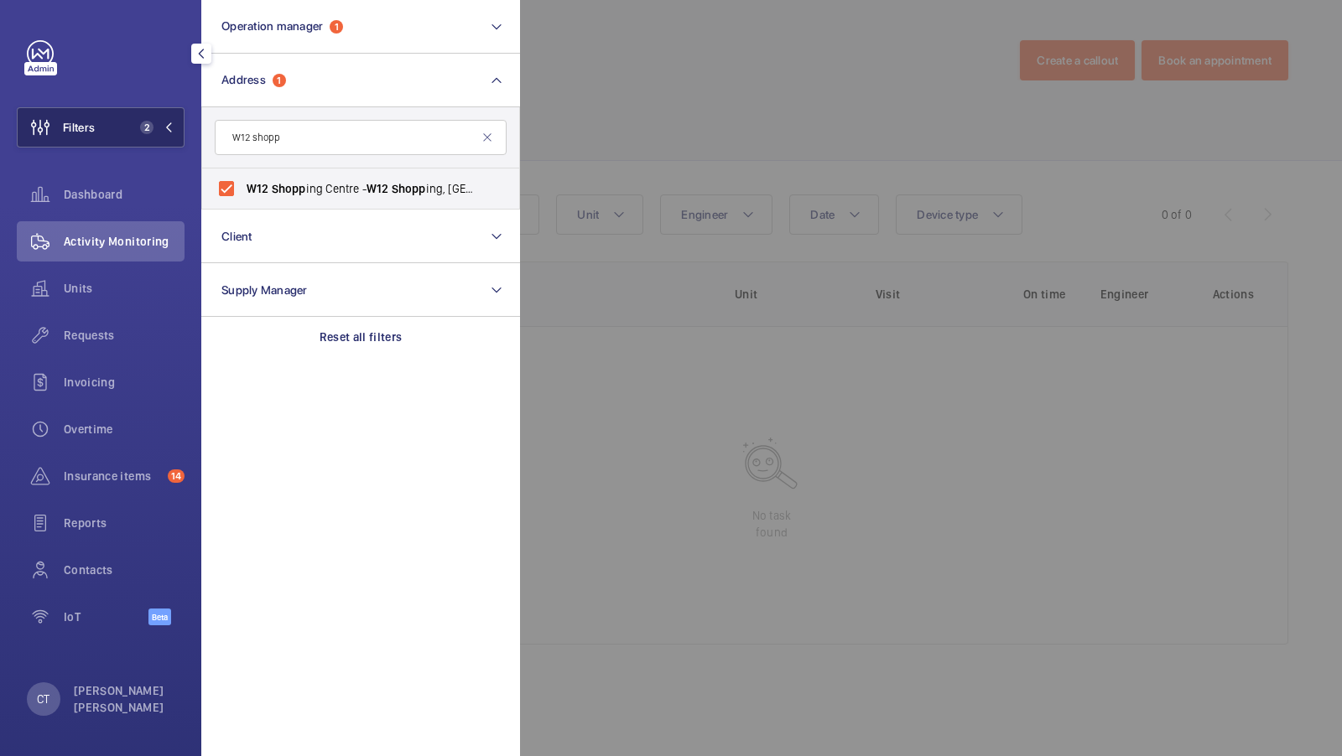
click at [154, 118] on button "Filters 2" at bounding box center [101, 127] width 168 height 40
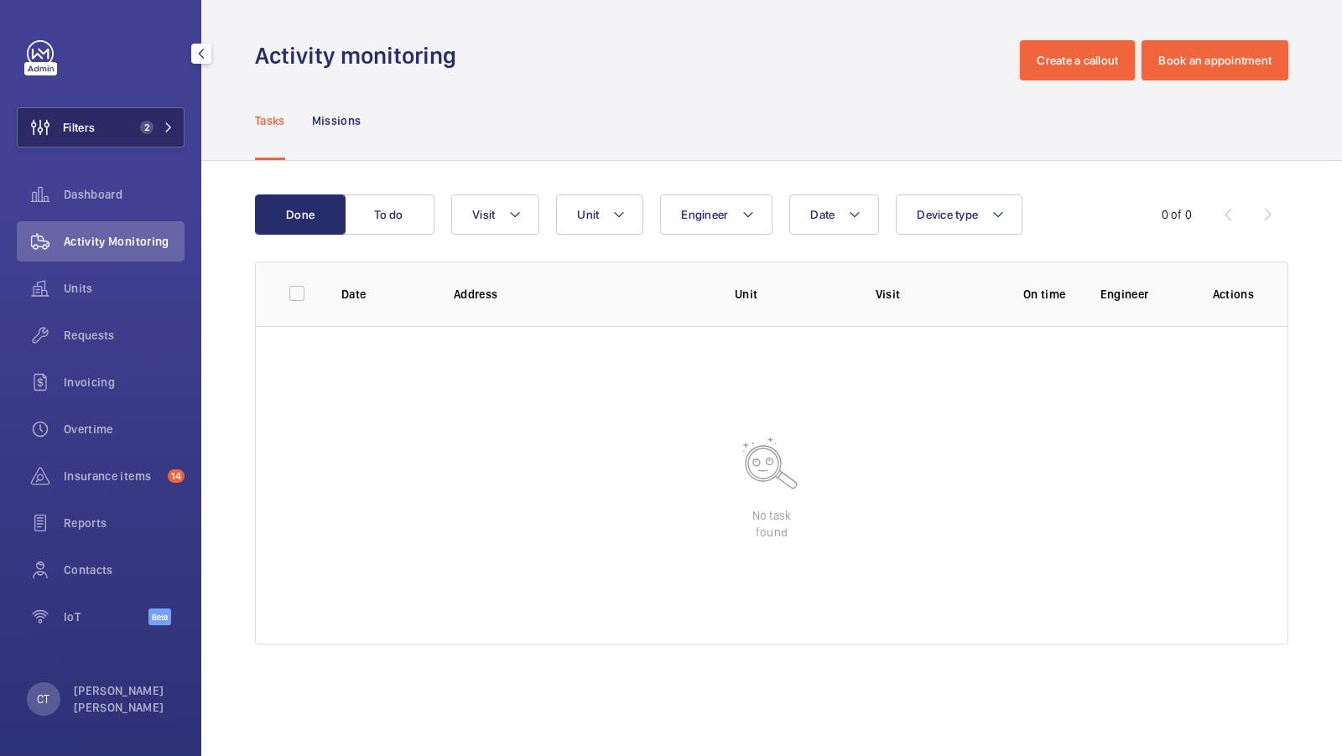
click at [179, 127] on button "Filters 2" at bounding box center [101, 127] width 168 height 40
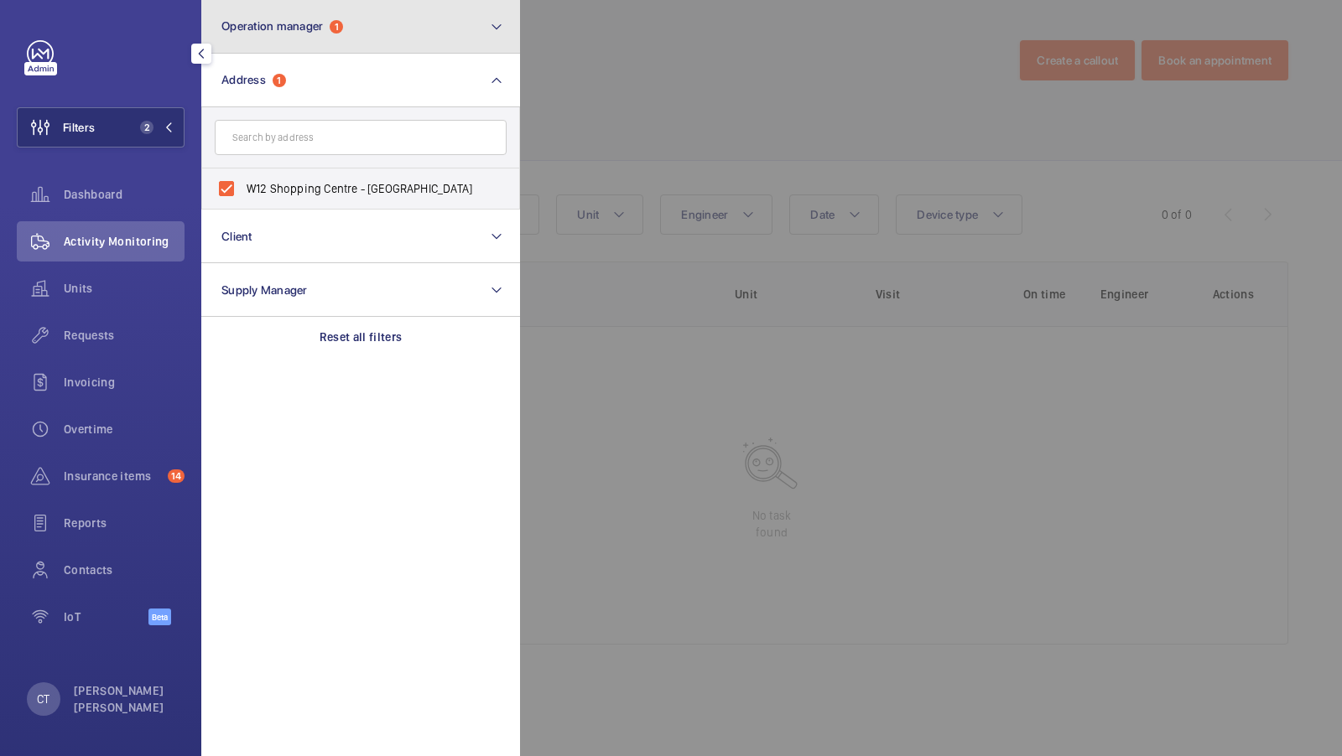
click at [321, 25] on span "Operation manager" at bounding box center [271, 25] width 101 height 13
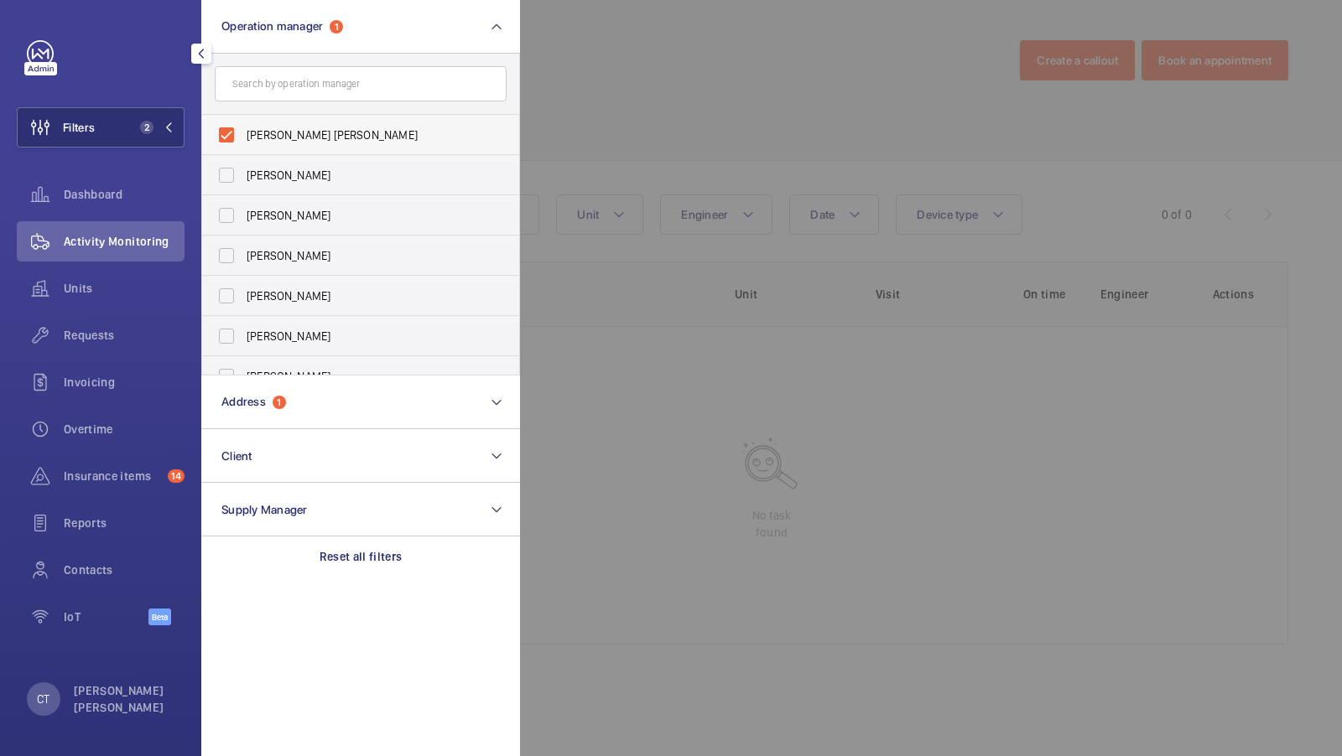
click at [267, 122] on label "[PERSON_NAME] [PERSON_NAME]" at bounding box center [348, 135] width 292 height 40
click at [243, 122] on input "[PERSON_NAME] [PERSON_NAME]" at bounding box center [227, 135] width 34 height 34
checkbox input "false"
click at [127, 120] on button "Filters 1" at bounding box center [101, 127] width 168 height 40
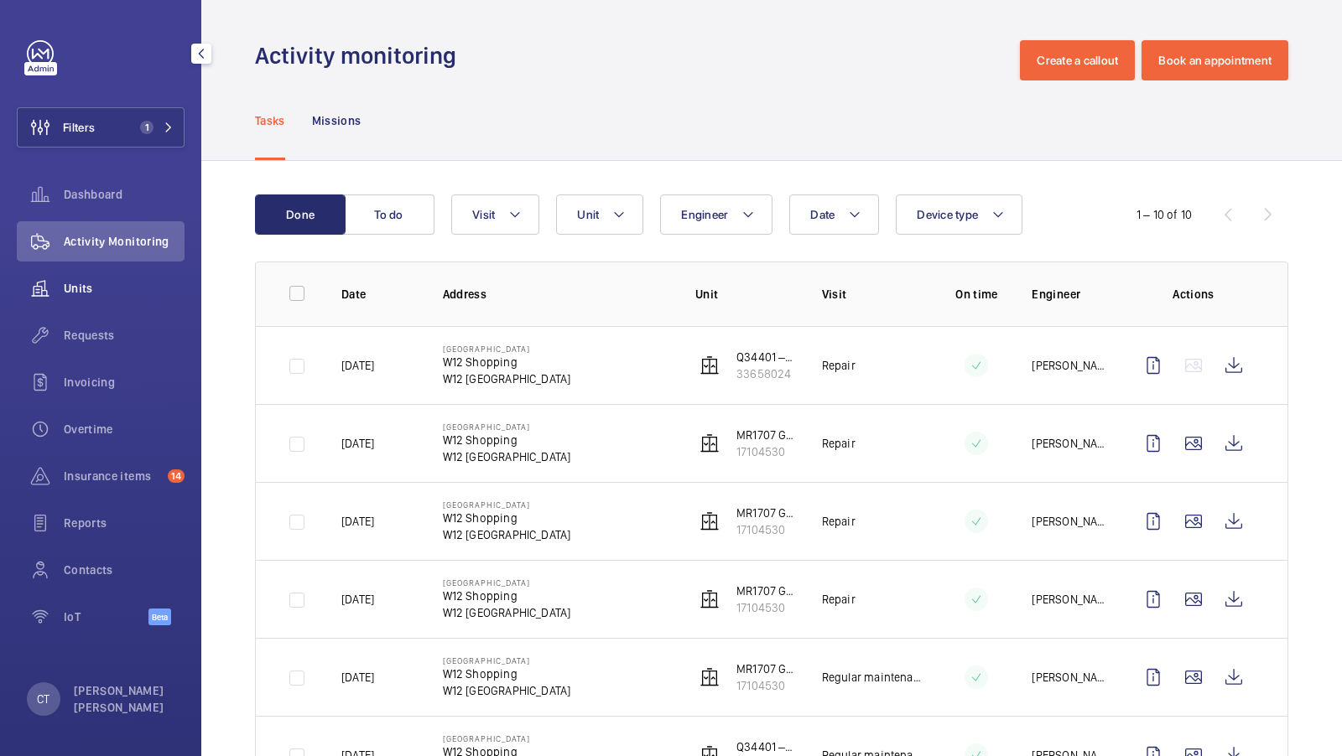
click at [95, 301] on div "Units" at bounding box center [101, 288] width 168 height 40
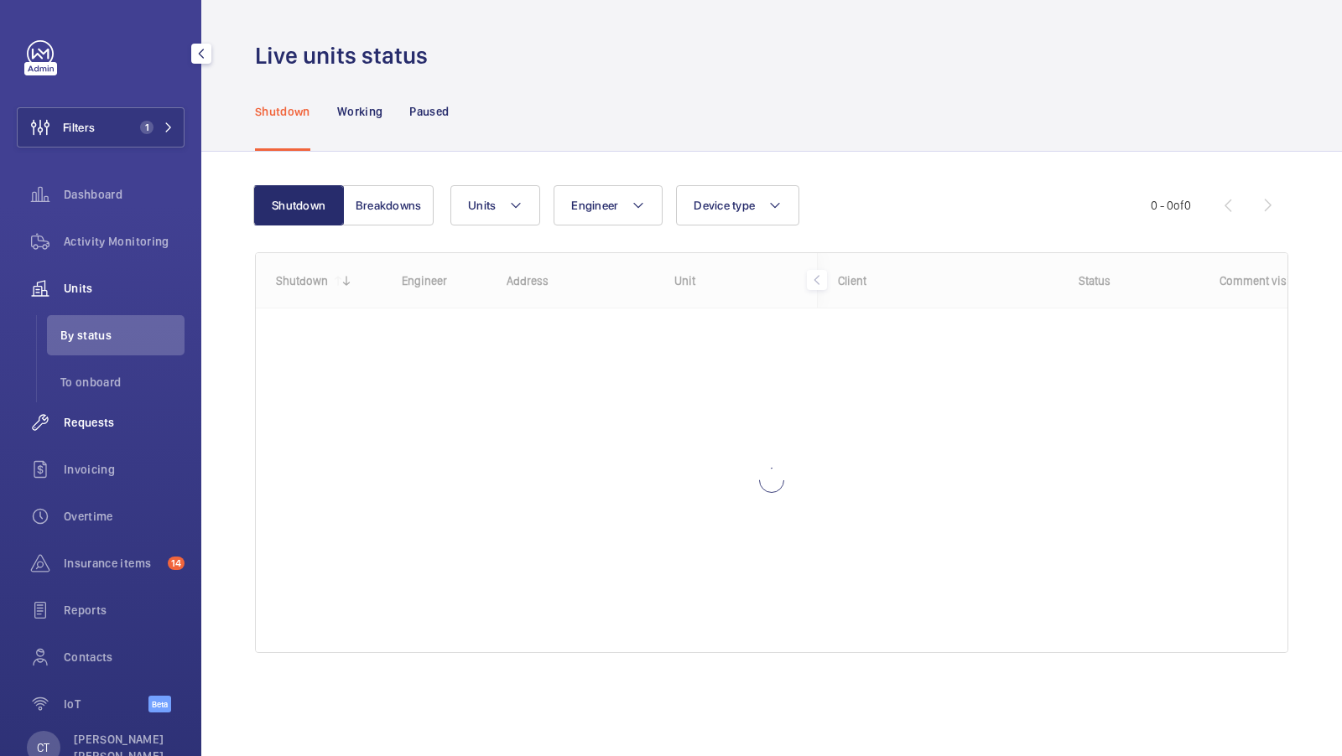
click at [88, 420] on span "Requests" at bounding box center [124, 422] width 121 height 17
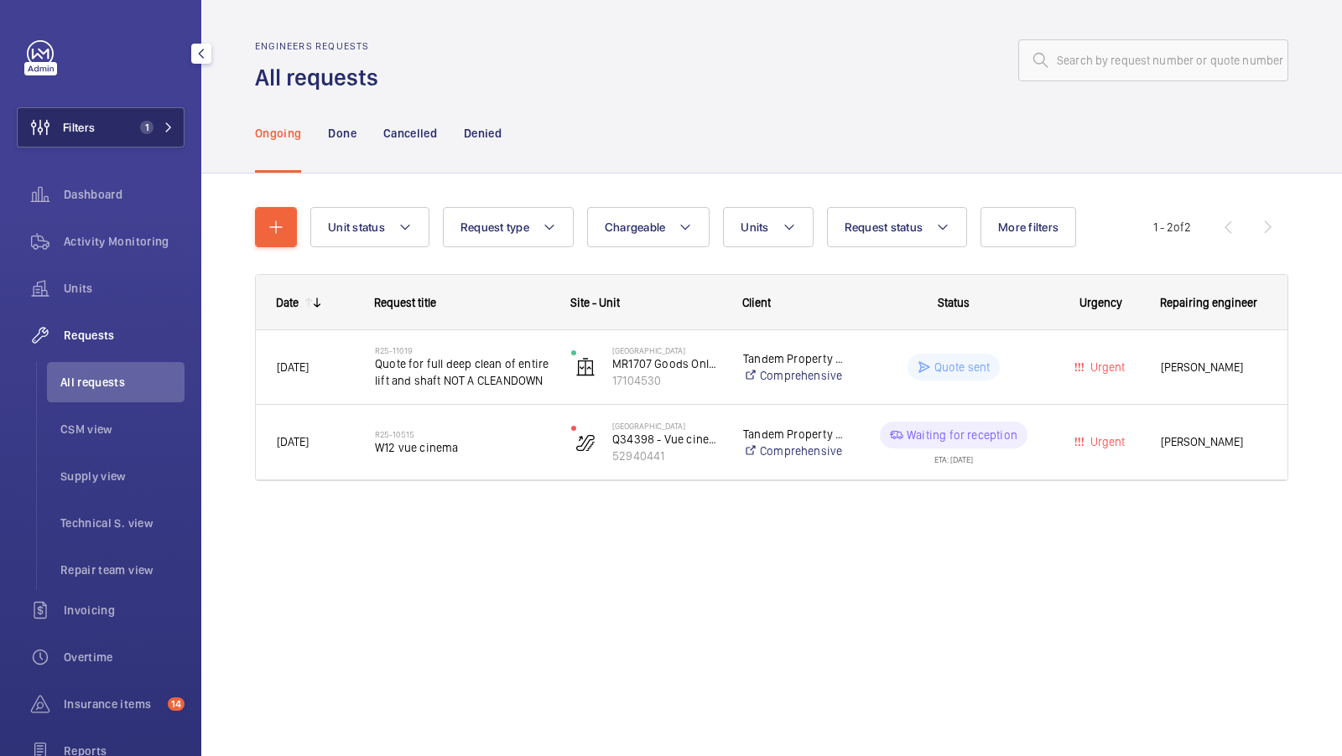
click at [149, 114] on button "Filters 1" at bounding box center [101, 127] width 168 height 40
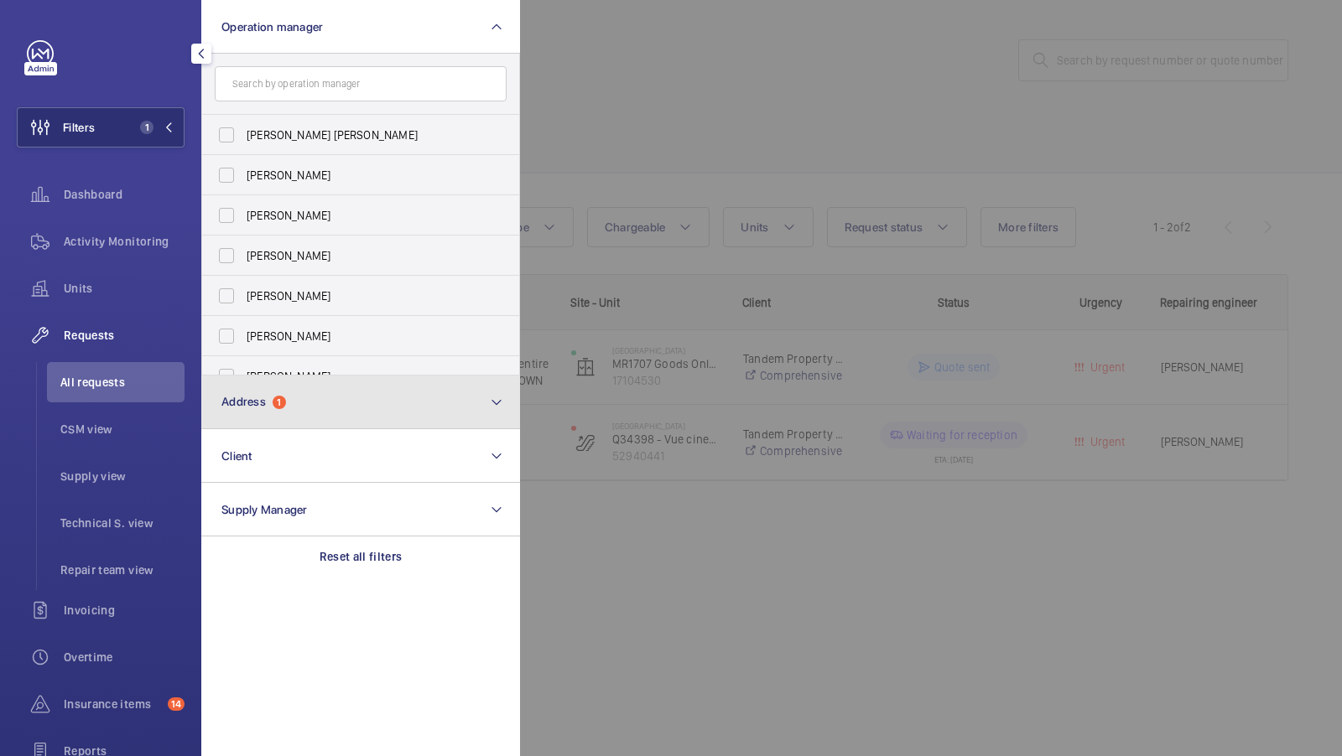
click at [372, 417] on button "Address 1" at bounding box center [360, 403] width 319 height 54
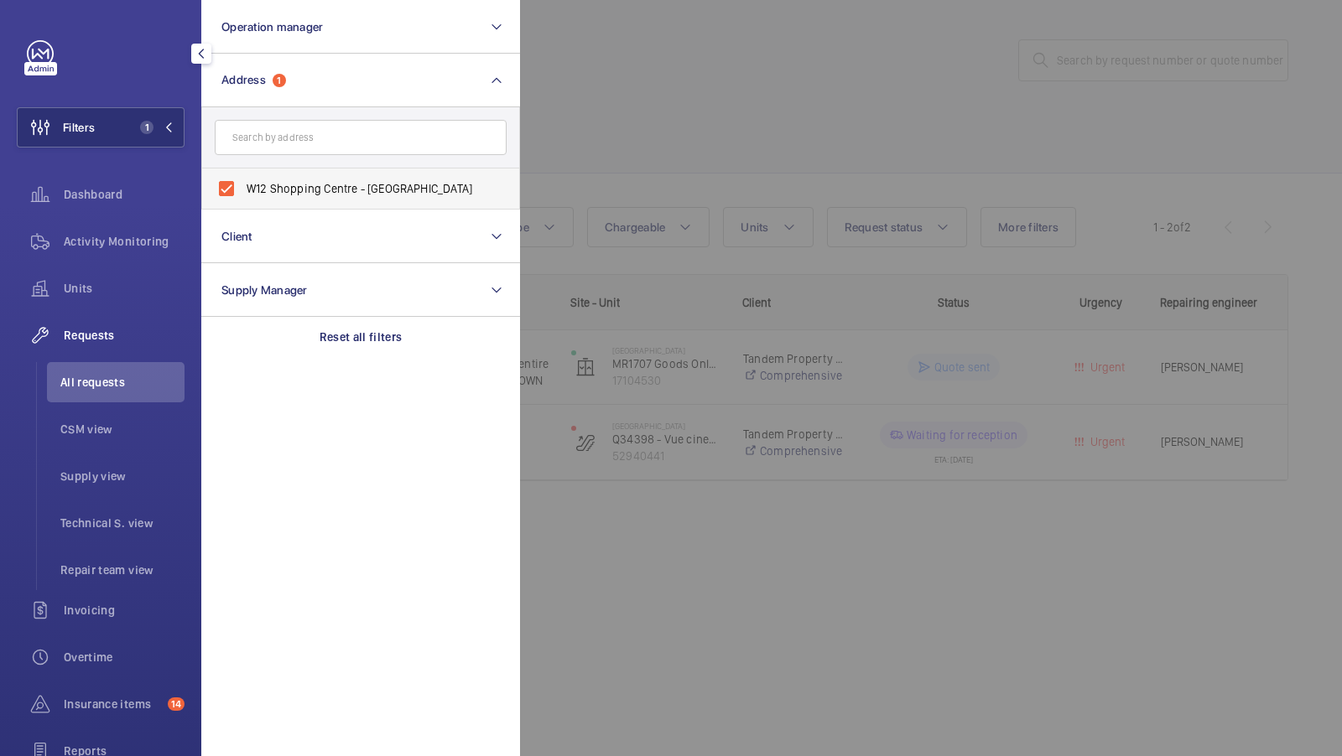
click at [410, 181] on span "W12 Shopping Centre - [GEOGRAPHIC_DATA]" at bounding box center [362, 188] width 231 height 17
click at [243, 181] on input "W12 Shopping Centre - [GEOGRAPHIC_DATA]" at bounding box center [227, 189] width 34 height 34
checkbox input "false"
click at [349, 148] on input "text" at bounding box center [361, 137] width 292 height 35
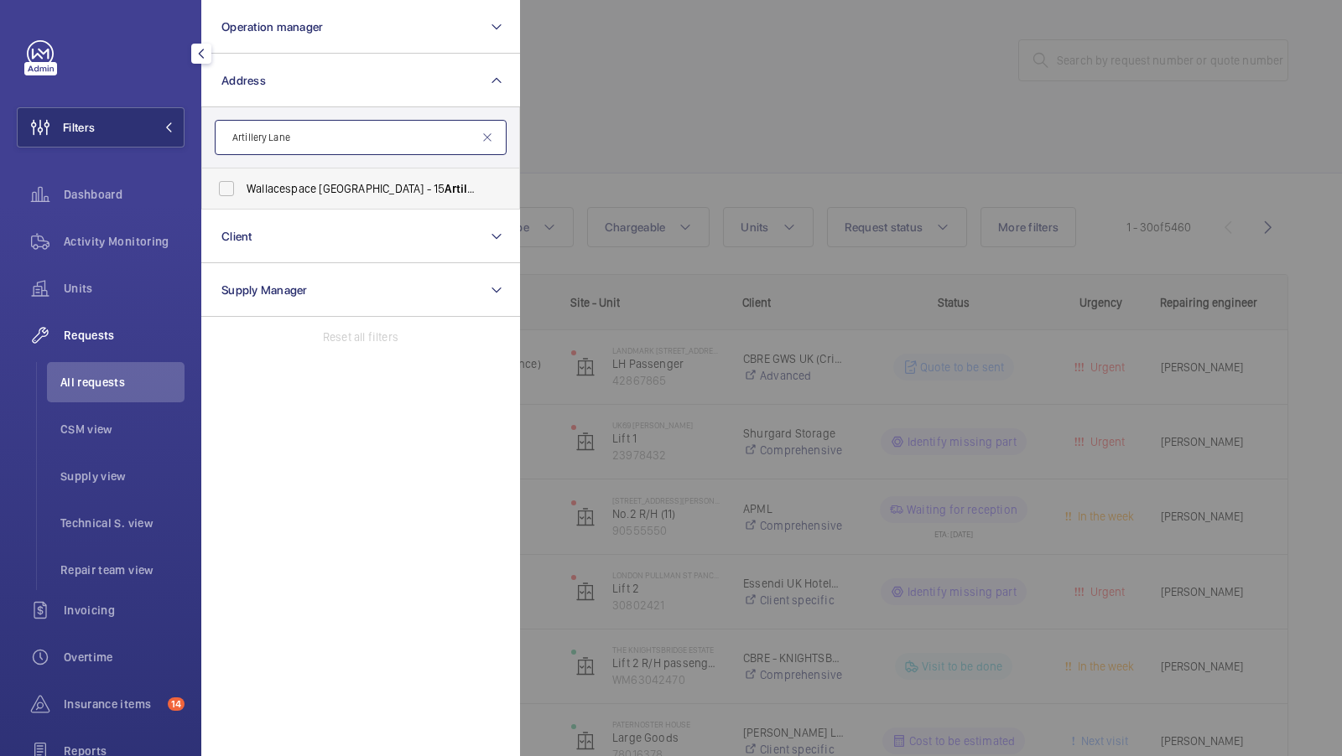
type input "Artillery Lane"
click at [348, 192] on span "Wallacespace Spitalfields - [STREET_ADDRESS]" at bounding box center [362, 188] width 231 height 17
click at [243, 192] on input "Wallacespace Spitalfields - [STREET_ADDRESS]" at bounding box center [227, 189] width 34 height 34
checkbox input "true"
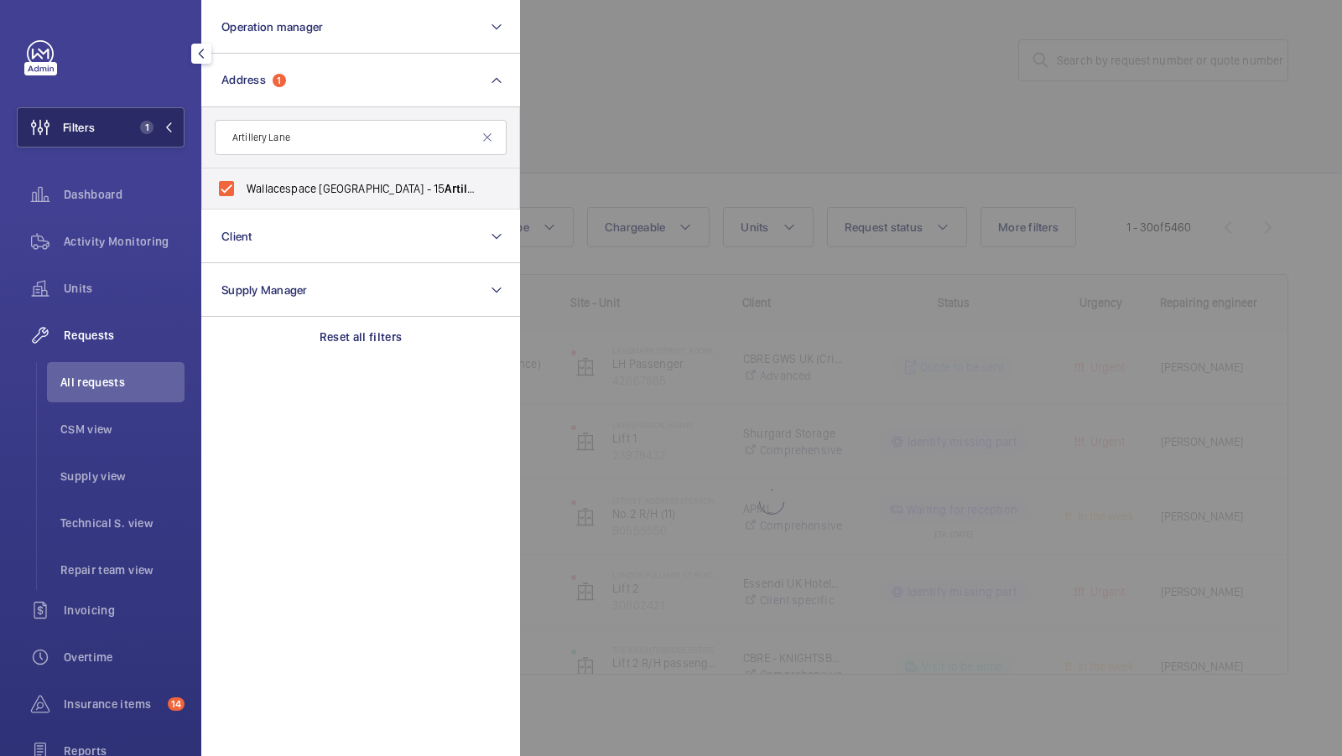
click at [151, 127] on span "1" at bounding box center [146, 127] width 13 height 13
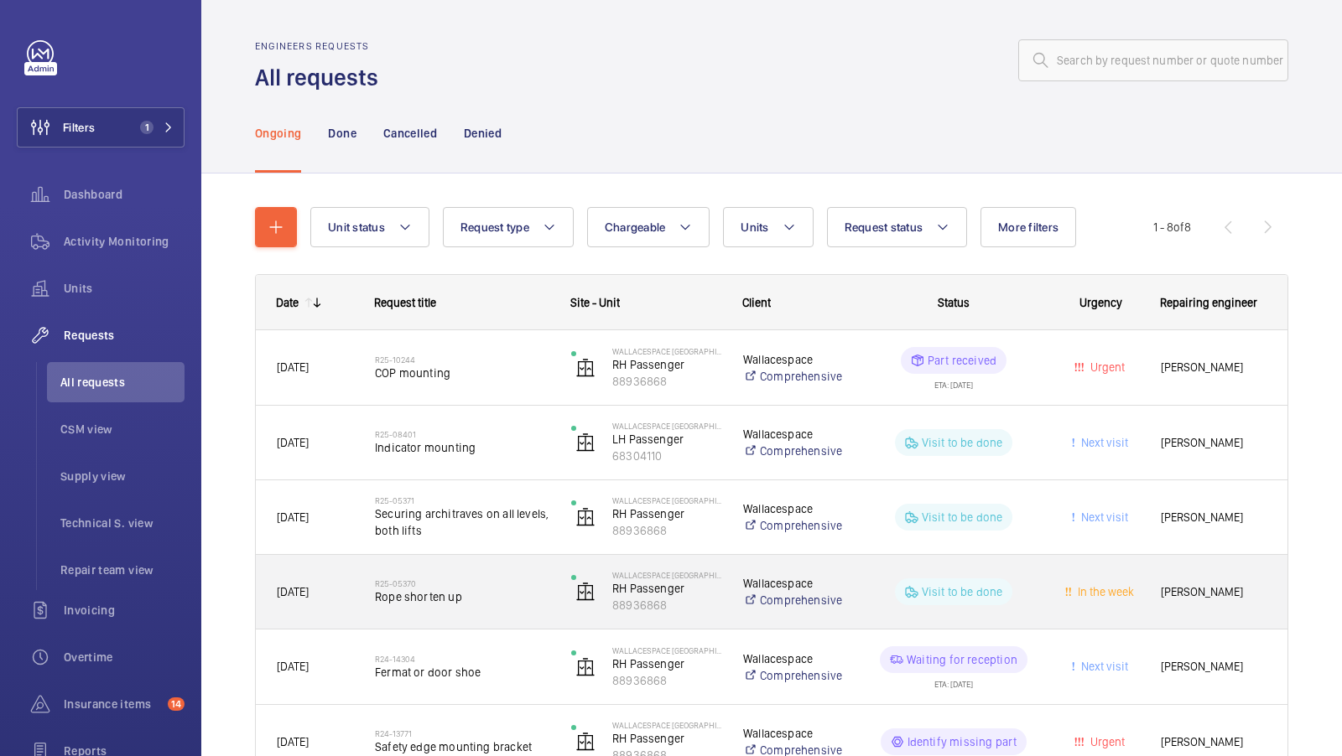
scroll to position [168, 0]
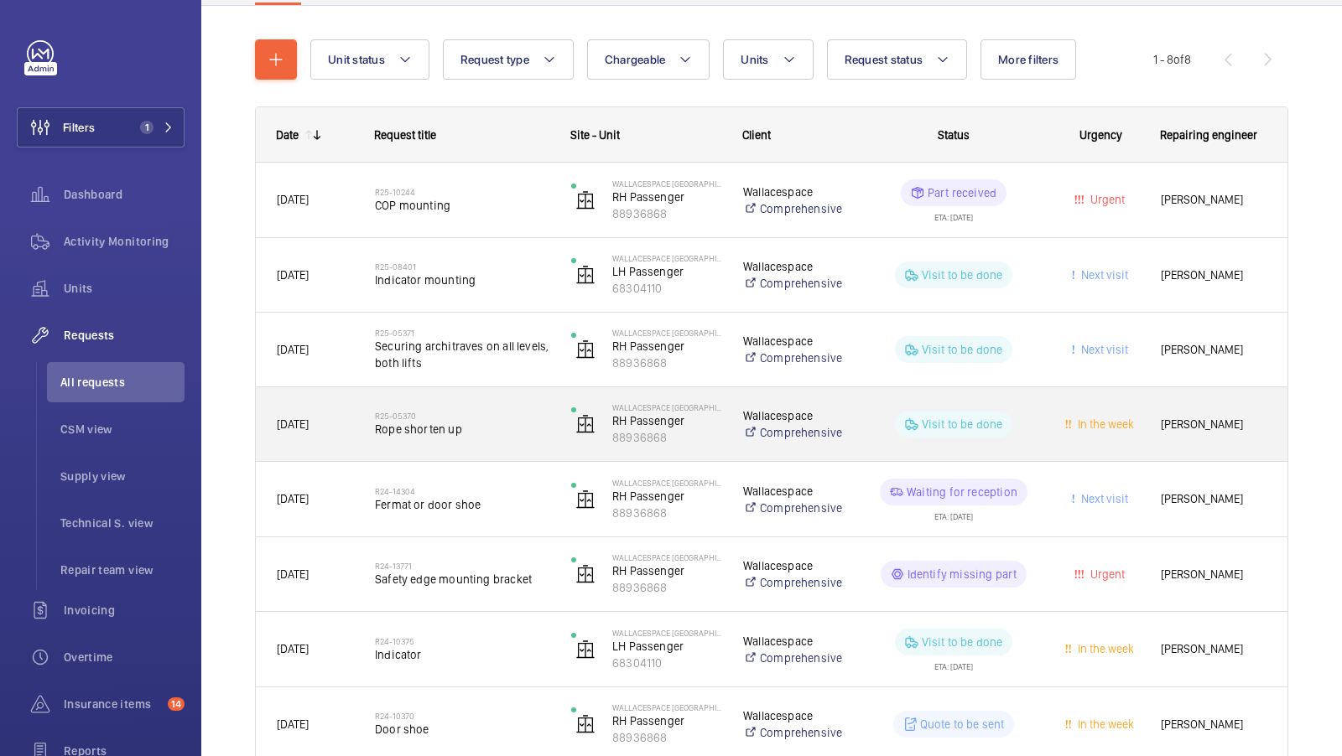
click at [474, 435] on span "Rope shorten up" at bounding box center [462, 429] width 174 height 17
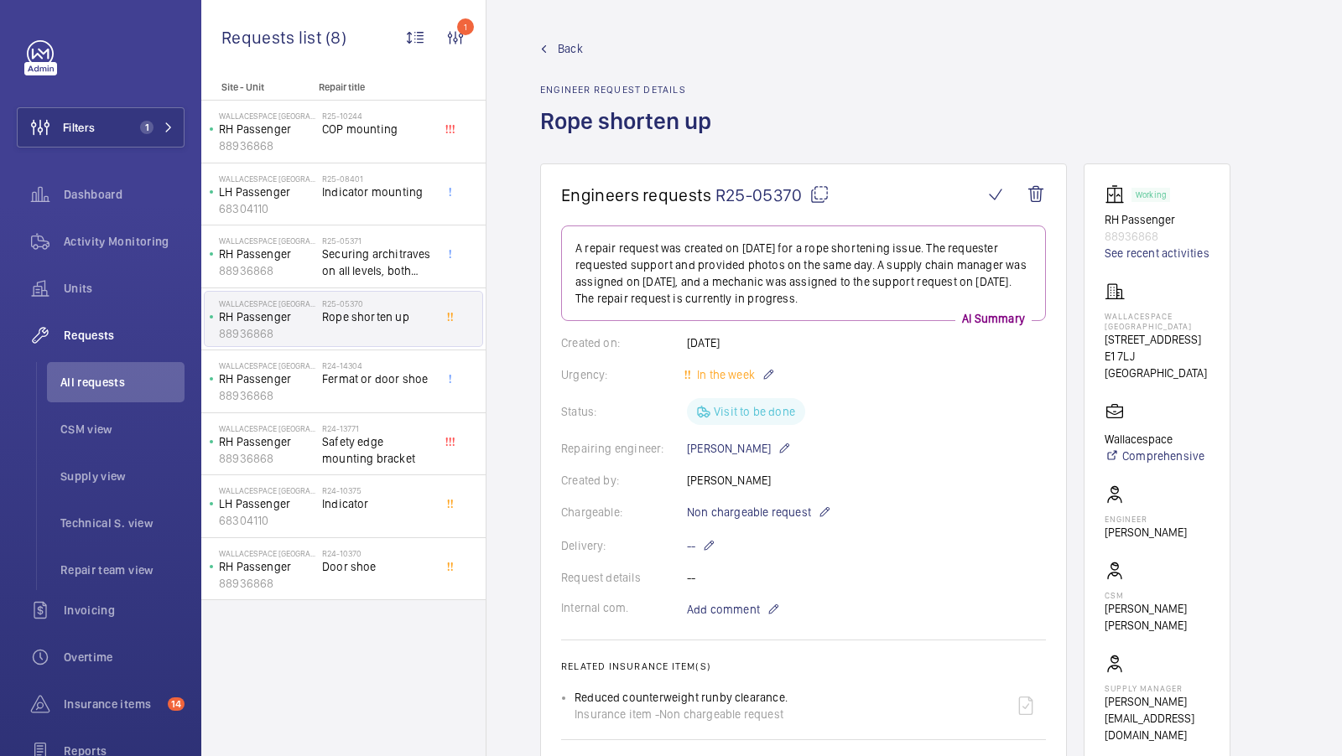
click at [817, 200] on mat-icon at bounding box center [819, 194] width 20 height 20
click at [145, 121] on span "1" at bounding box center [146, 127] width 13 height 13
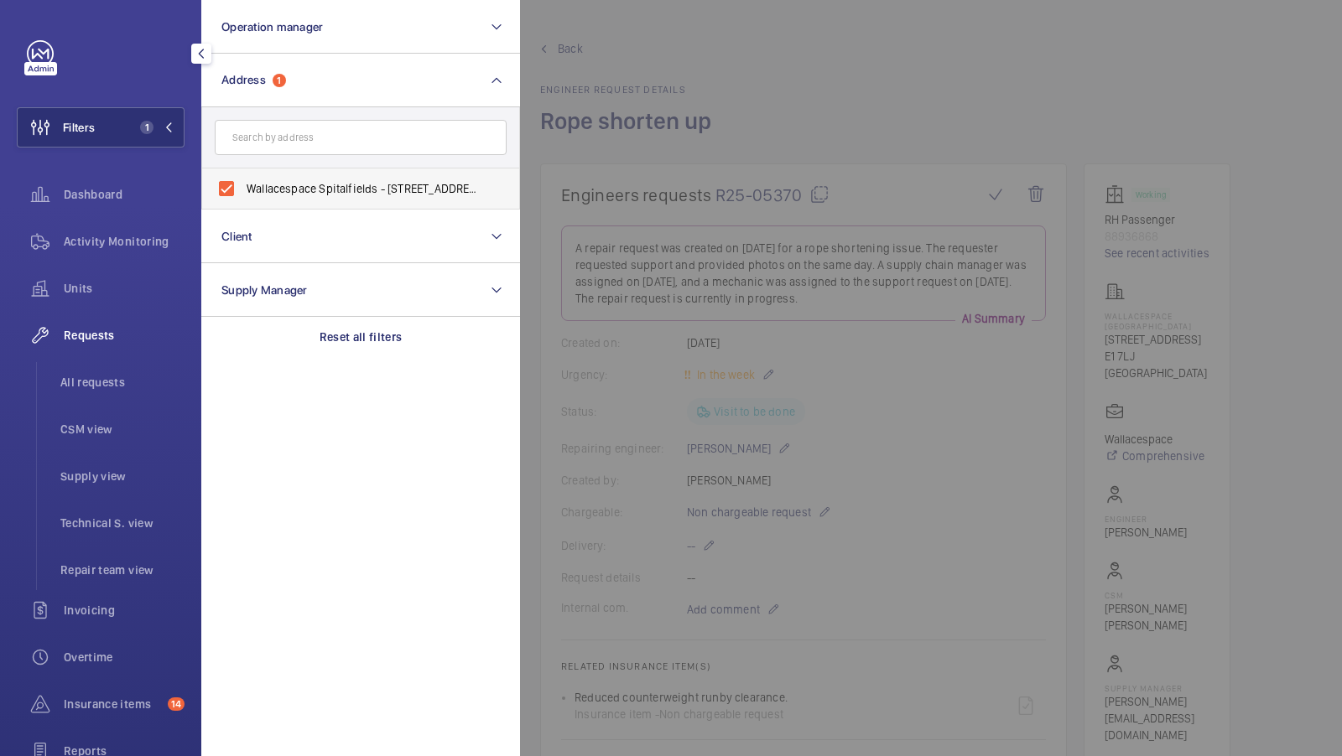
click at [363, 203] on label "Wallacespace Spitalfields - [STREET_ADDRESS]" at bounding box center [348, 189] width 292 height 40
click at [243, 203] on input "Wallacespace Spitalfields - [STREET_ADDRESS]" at bounding box center [227, 189] width 34 height 34
checkbox input "false"
click at [307, 143] on input "text" at bounding box center [361, 137] width 292 height 35
type input "Off contract"
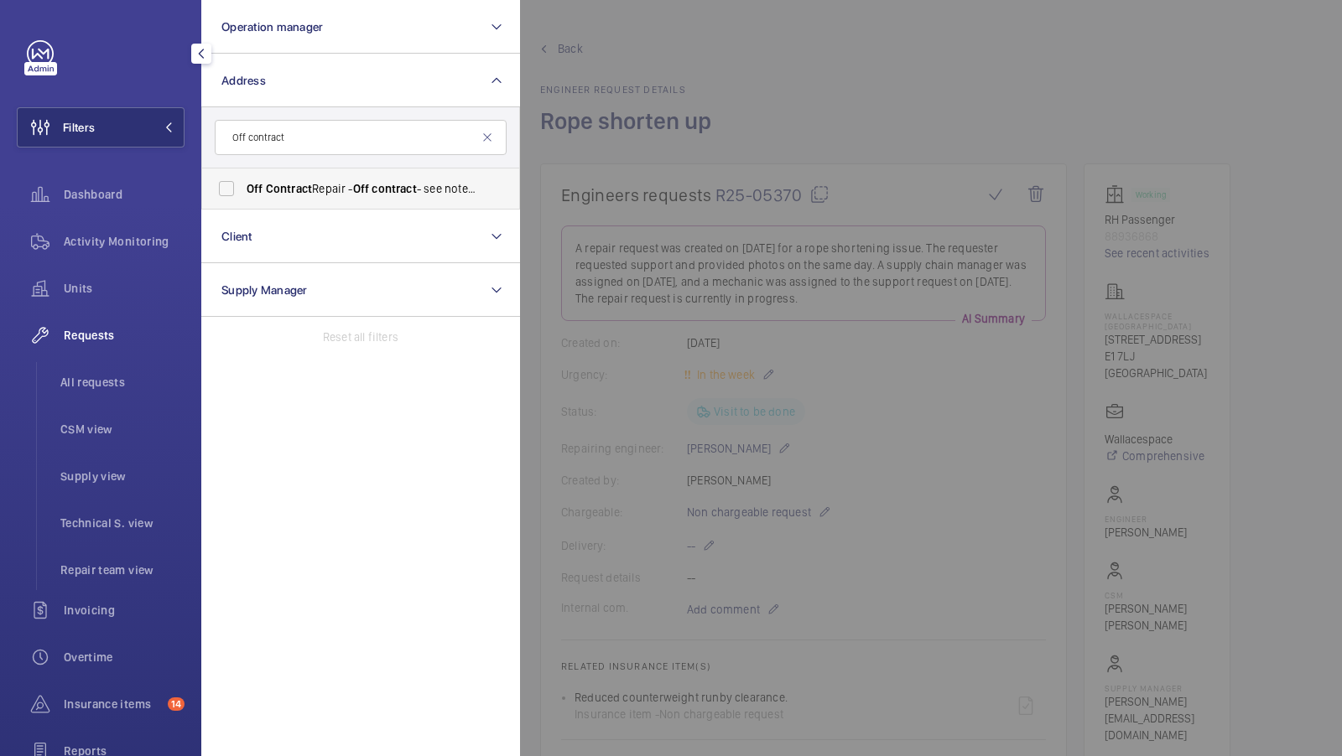
click at [248, 190] on span "Off" at bounding box center [255, 188] width 17 height 13
click at [243, 190] on input "Off Contract Repair - Off contract - see notes in description, [GEOGRAPHIC_DATA…" at bounding box center [227, 189] width 34 height 34
checkbox input "true"
click at [140, 115] on button "Filters 1" at bounding box center [101, 127] width 168 height 40
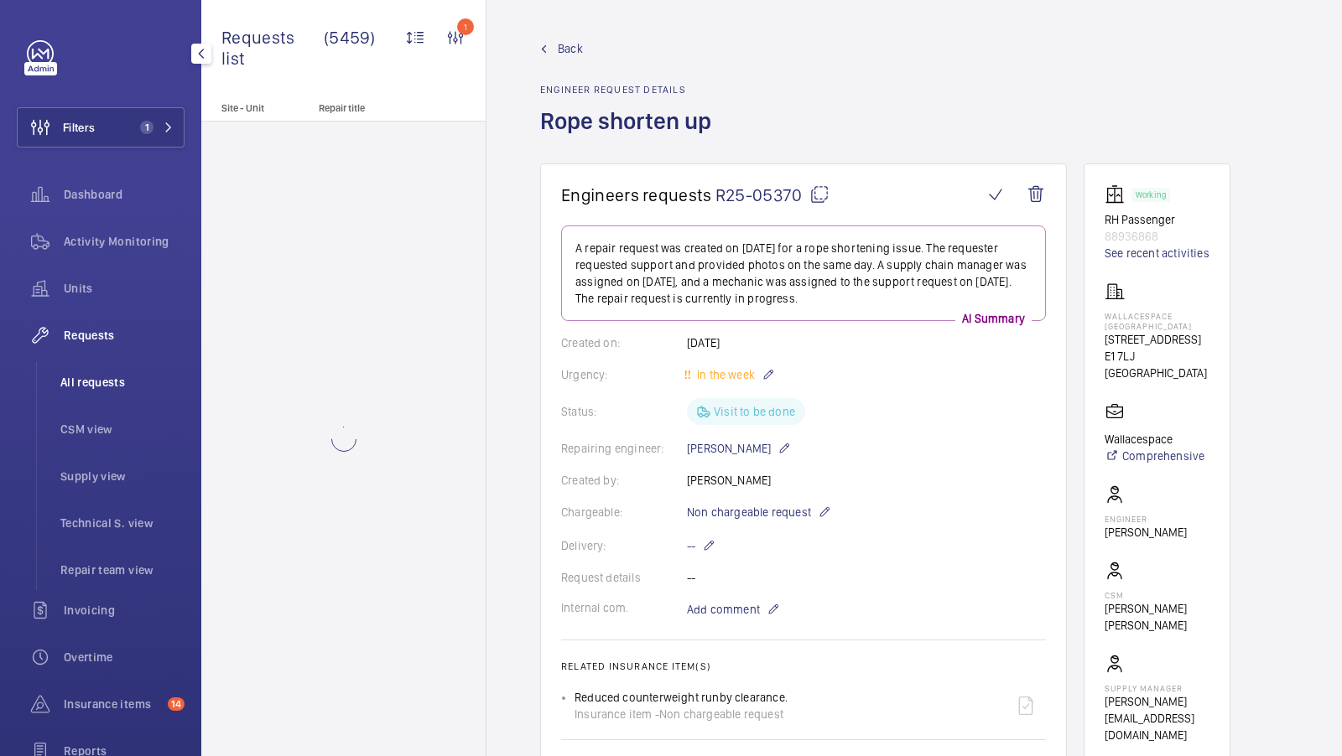
click at [84, 384] on span "All requests" at bounding box center [122, 382] width 124 height 17
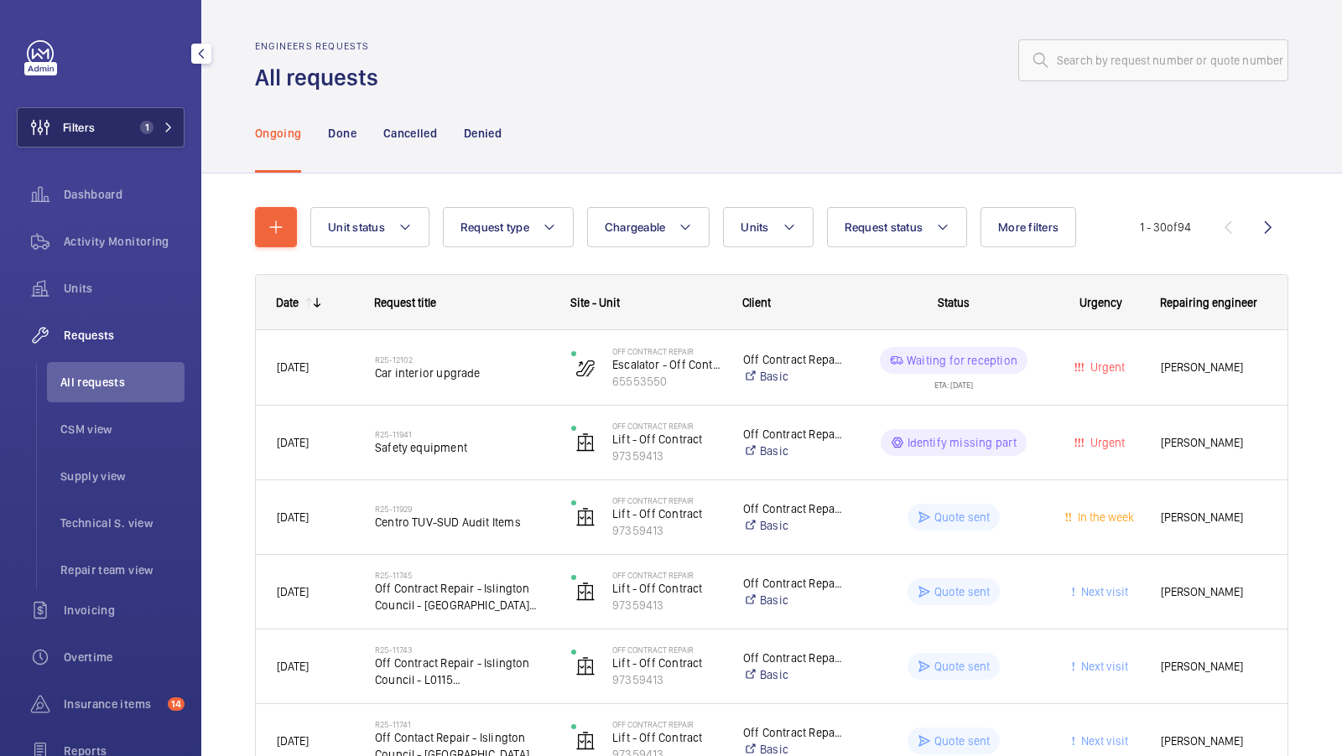
click at [153, 133] on span "1" at bounding box center [143, 127] width 20 height 13
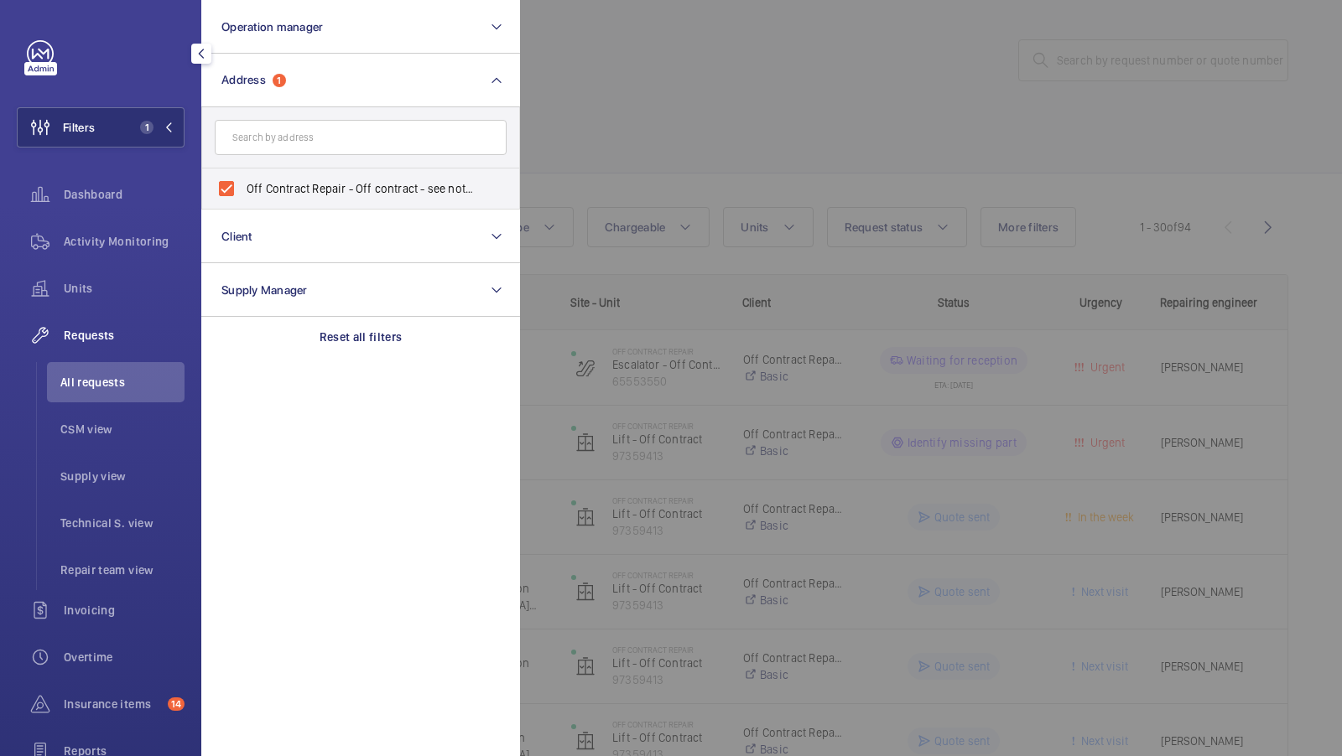
click at [690, 213] on div at bounding box center [1191, 378] width 1342 height 756
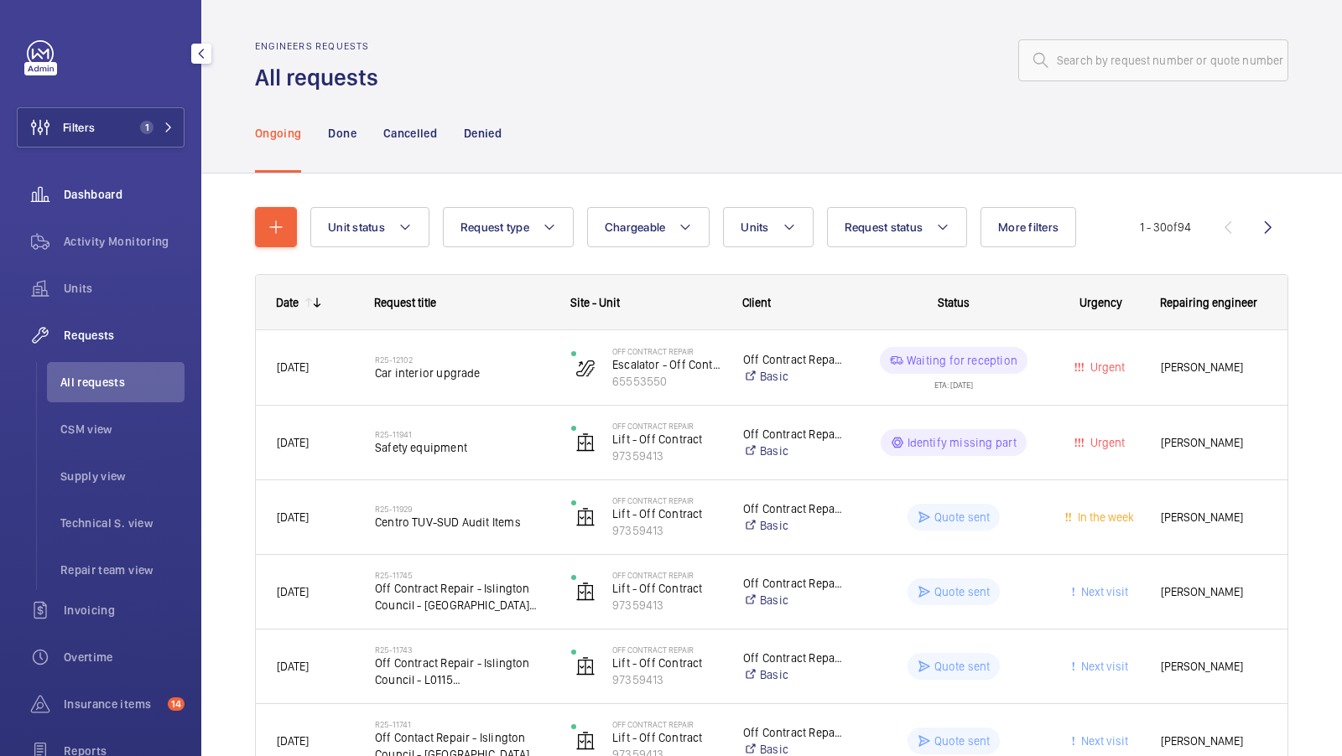
click at [151, 213] on div "Dashboard" at bounding box center [101, 194] width 168 height 40
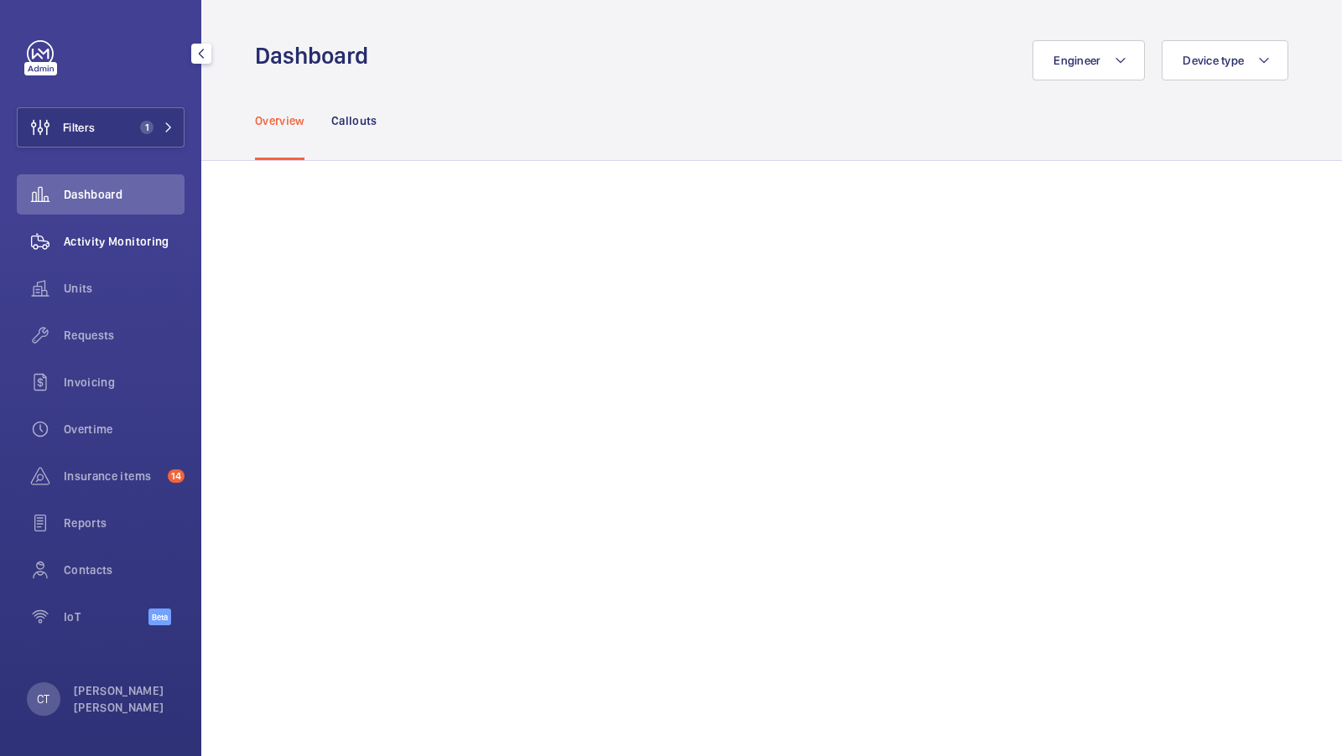
click at [130, 248] on span "Activity Monitoring" at bounding box center [124, 241] width 121 height 17
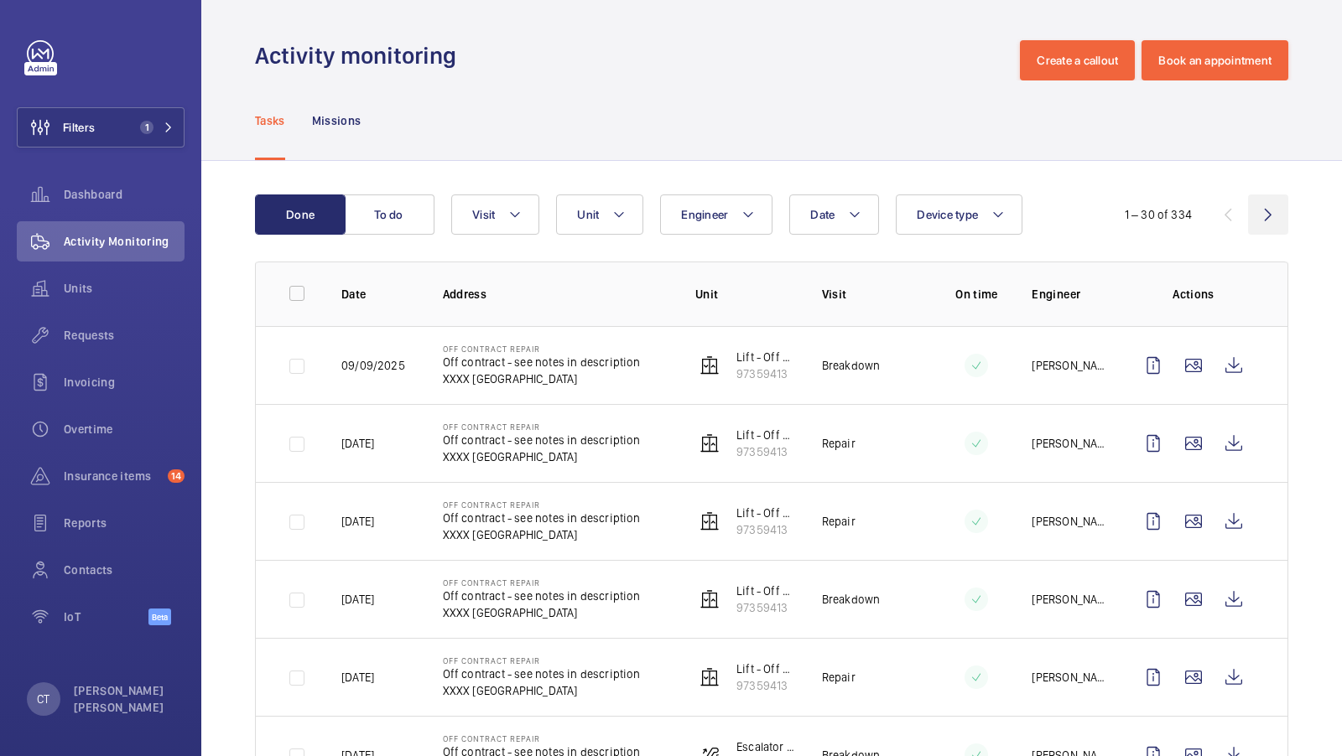
click at [1273, 221] on wm-front-icon-button at bounding box center [1268, 215] width 40 height 40
click at [1234, 213] on wm-front-icon-button at bounding box center [1227, 215] width 40 height 40
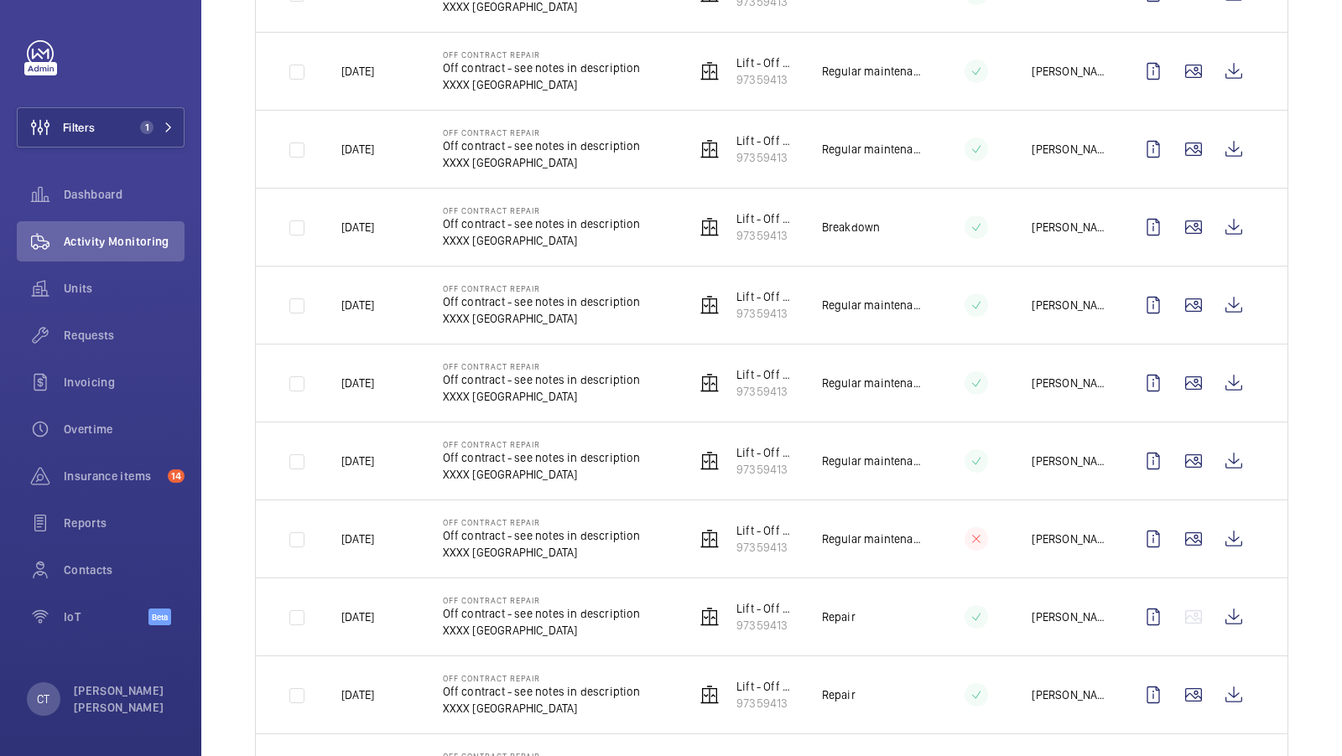
scroll to position [1195, 0]
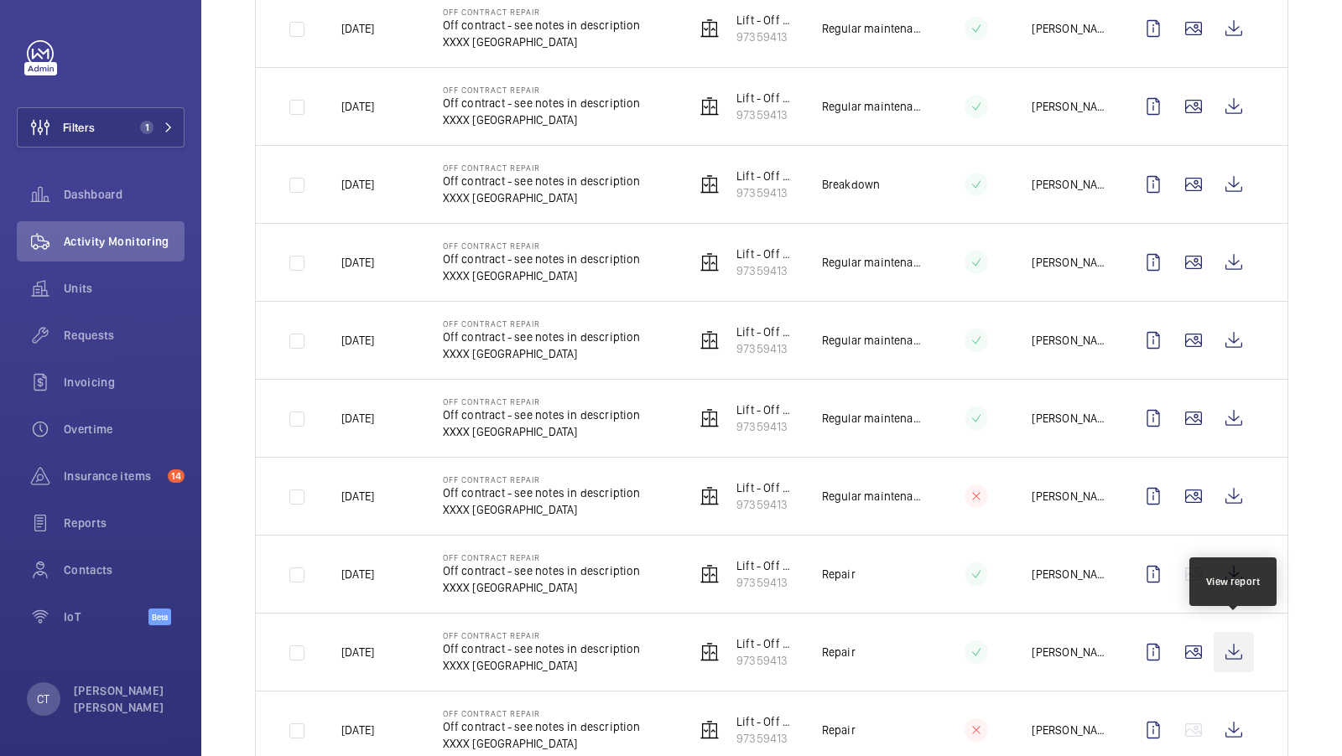
click at [1238, 632] on wm-front-icon-button at bounding box center [1233, 652] width 40 height 40
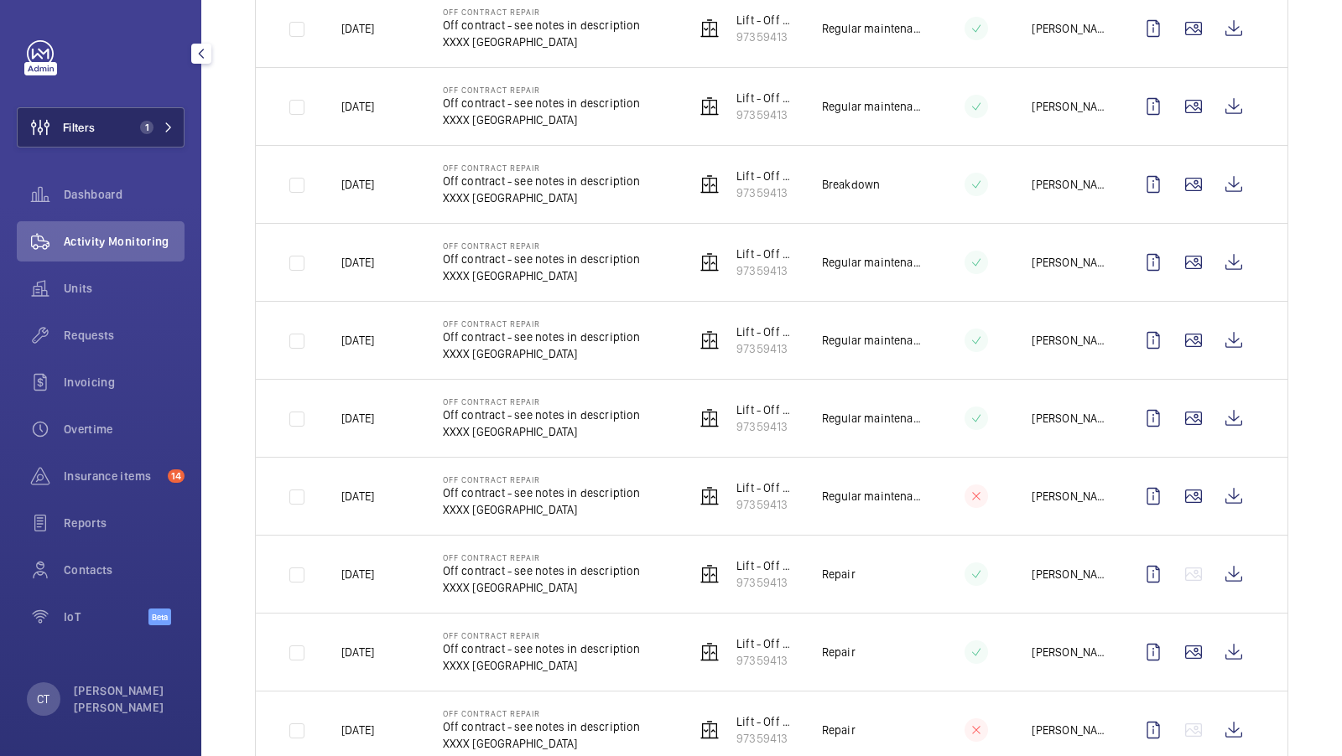
click at [137, 113] on button "Filters 1" at bounding box center [101, 127] width 168 height 40
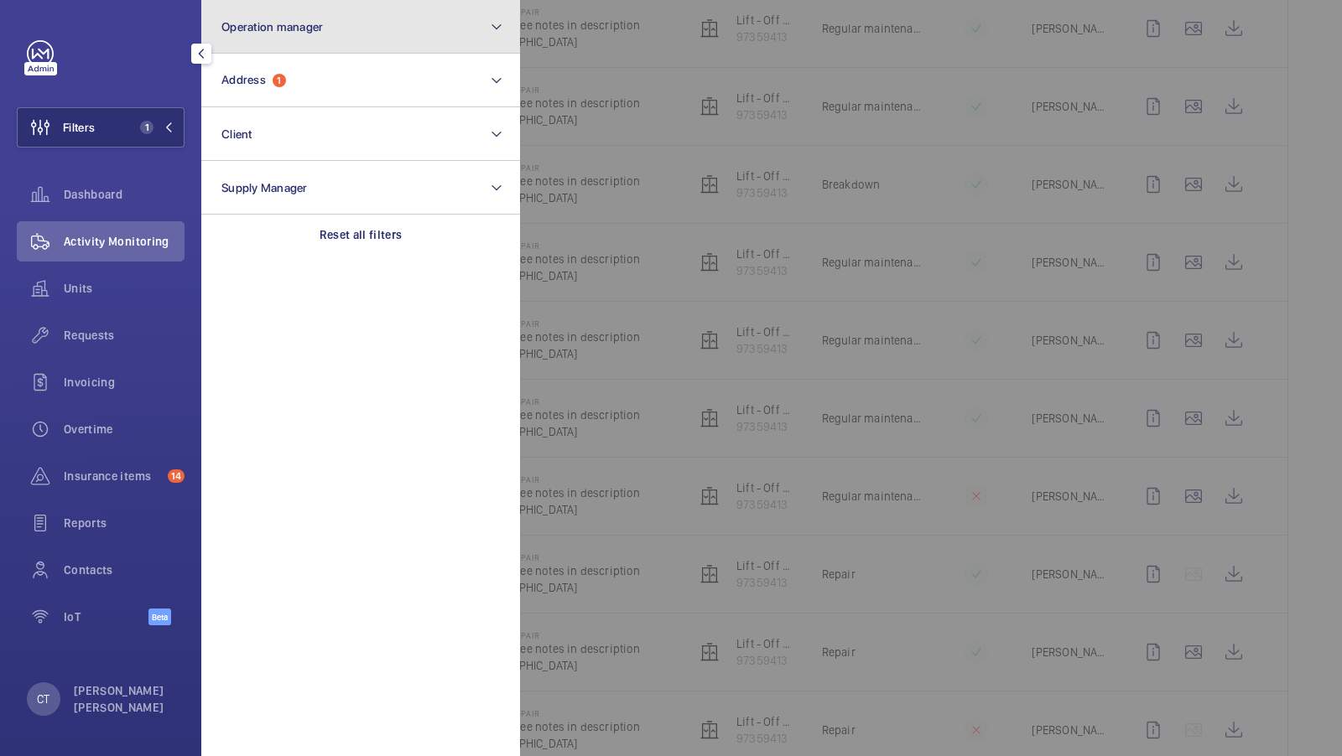
click at [354, 53] on button "Operation manager" at bounding box center [360, 27] width 319 height 54
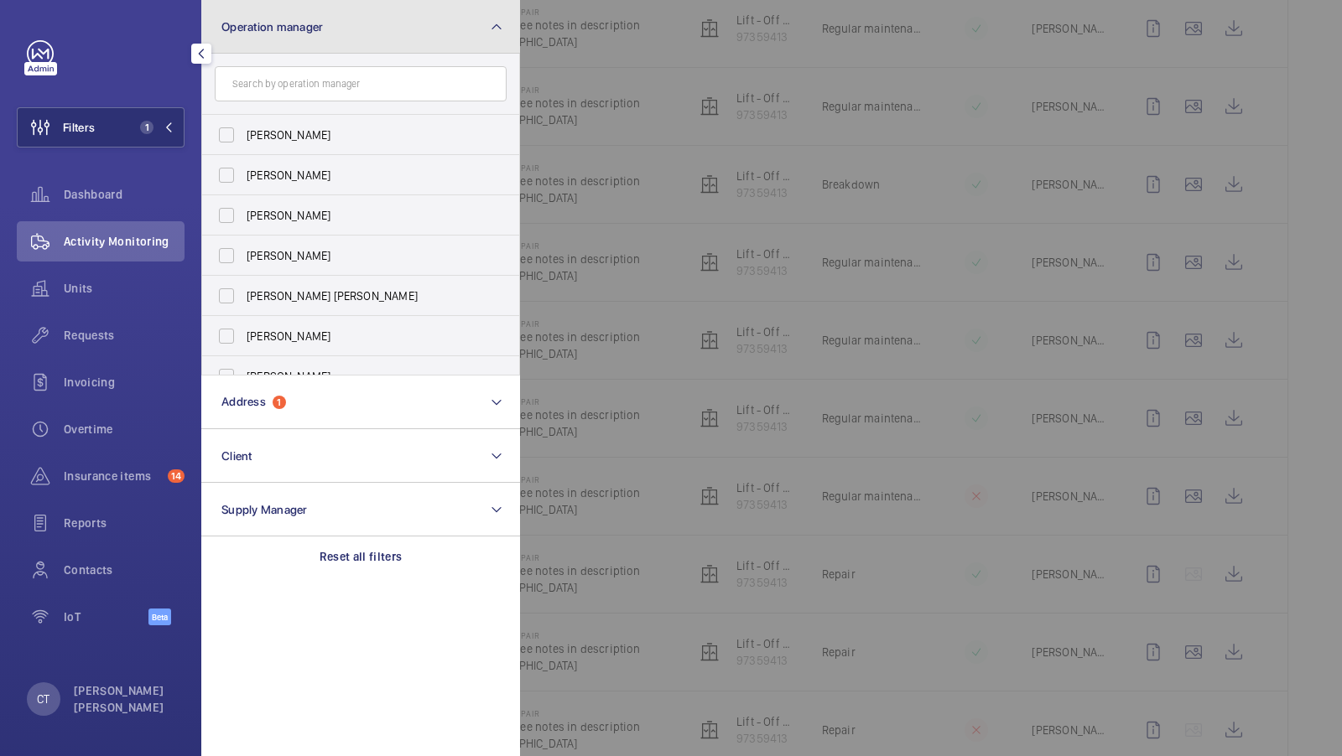
click at [356, 36] on button "Operation manager" at bounding box center [360, 27] width 319 height 54
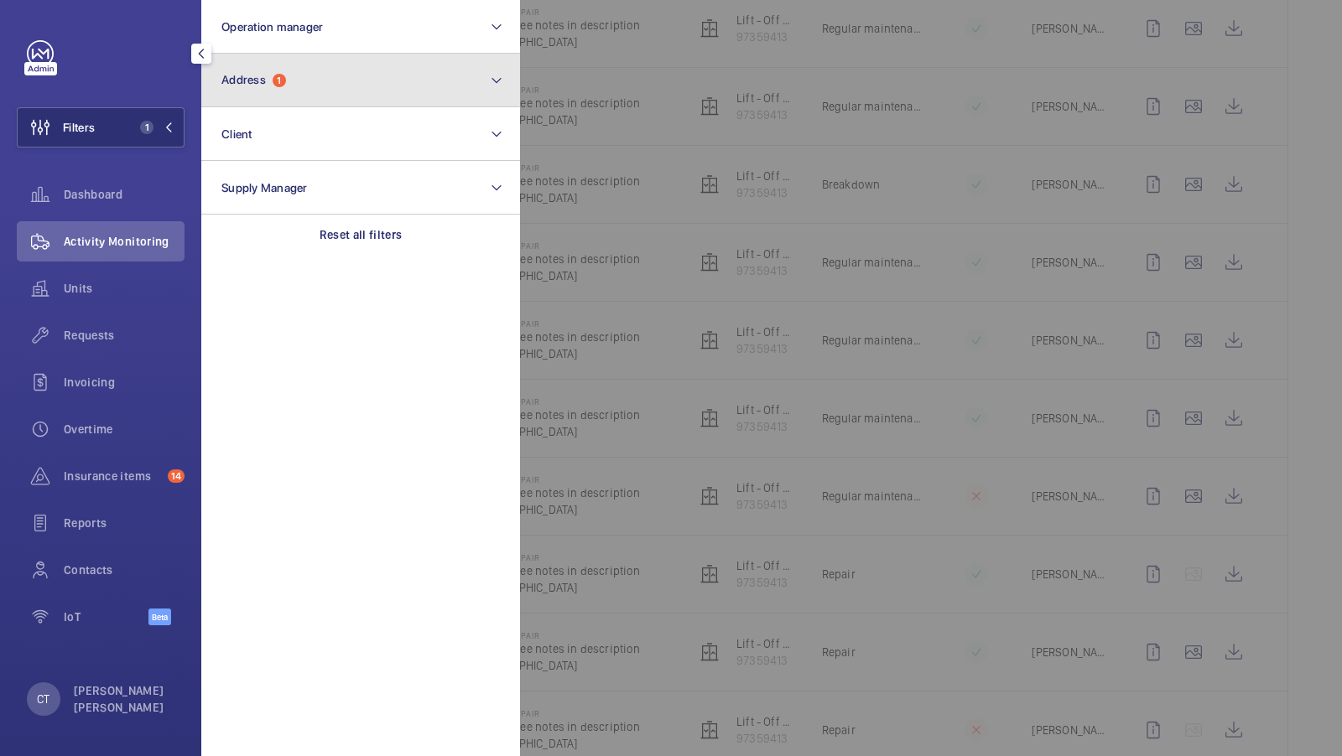
click at [270, 101] on button "Address 1" at bounding box center [360, 81] width 319 height 54
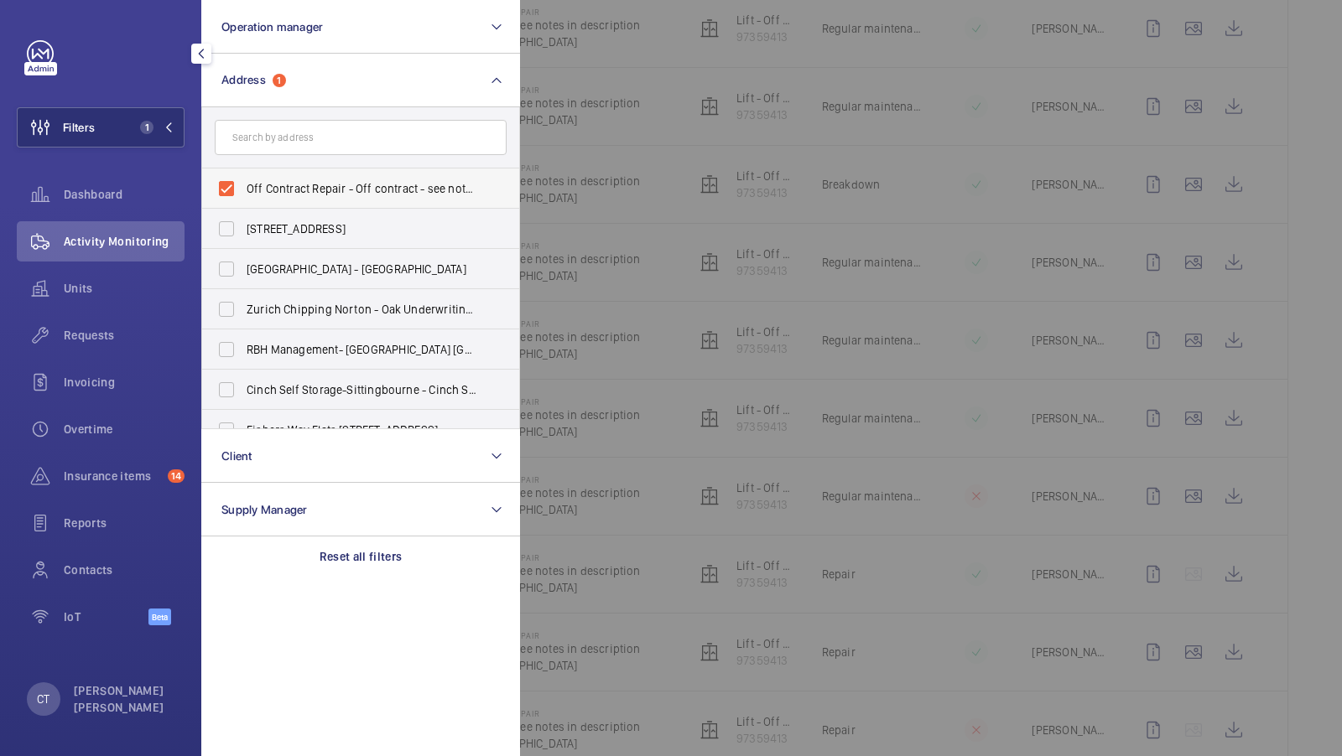
click at [292, 189] on span "Off Contract Repair - Off contract - see notes in description, [GEOGRAPHIC_DATA…" at bounding box center [362, 188] width 231 height 17
click at [243, 189] on input "Off Contract Repair - Off contract - see notes in description, [GEOGRAPHIC_DATA…" at bounding box center [227, 189] width 34 height 34
checkbox input "false"
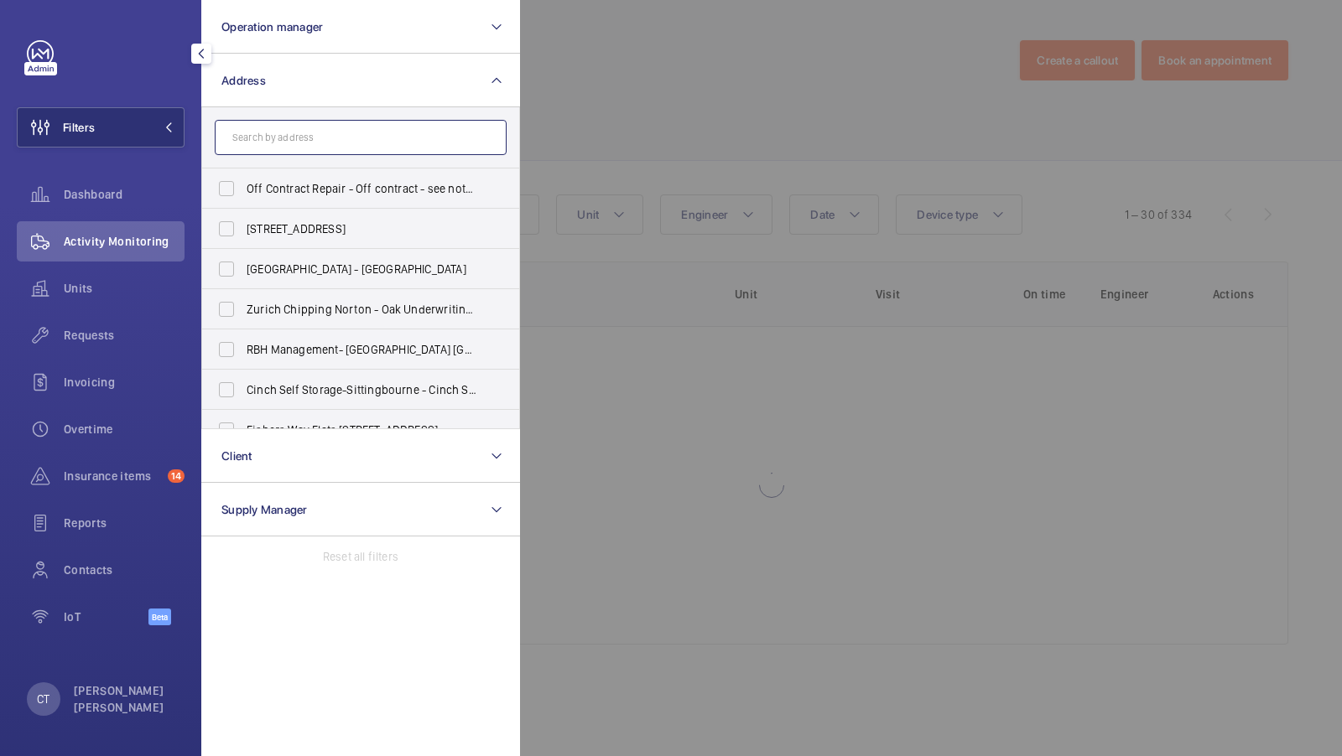
click at [292, 132] on input "text" at bounding box center [361, 137] width 292 height 35
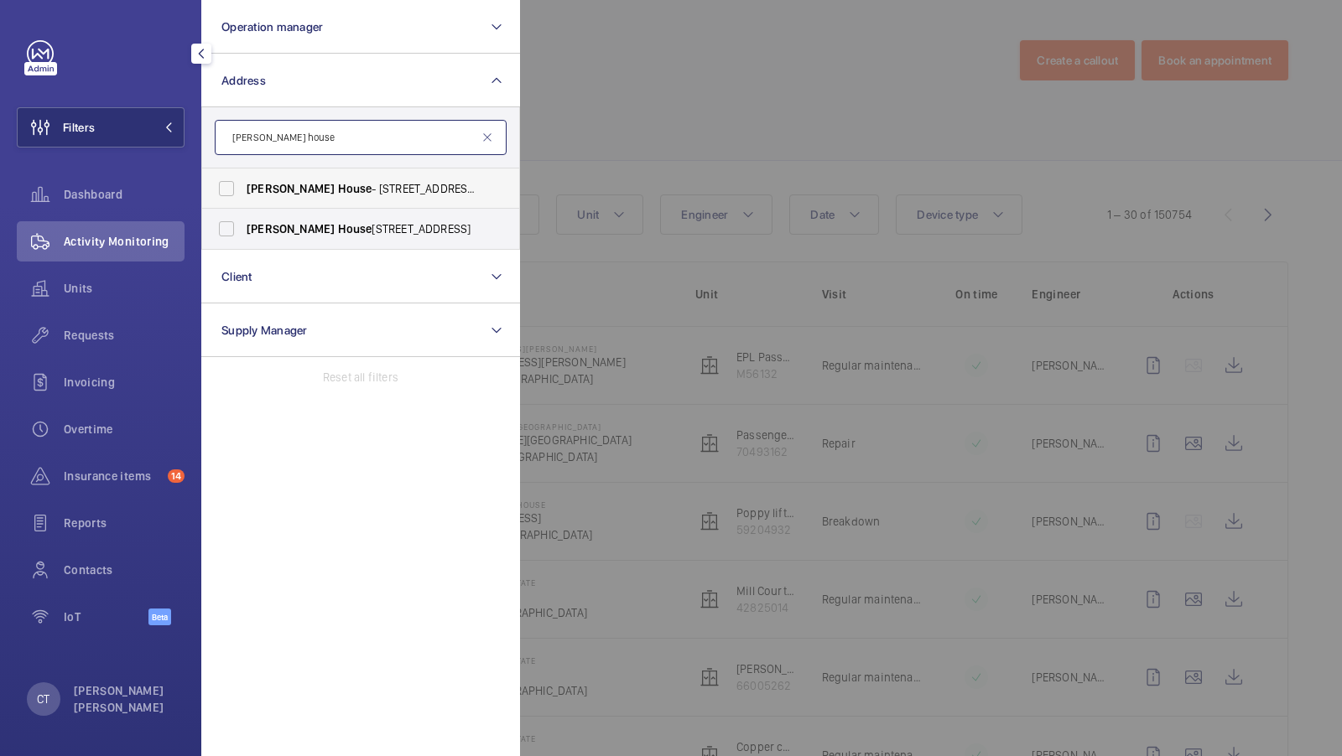
type input "[PERSON_NAME] house"
click at [276, 187] on span "[PERSON_NAME][GEOGRAPHIC_DATA] - [STREET_ADDRESS]" at bounding box center [362, 188] width 231 height 17
click at [243, 187] on input "[PERSON_NAME][GEOGRAPHIC_DATA] - [STREET_ADDRESS]" at bounding box center [227, 189] width 34 height 34
checkbox input "true"
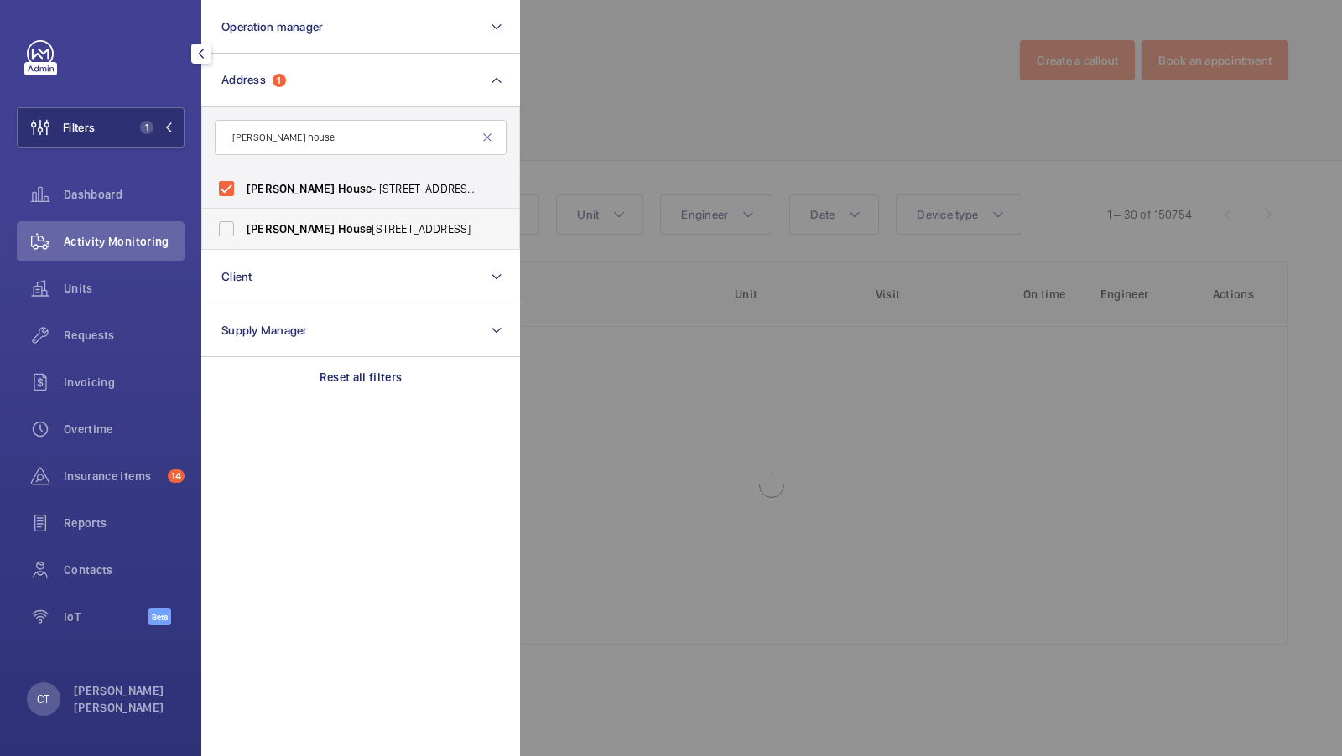
click at [256, 222] on span "[PERSON_NAME]" at bounding box center [291, 228] width 88 height 13
click at [243, 221] on input "[PERSON_NAME][GEOGRAPHIC_DATA] , [STREET_ADDRESS]" at bounding box center [227, 229] width 34 height 34
checkbox input "true"
click at [120, 105] on div "Filters 2 Operation manager Address [STREET_ADDRESS][PERSON_NAME][PERSON_NAME] …" at bounding box center [101, 342] width 168 height 604
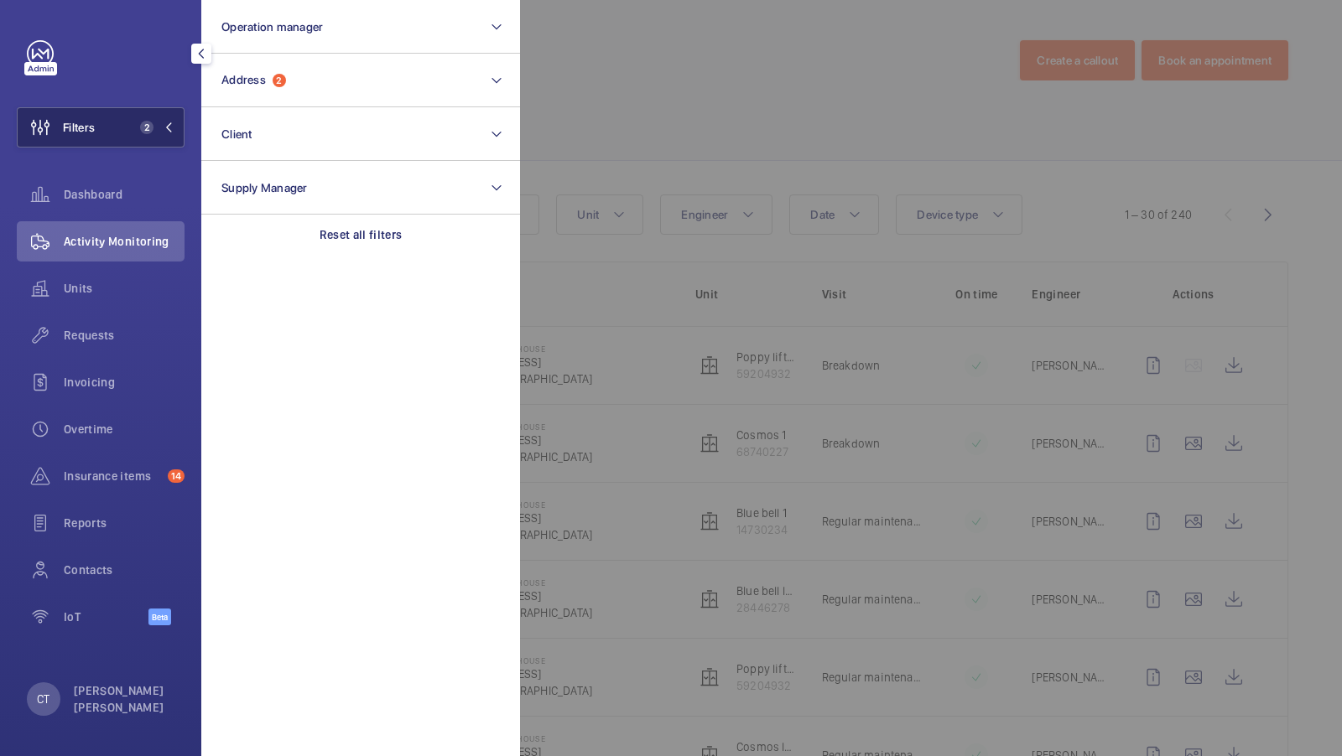
click at [167, 139] on button "Filters 2" at bounding box center [101, 127] width 168 height 40
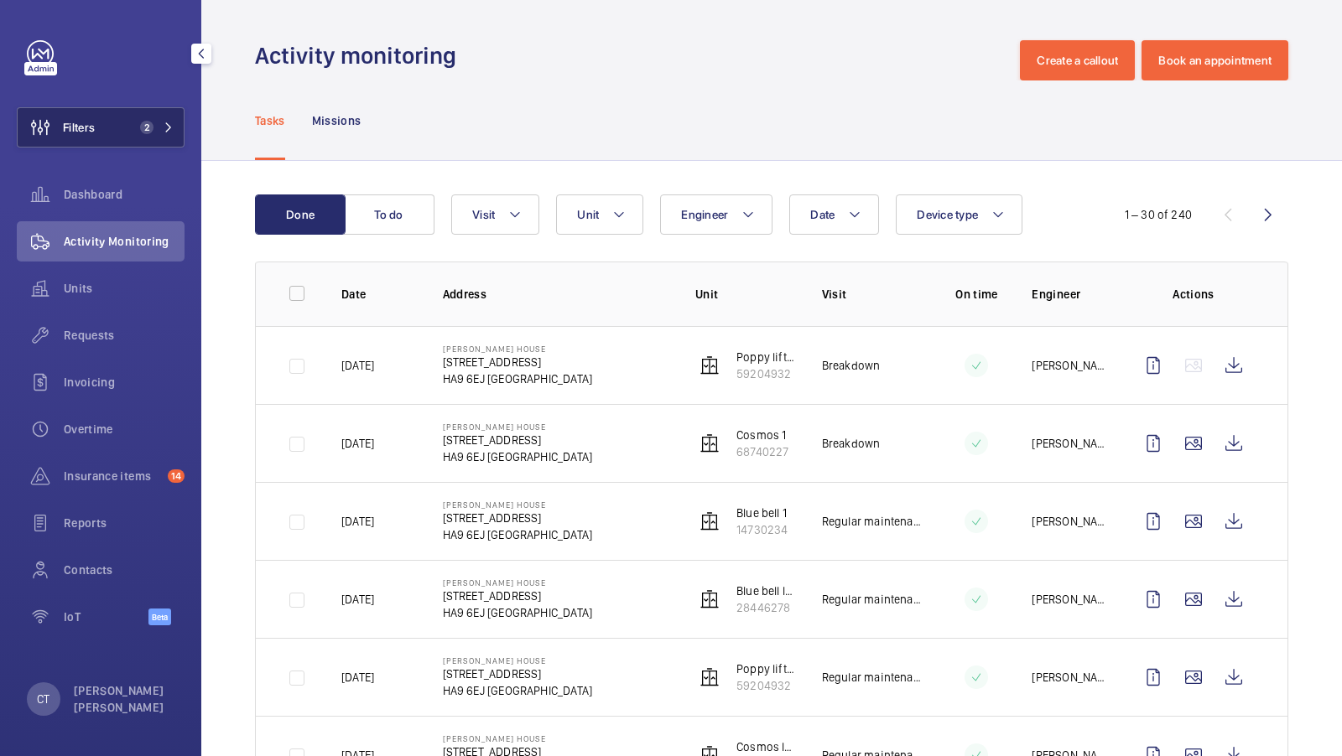
click at [131, 133] on button "Filters 2" at bounding box center [101, 127] width 168 height 40
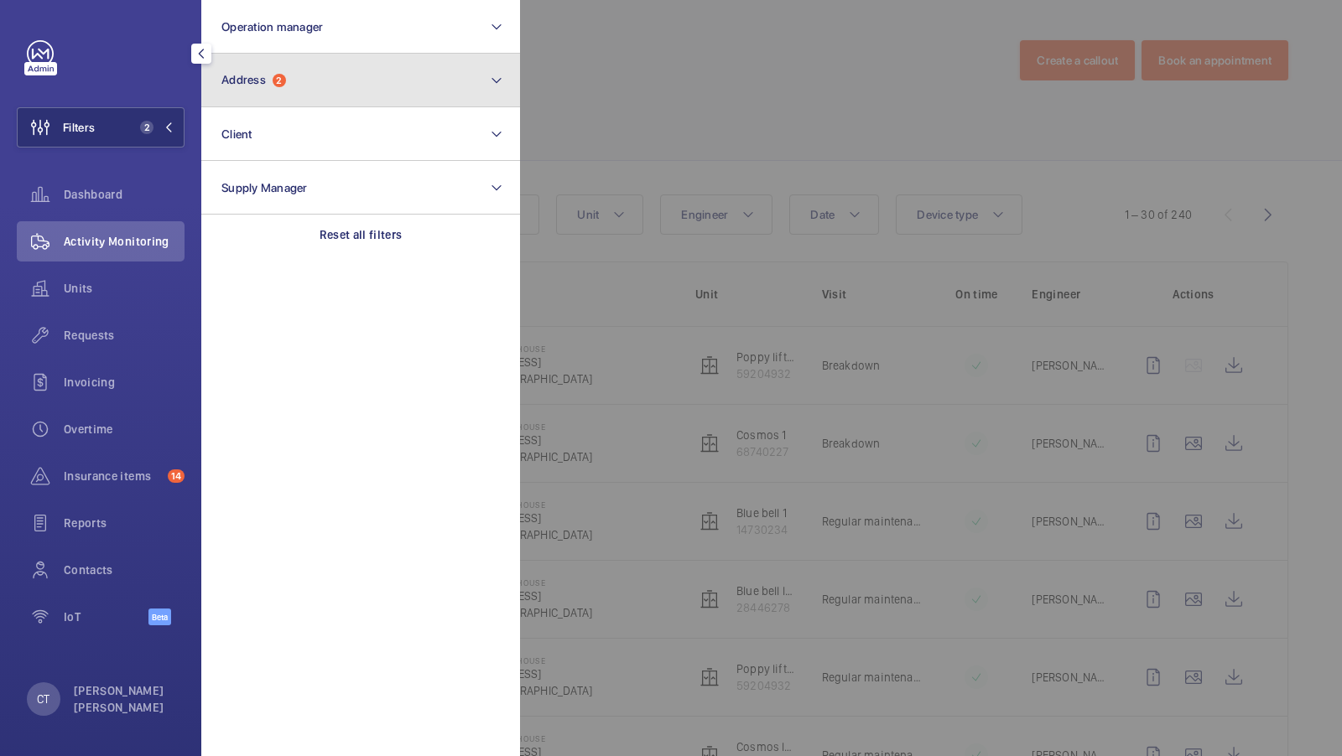
click at [307, 91] on button "Address 2" at bounding box center [360, 81] width 319 height 54
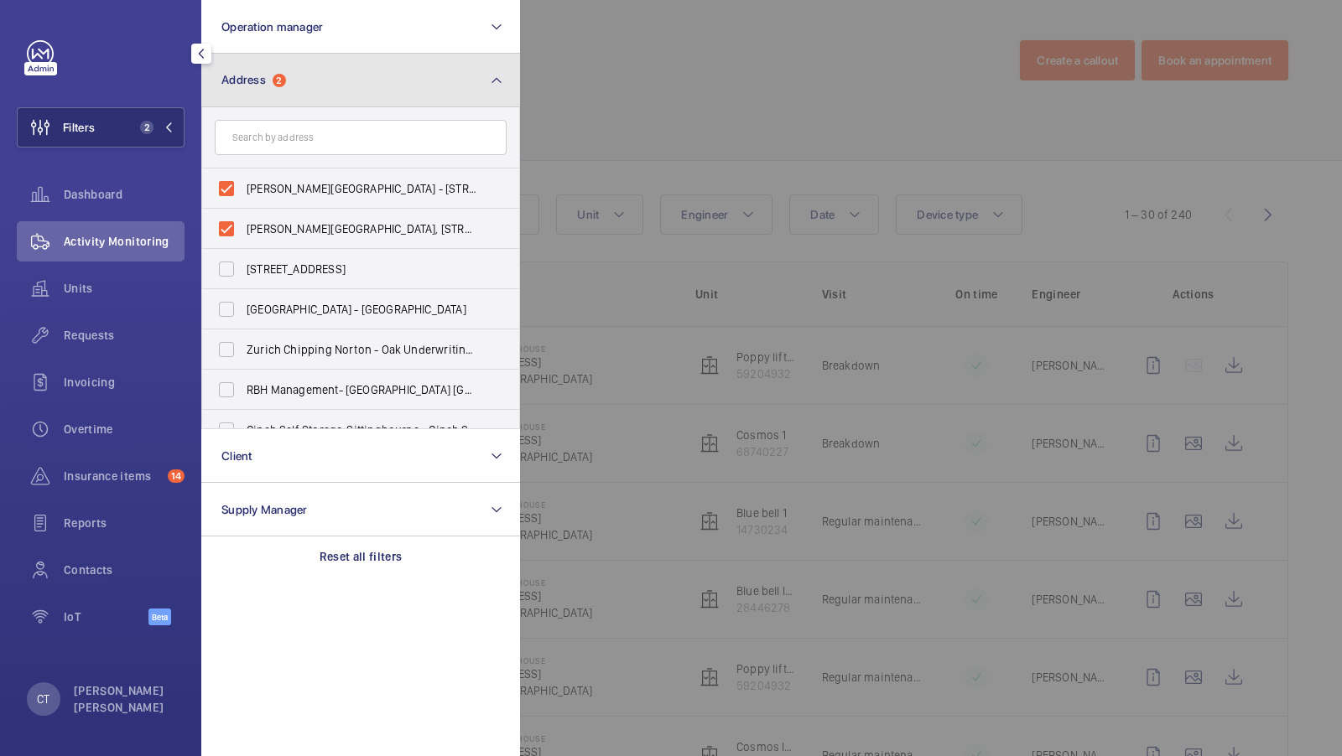
click at [456, 68] on button "Address 2" at bounding box center [360, 81] width 319 height 54
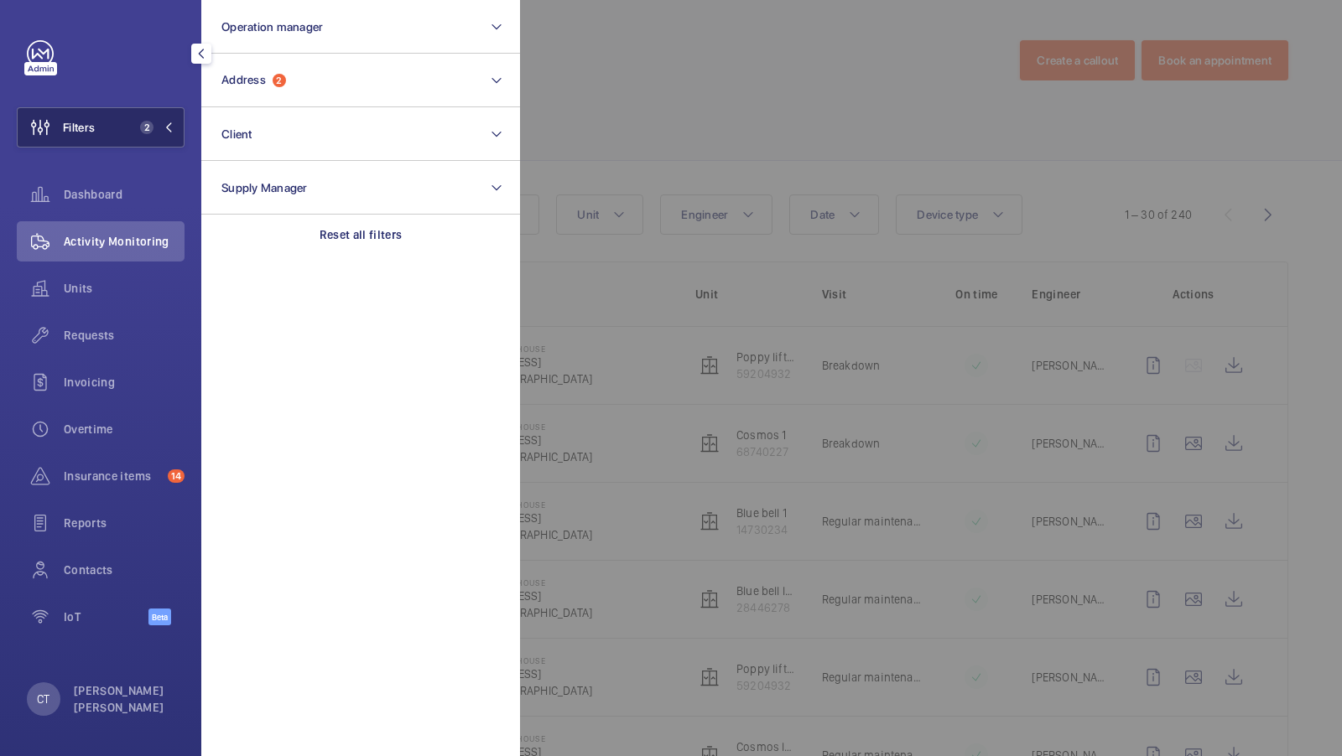
click at [140, 118] on button "Filters 2" at bounding box center [101, 127] width 168 height 40
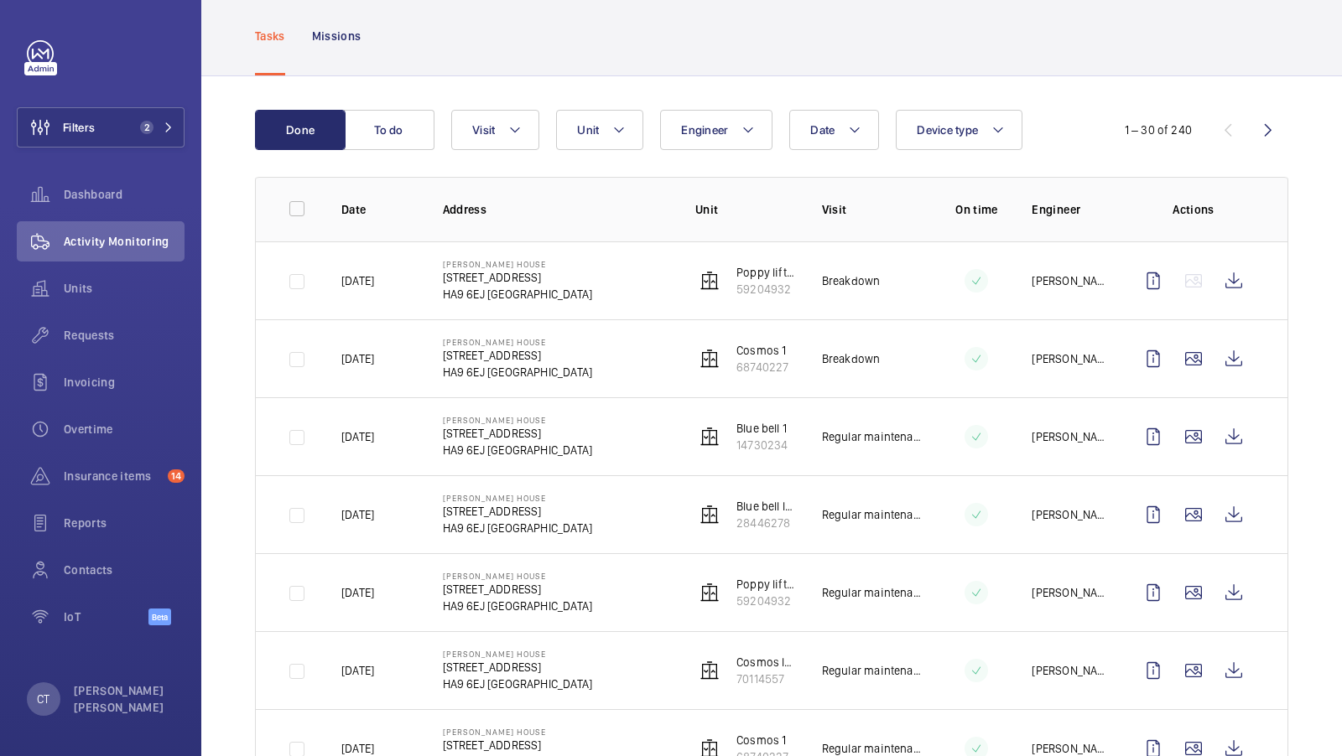
scroll to position [143, 0]
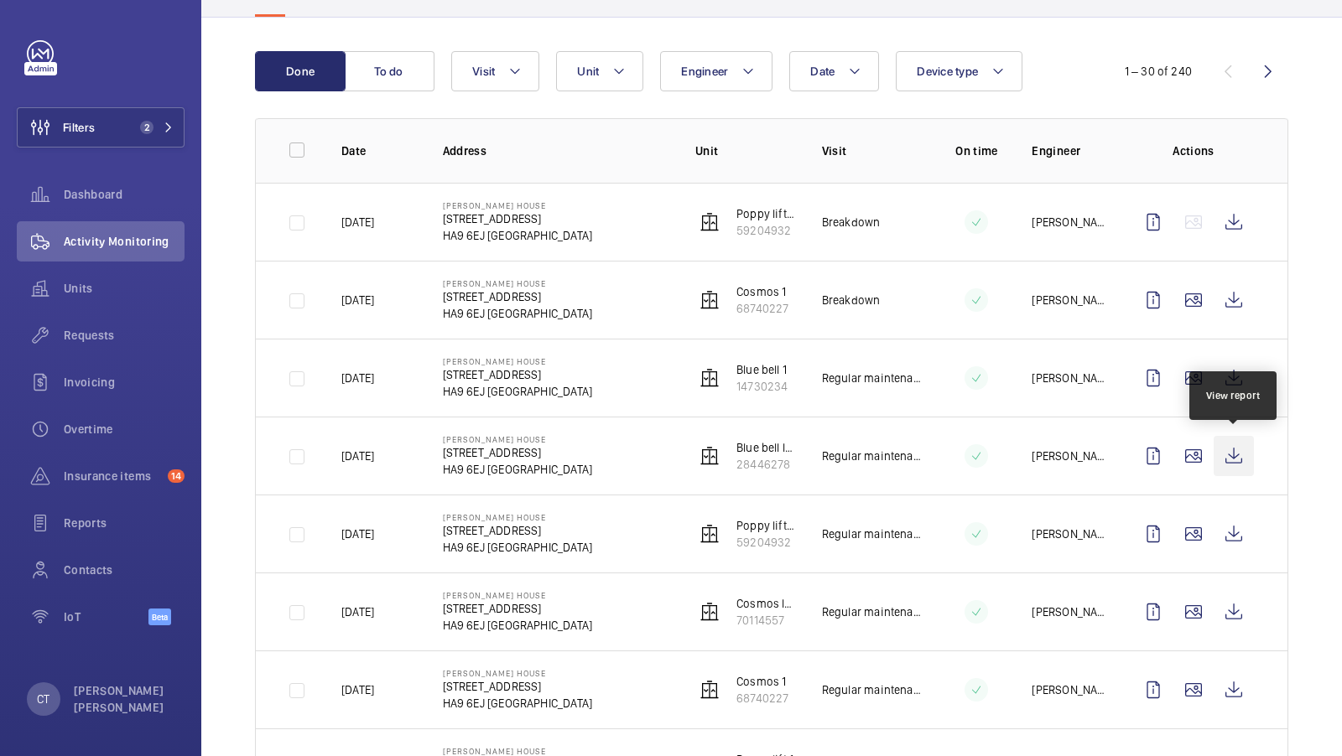
click at [1231, 449] on wm-front-icon-button at bounding box center [1233, 456] width 40 height 40
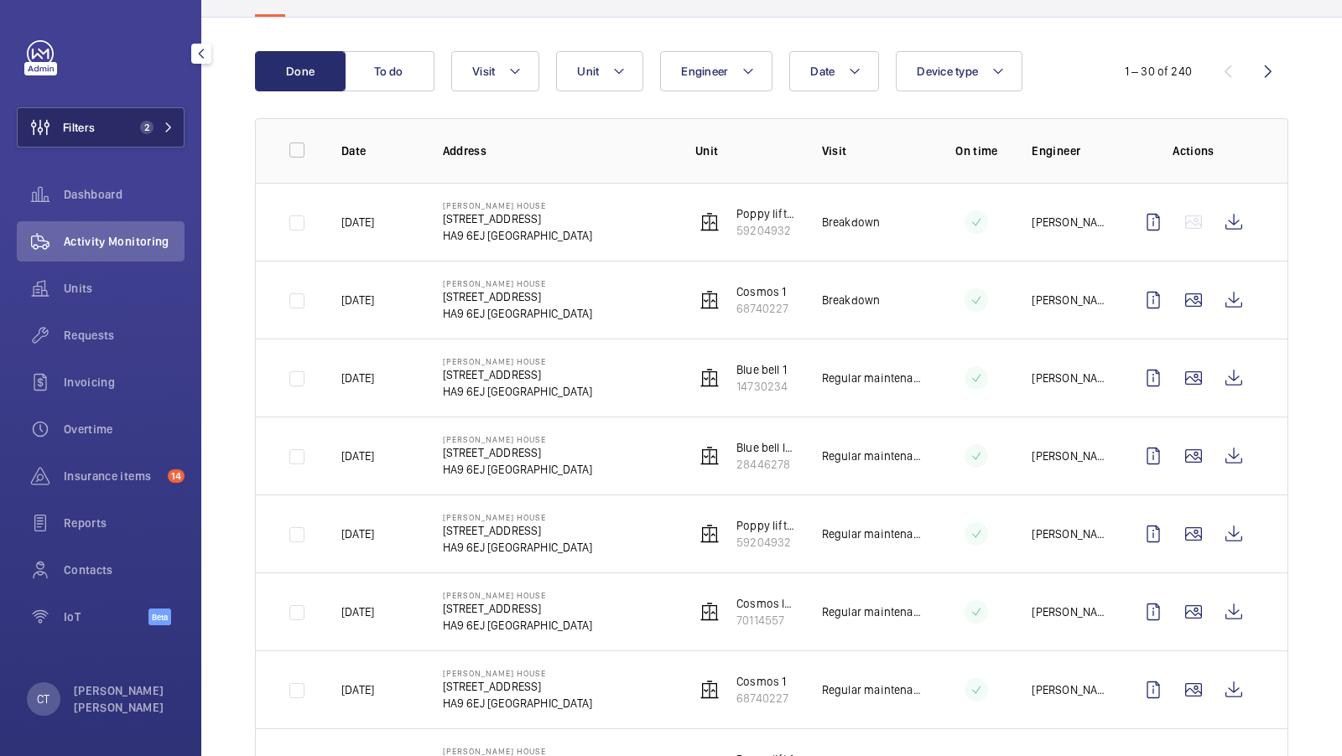
click at [148, 139] on button "Filters 2" at bounding box center [101, 127] width 168 height 40
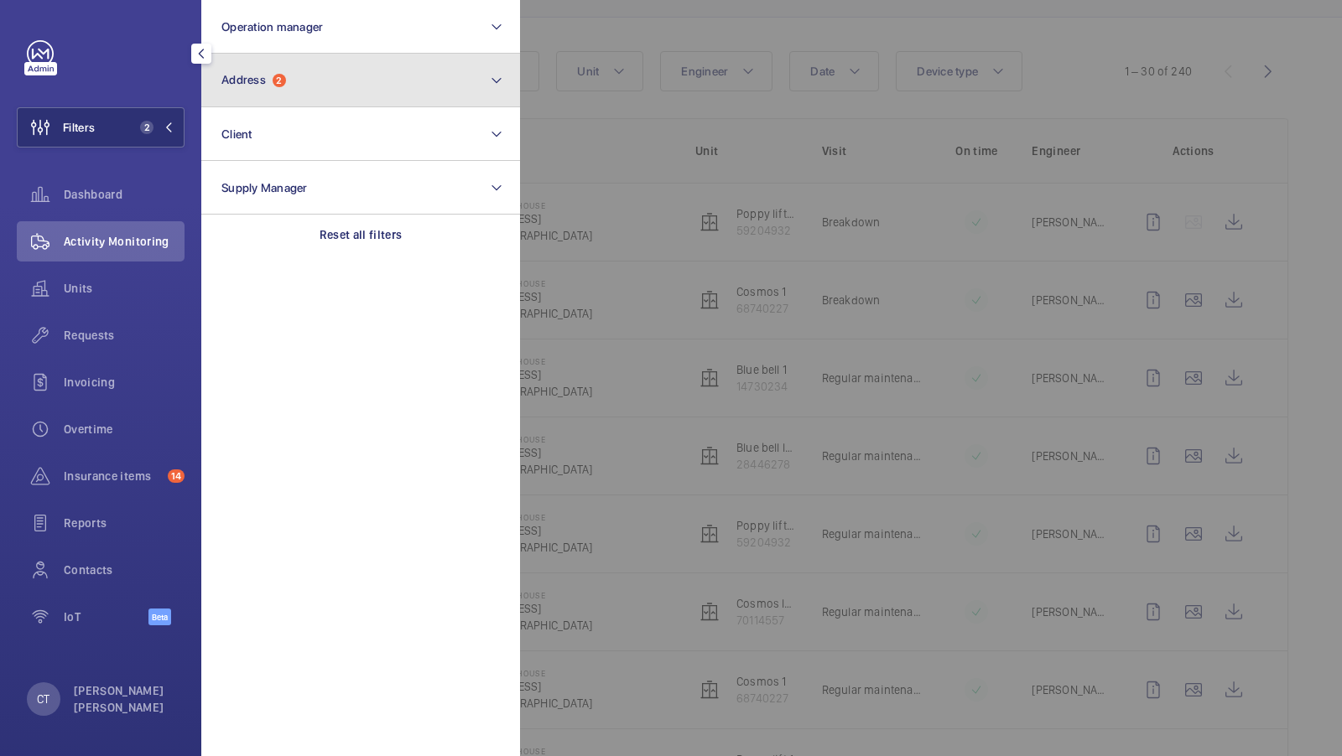
click at [330, 72] on button "Address 2" at bounding box center [360, 81] width 319 height 54
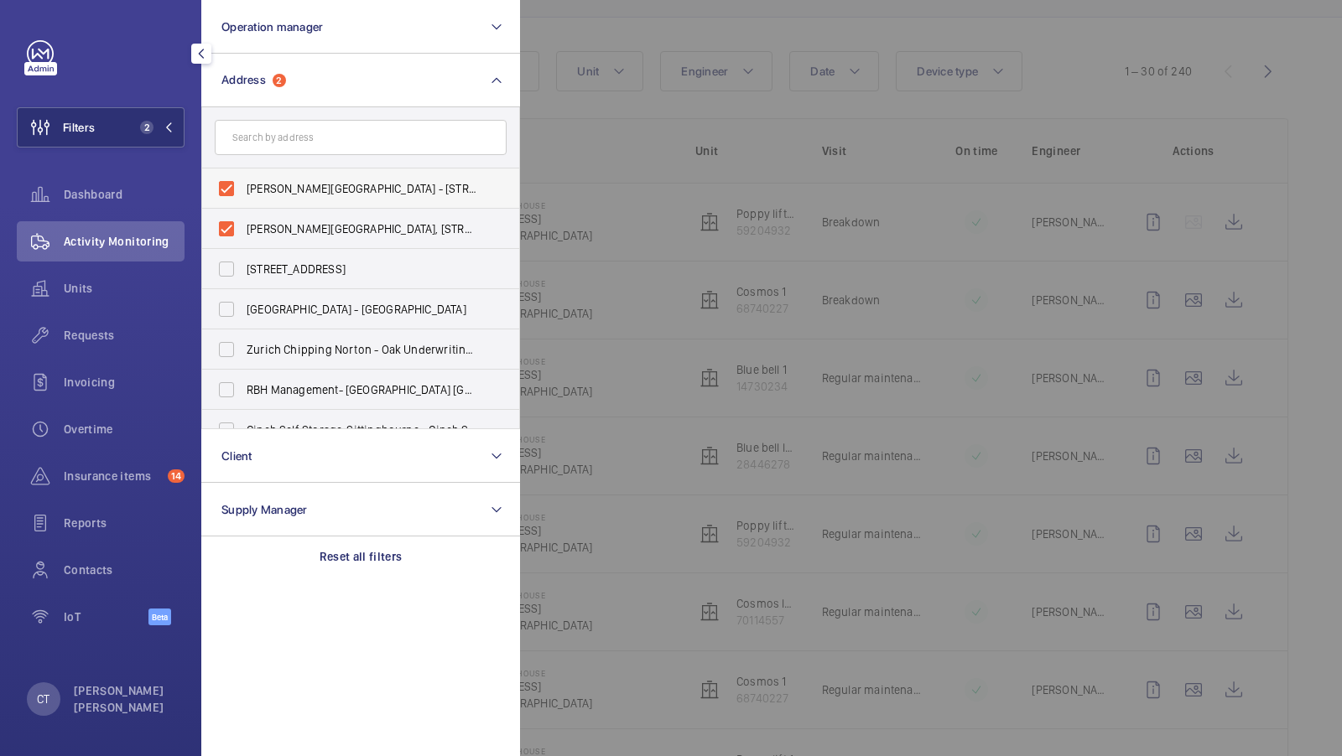
click at [361, 198] on label "[PERSON_NAME][GEOGRAPHIC_DATA] - [STREET_ADDRESS]" at bounding box center [348, 189] width 292 height 40
click at [243, 198] on input "[PERSON_NAME][GEOGRAPHIC_DATA] - [STREET_ADDRESS]" at bounding box center [227, 189] width 34 height 34
checkbox input "false"
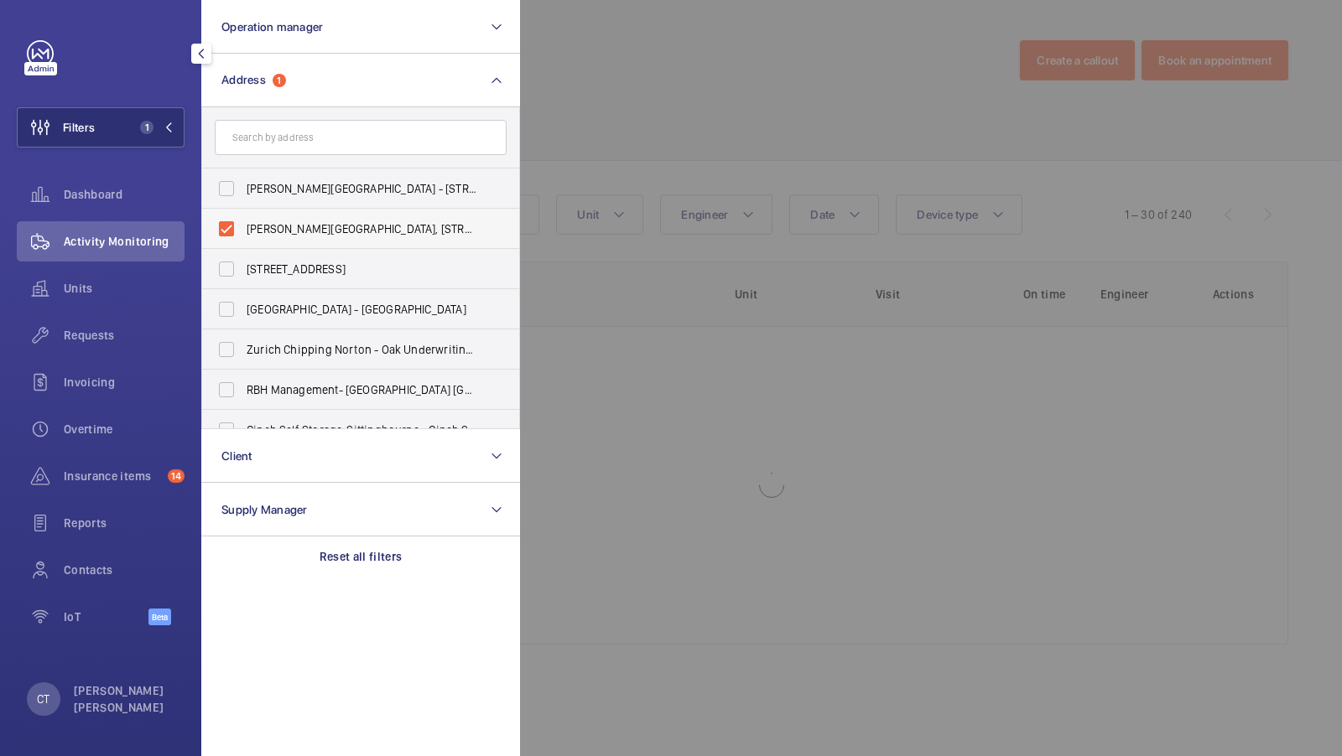
click at [331, 226] on span "[PERSON_NAME][GEOGRAPHIC_DATA], [STREET_ADDRESS]" at bounding box center [362, 229] width 231 height 17
click at [243, 226] on input "[PERSON_NAME][GEOGRAPHIC_DATA], [STREET_ADDRESS]" at bounding box center [227, 229] width 34 height 34
checkbox input "false"
click at [286, 134] on input "text" at bounding box center [361, 137] width 292 height 35
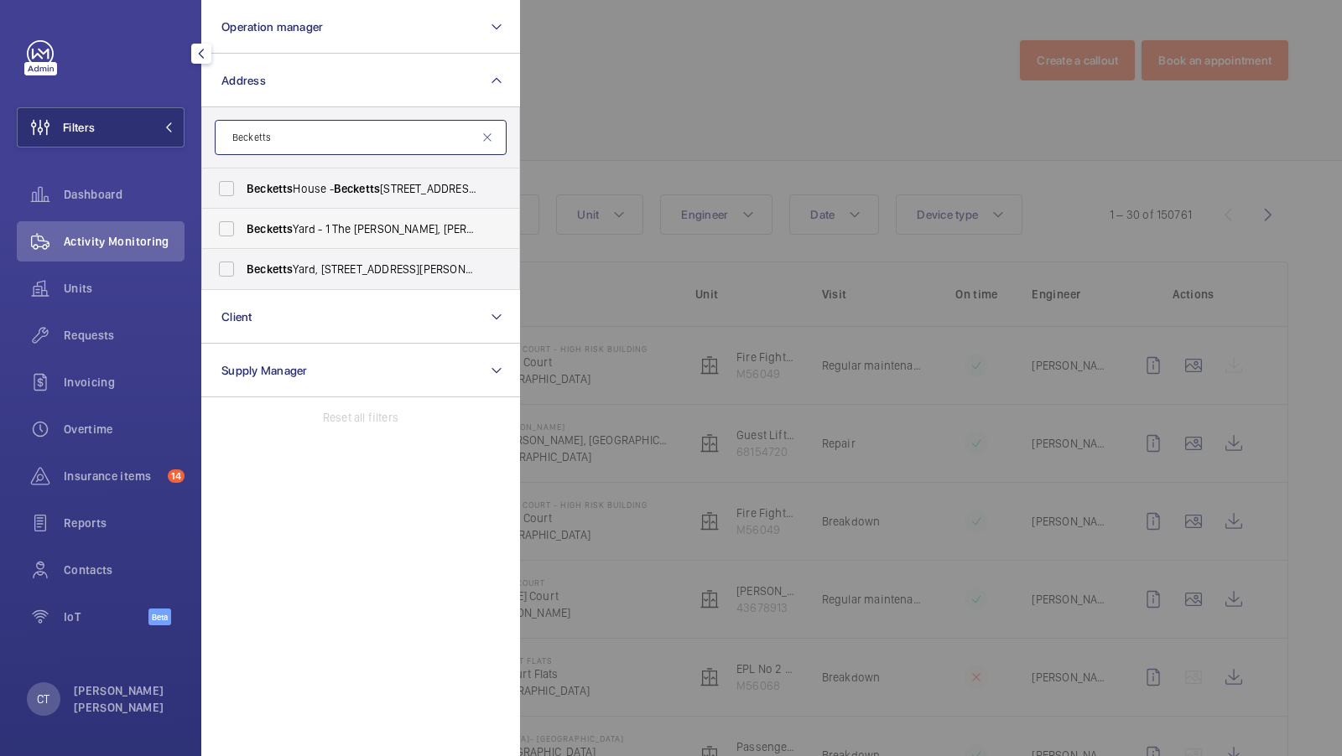
type input "Becketts"
click at [315, 217] on label "Becketts Yard - 1 The [PERSON_NAME], [PERSON_NAME], HEMEL HEMPSTEAD HP2 4FS" at bounding box center [348, 229] width 292 height 40
click at [243, 217] on input "Becketts Yard - 1 The [PERSON_NAME], [PERSON_NAME], HEMEL HEMPSTEAD HP2 4FS" at bounding box center [227, 229] width 34 height 34
checkbox input "true"
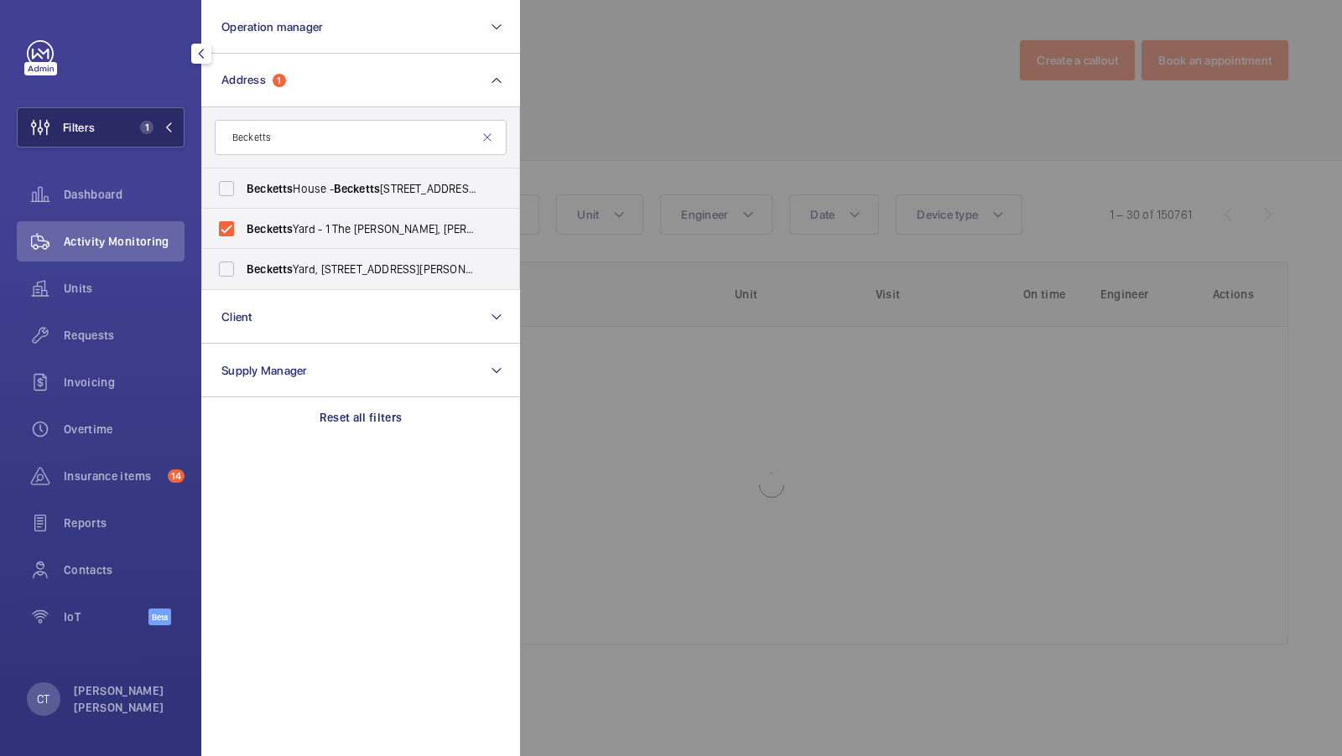
click at [108, 128] on button "Filters 1" at bounding box center [101, 127] width 168 height 40
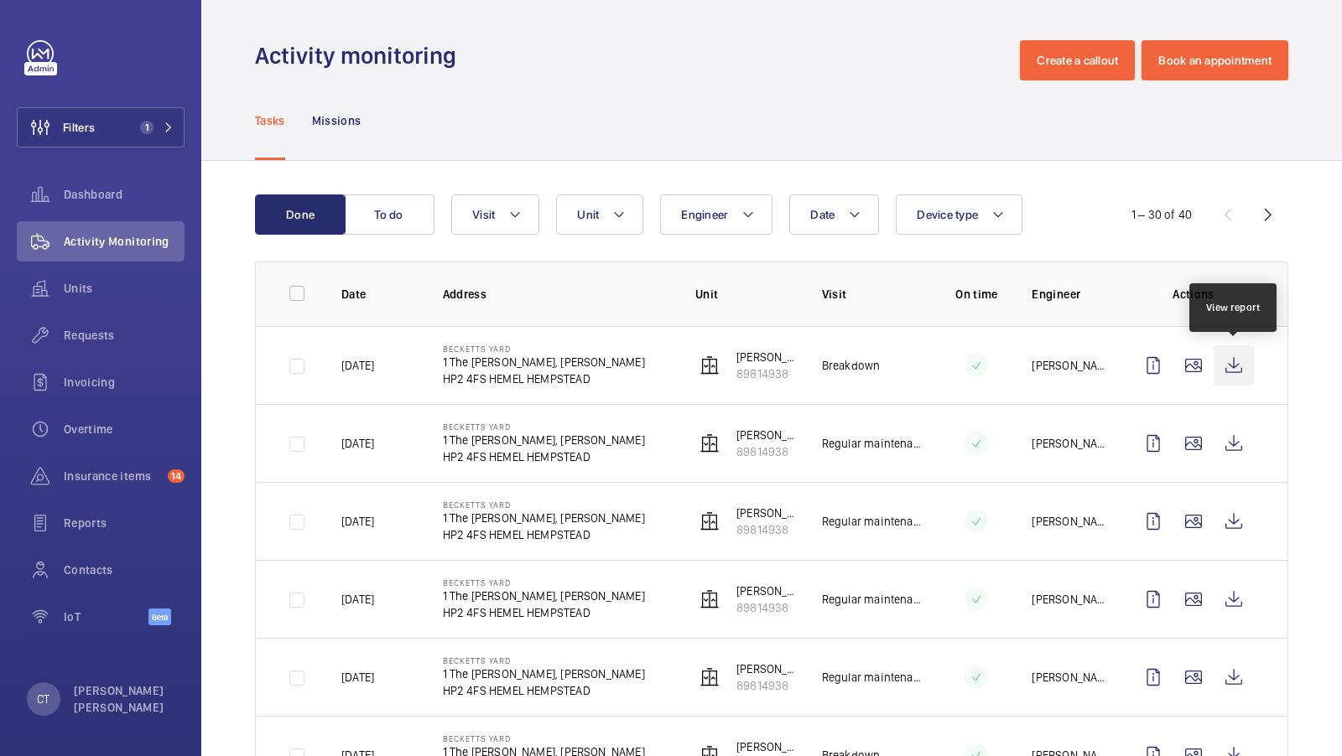
click at [1233, 371] on wm-front-icon-button at bounding box center [1233, 365] width 40 height 40
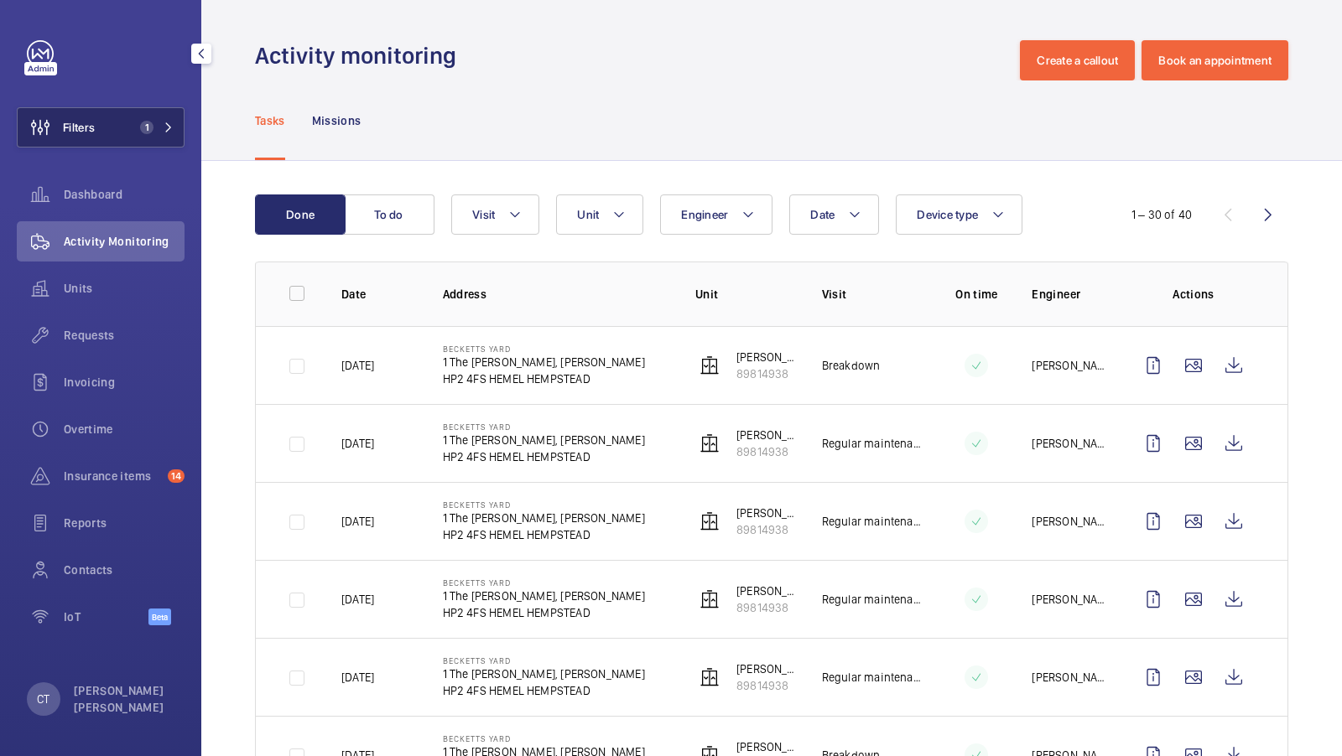
click at [132, 136] on button "Filters 1" at bounding box center [101, 127] width 168 height 40
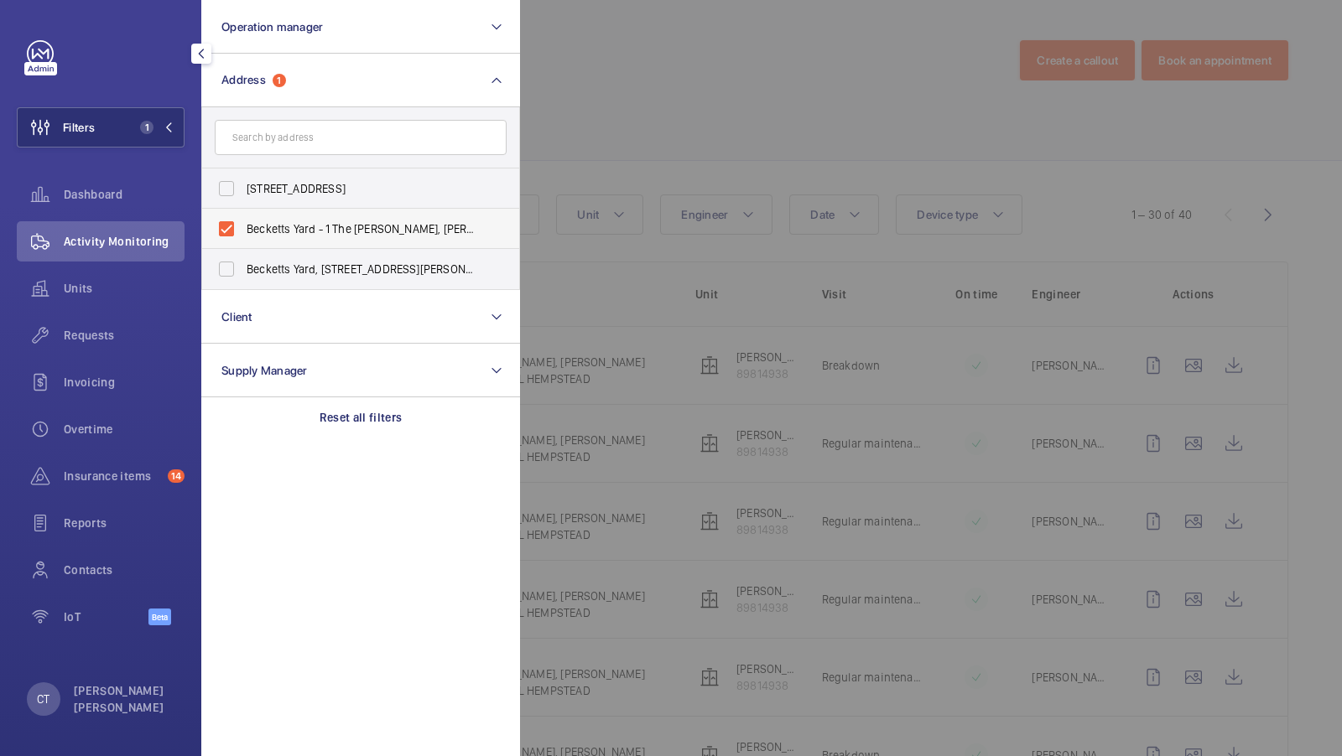
click at [314, 235] on span "Becketts Yard - 1 The [PERSON_NAME], [PERSON_NAME], HEMEL HEMPSTEAD HP2 4FS" at bounding box center [362, 229] width 231 height 17
click at [243, 235] on input "Becketts Yard - 1 The [PERSON_NAME], [PERSON_NAME], HEMEL HEMPSTEAD HP2 4FS" at bounding box center [227, 229] width 34 height 34
checkbox input "false"
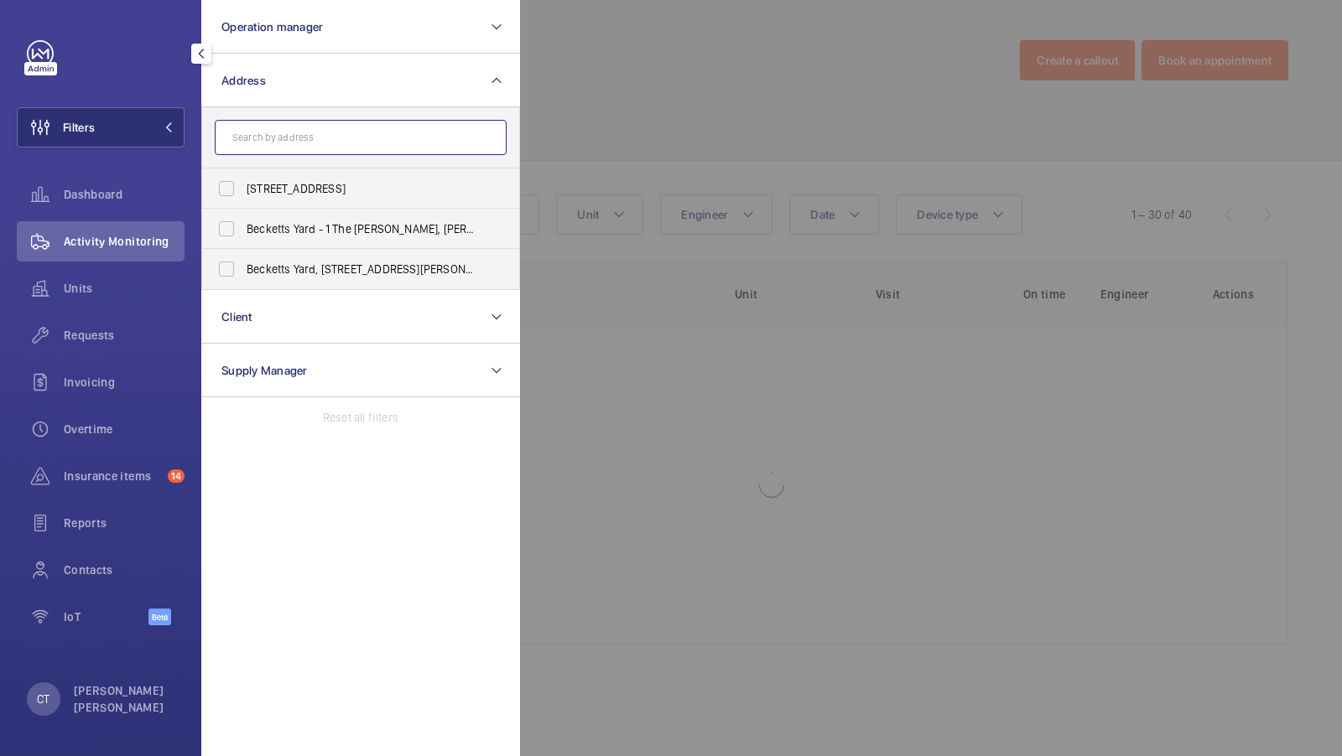
click at [299, 144] on input "text" at bounding box center [361, 137] width 292 height 35
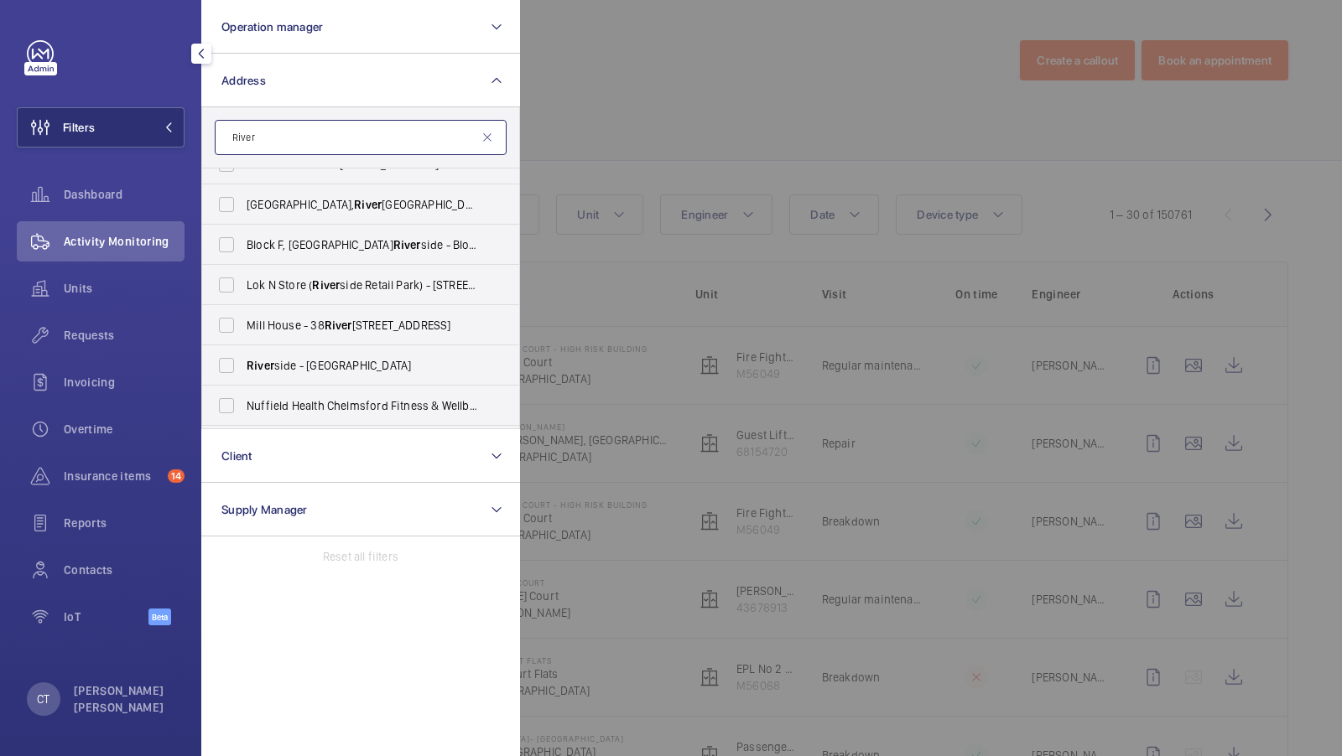
scroll to position [331, 0]
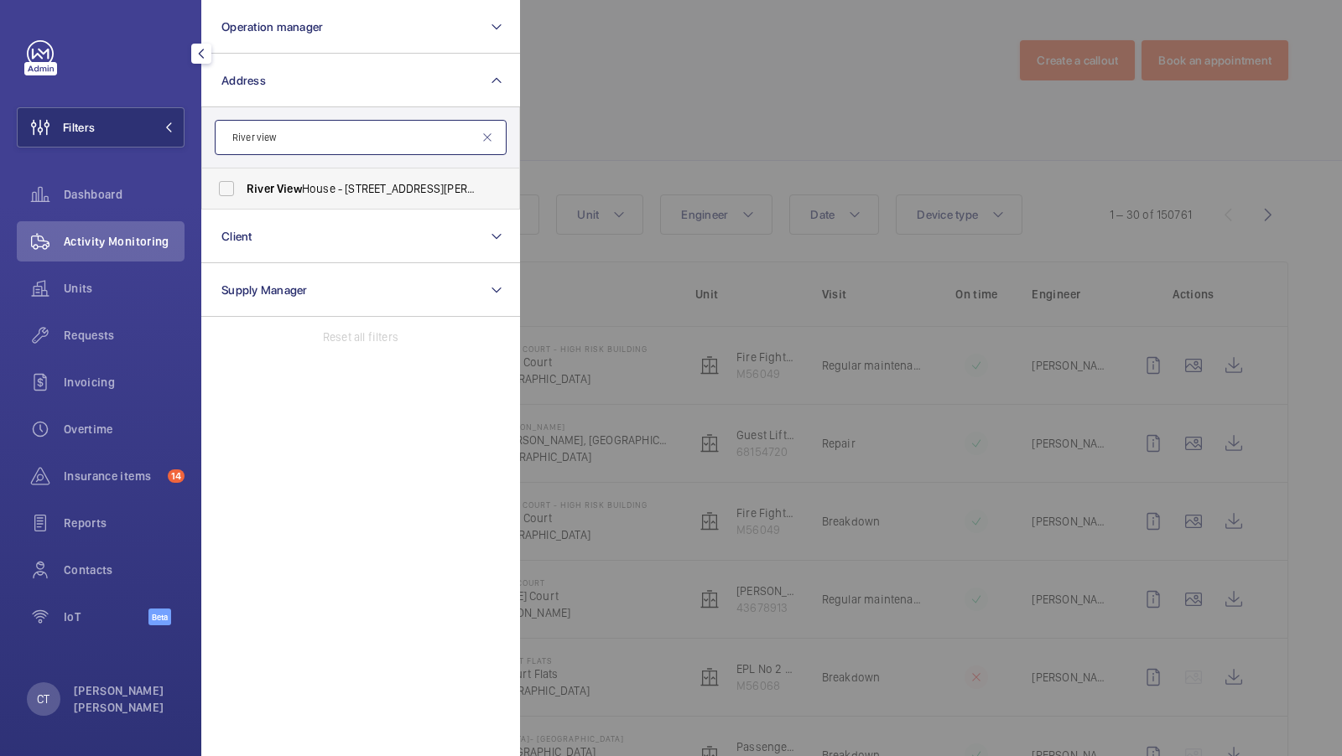
type input "River view"
click at [321, 197] on label "[GEOGRAPHIC_DATA] - [STREET_ADDRESS][PERSON_NAME]" at bounding box center [348, 189] width 292 height 40
click at [243, 197] on input "[GEOGRAPHIC_DATA] - [STREET_ADDRESS][PERSON_NAME]" at bounding box center [227, 189] width 34 height 34
checkbox input "true"
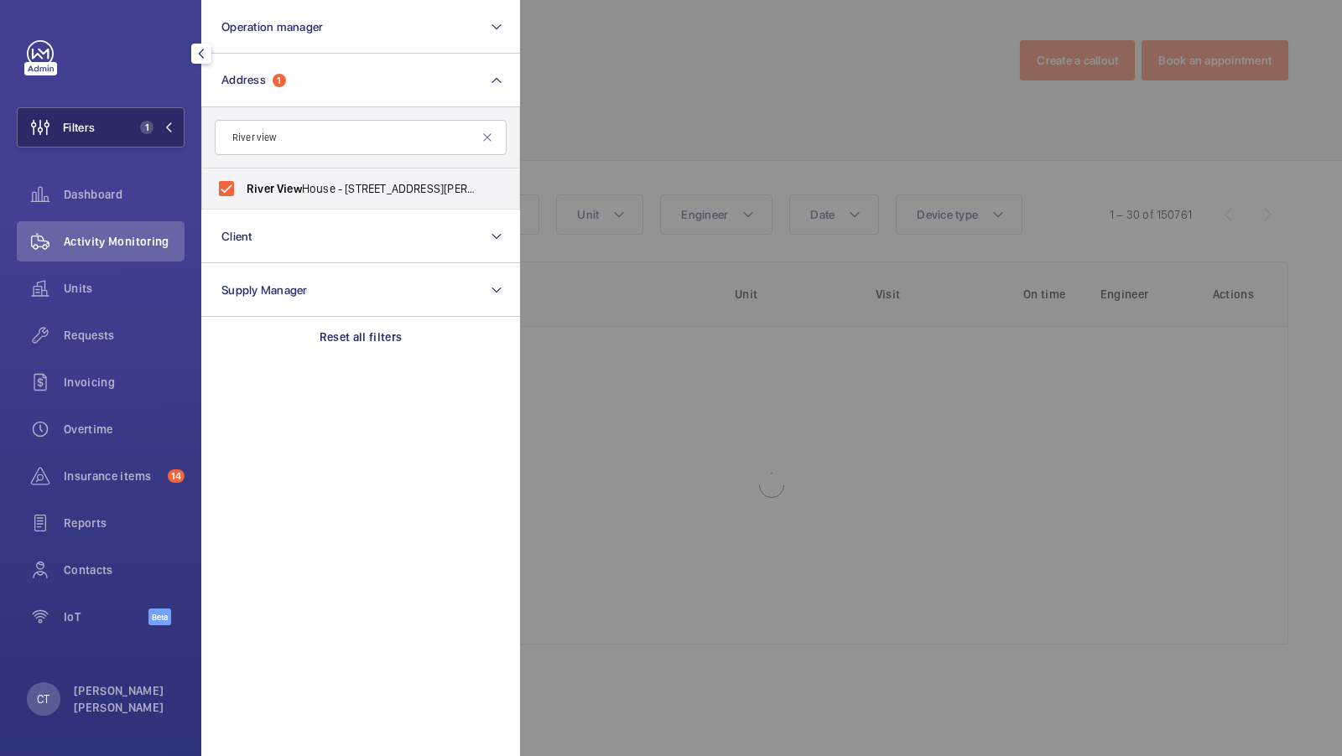
click at [123, 127] on button "Filters 1" at bounding box center [101, 127] width 168 height 40
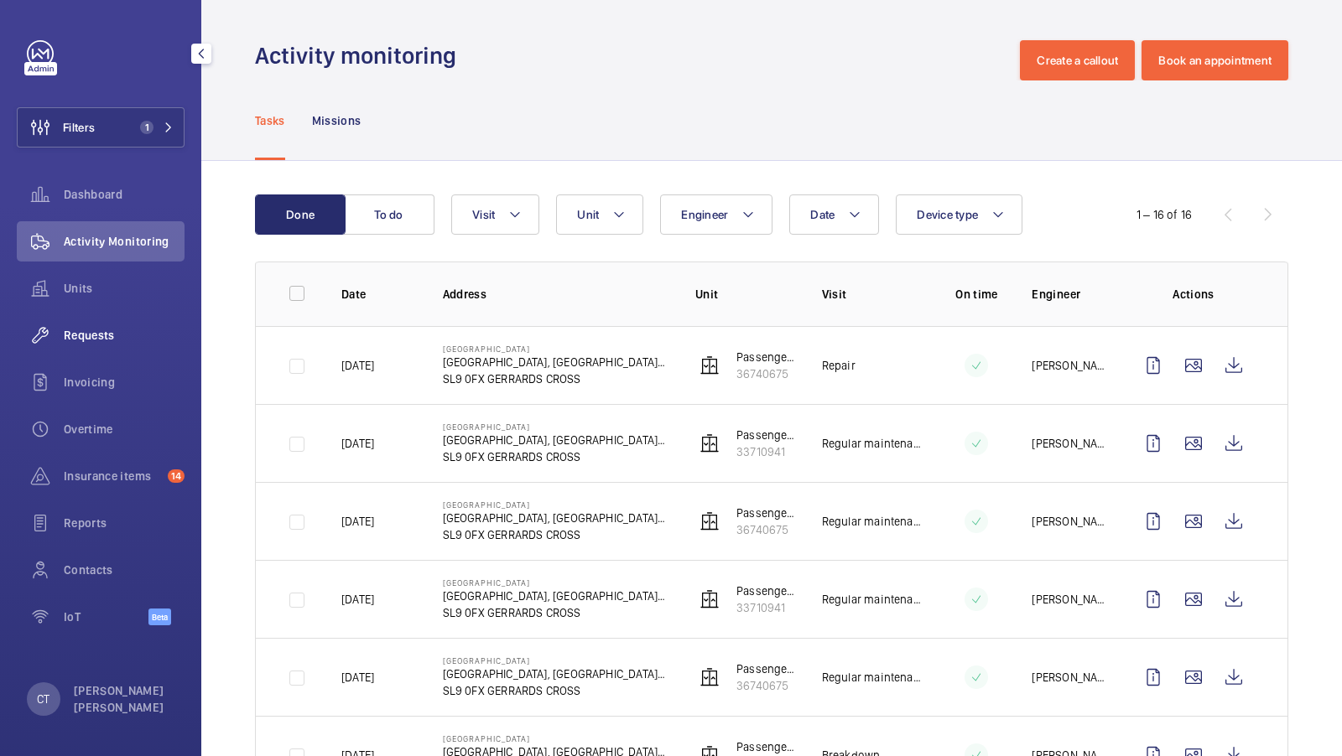
click at [120, 337] on span "Requests" at bounding box center [124, 335] width 121 height 17
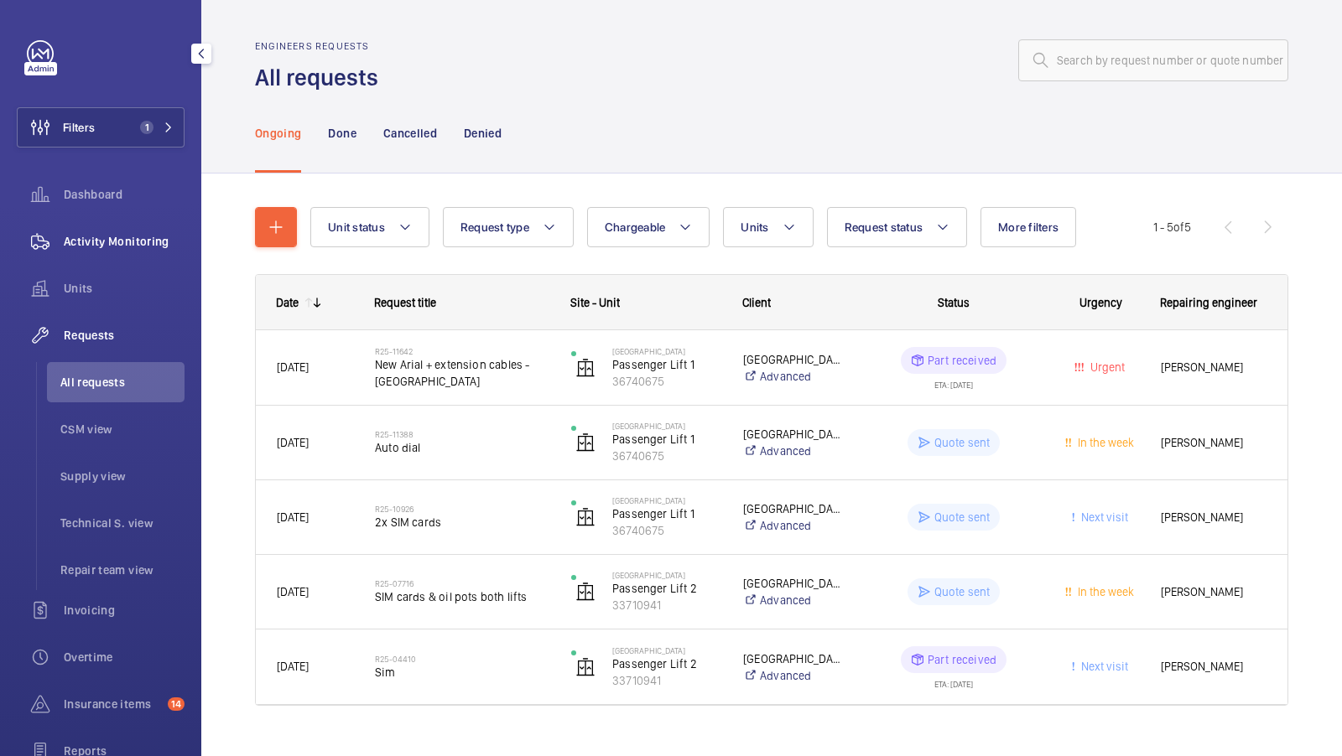
click at [132, 241] on span "Activity Monitoring" at bounding box center [124, 241] width 121 height 17
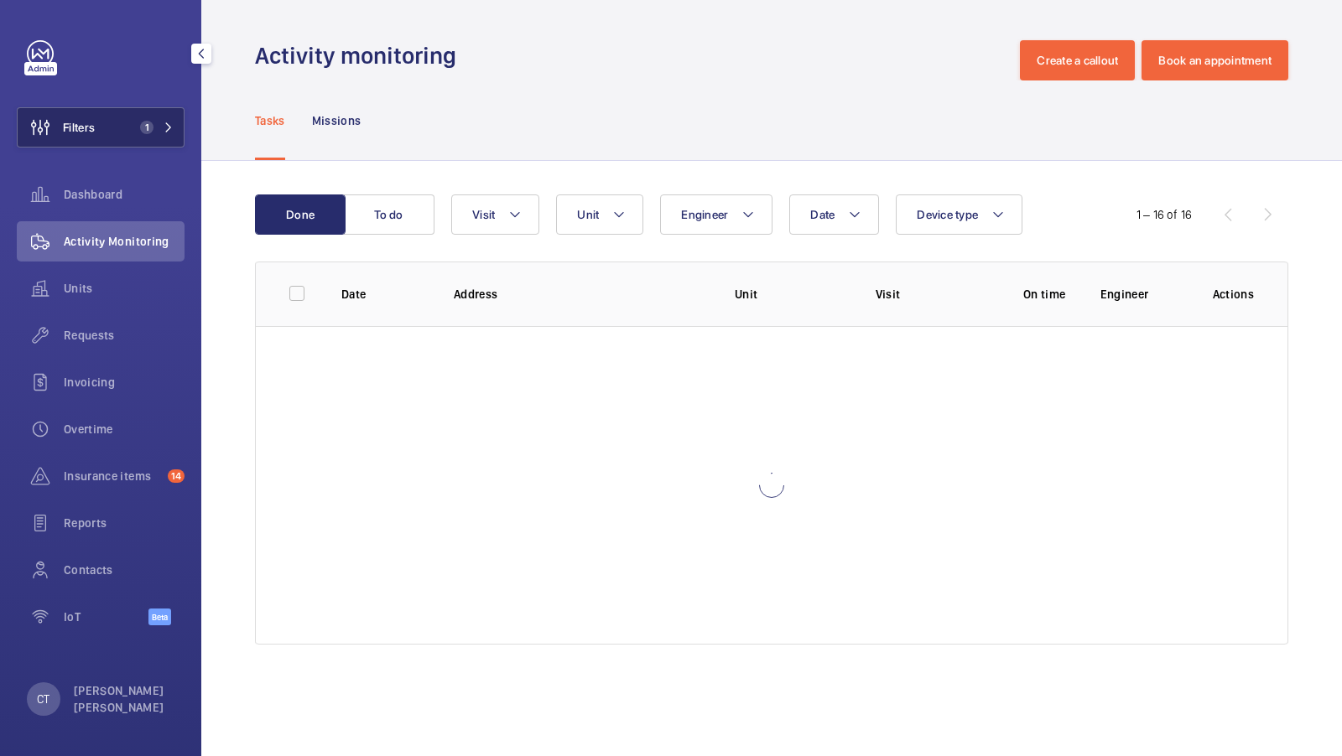
click at [164, 113] on button "Filters 1" at bounding box center [101, 127] width 168 height 40
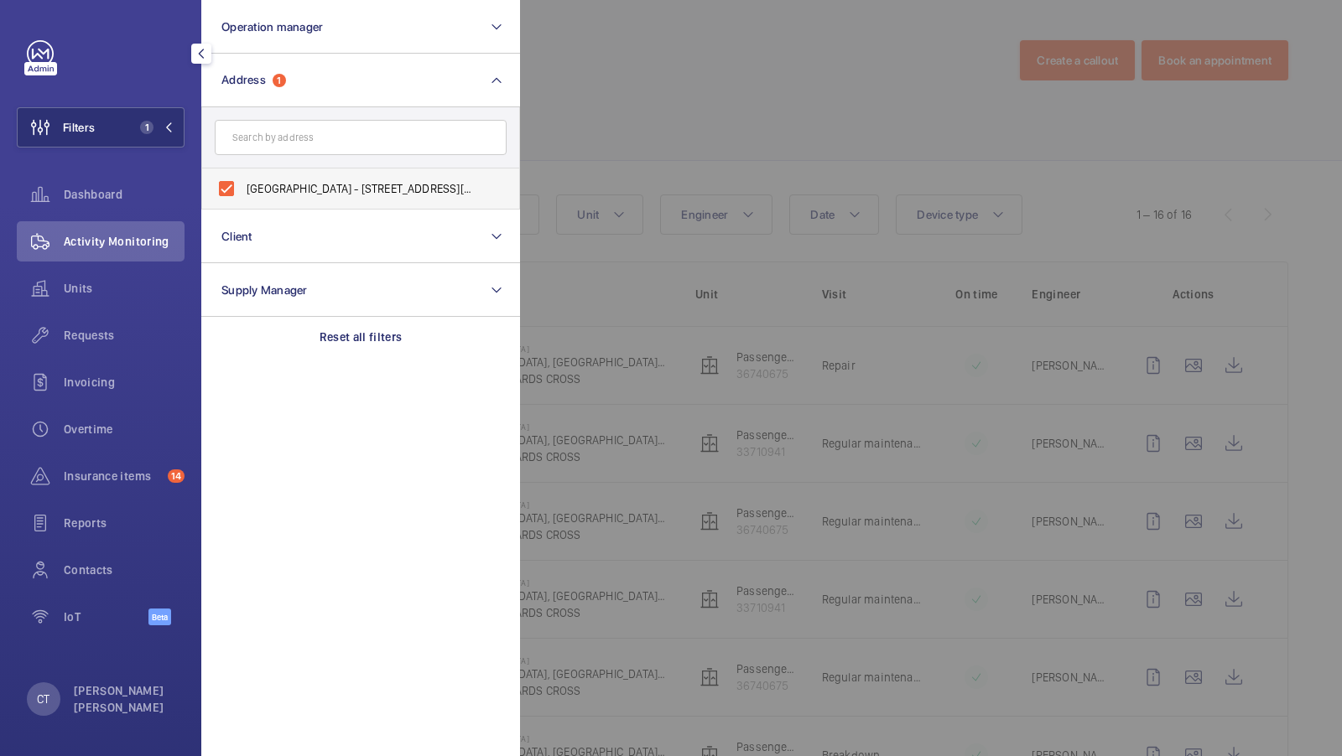
click at [402, 179] on label "[GEOGRAPHIC_DATA] - [STREET_ADDRESS][PERSON_NAME]" at bounding box center [348, 189] width 292 height 40
click at [243, 179] on input "[GEOGRAPHIC_DATA] - [STREET_ADDRESS][PERSON_NAME]" at bounding box center [227, 189] width 34 height 34
checkbox input "false"
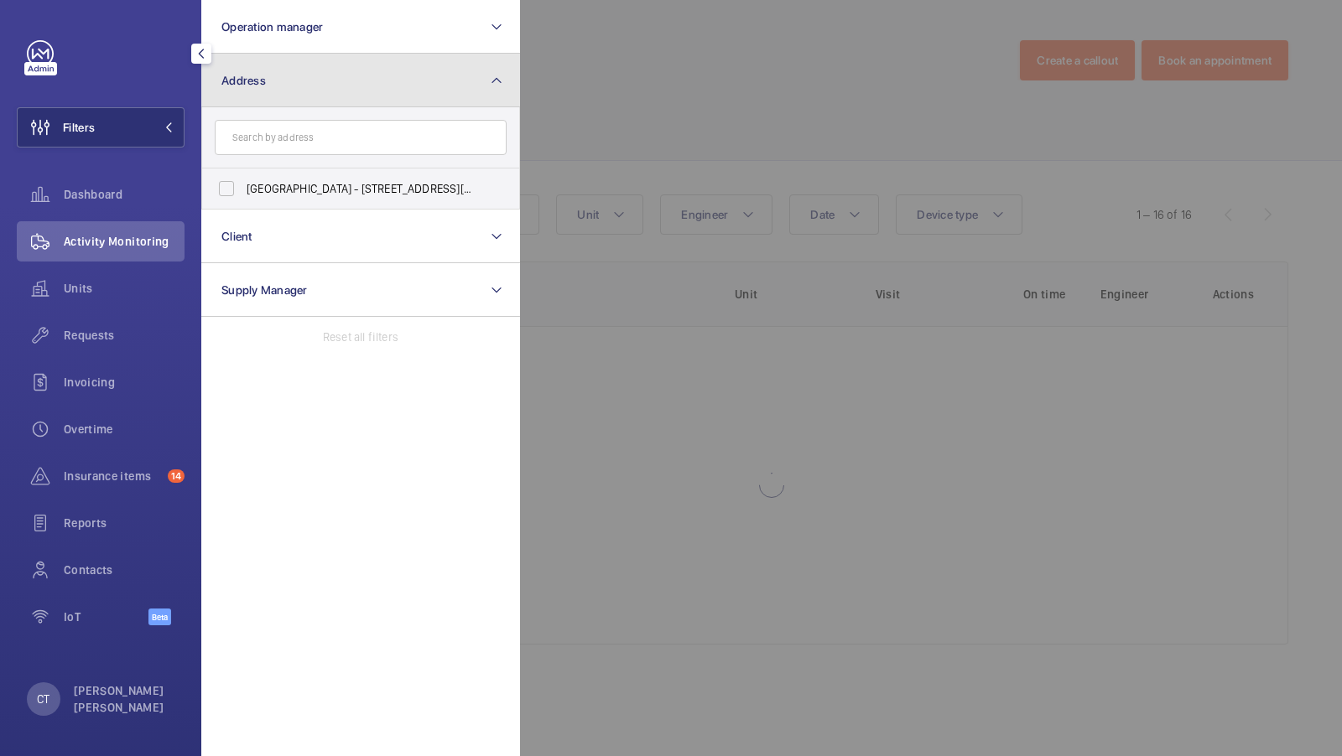
click at [481, 77] on button "Address" at bounding box center [360, 81] width 319 height 54
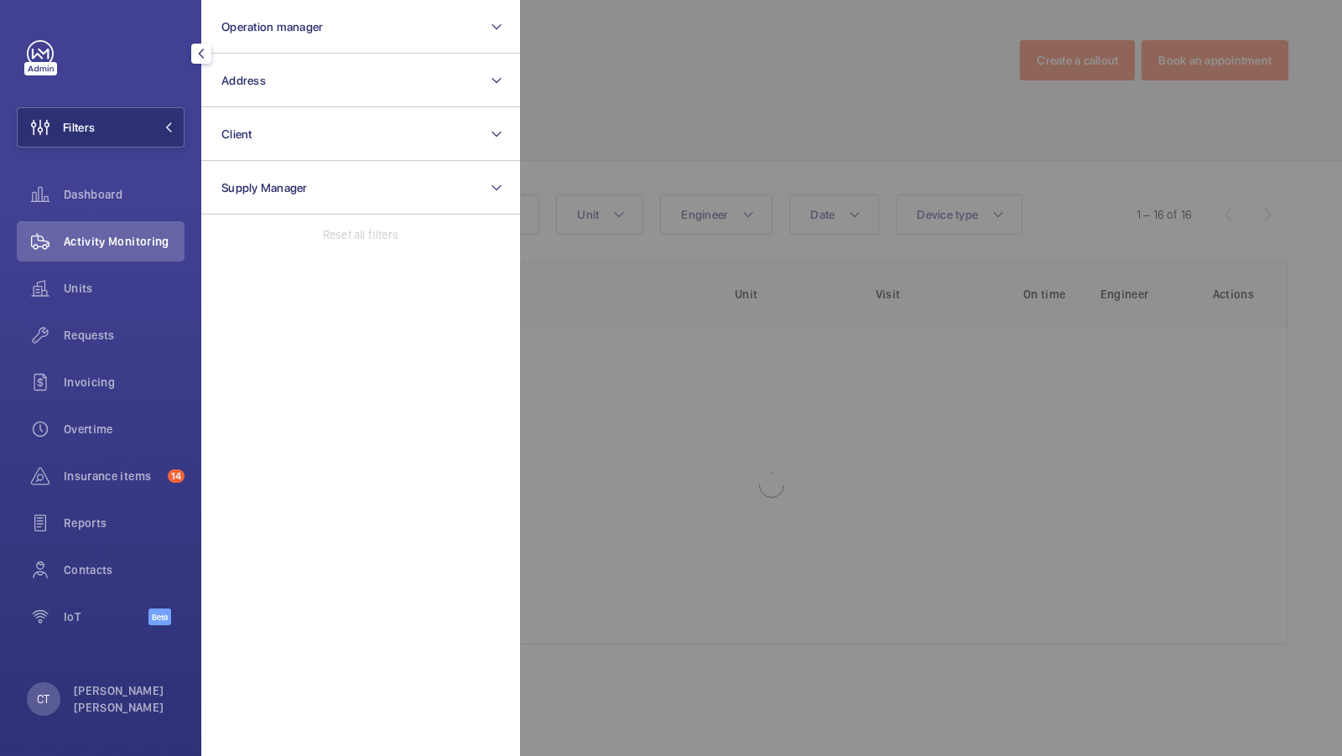
click at [707, 112] on div at bounding box center [1191, 378] width 1342 height 756
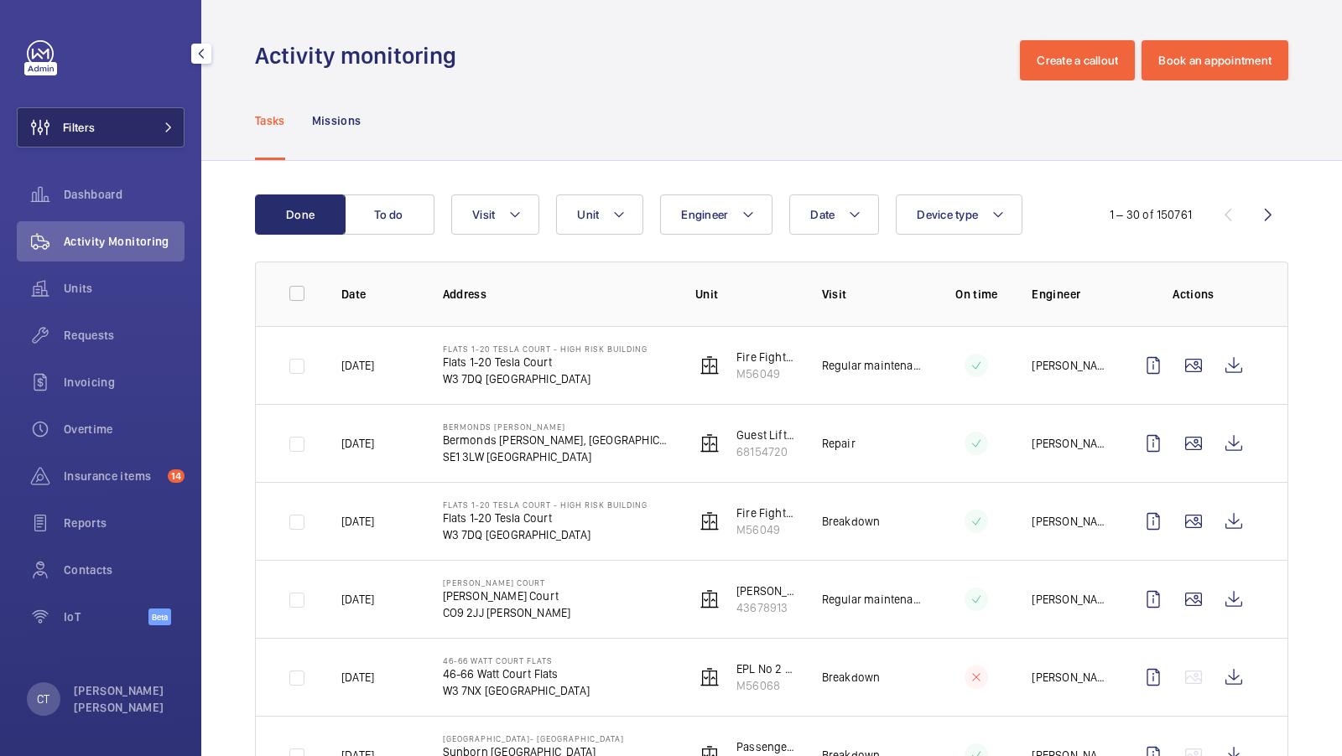
click at [148, 117] on button "Filters" at bounding box center [101, 127] width 168 height 40
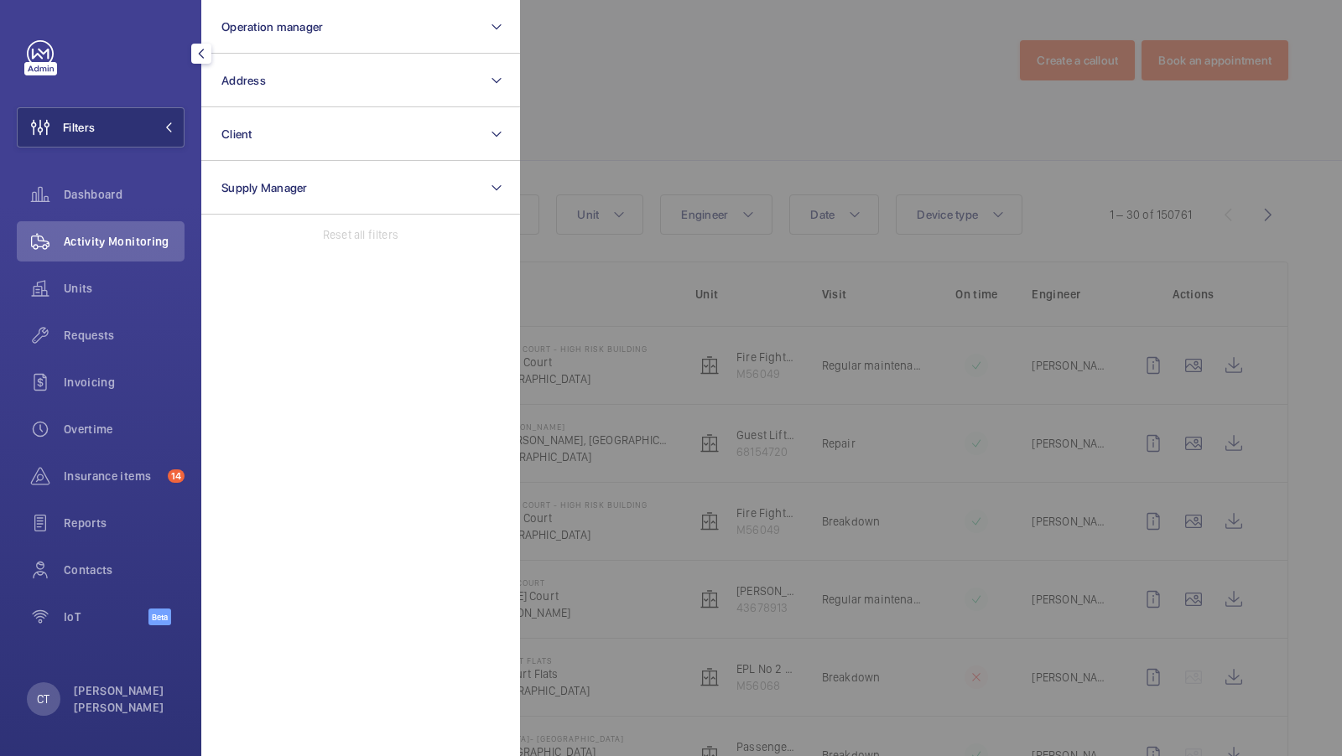
click at [853, 214] on div at bounding box center [1191, 378] width 1342 height 756
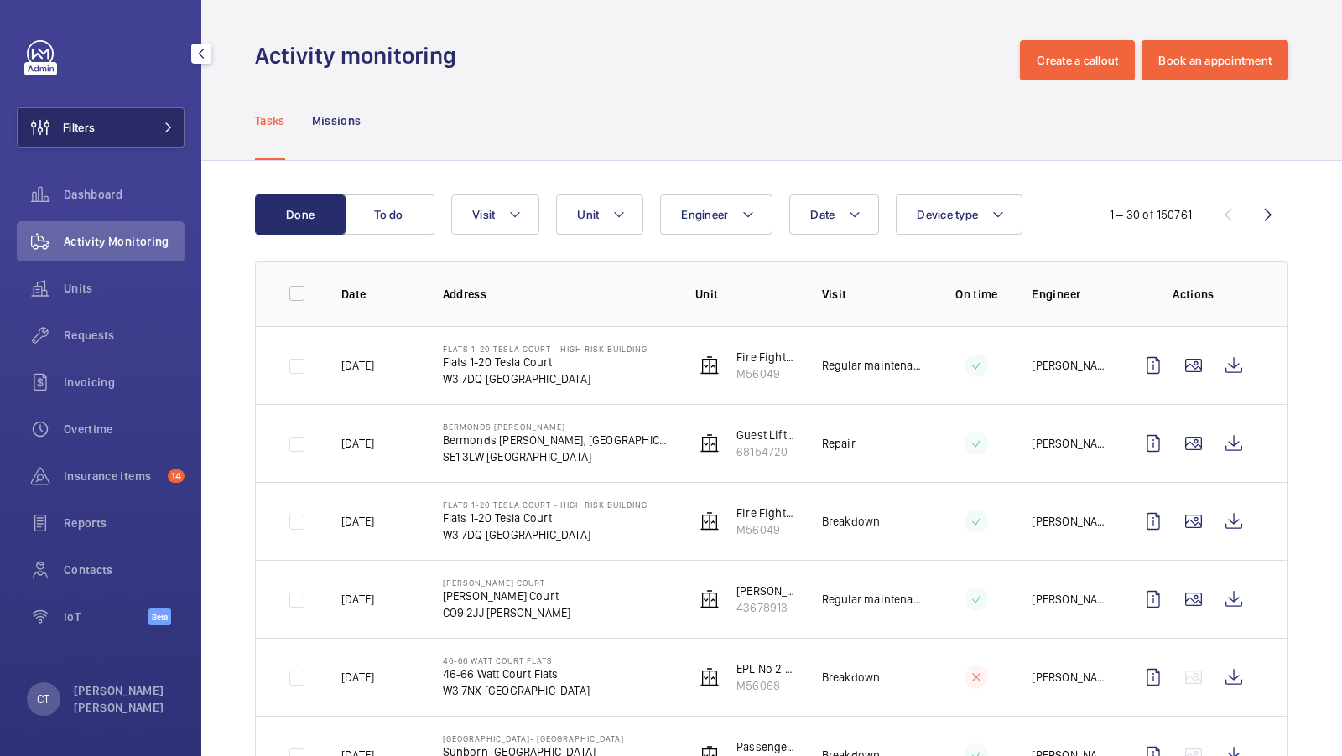
click at [157, 128] on span at bounding box center [163, 127] width 20 height 10
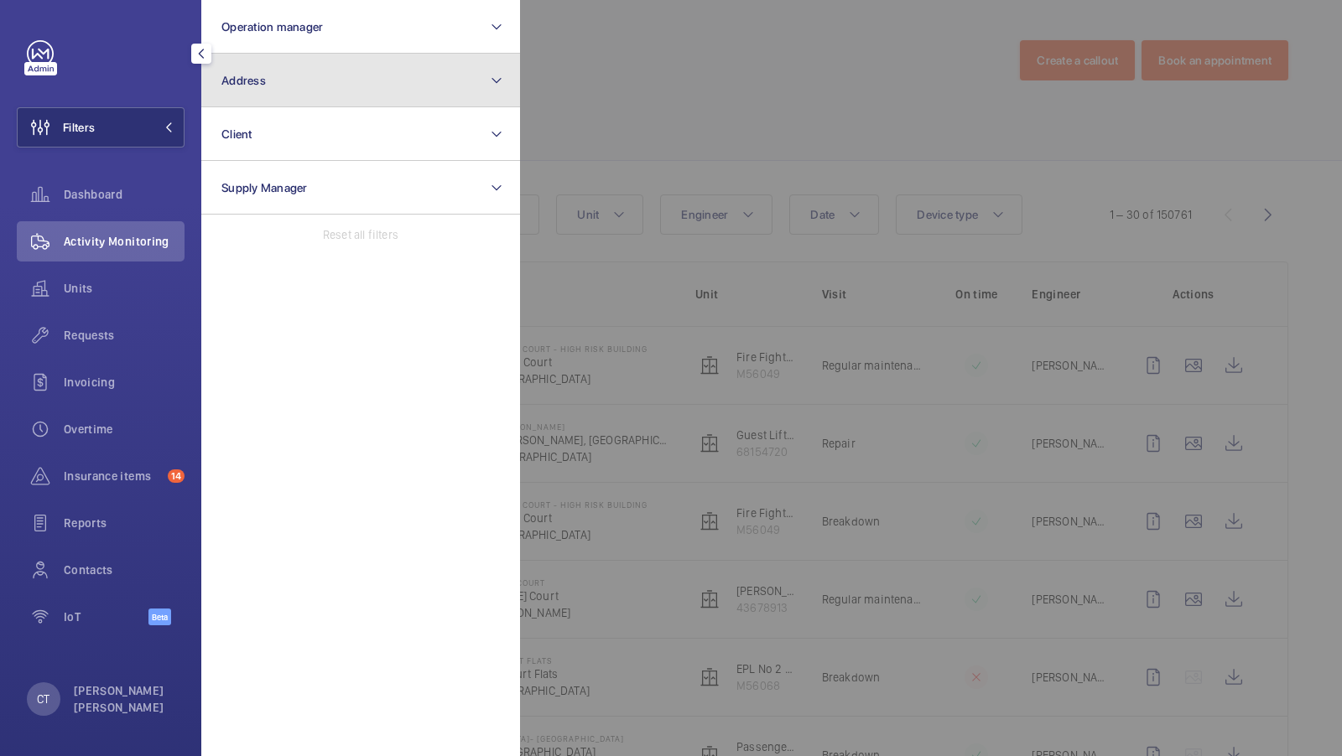
click at [323, 93] on button "Address" at bounding box center [360, 81] width 319 height 54
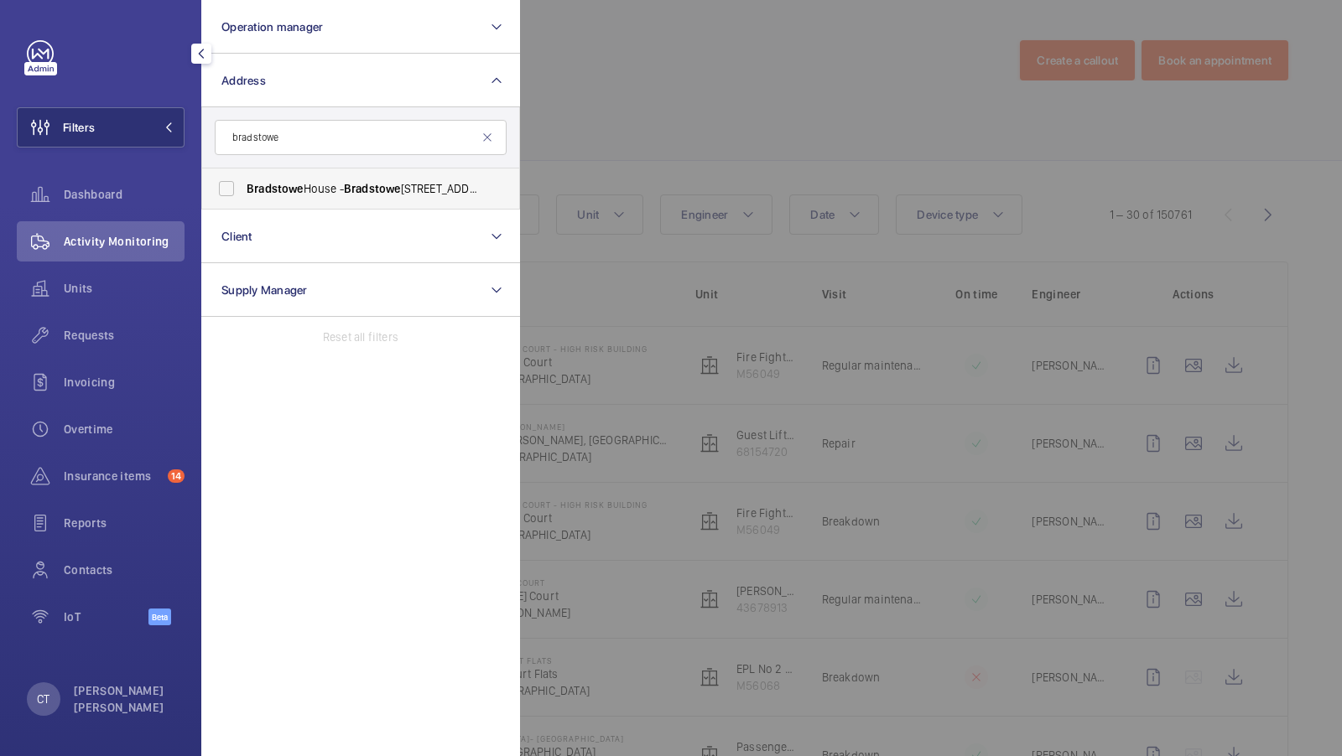
type input "bradstowe"
click at [293, 205] on label "[GEOGRAPHIC_DATA] - [GEOGRAPHIC_DATA], [GEOGRAPHIC_DATA] HA1 1EH" at bounding box center [348, 189] width 292 height 40
click at [243, 205] on input "[GEOGRAPHIC_DATA] - [GEOGRAPHIC_DATA], [GEOGRAPHIC_DATA] HA1 1EH" at bounding box center [227, 189] width 34 height 34
checkbox input "true"
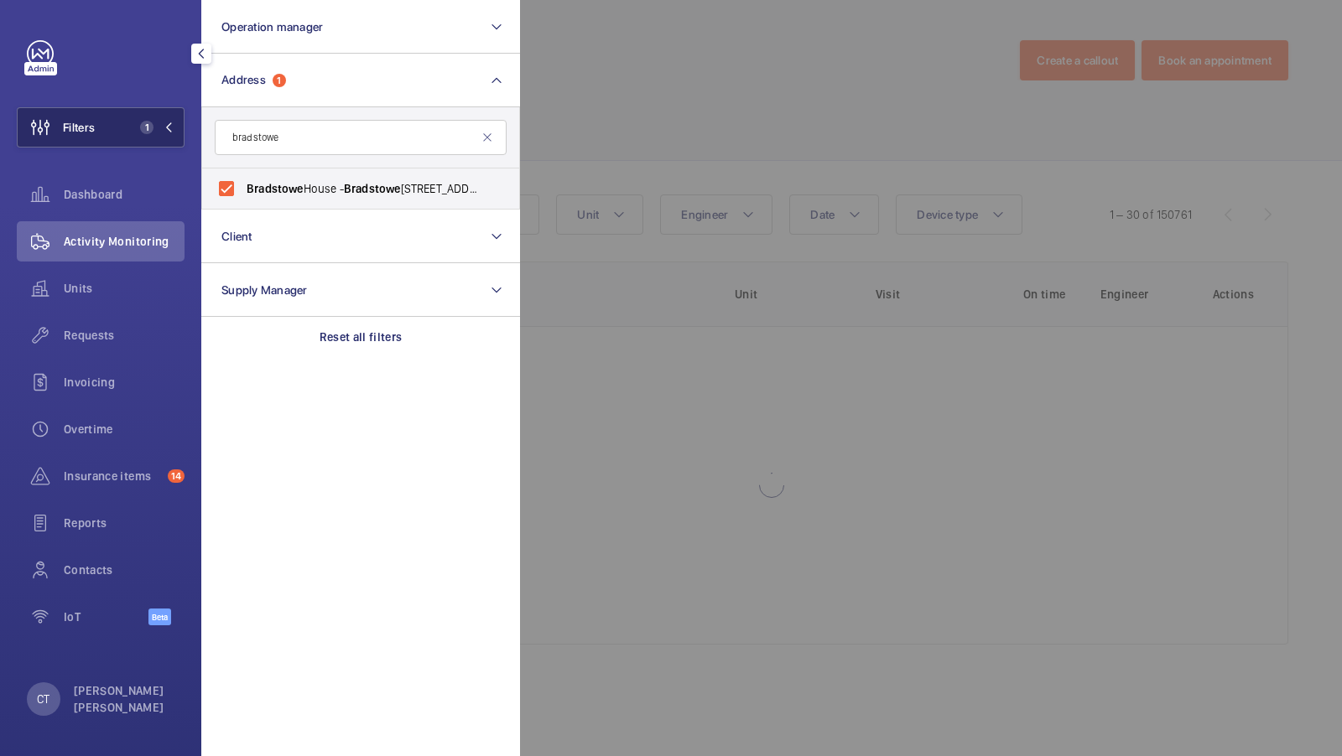
click at [133, 117] on button "Filters 1" at bounding box center [101, 127] width 168 height 40
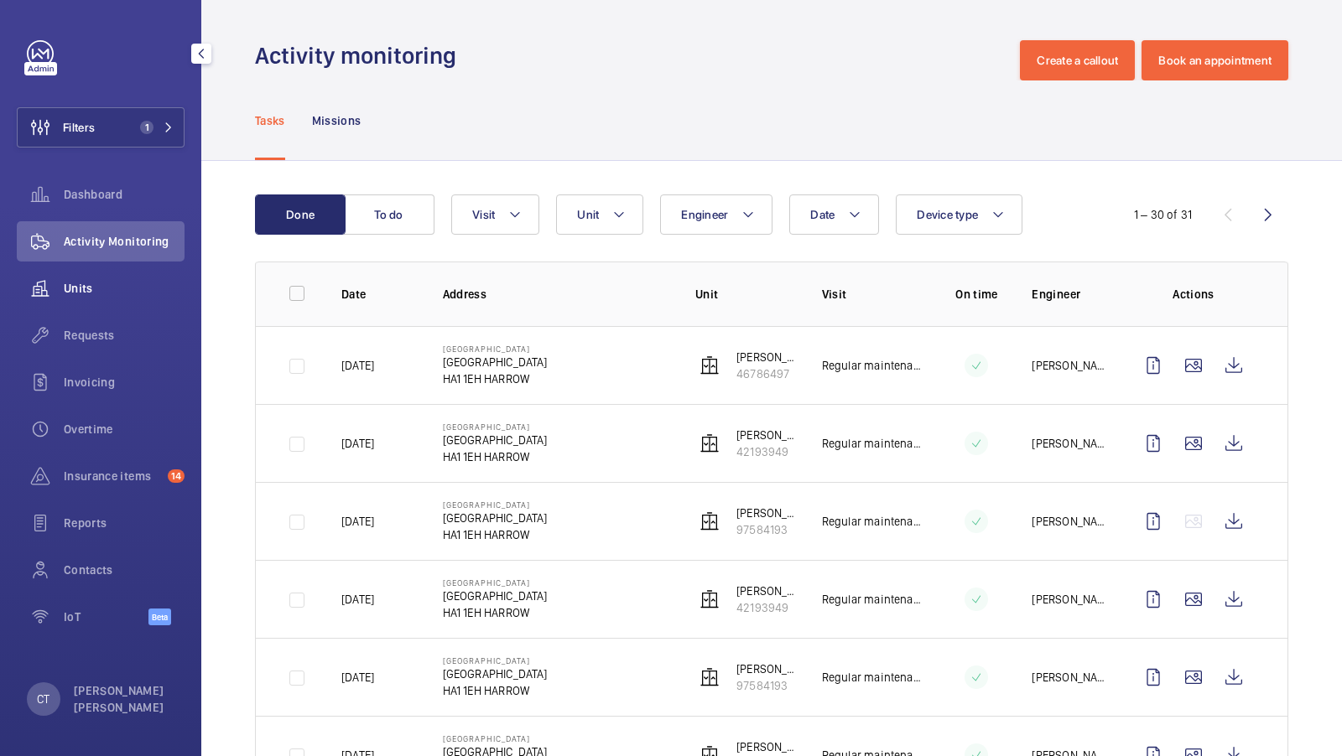
click at [116, 283] on span "Units" at bounding box center [124, 288] width 121 height 17
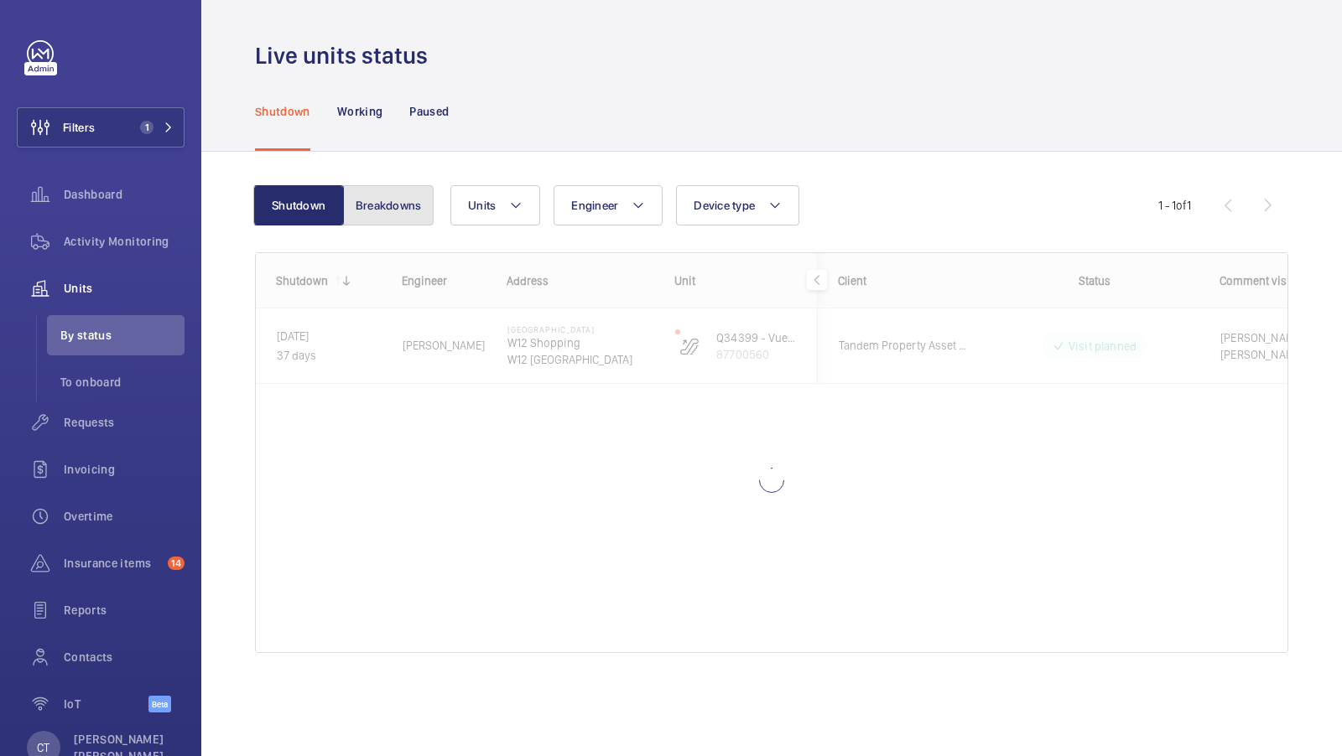
click at [400, 215] on button "Breakdowns" at bounding box center [388, 205] width 91 height 40
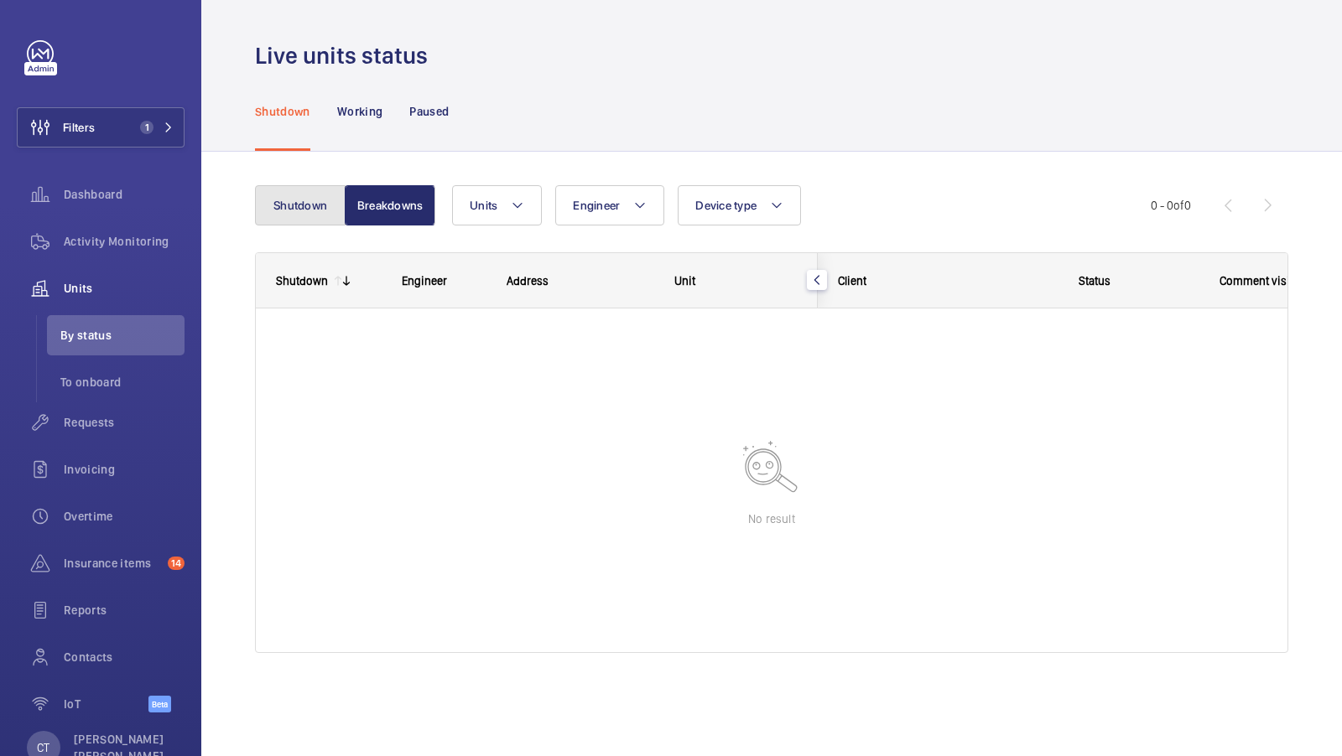
click at [279, 205] on button "Shutdown" at bounding box center [300, 205] width 91 height 40
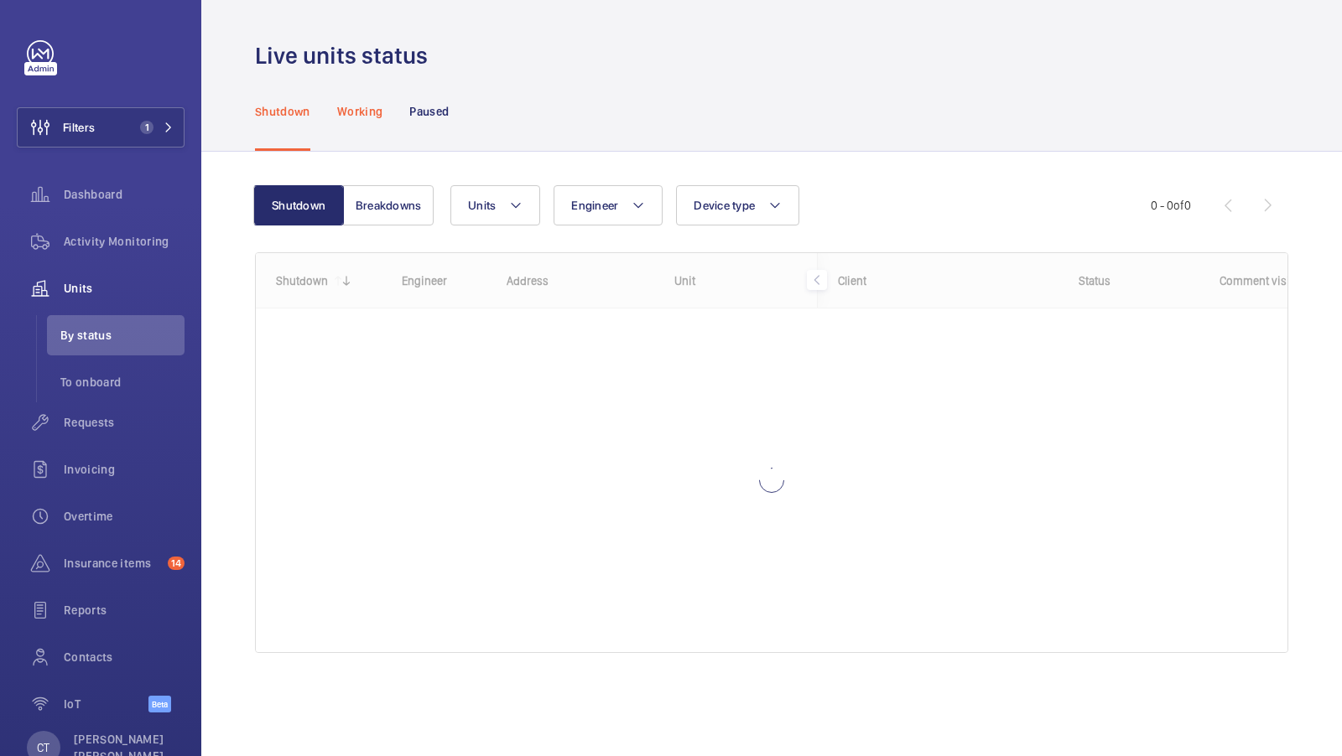
click at [371, 101] on div "Working" at bounding box center [359, 111] width 45 height 80
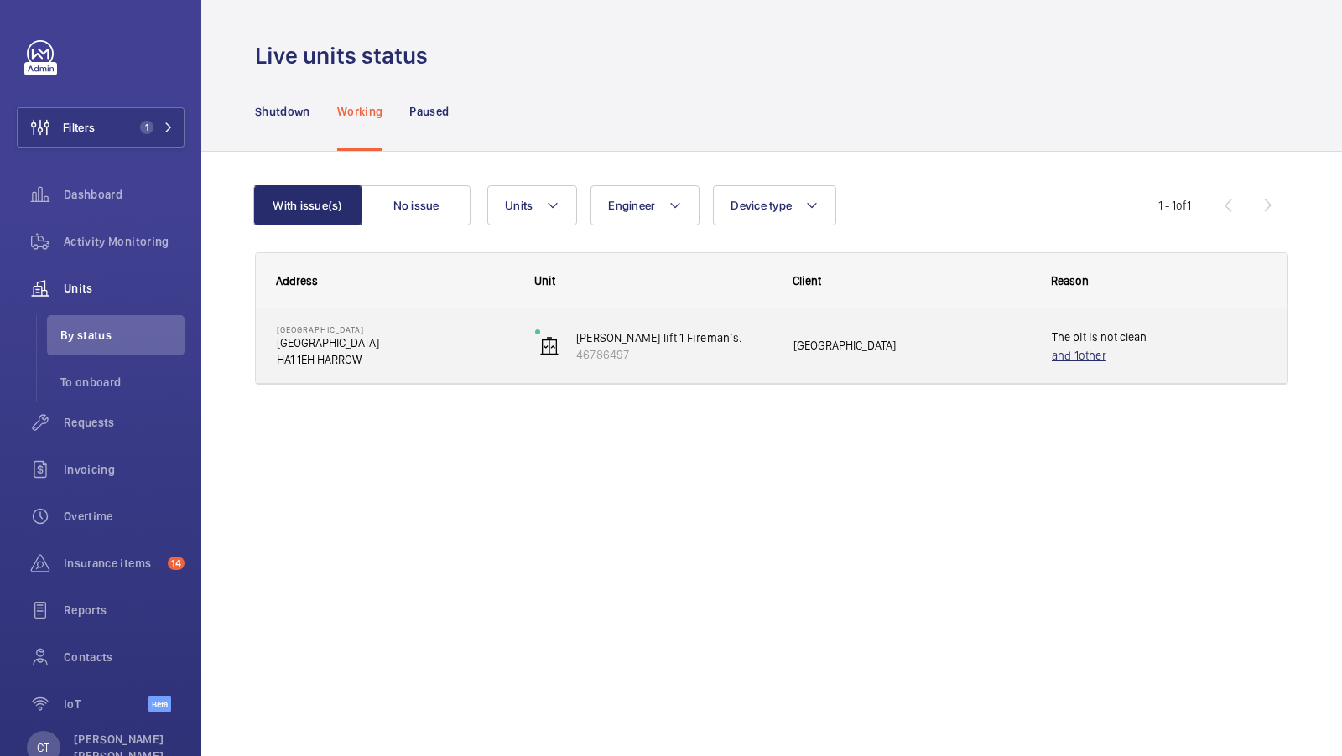
click at [1083, 359] on span "other" at bounding box center [1092, 355] width 28 height 13
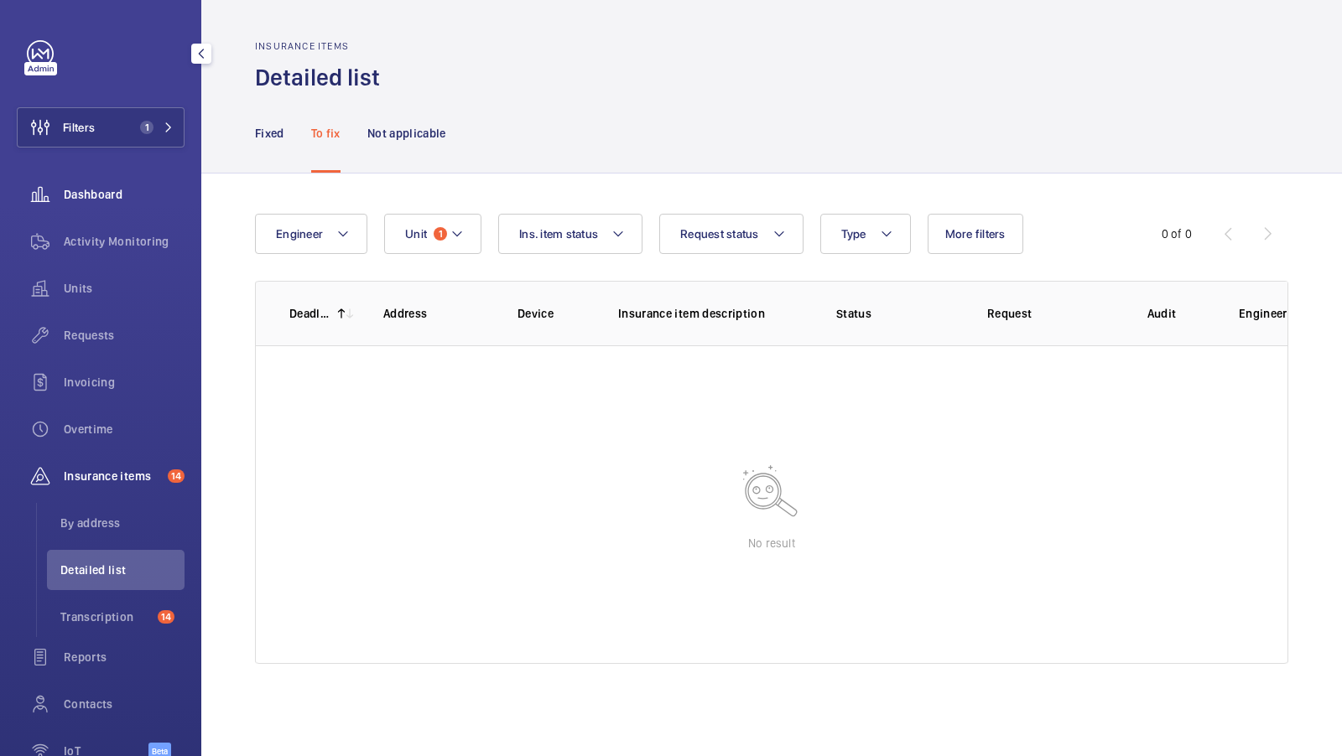
click at [101, 193] on span "Dashboard" at bounding box center [124, 194] width 121 height 17
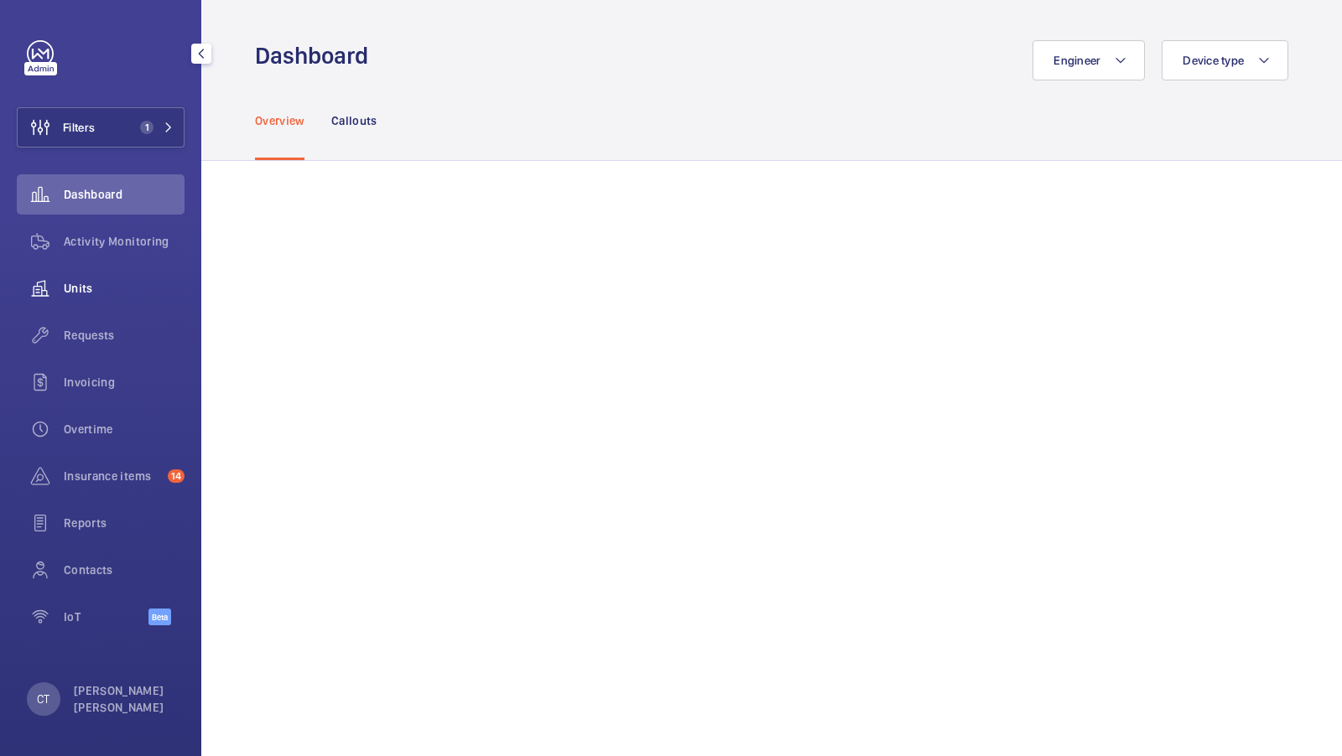
click at [108, 287] on span "Units" at bounding box center [124, 288] width 121 height 17
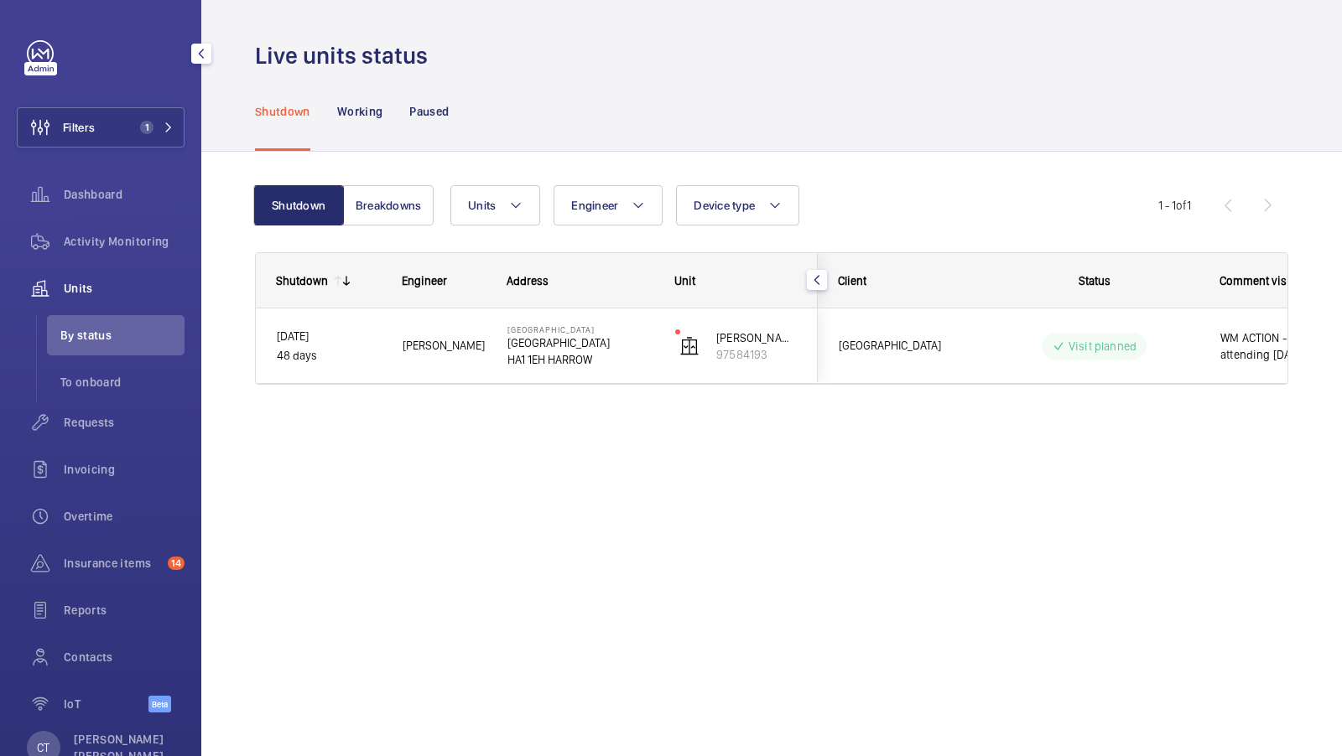
click at [144, 105] on div "Filters 1 Dashboard Activity Monitoring Units By status To onboard Requests Inv…" at bounding box center [101, 385] width 168 height 691
click at [179, 117] on button "Filters 1" at bounding box center [101, 127] width 168 height 40
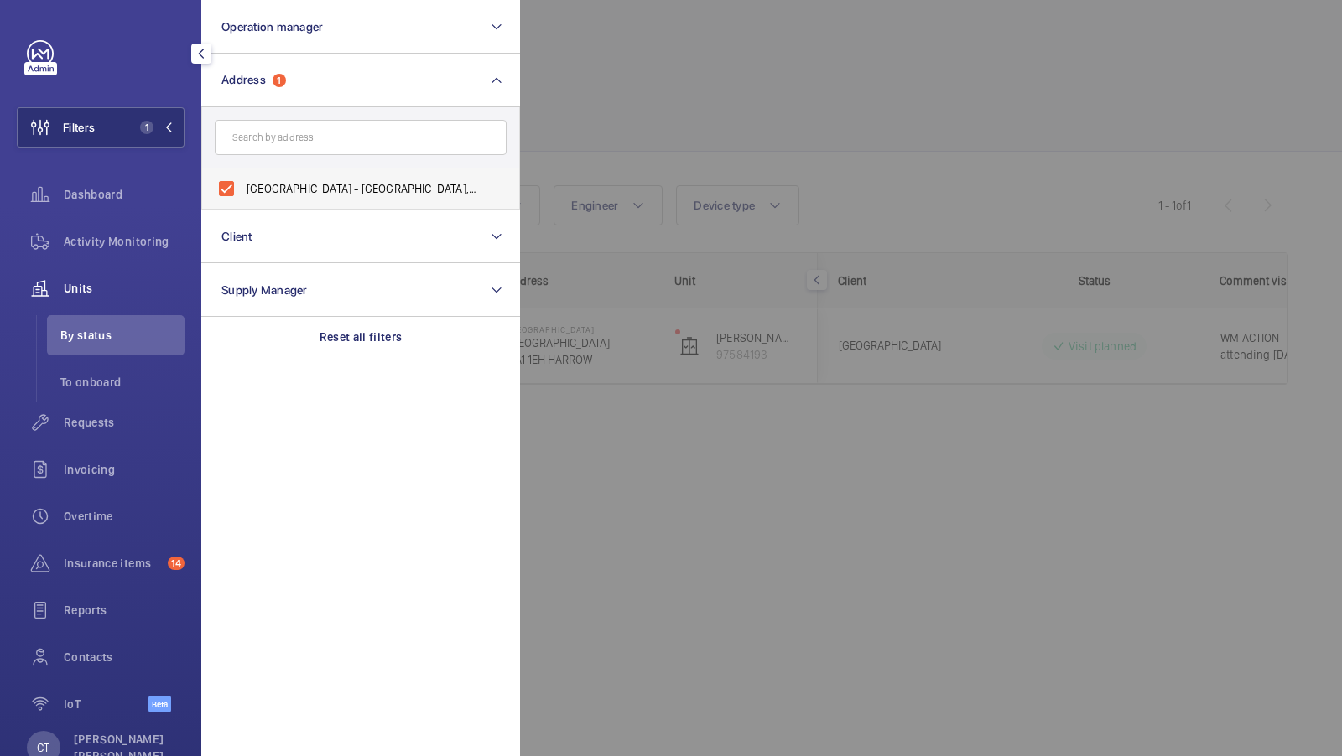
click at [319, 175] on label "[GEOGRAPHIC_DATA] - [GEOGRAPHIC_DATA], [GEOGRAPHIC_DATA] HA1 1EH" at bounding box center [348, 189] width 292 height 40
click at [243, 175] on input "[GEOGRAPHIC_DATA] - [GEOGRAPHIC_DATA], [GEOGRAPHIC_DATA] HA1 1EH" at bounding box center [227, 189] width 34 height 34
checkbox input "false"
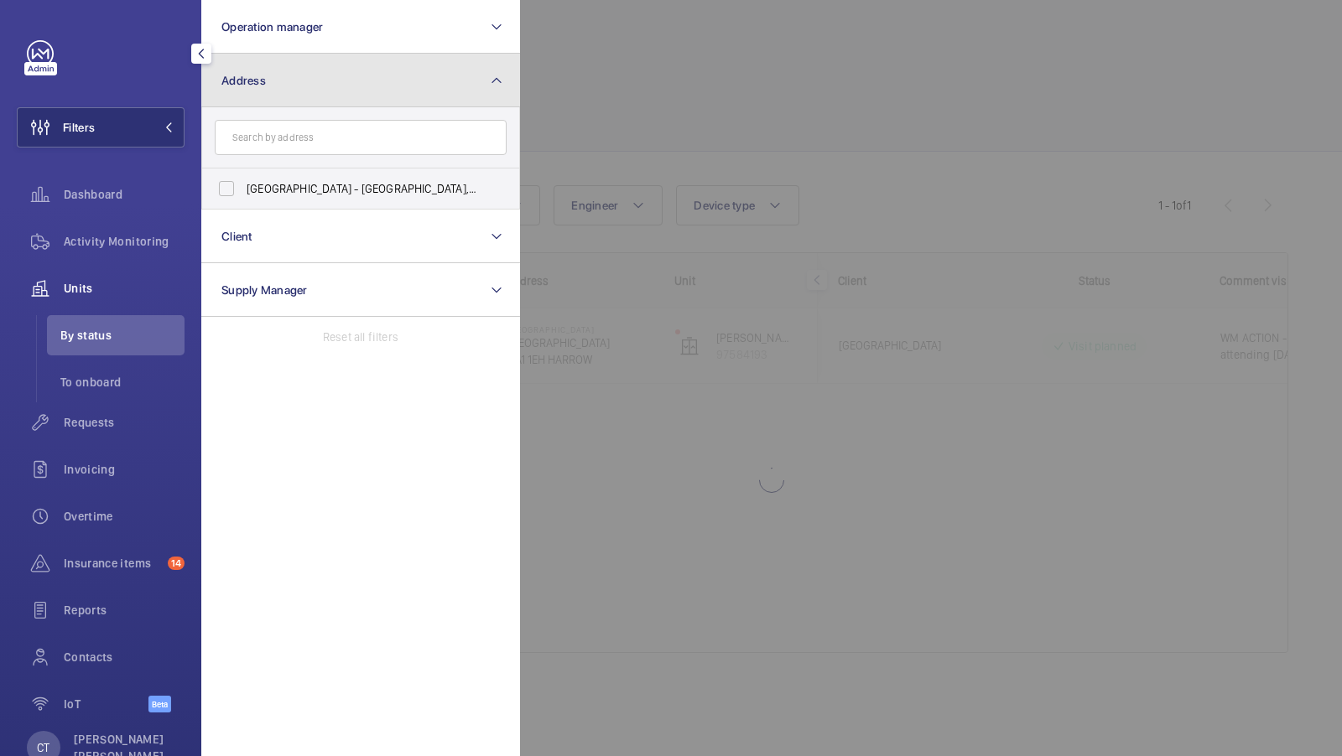
click at [384, 66] on button "Address" at bounding box center [360, 81] width 319 height 54
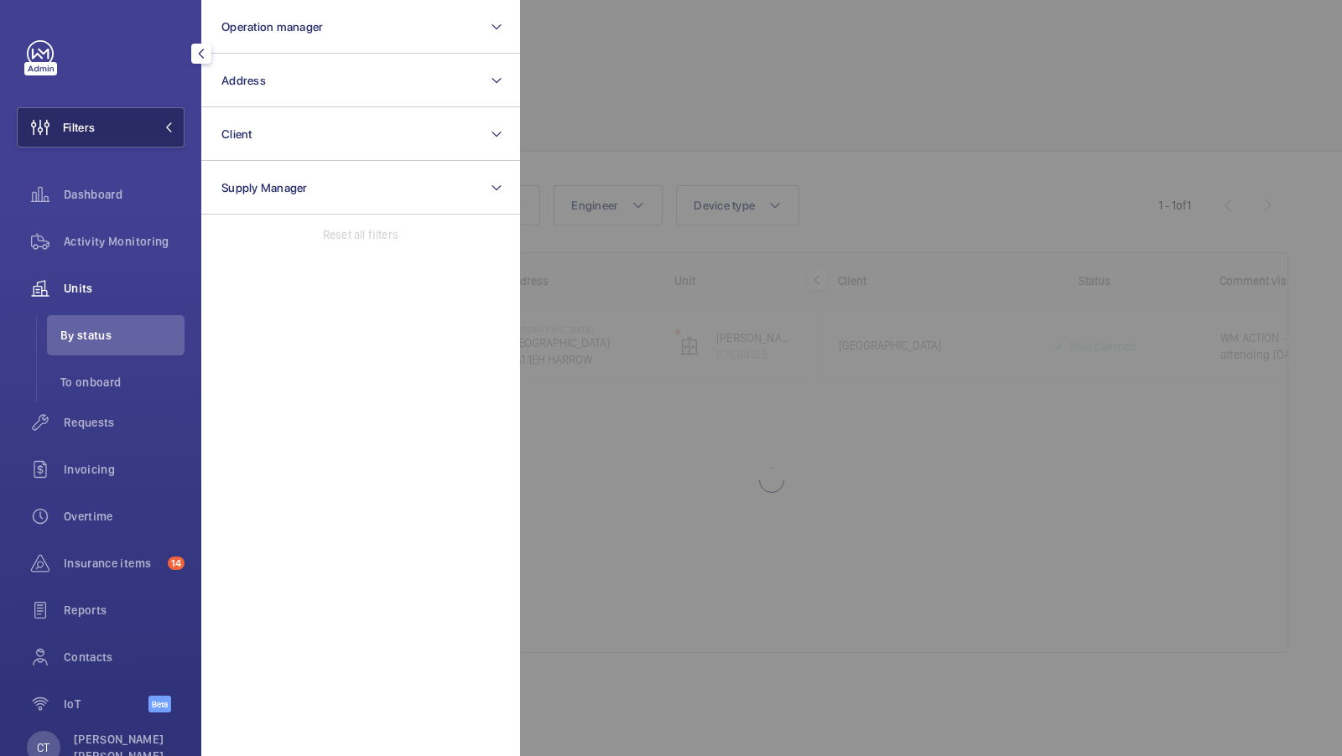
click at [157, 132] on button "Filters" at bounding box center [101, 127] width 168 height 40
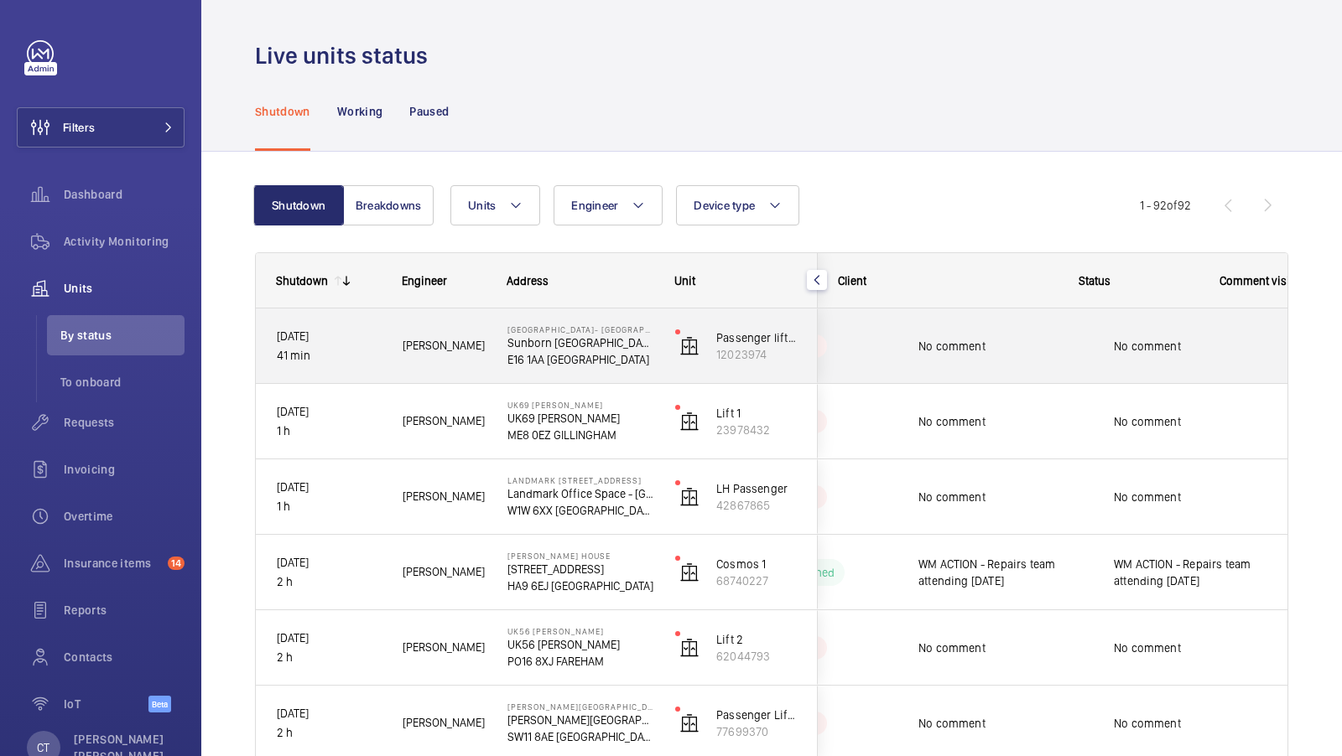
scroll to position [0, 302]
click at [1098, 356] on div "No comment" at bounding box center [1190, 346] width 194 height 72
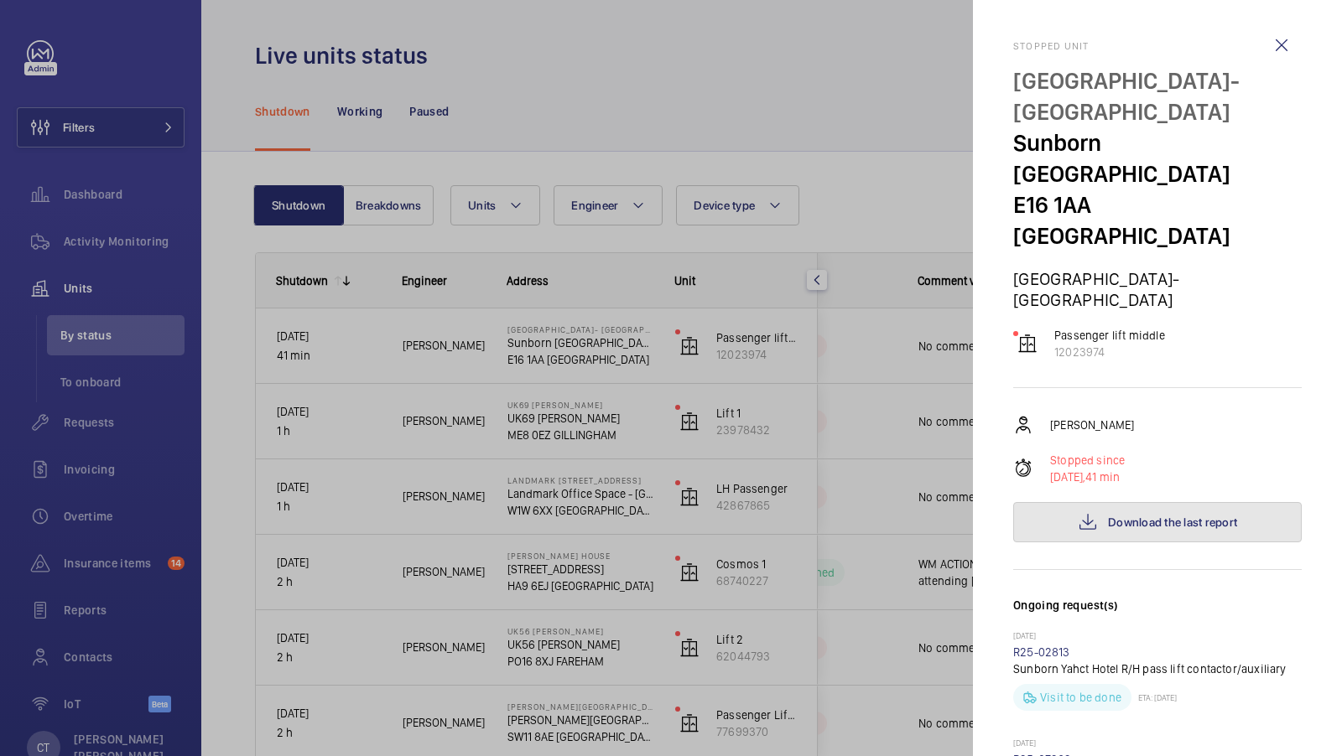
click at [1140, 516] on span "Download the last report" at bounding box center [1172, 522] width 129 height 13
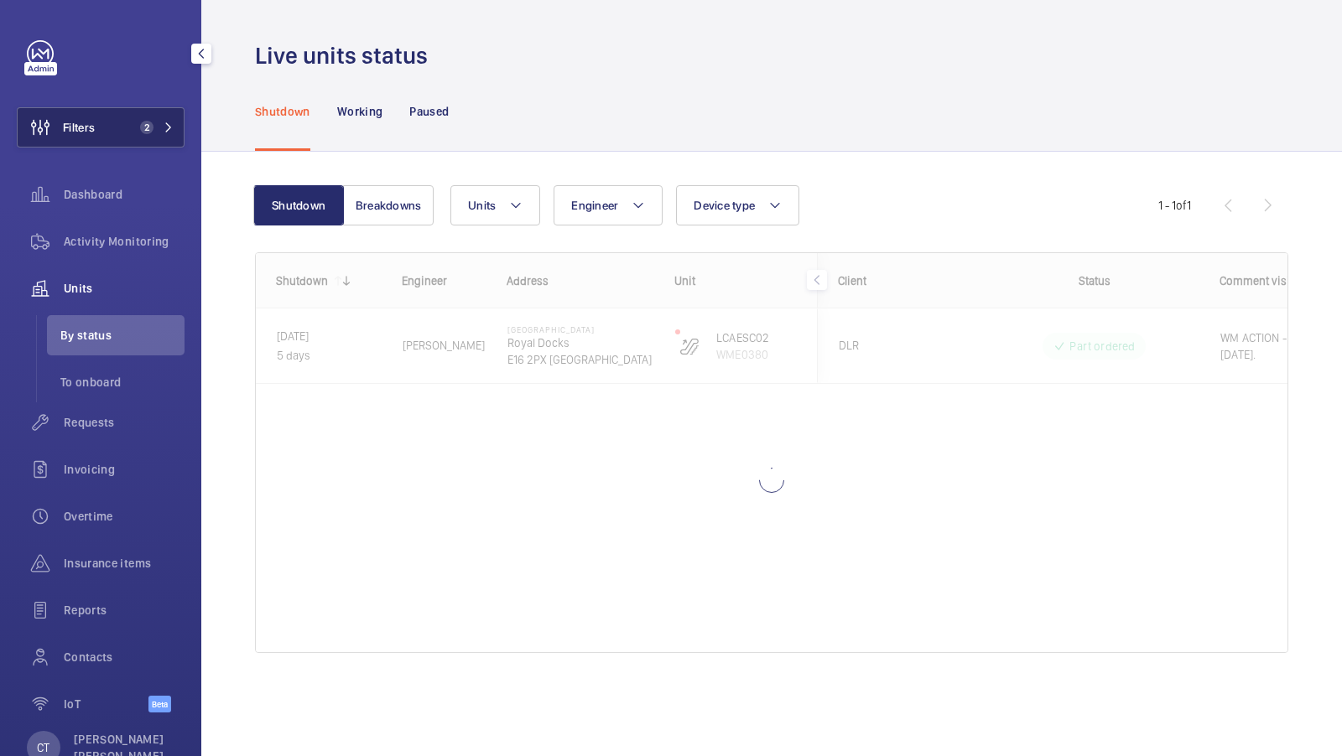
click at [137, 138] on button "Filters 2" at bounding box center [101, 127] width 168 height 40
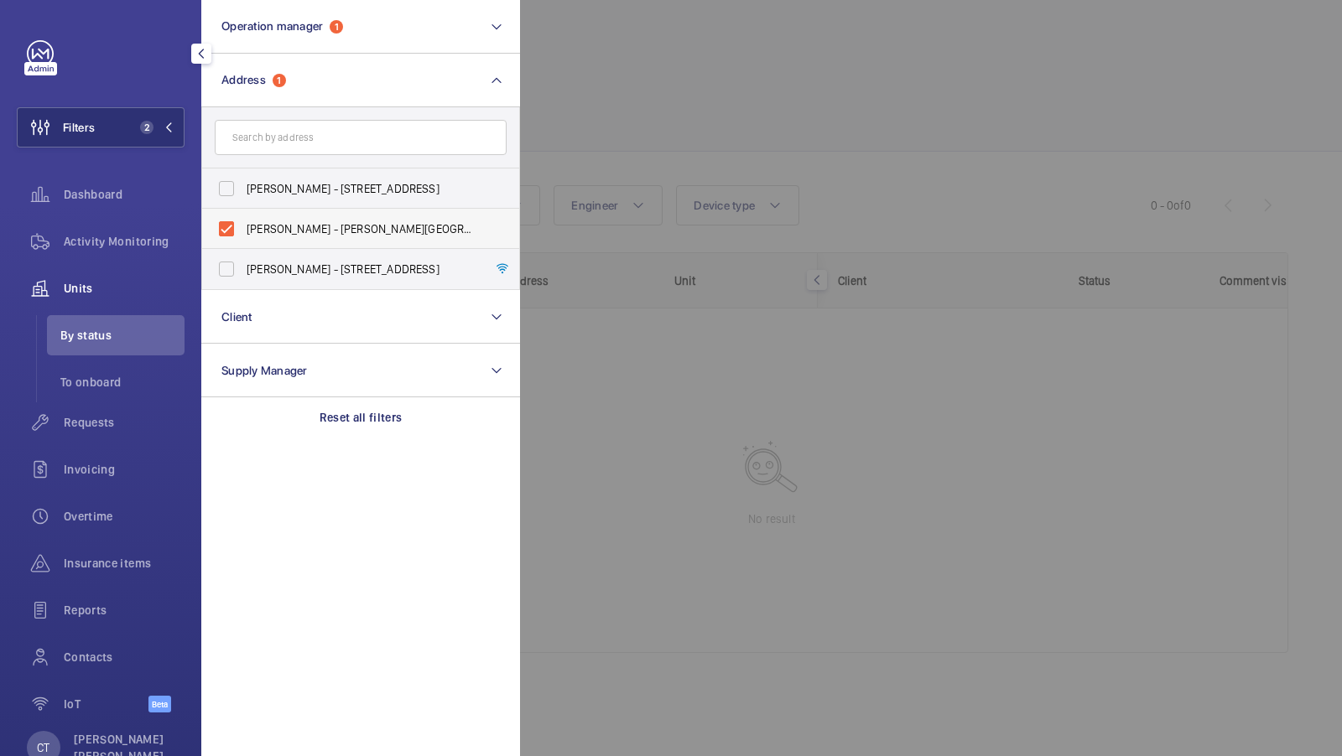
click at [241, 241] on label "Clifford Allbutt - Clifford Allbutt Building, CAMBRIDGE CB2 0SP" at bounding box center [348, 229] width 292 height 40
click at [241, 241] on input "Clifford Allbutt - Clifford Allbutt Building, CAMBRIDGE CB2 0SP" at bounding box center [227, 229] width 34 height 34
checkbox input "false"
click at [166, 136] on button "Filters 1" at bounding box center [101, 127] width 168 height 40
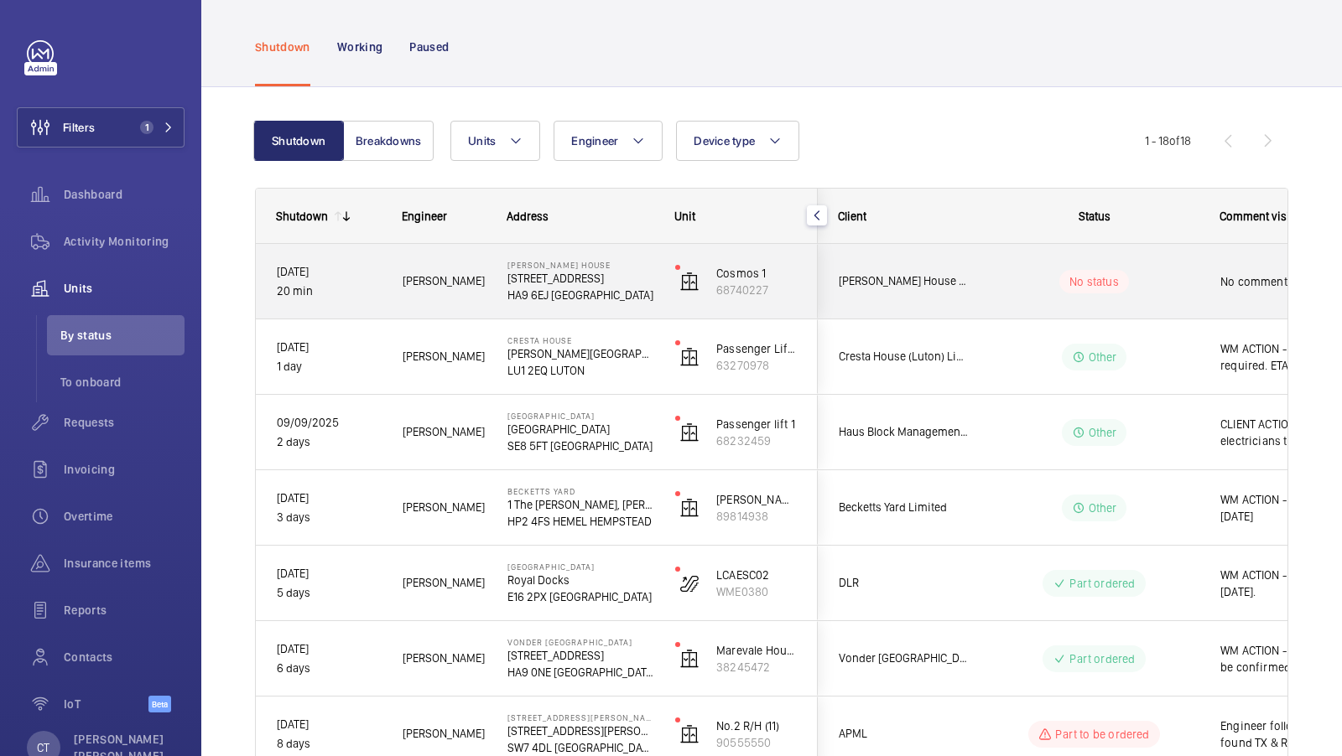
scroll to position [0, 302]
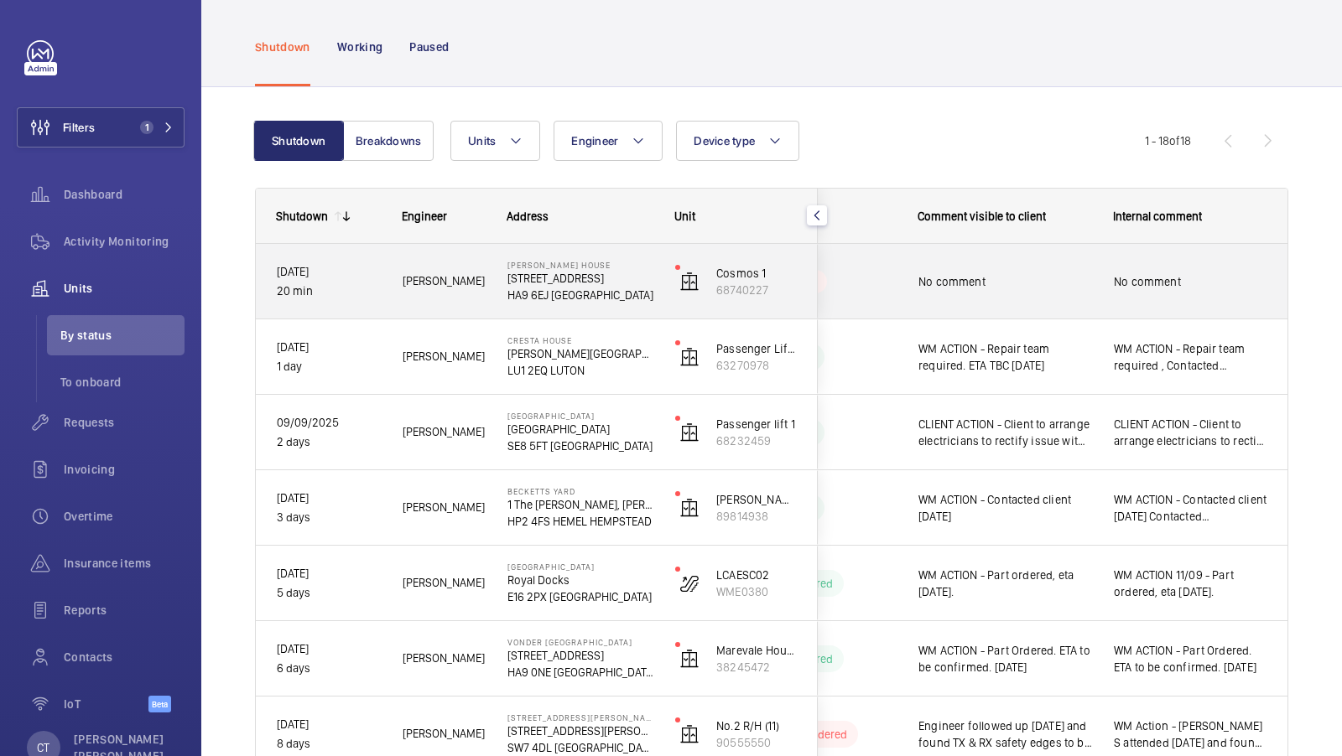
click at [1225, 278] on span "No comment" at bounding box center [1189, 281] width 153 height 17
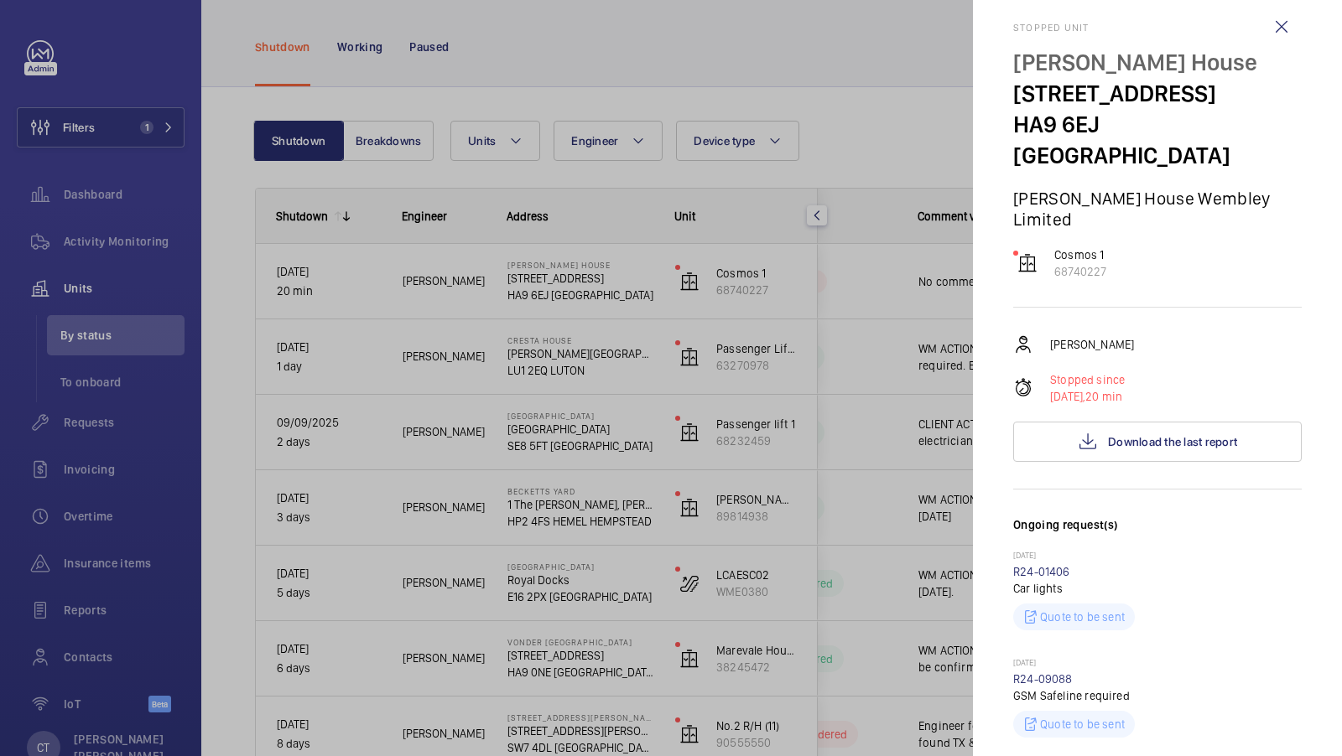
scroll to position [0, 0]
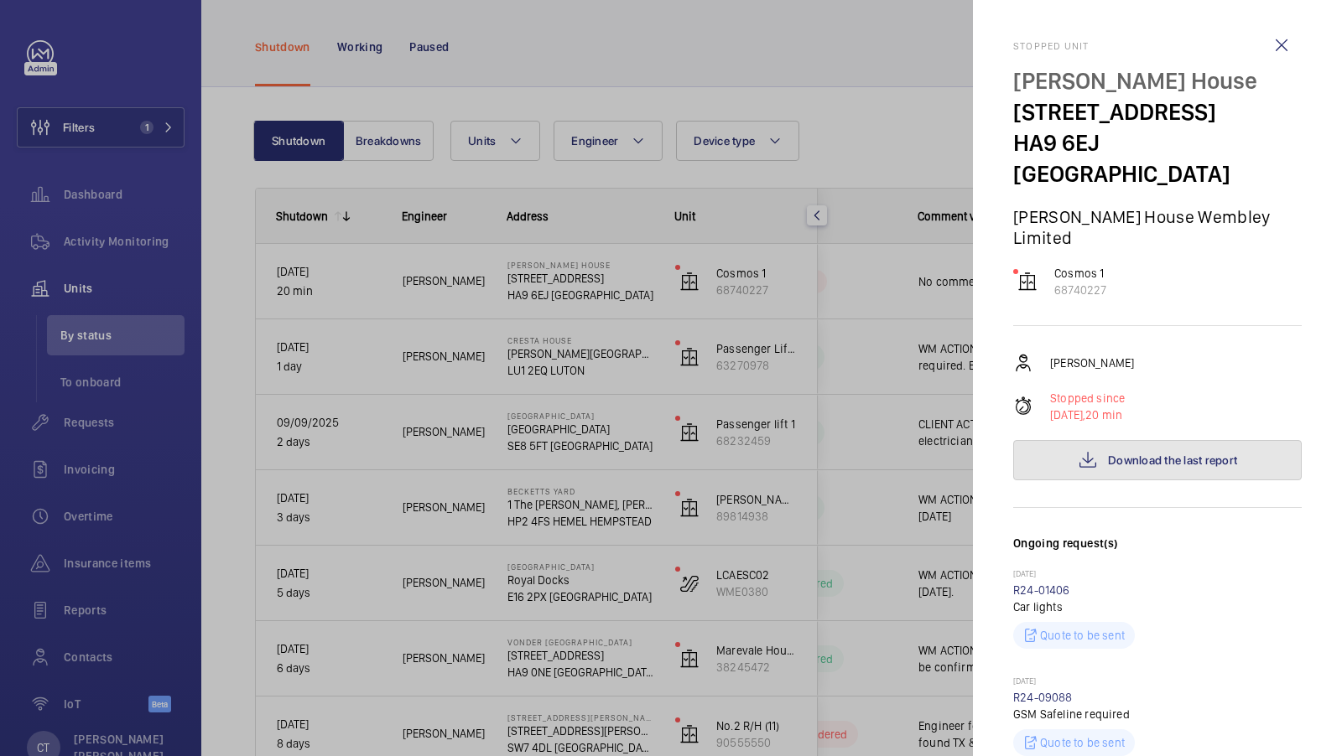
click at [1165, 454] on span "Download the last report" at bounding box center [1172, 460] width 129 height 13
click at [95, 367] on div at bounding box center [671, 378] width 1342 height 756
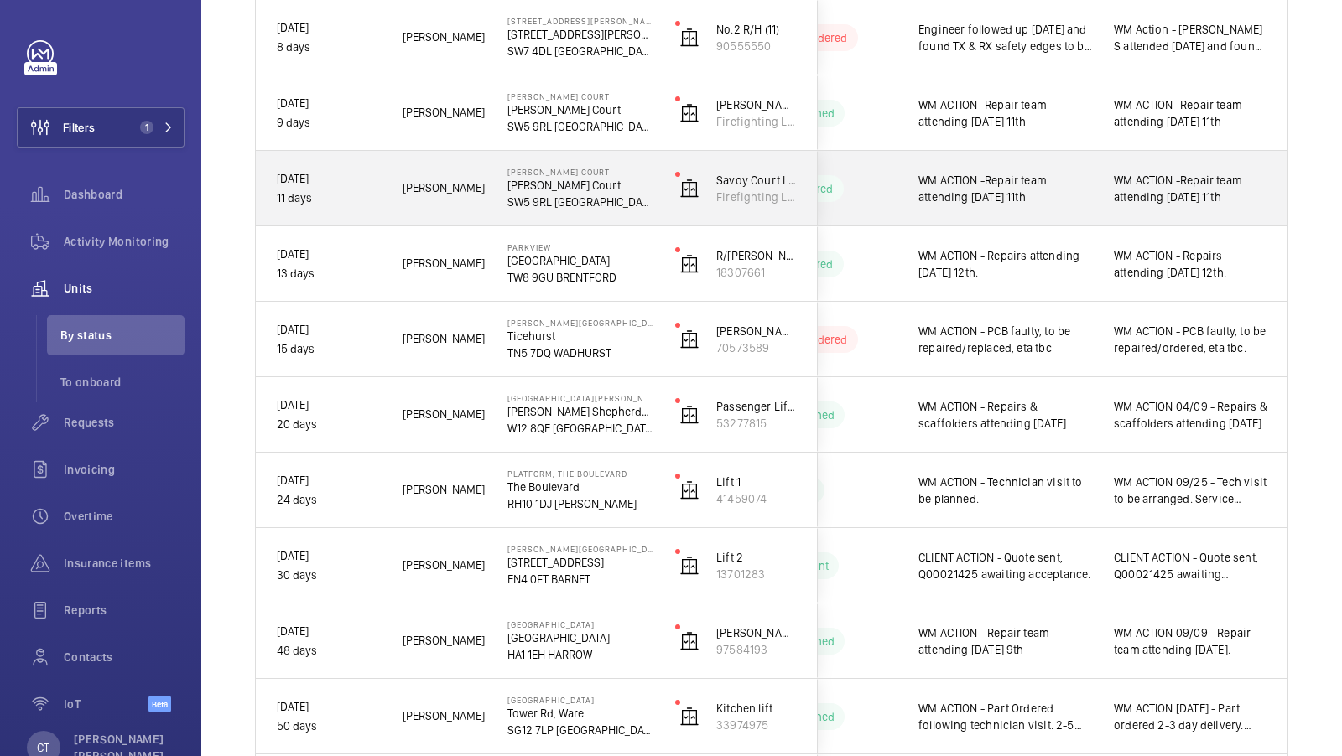
scroll to position [620, 0]
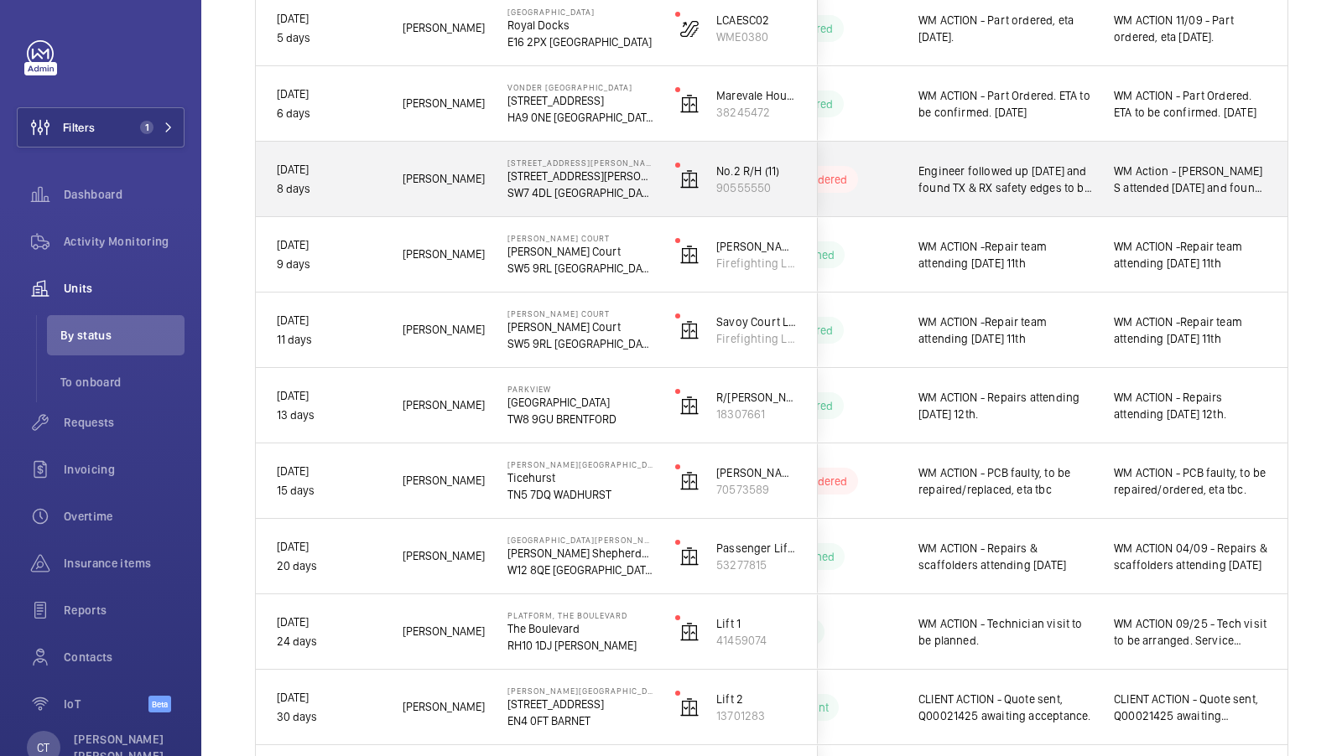
click at [1191, 189] on span "WM Action - [PERSON_NAME] S attended [DATE] and found TX & RX safety edges to b…" at bounding box center [1189, 180] width 153 height 34
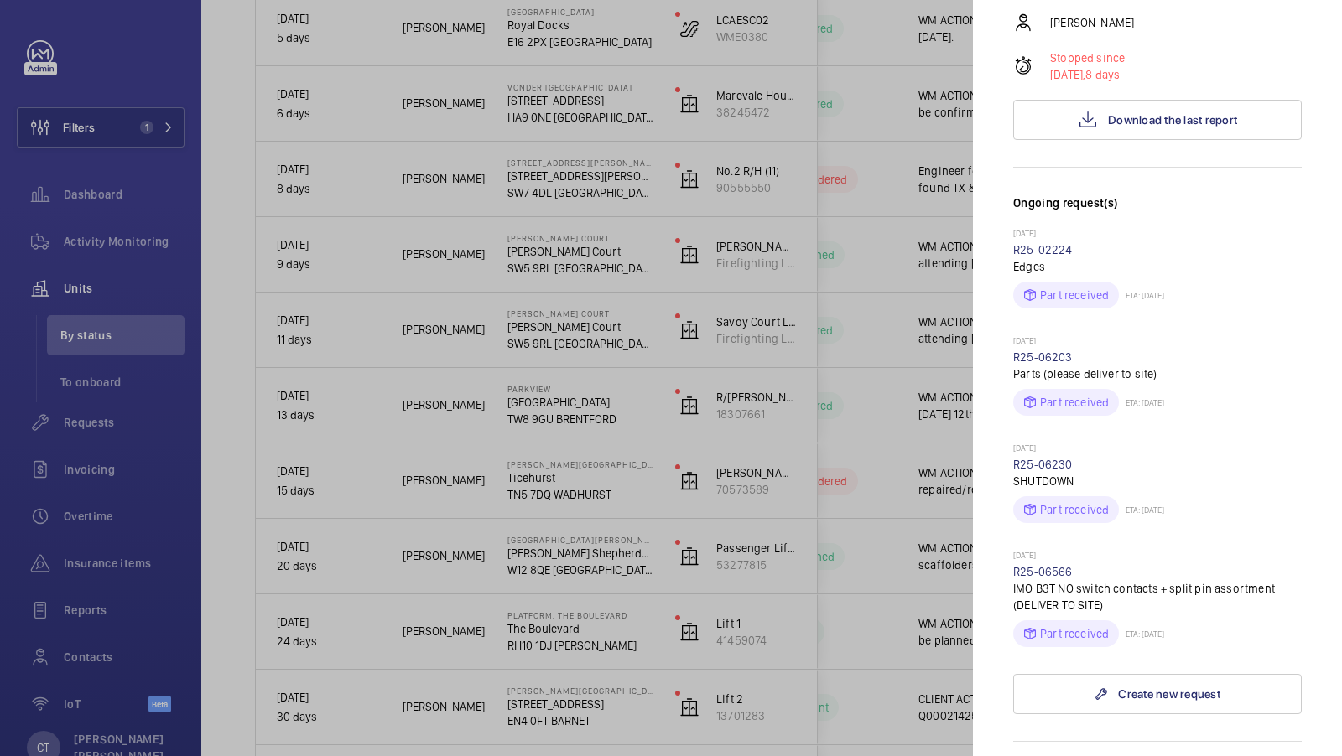
scroll to position [0, 0]
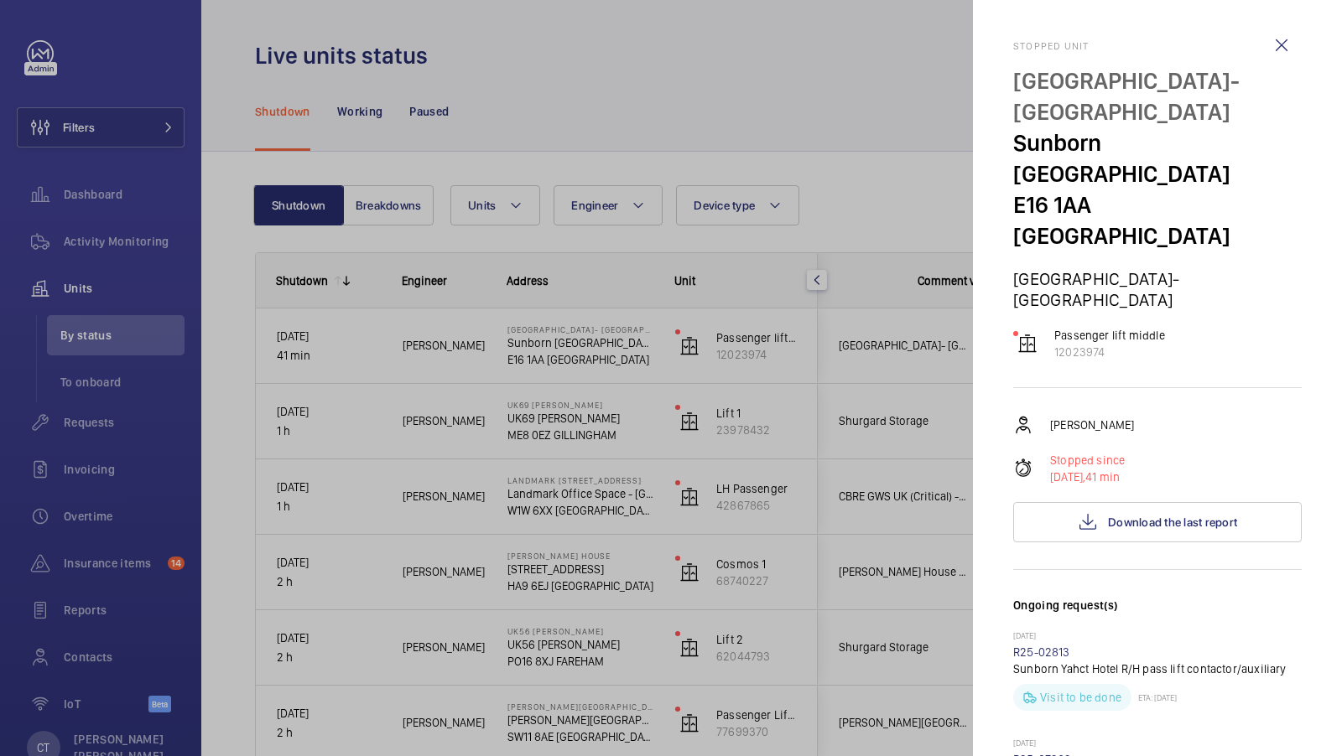
scroll to position [0, 302]
click at [834, 403] on div at bounding box center [671, 378] width 1342 height 756
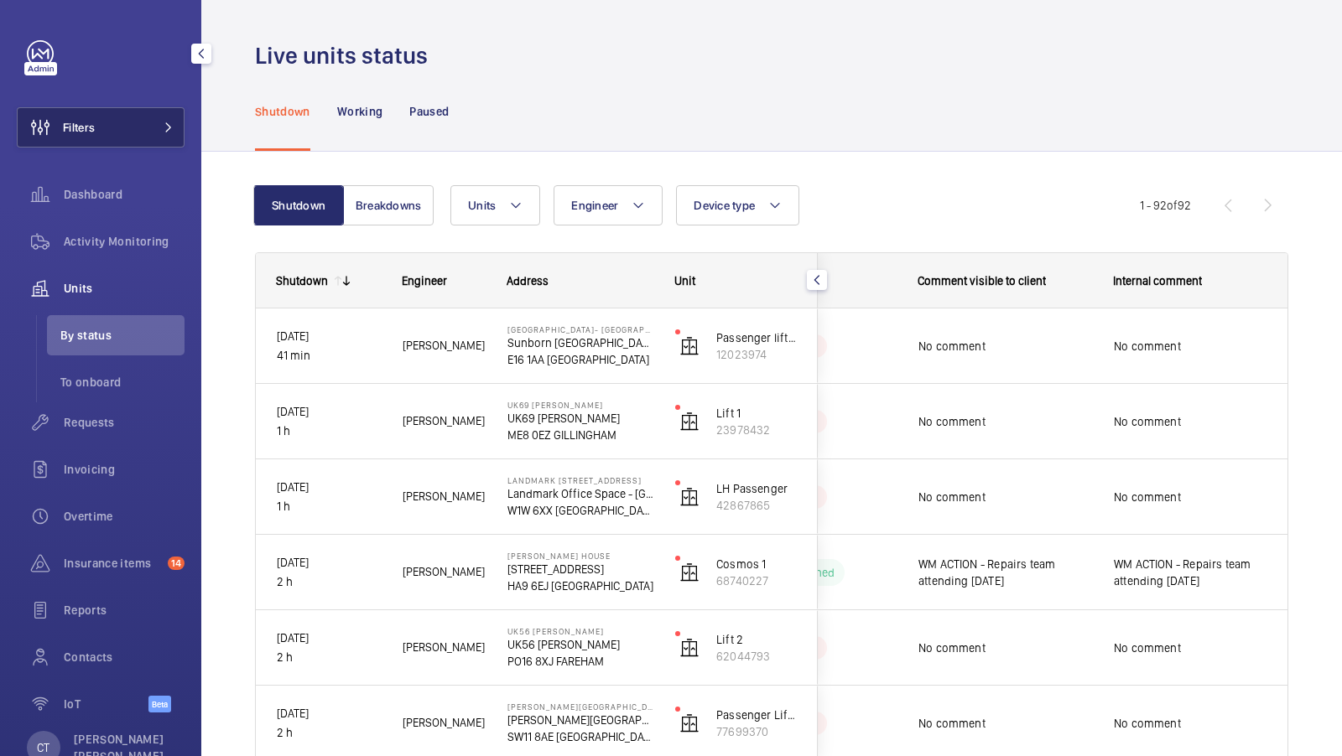
click at [148, 139] on button "Filters" at bounding box center [101, 127] width 168 height 40
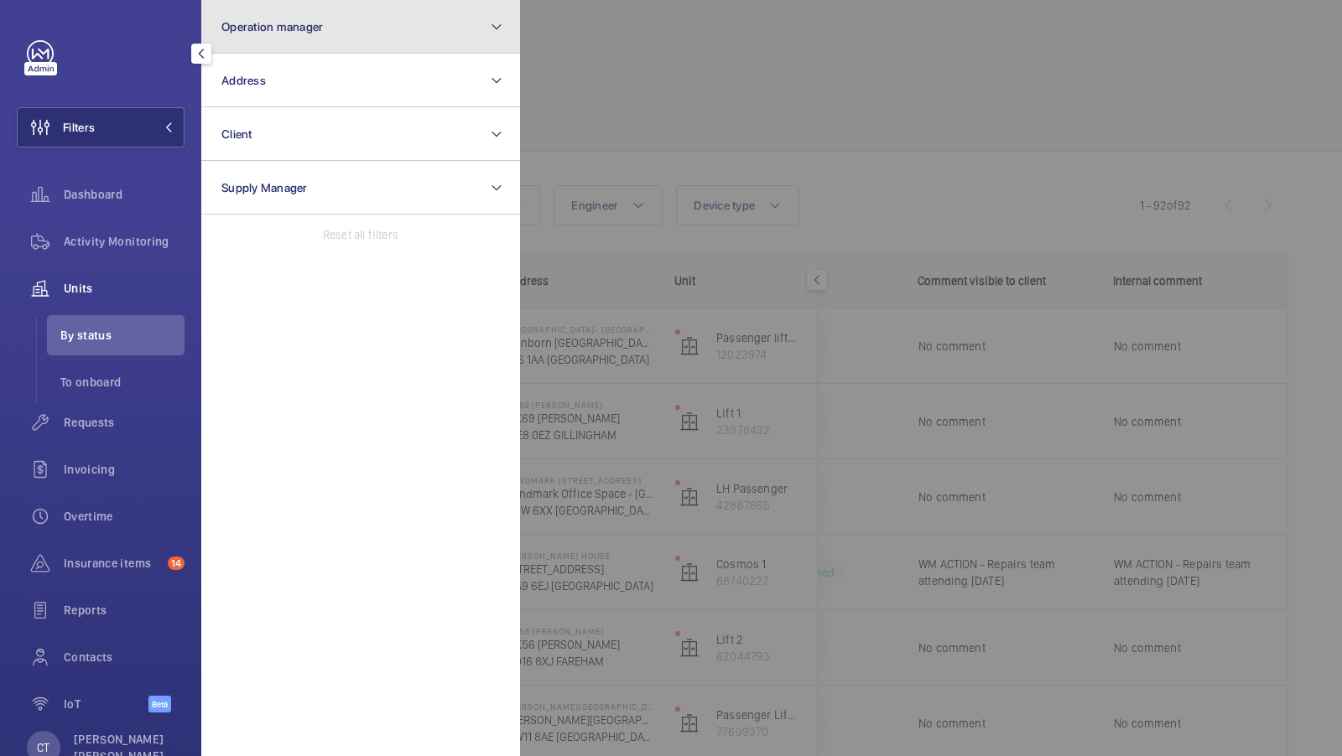
click at [355, 49] on button "Operation manager" at bounding box center [360, 27] width 319 height 54
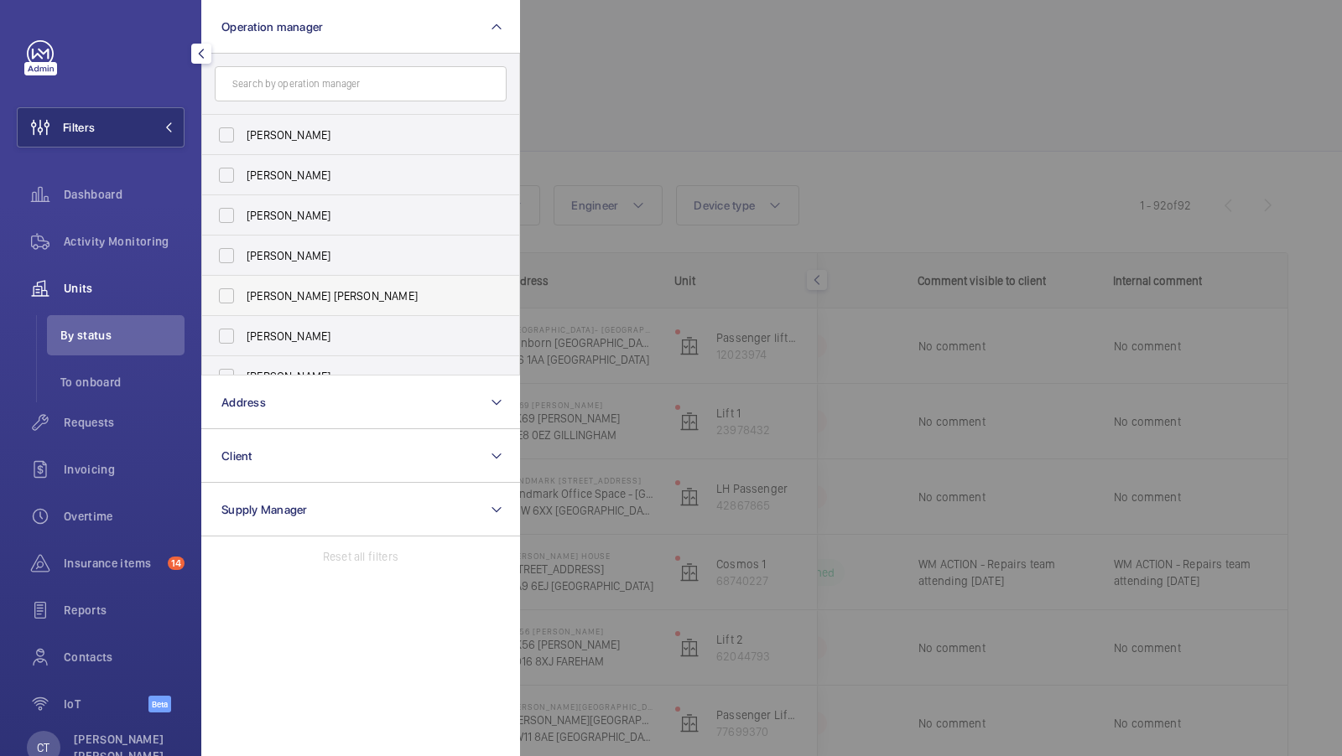
click at [310, 291] on span "[PERSON_NAME] [PERSON_NAME]" at bounding box center [362, 296] width 231 height 17
click at [243, 291] on input "[PERSON_NAME] [PERSON_NAME]" at bounding box center [227, 296] width 34 height 34
checkbox input "true"
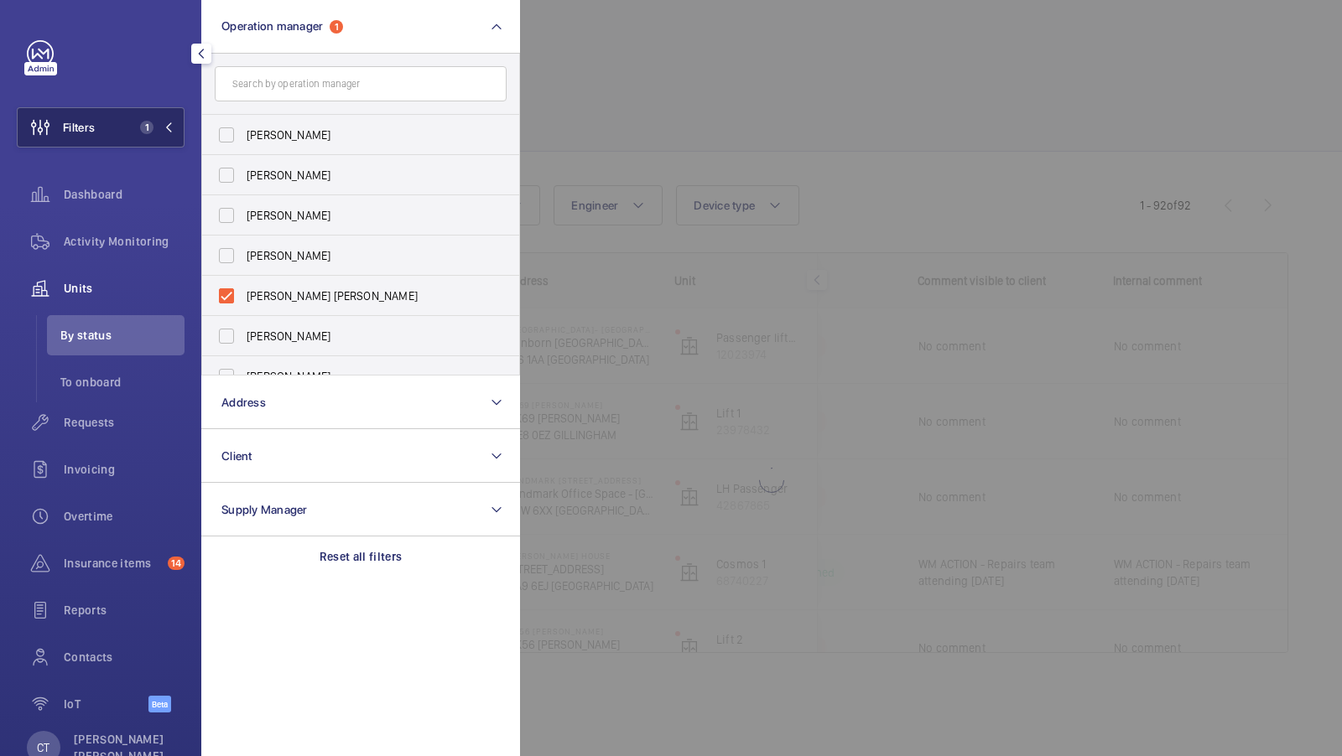
click at [149, 125] on span "1" at bounding box center [146, 127] width 13 height 13
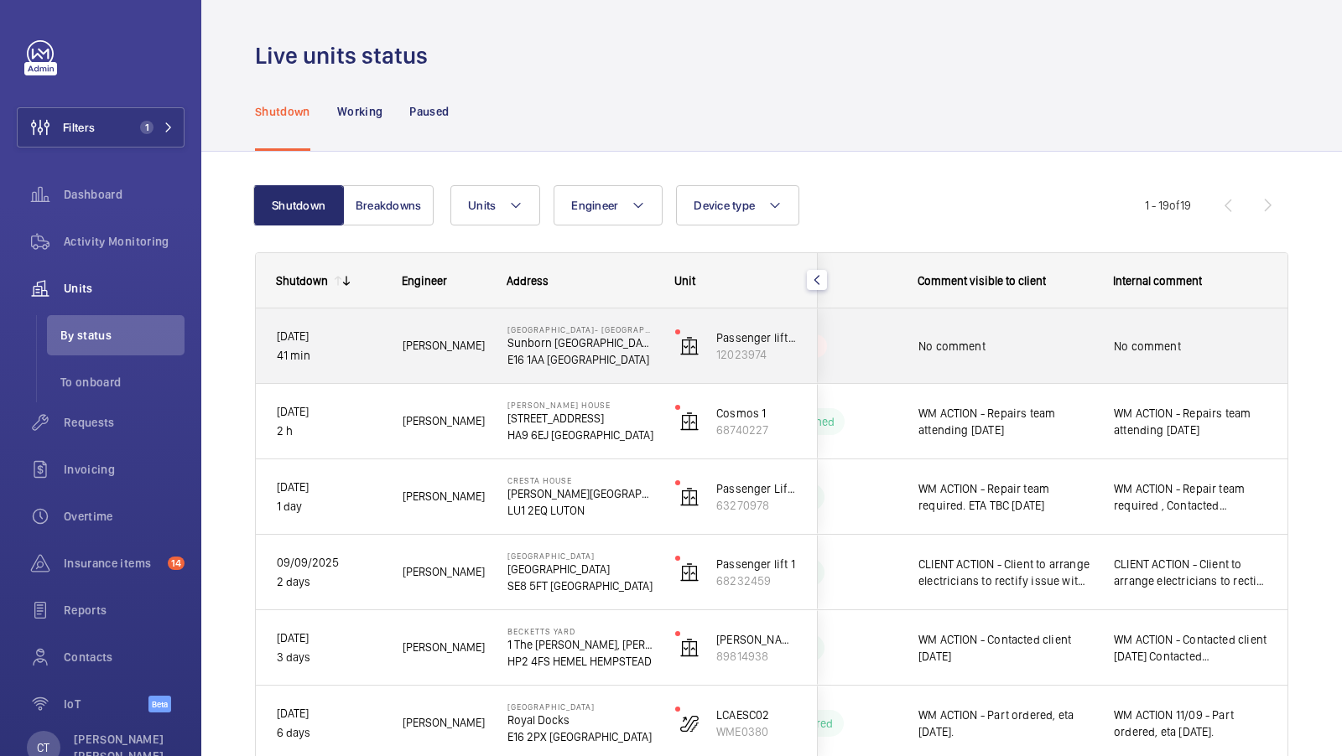
click at [1189, 358] on div "No comment" at bounding box center [1189, 346] width 153 height 39
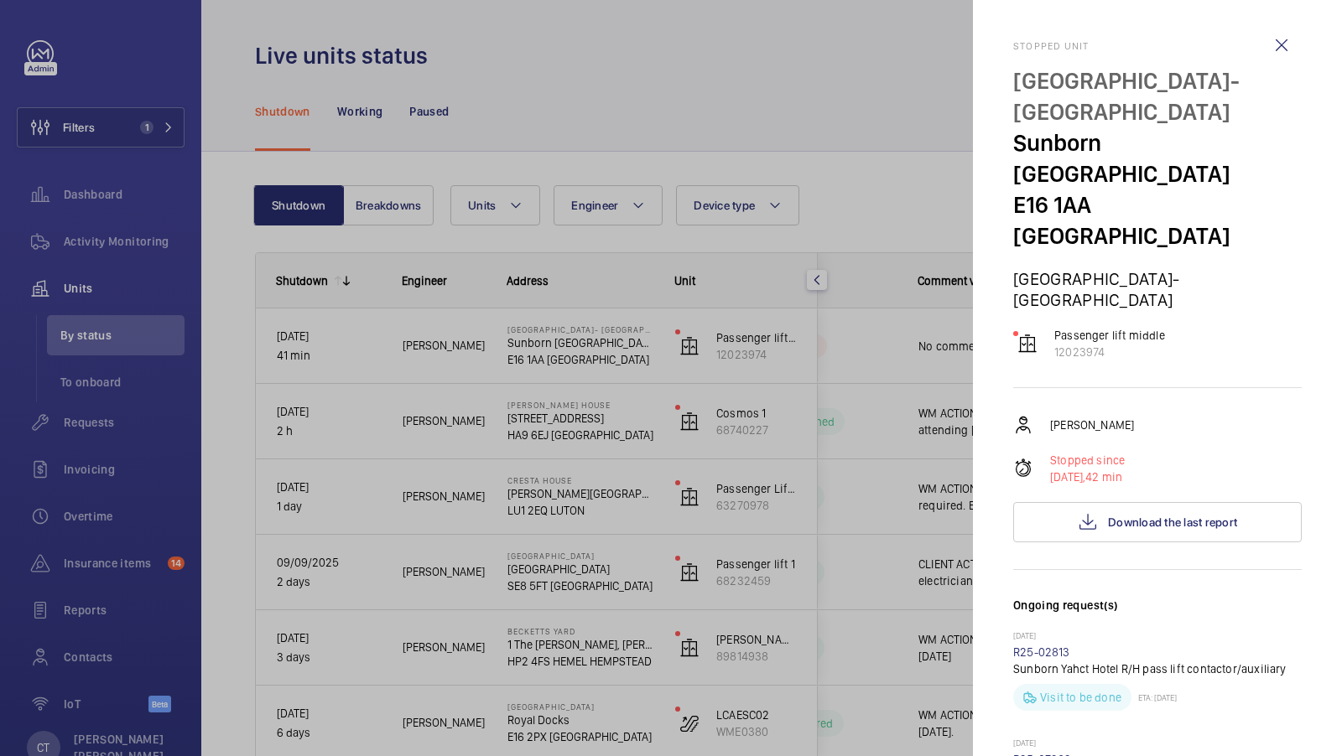
scroll to position [82, 0]
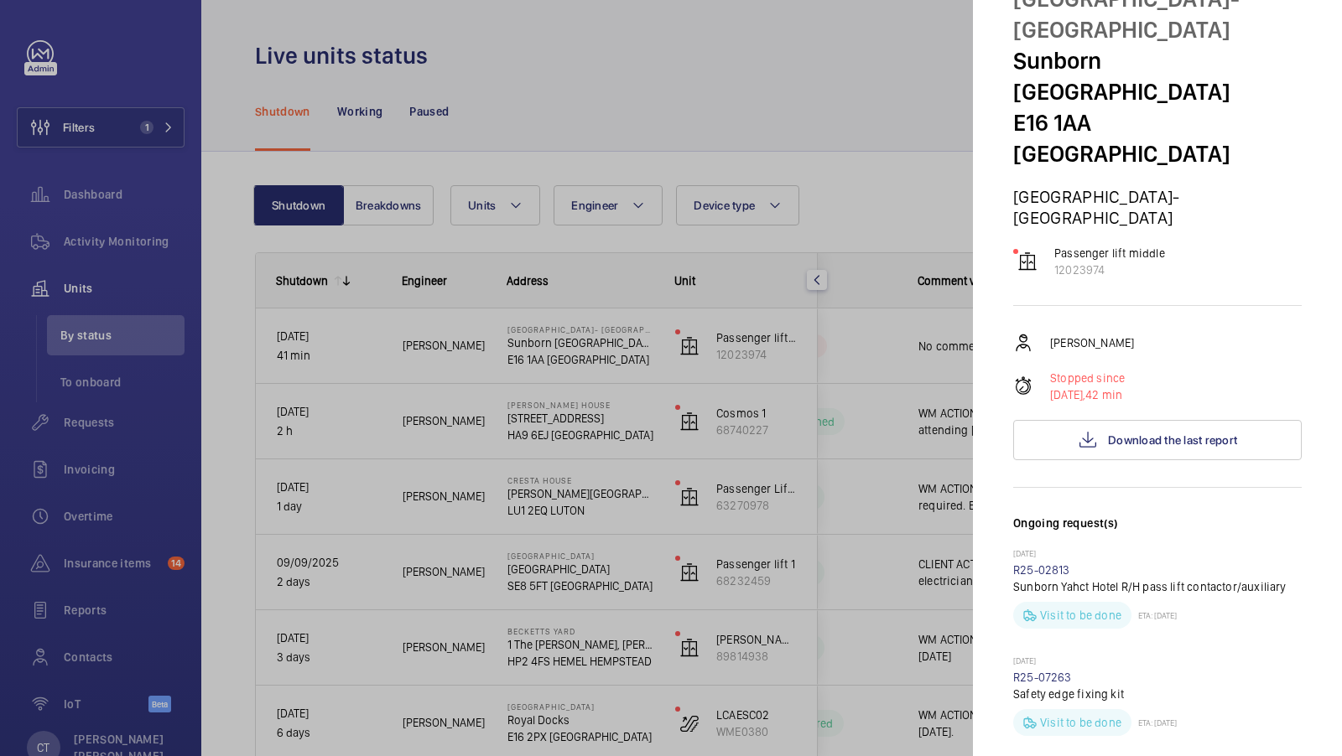
click at [794, 89] on div at bounding box center [671, 378] width 1342 height 756
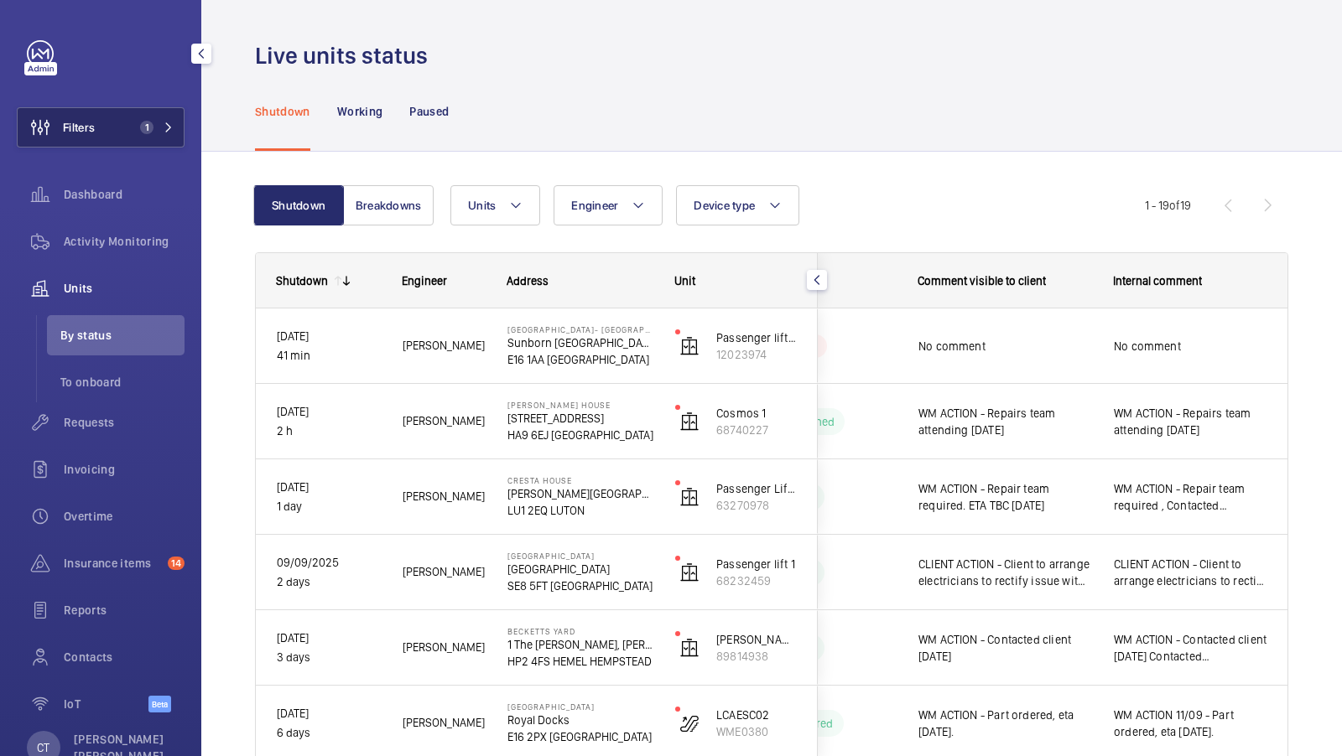
click at [141, 136] on button "Filters 1" at bounding box center [101, 127] width 168 height 40
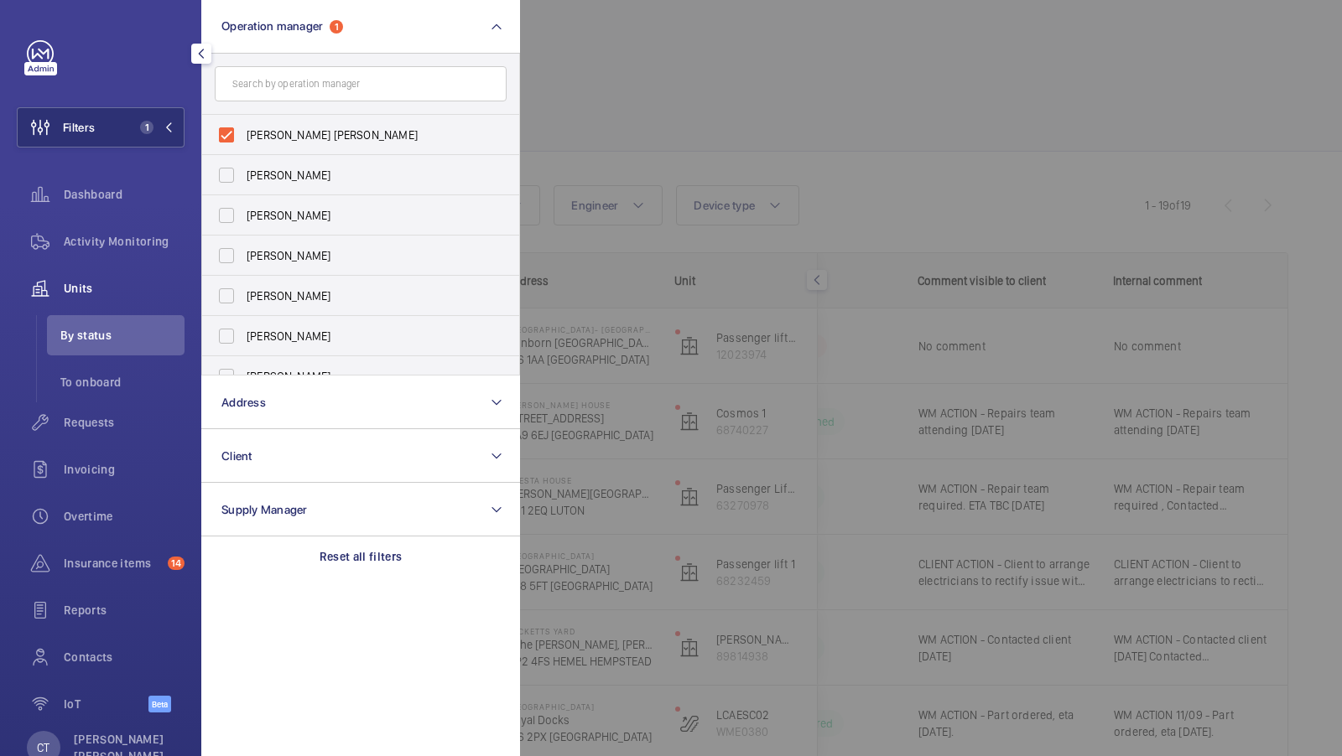
click at [720, 75] on div at bounding box center [1191, 378] width 1342 height 756
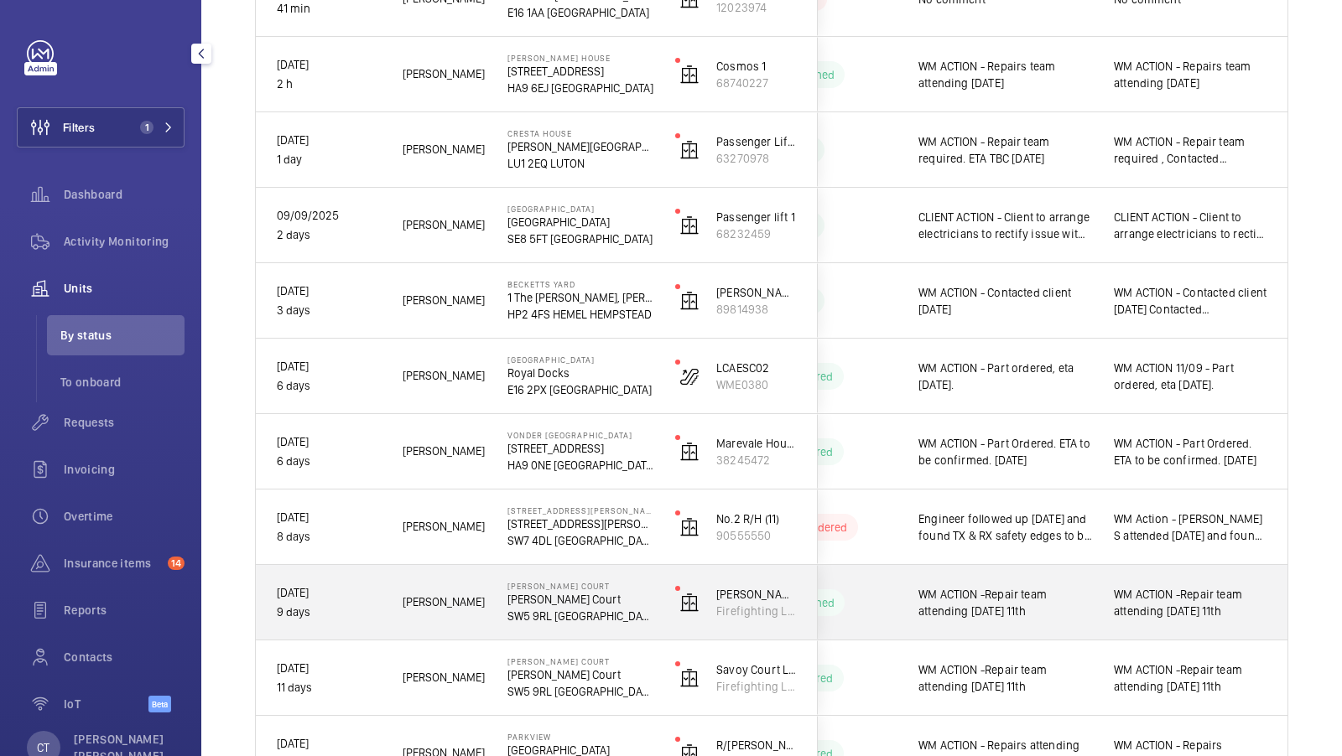
scroll to position [489, 0]
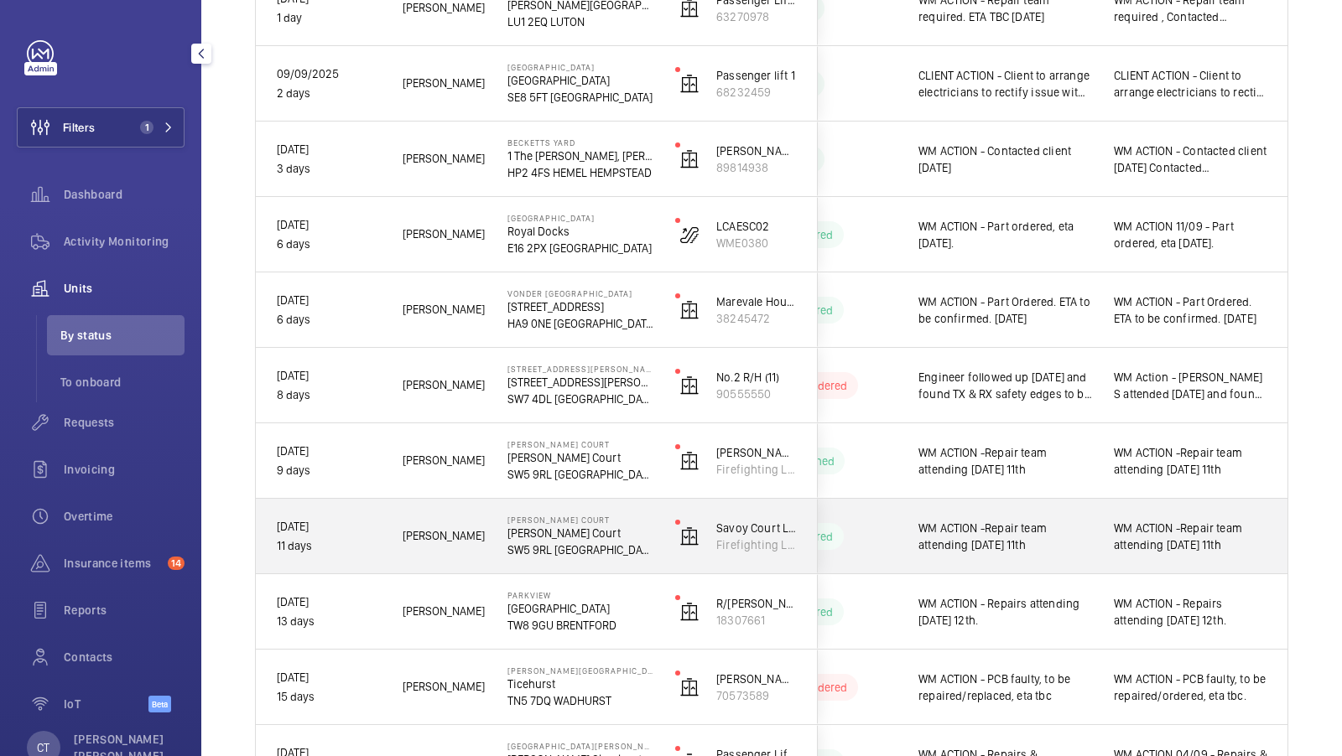
click at [1160, 551] on span "WM ACTION -Repair team attending [DATE] 11th" at bounding box center [1189, 537] width 153 height 34
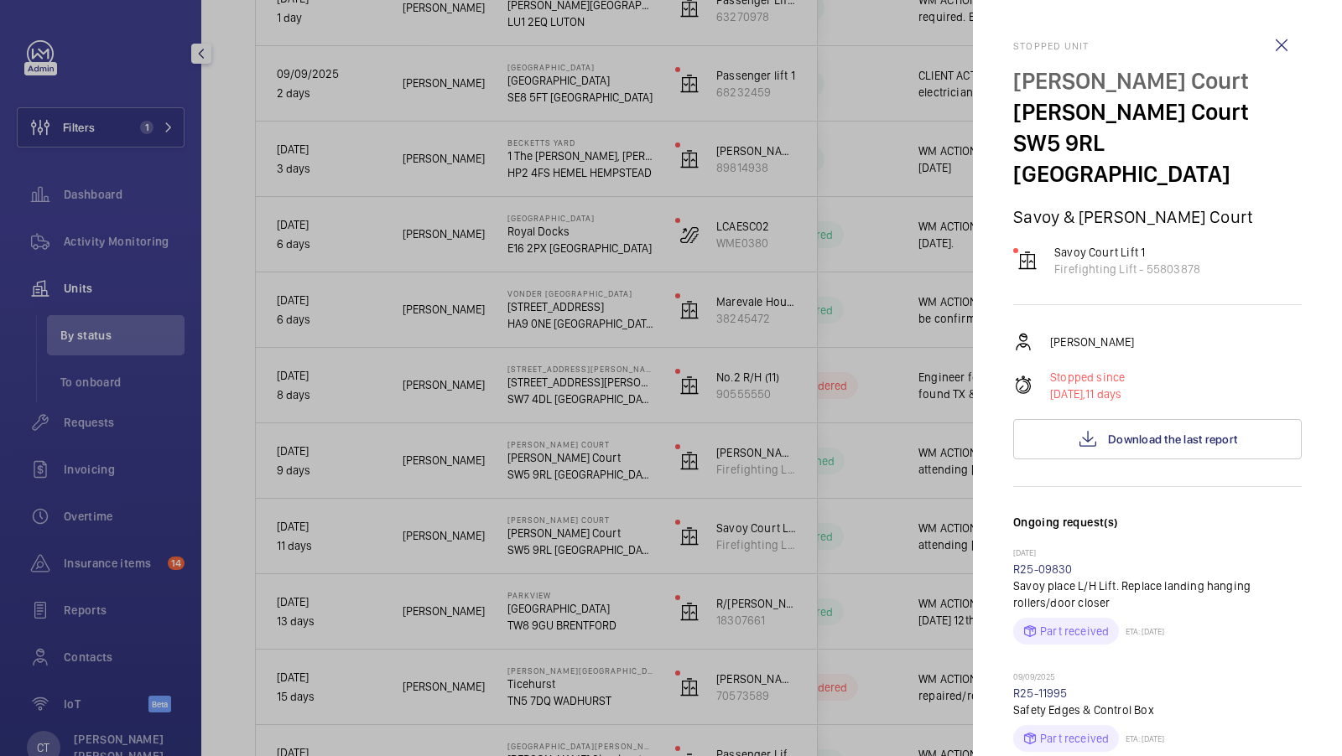
click at [878, 450] on div at bounding box center [671, 378] width 1342 height 756
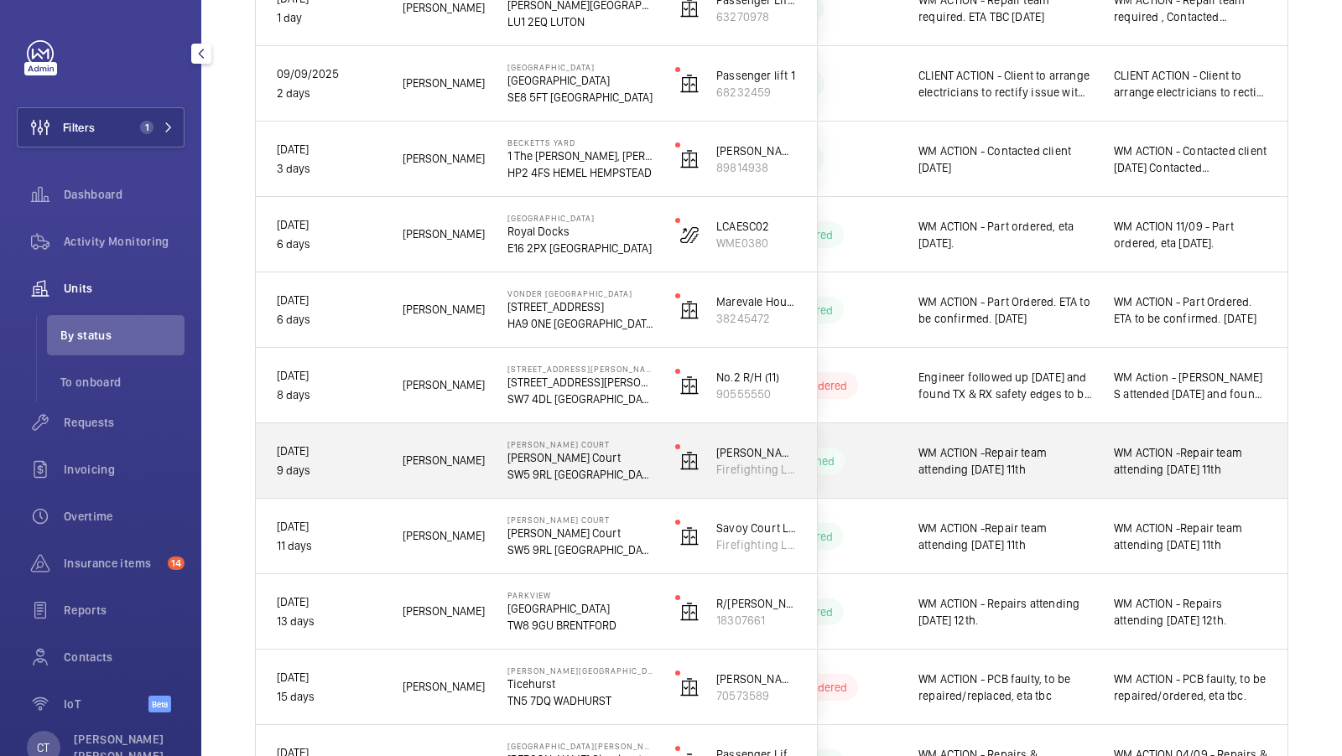
click at [1162, 460] on span "WM ACTION -Repair team attending [DATE] 11th" at bounding box center [1189, 461] width 153 height 34
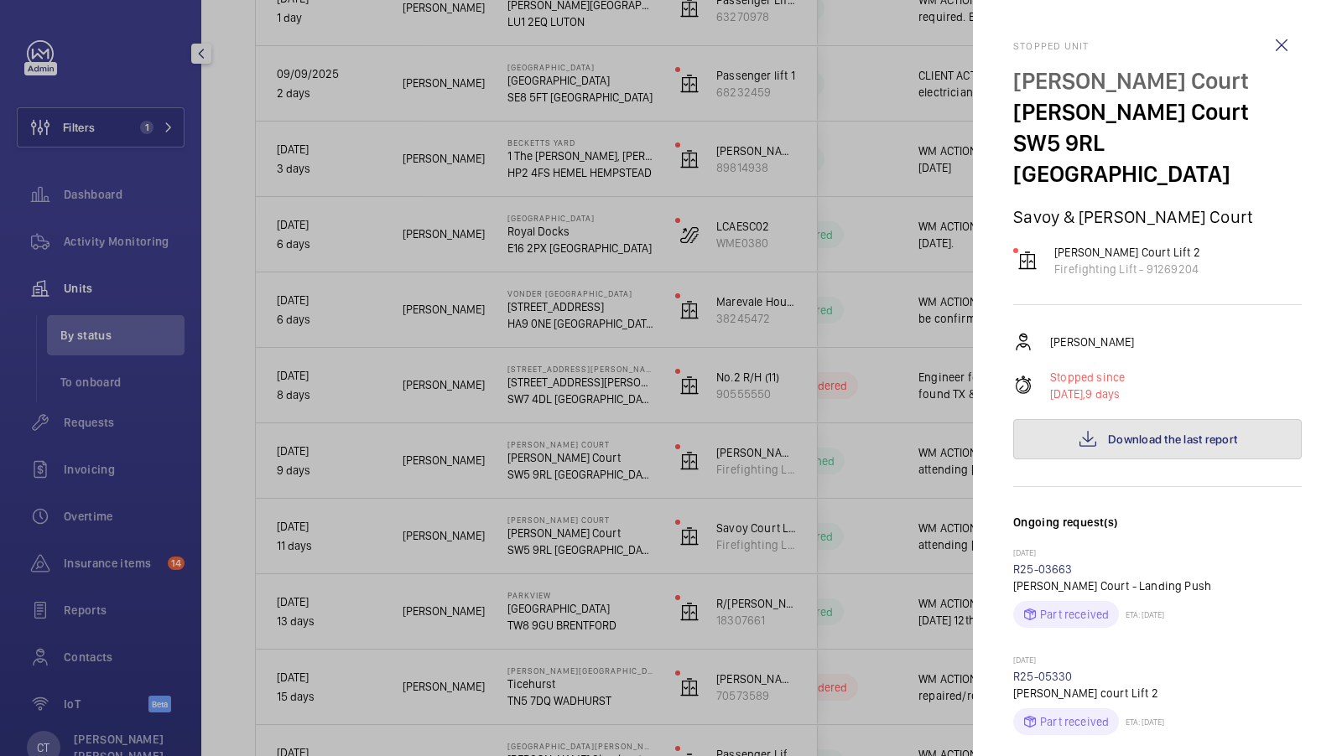
click at [1164, 419] on button "Download the last report" at bounding box center [1157, 439] width 288 height 40
click at [668, 421] on div at bounding box center [671, 378] width 1342 height 756
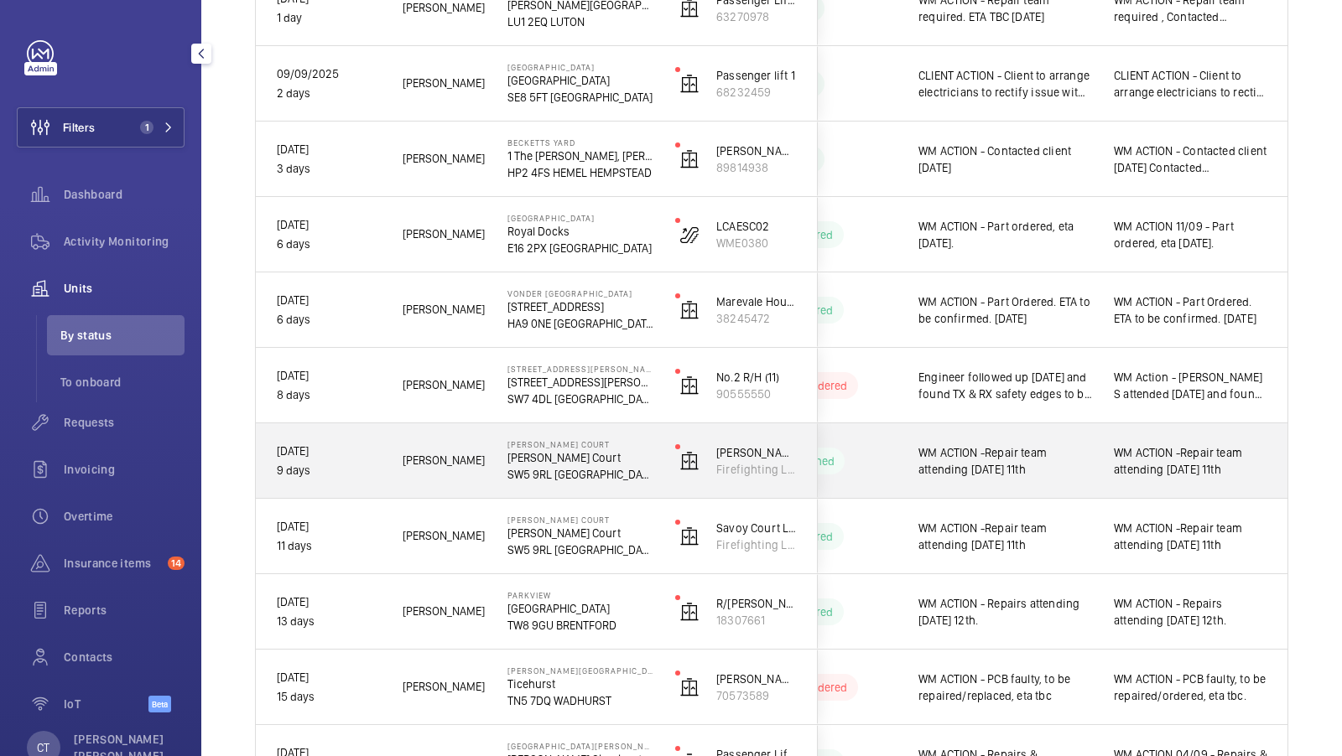
scroll to position [549, 0]
